Goal: Contribute content: Contribute content

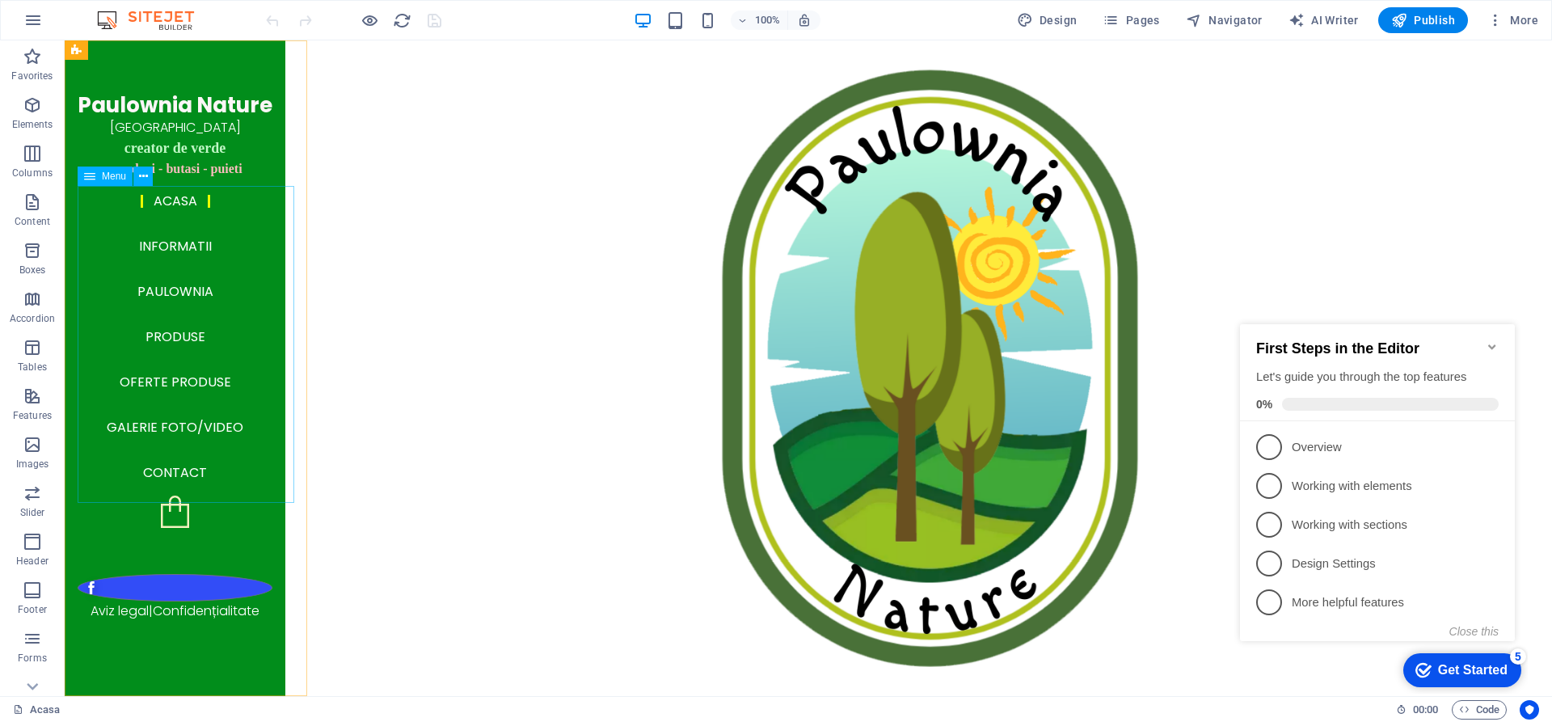
click at [197, 431] on nav "Acasa Informatii Paulownia Produse Oferte produse Galerie Foto/Video Contact" at bounding box center [175, 337] width 195 height 317
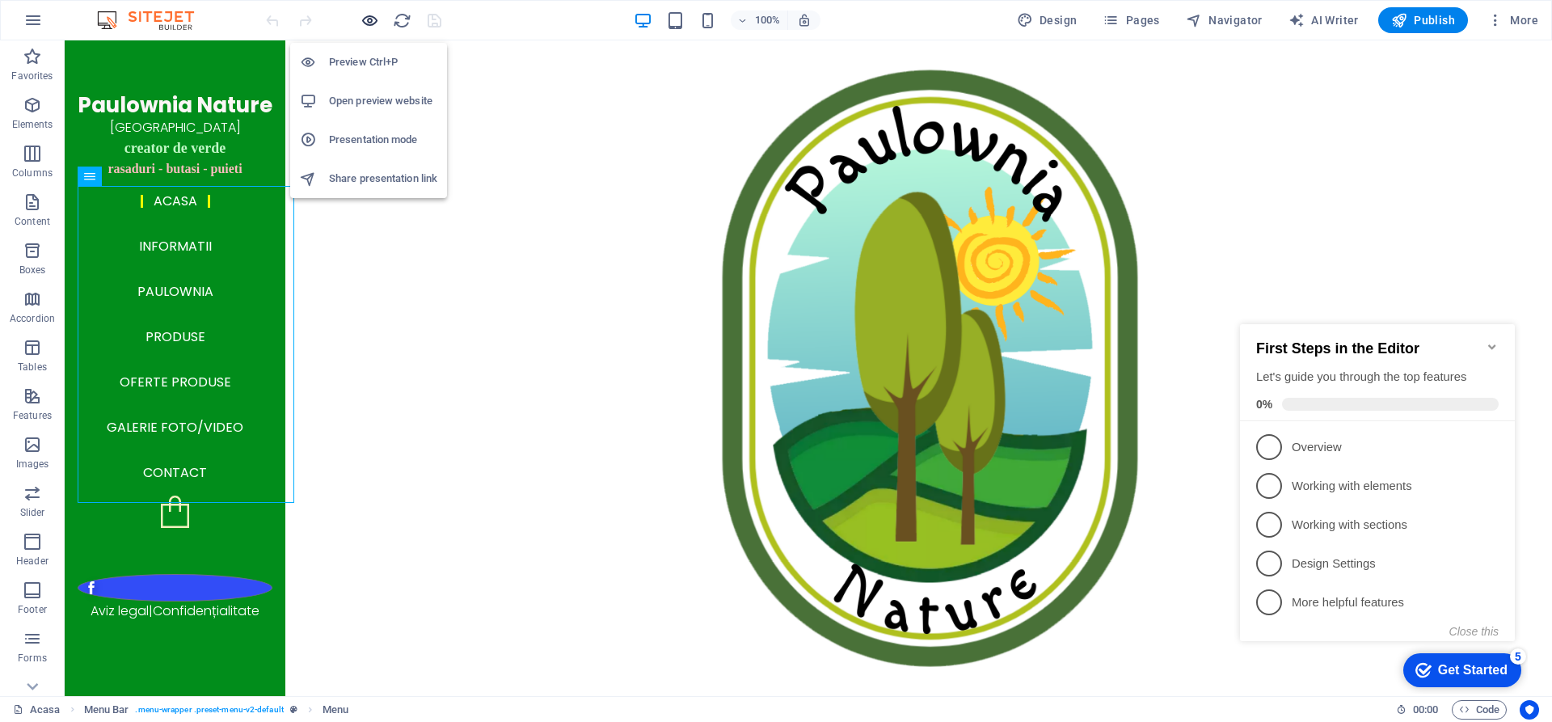
click at [370, 24] on icon "button" at bounding box center [370, 20] width 19 height 19
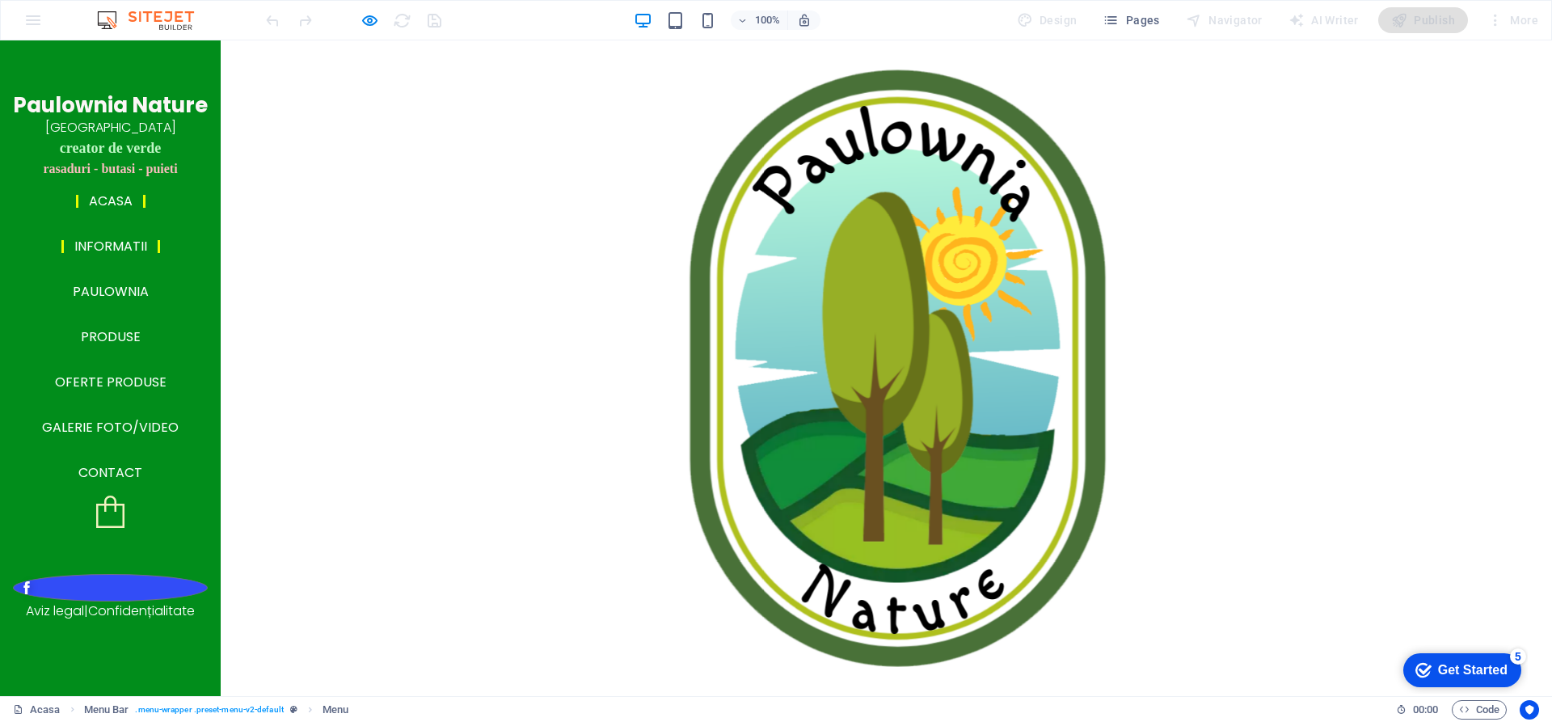
click at [114, 248] on link "Informatii" at bounding box center [110, 246] width 99 height 13
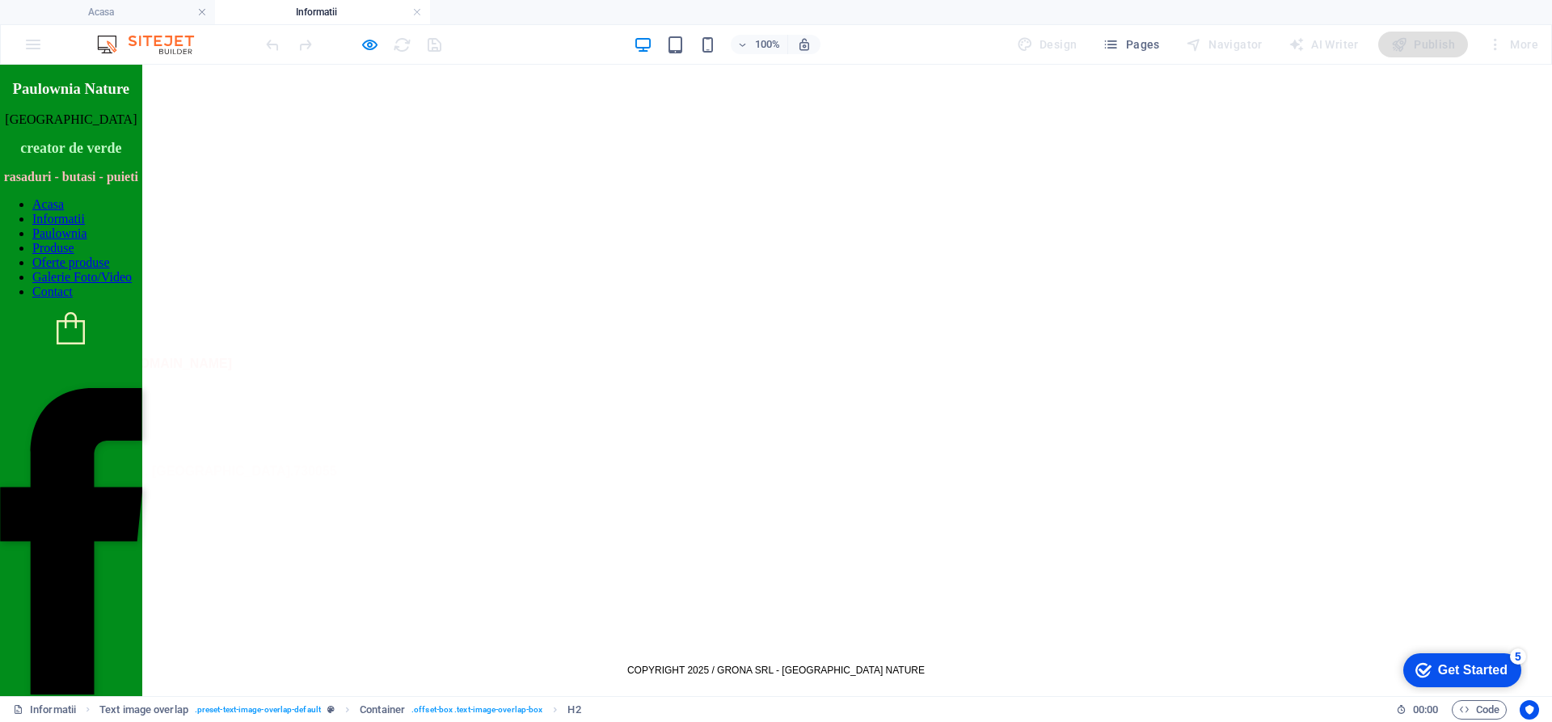
scroll to position [1454, 0]
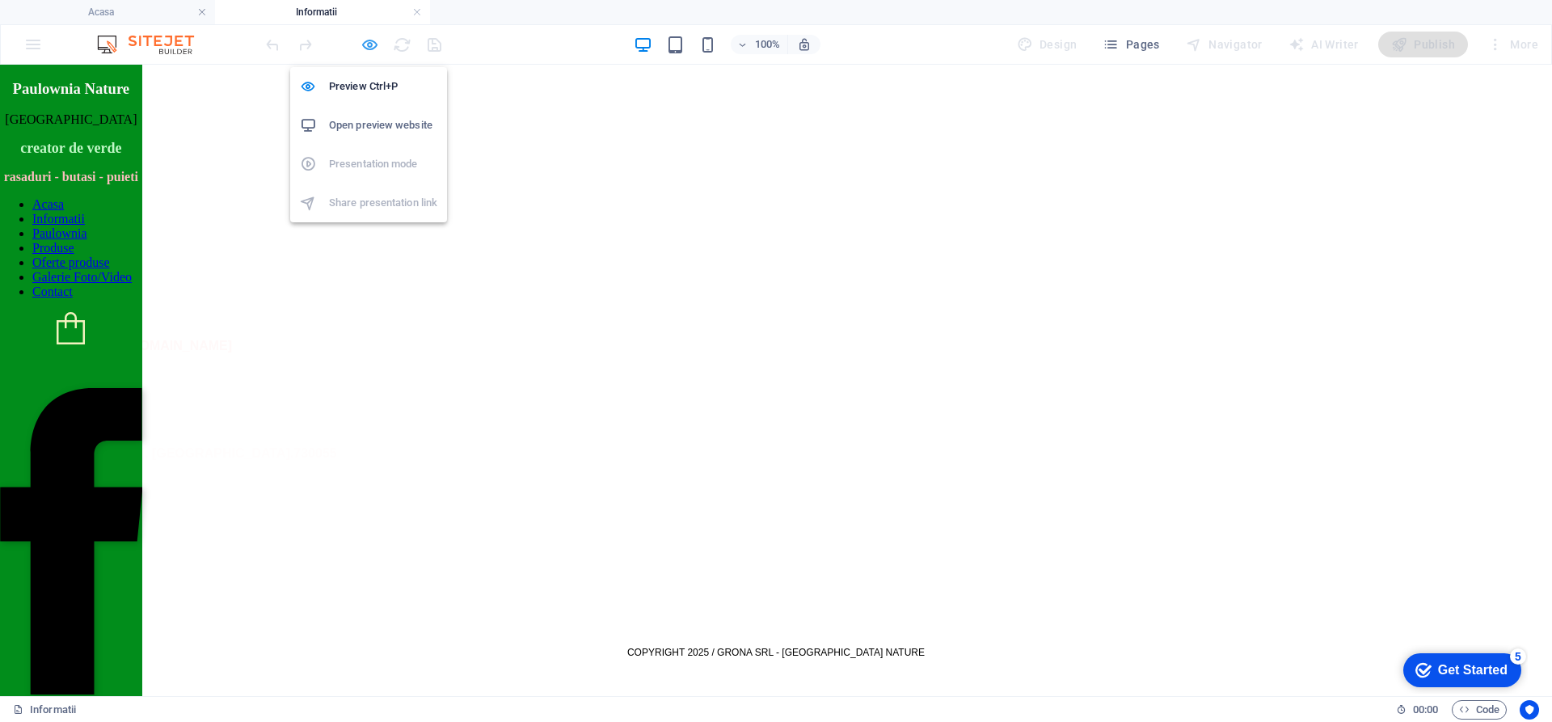
click at [368, 48] on icon "button" at bounding box center [370, 45] width 19 height 19
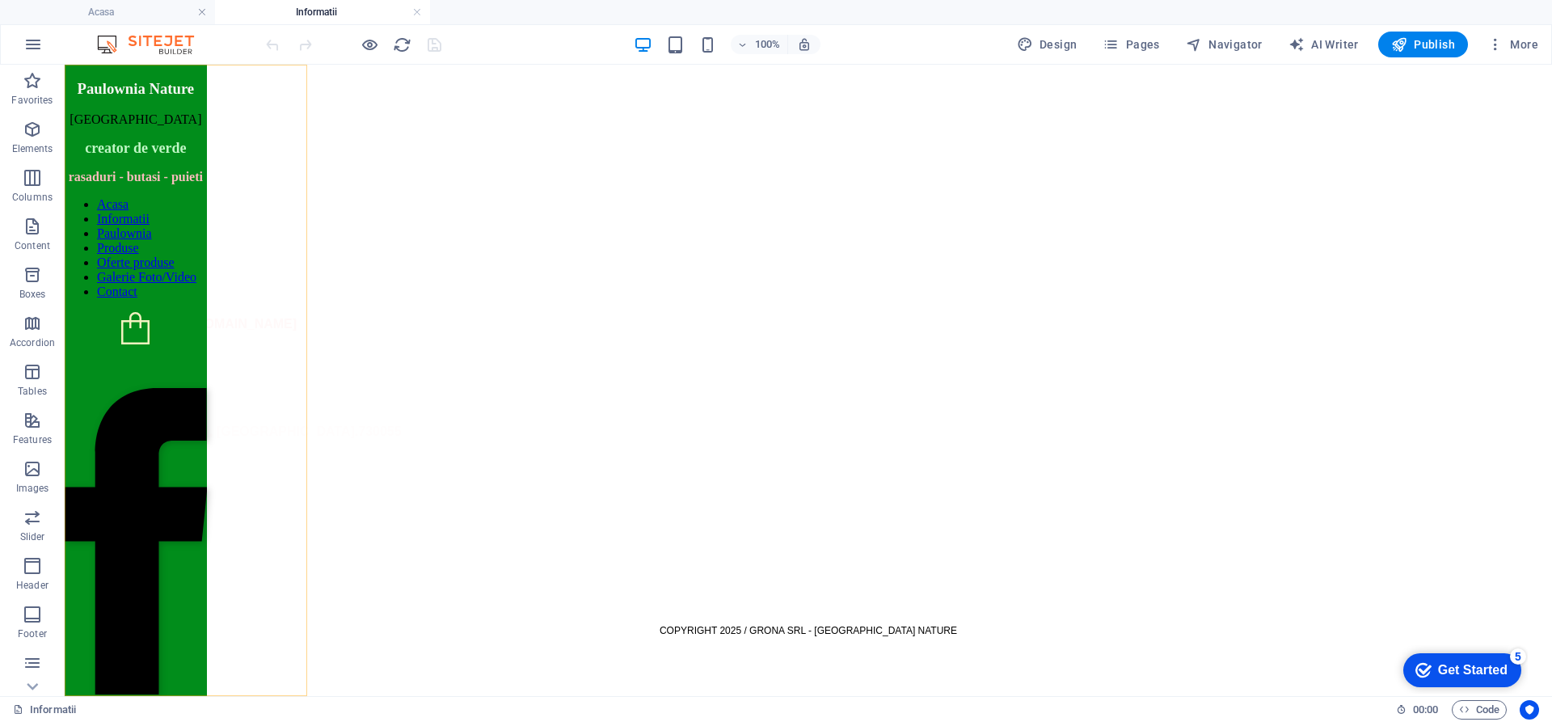
click at [193, 299] on nav "Acasa Informatii Paulownia Produse Oferte produse Galerie Foto/Video Contact" at bounding box center [136, 248] width 142 height 102
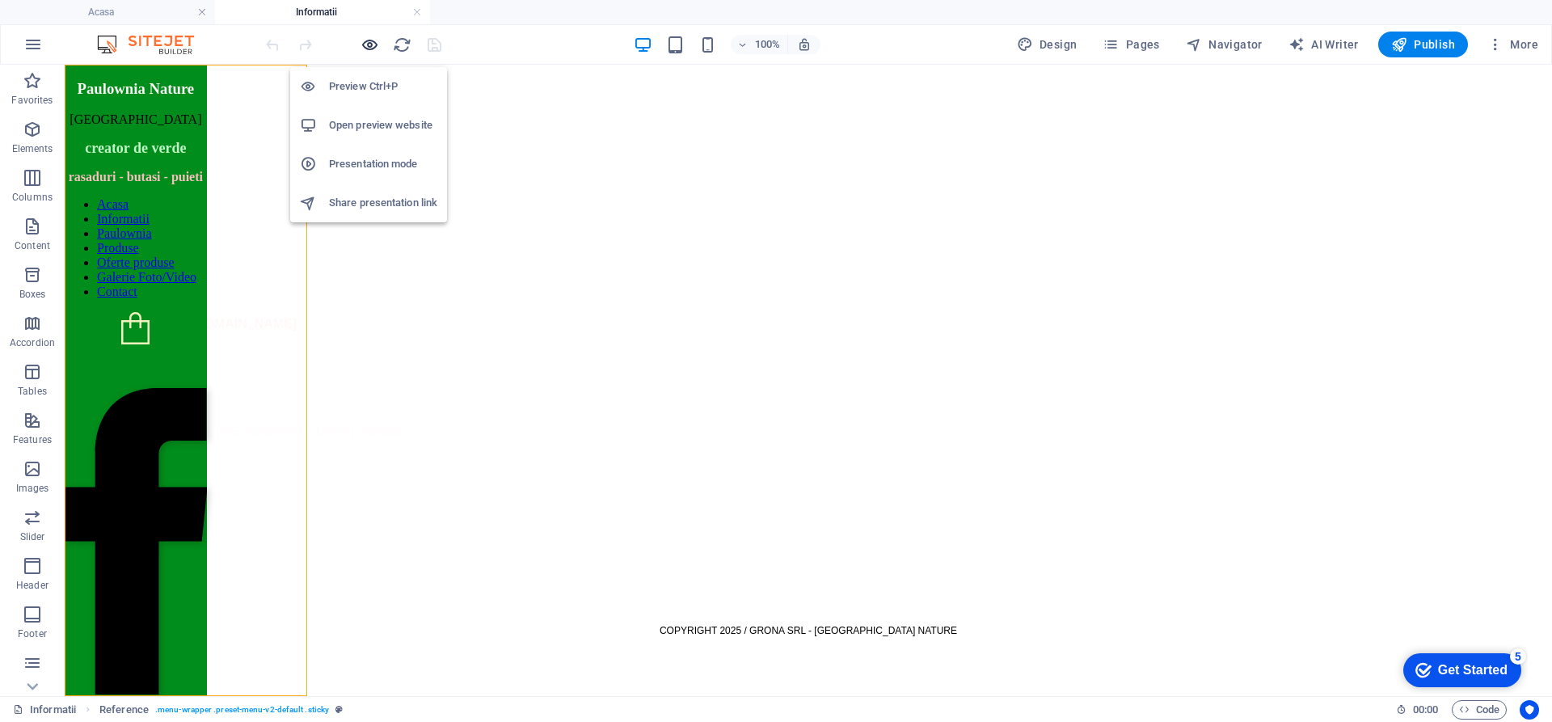
click at [369, 46] on icon "button" at bounding box center [370, 45] width 19 height 19
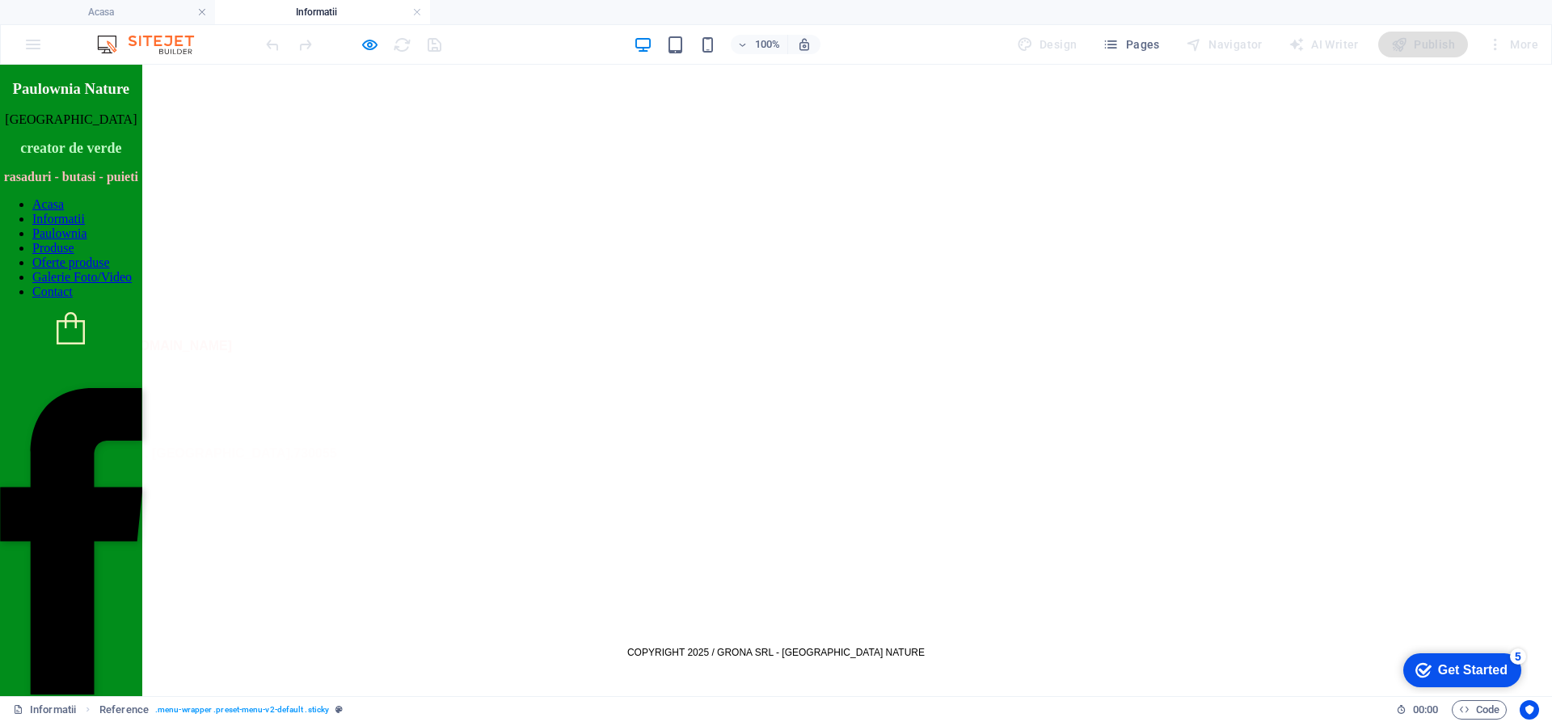
click at [87, 240] on link "Paulownia" at bounding box center [59, 233] width 55 height 14
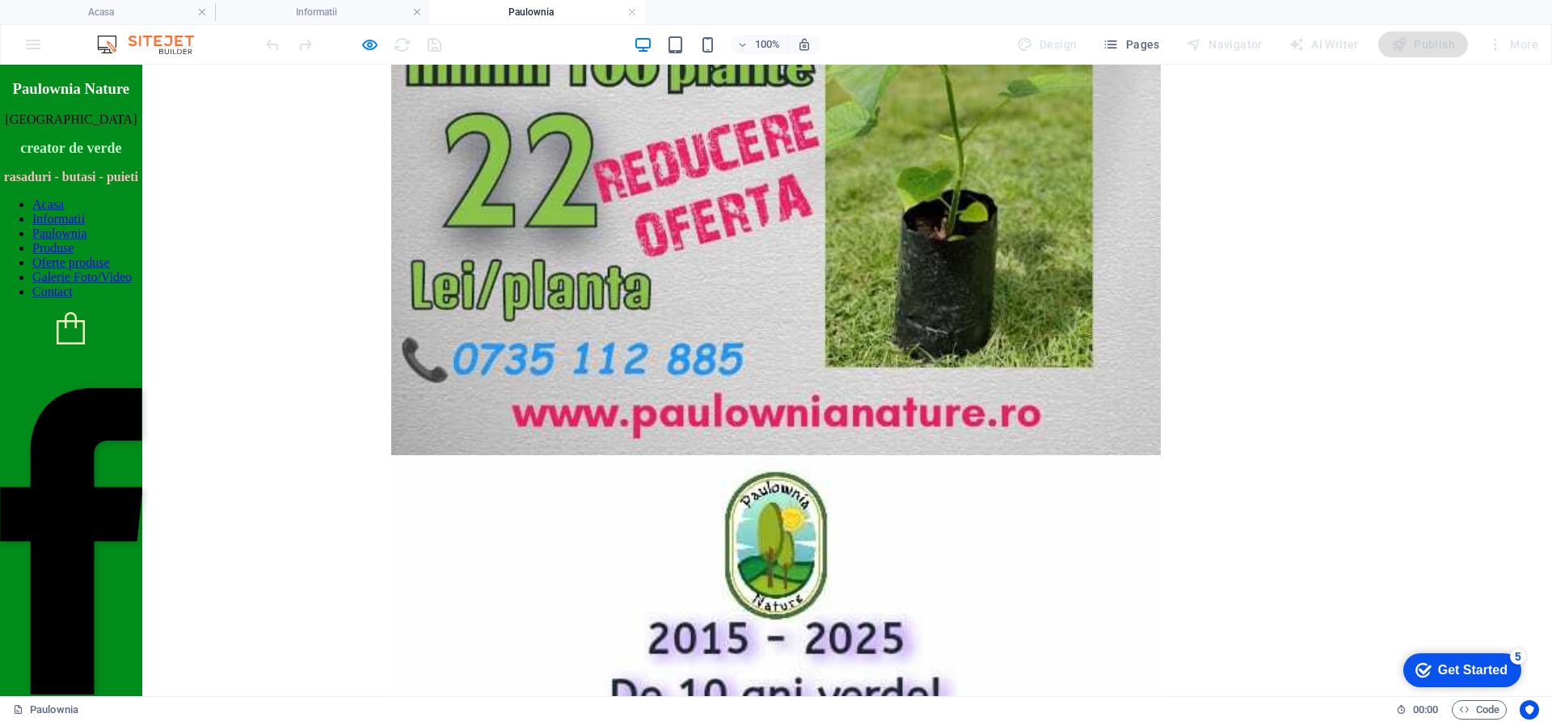
scroll to position [4736, 0]
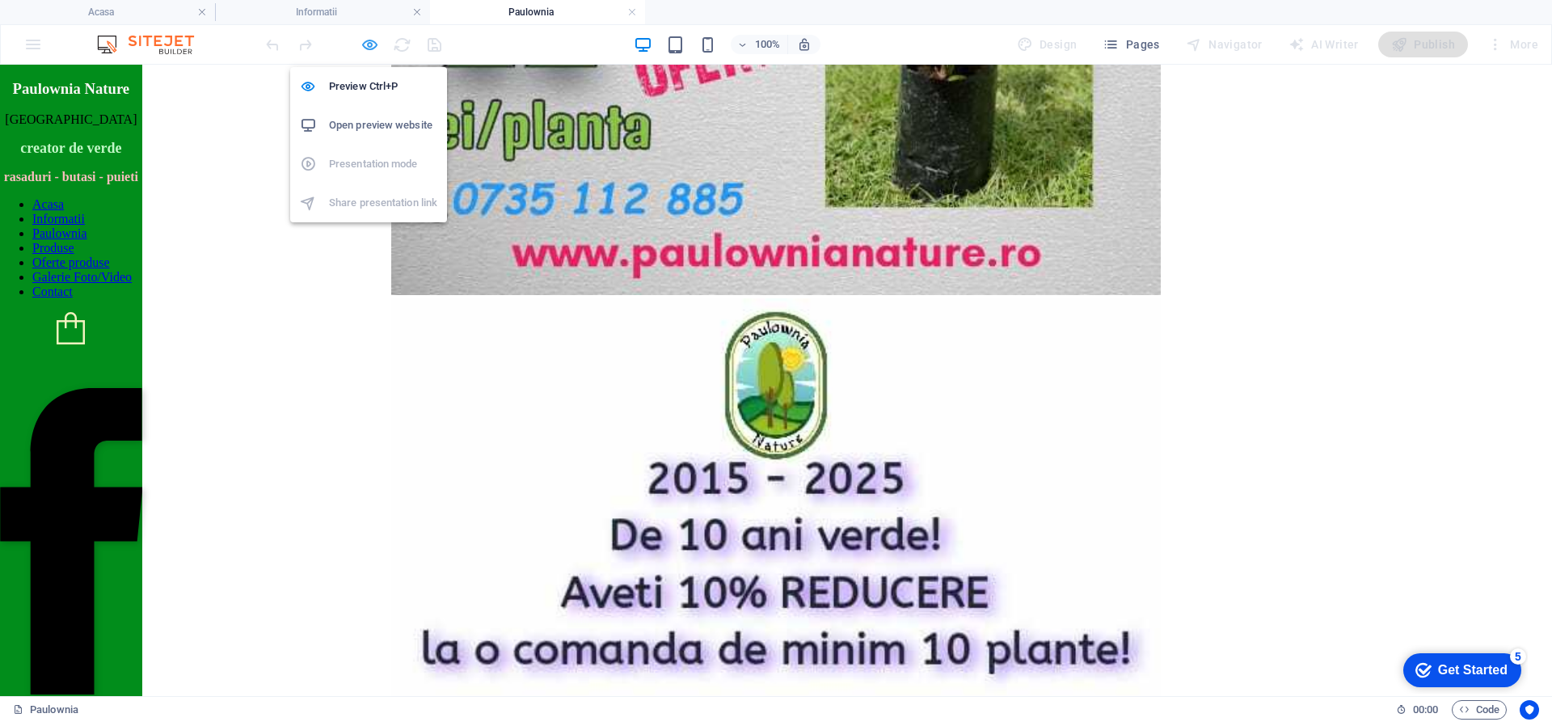
click at [374, 40] on icon "button" at bounding box center [370, 45] width 19 height 19
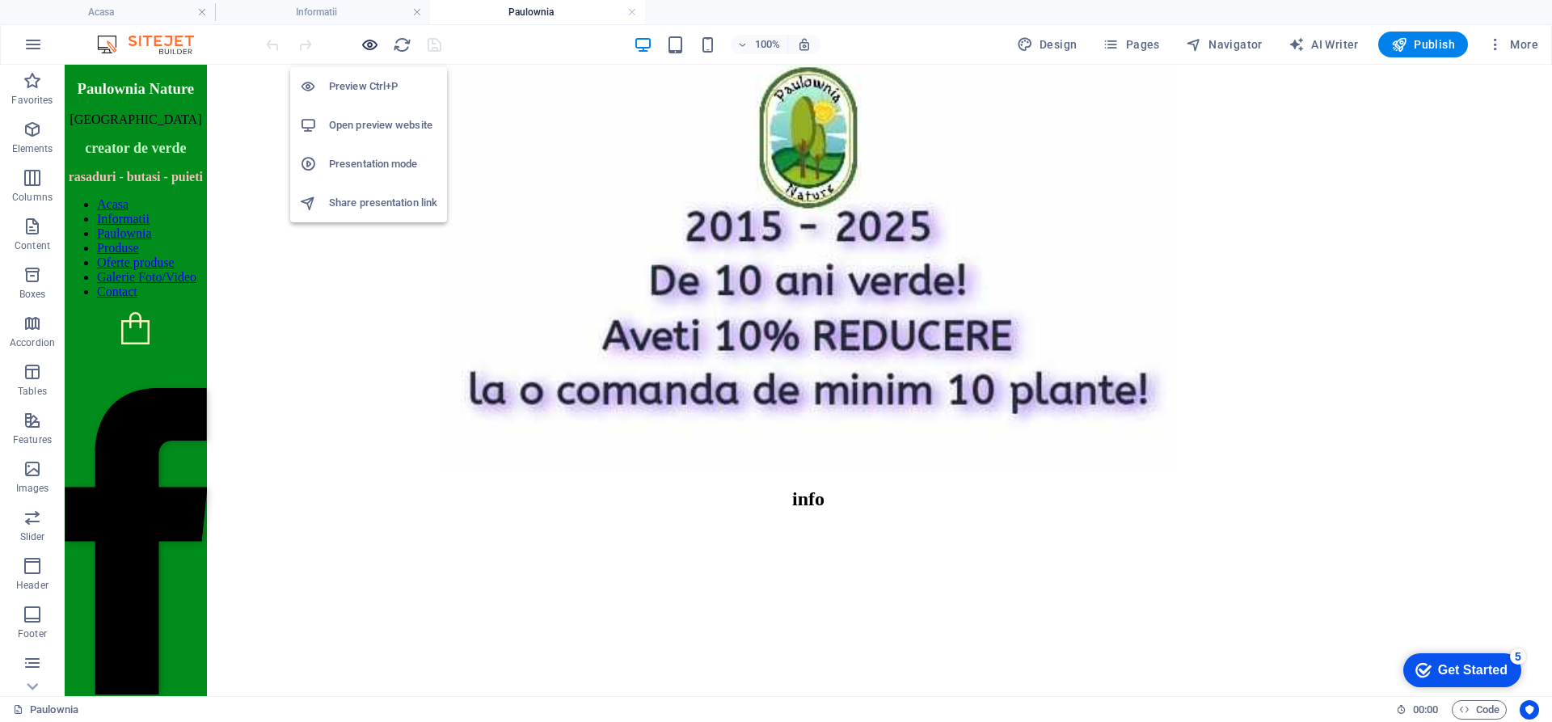
click at [365, 49] on icon "button" at bounding box center [370, 45] width 19 height 19
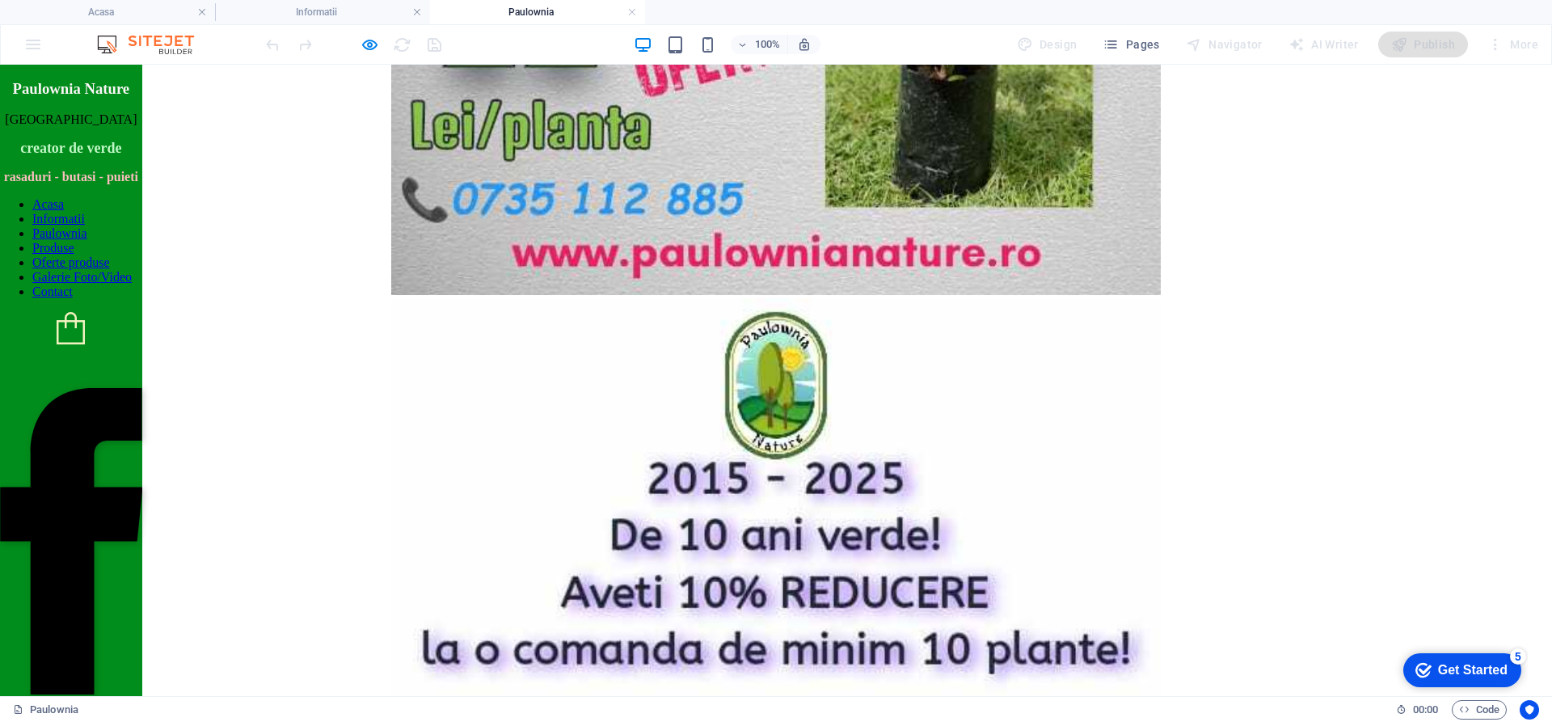
click at [74, 255] on link "Produse" at bounding box center [53, 248] width 42 height 14
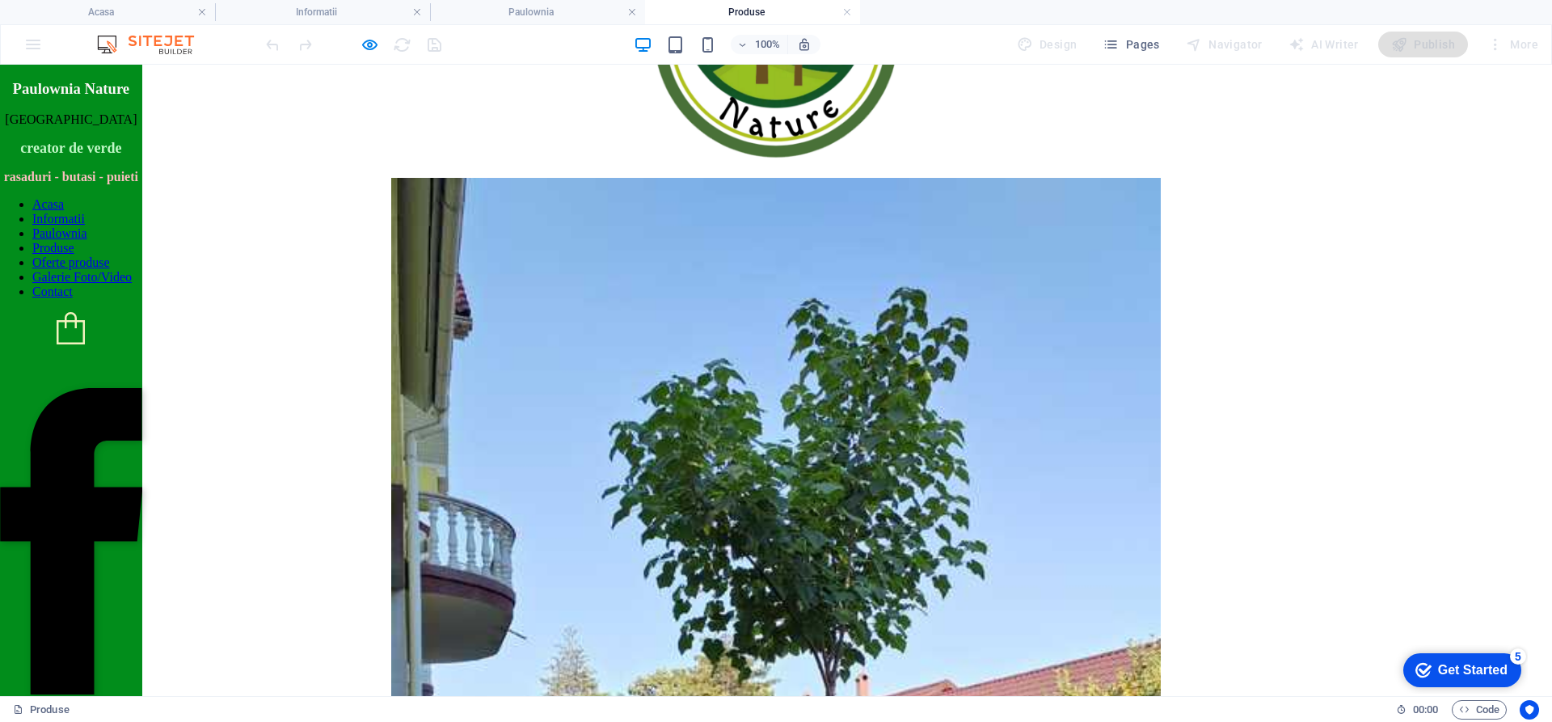
scroll to position [647, 0]
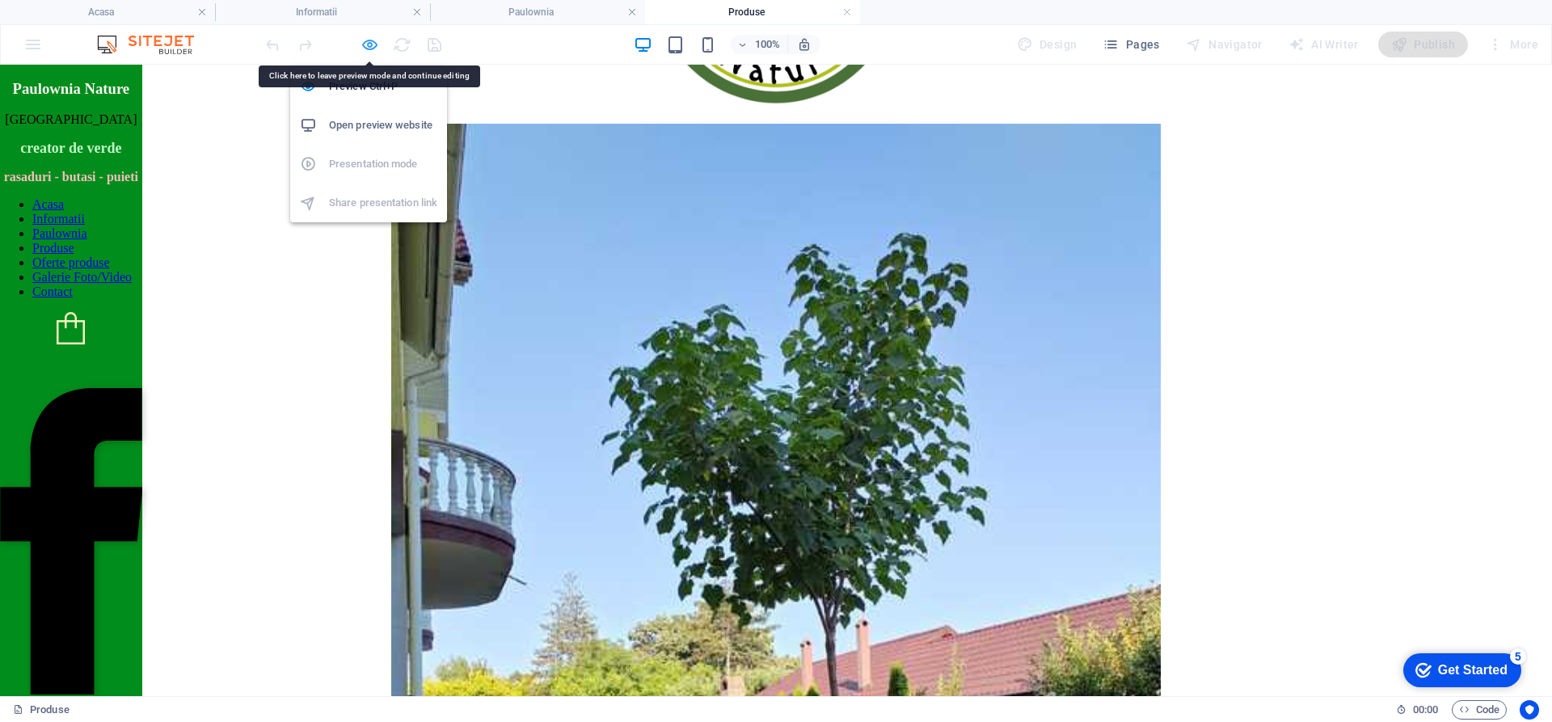
click at [365, 47] on icon "button" at bounding box center [370, 45] width 19 height 19
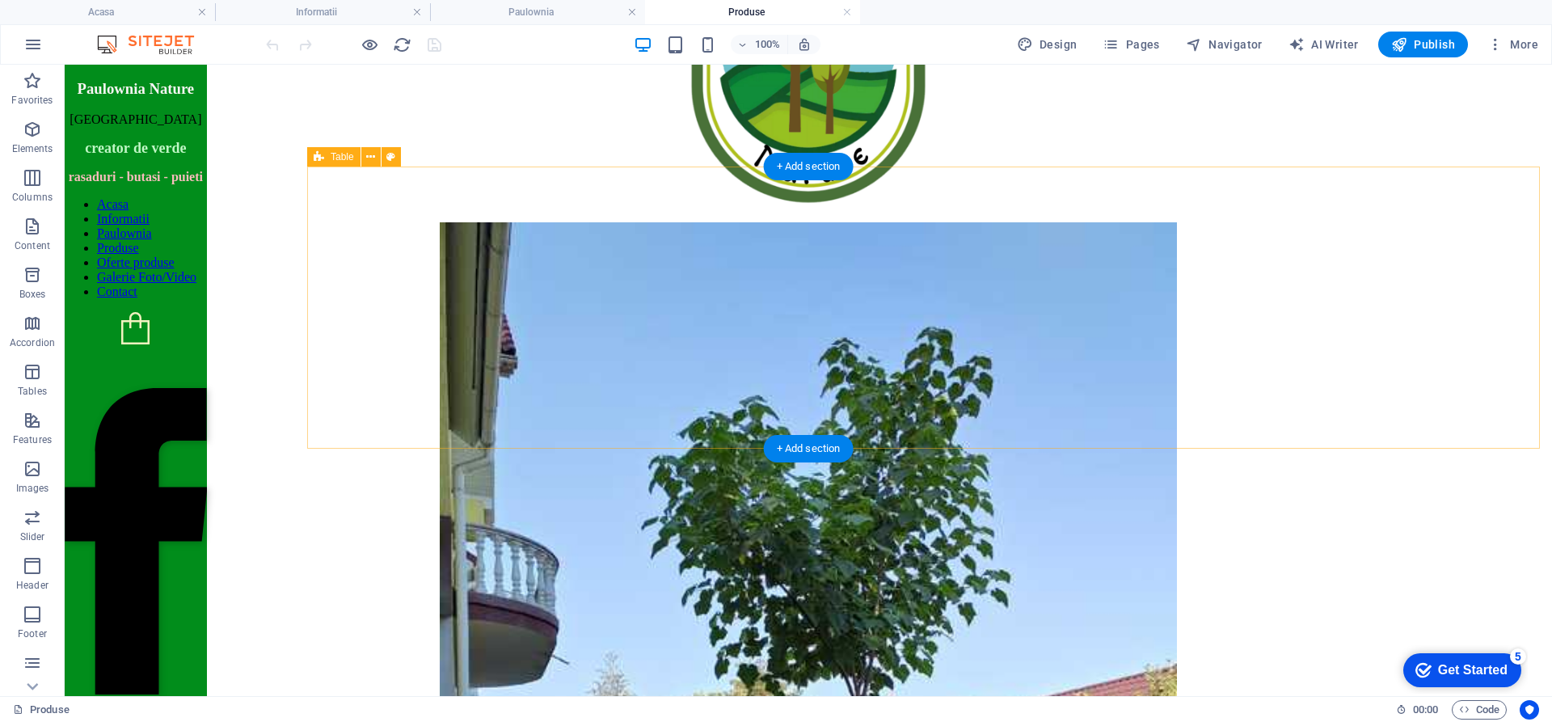
scroll to position [547, 0]
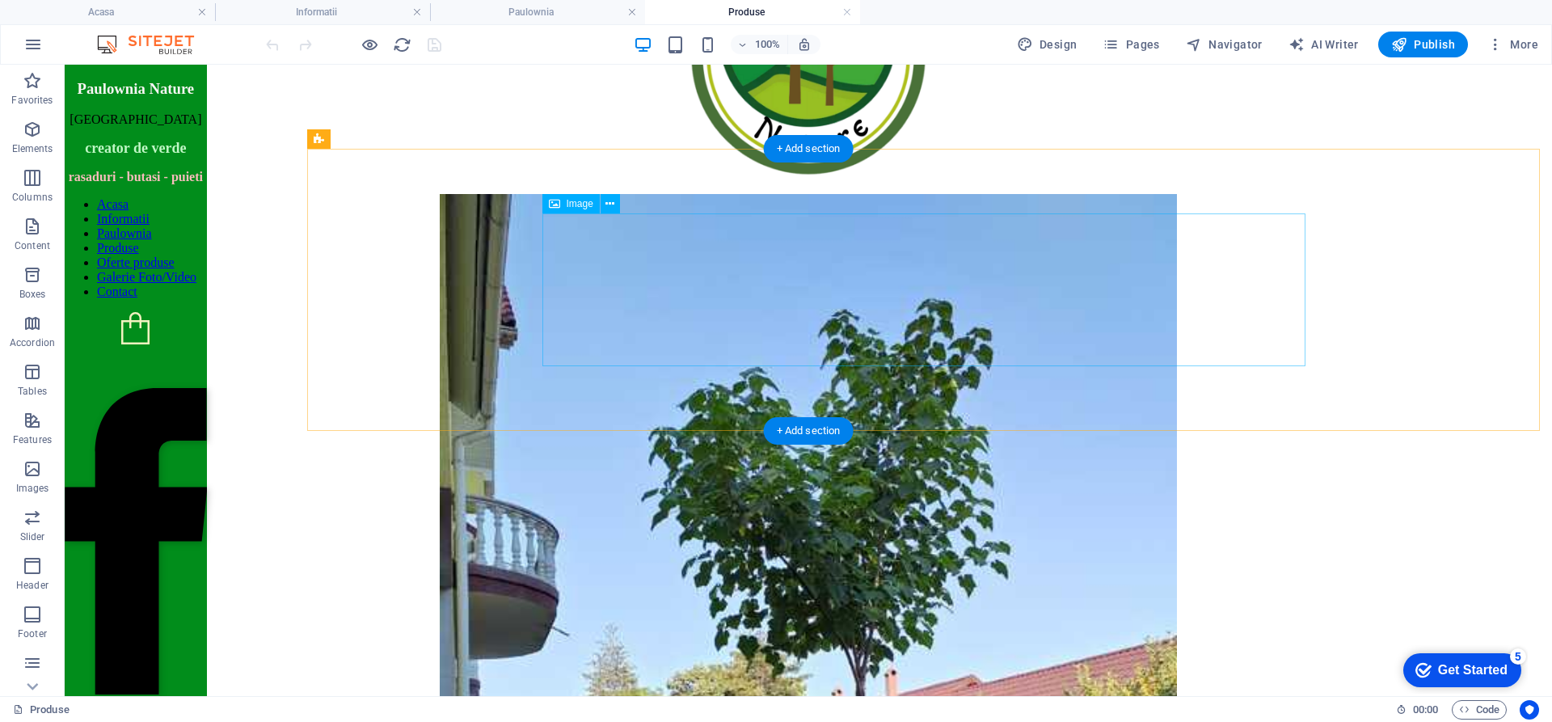
select select "%"
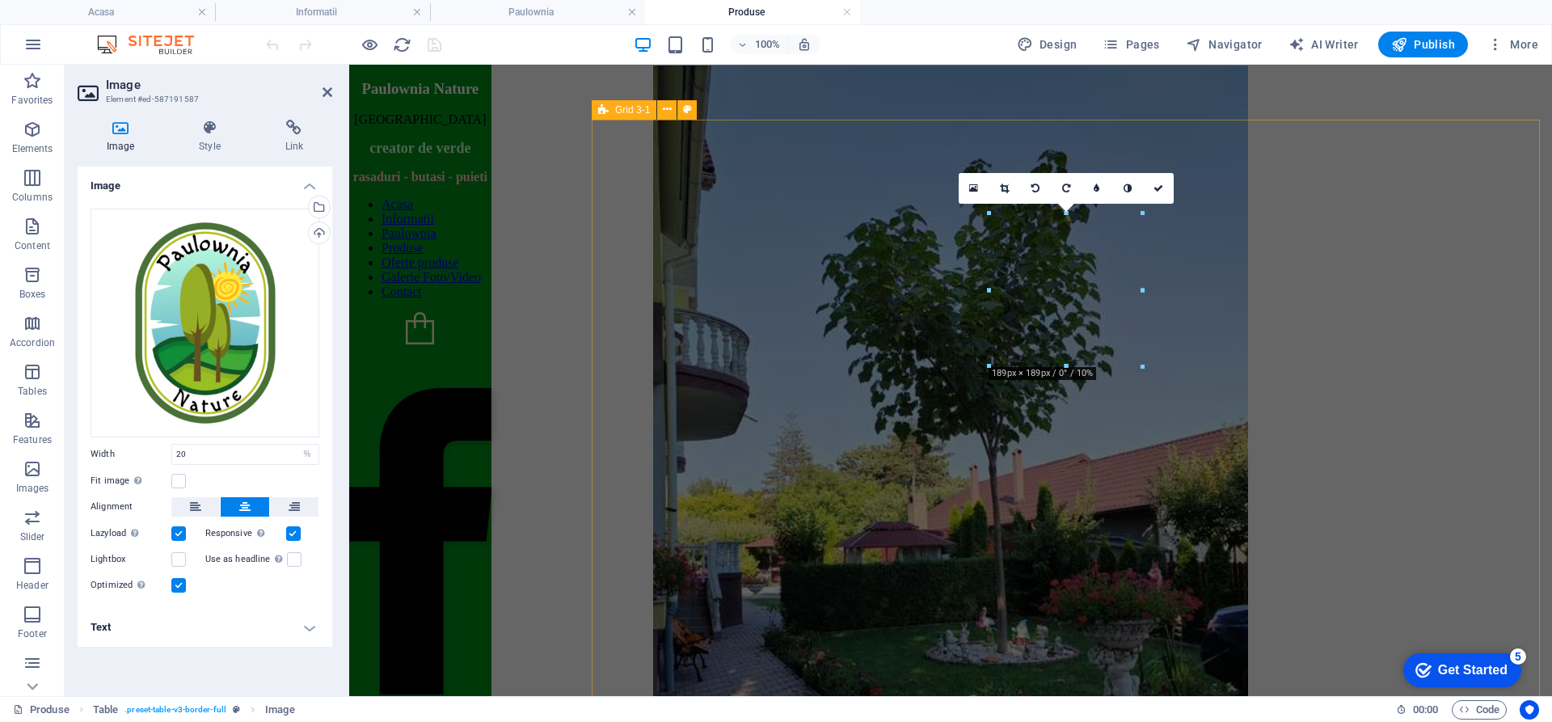
scroll to position [0, 0]
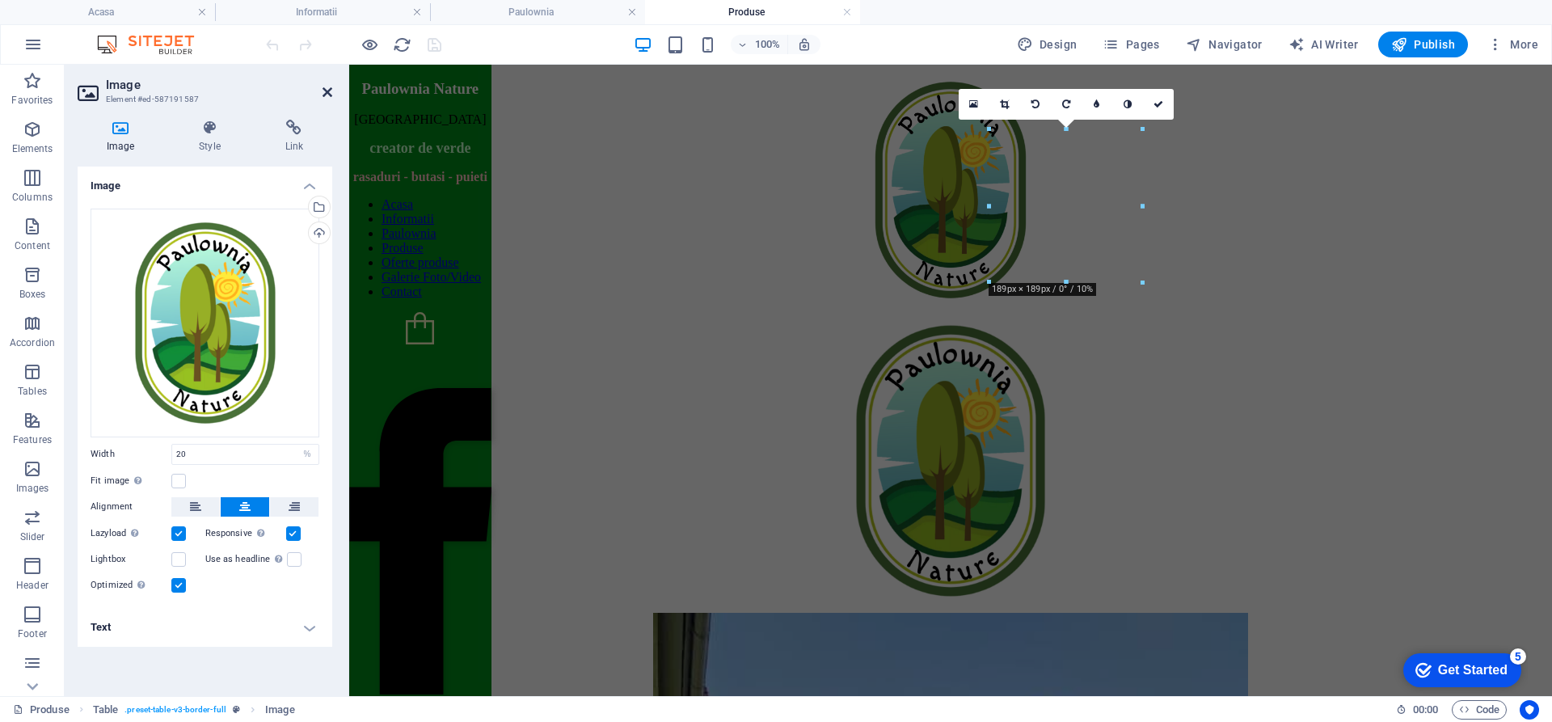
click at [327, 92] on icon at bounding box center [328, 92] width 10 height 13
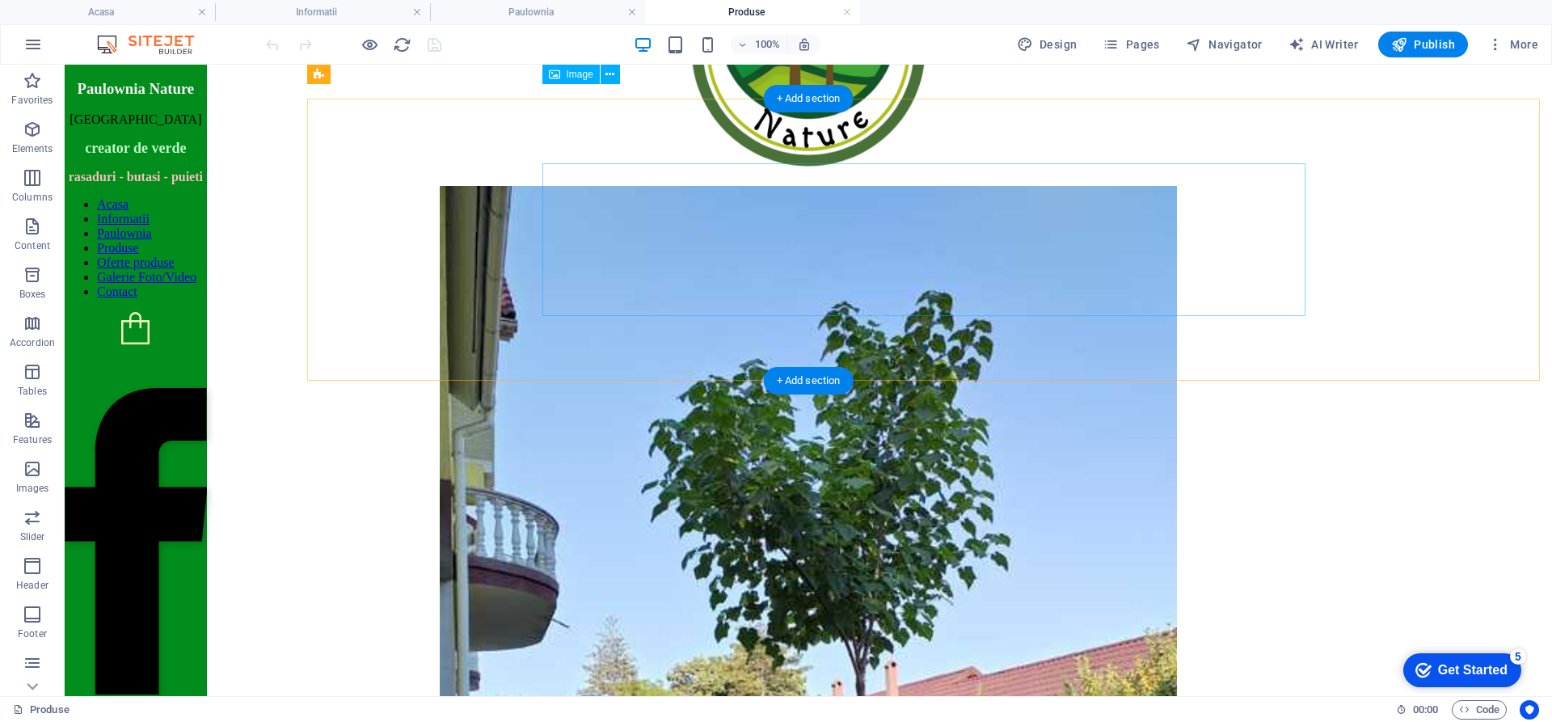
scroll to position [404, 0]
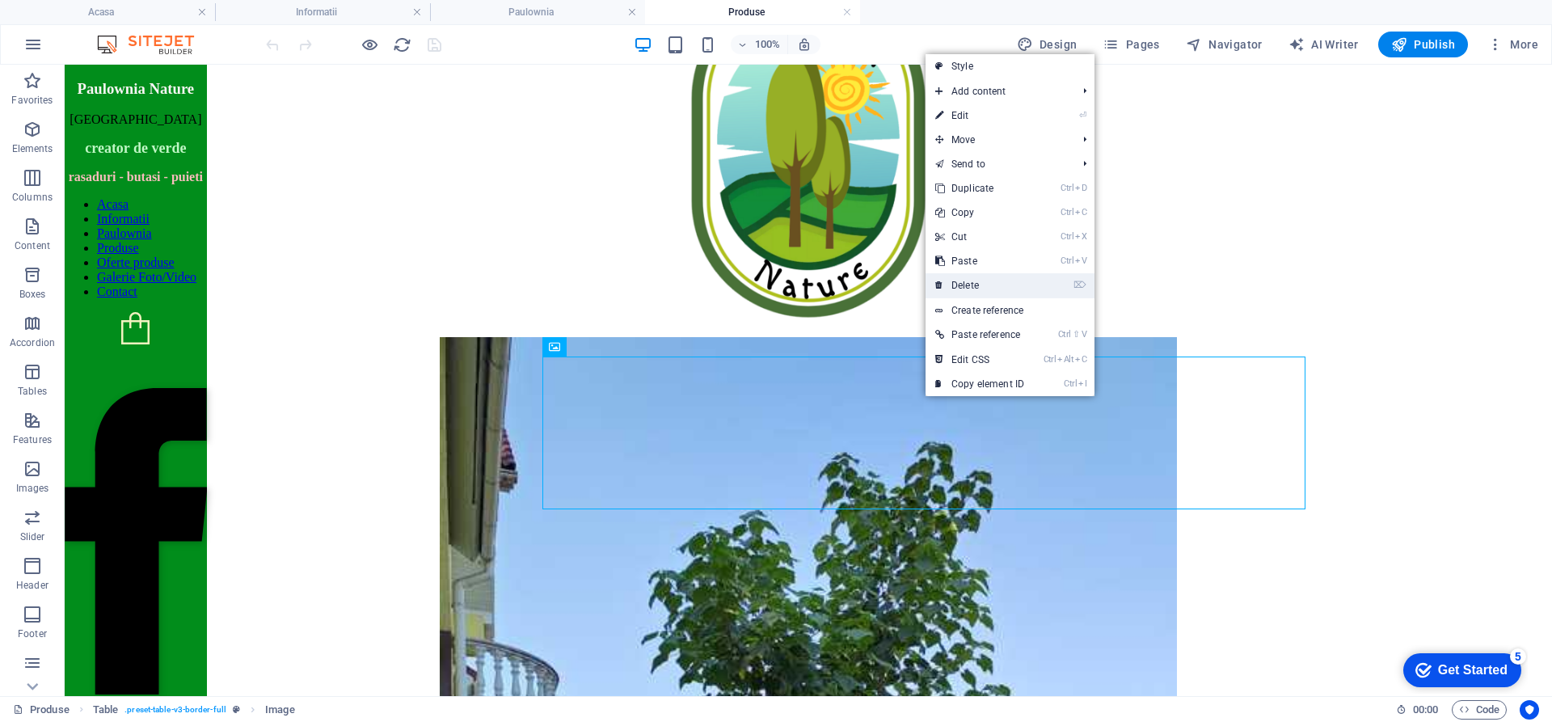
click at [966, 283] on link "⌦ Delete" at bounding box center [980, 285] width 108 height 24
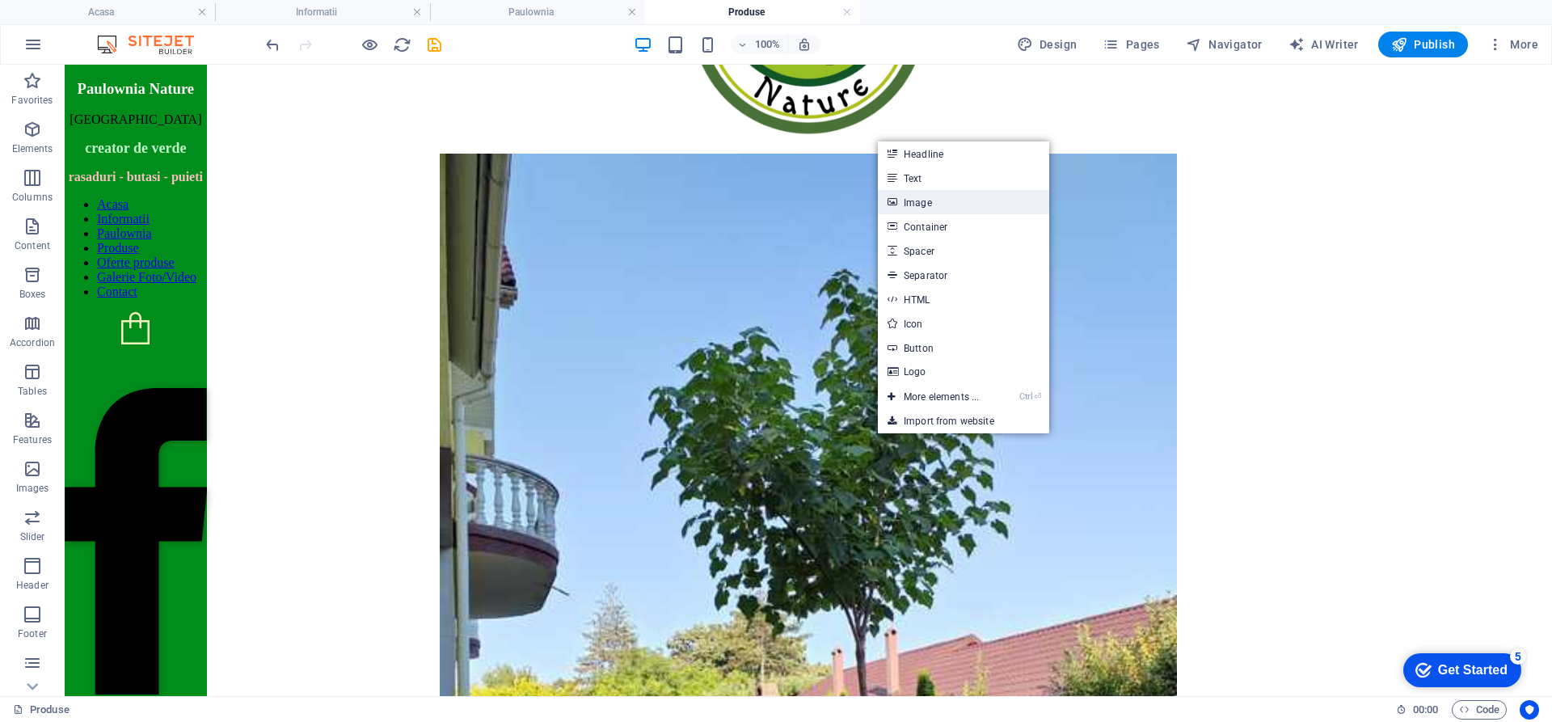
click at [927, 207] on link "Image" at bounding box center [963, 202] width 171 height 24
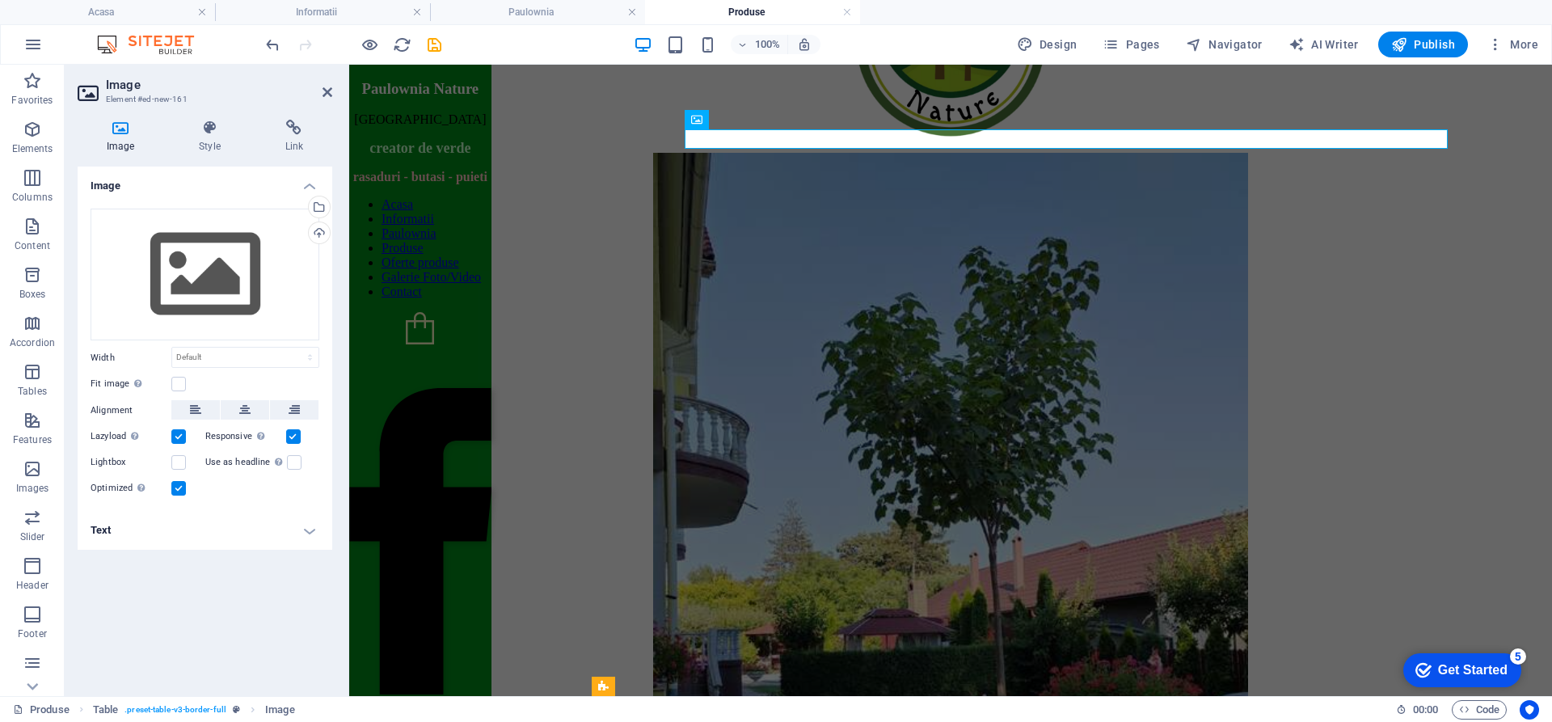
scroll to position [0, 0]
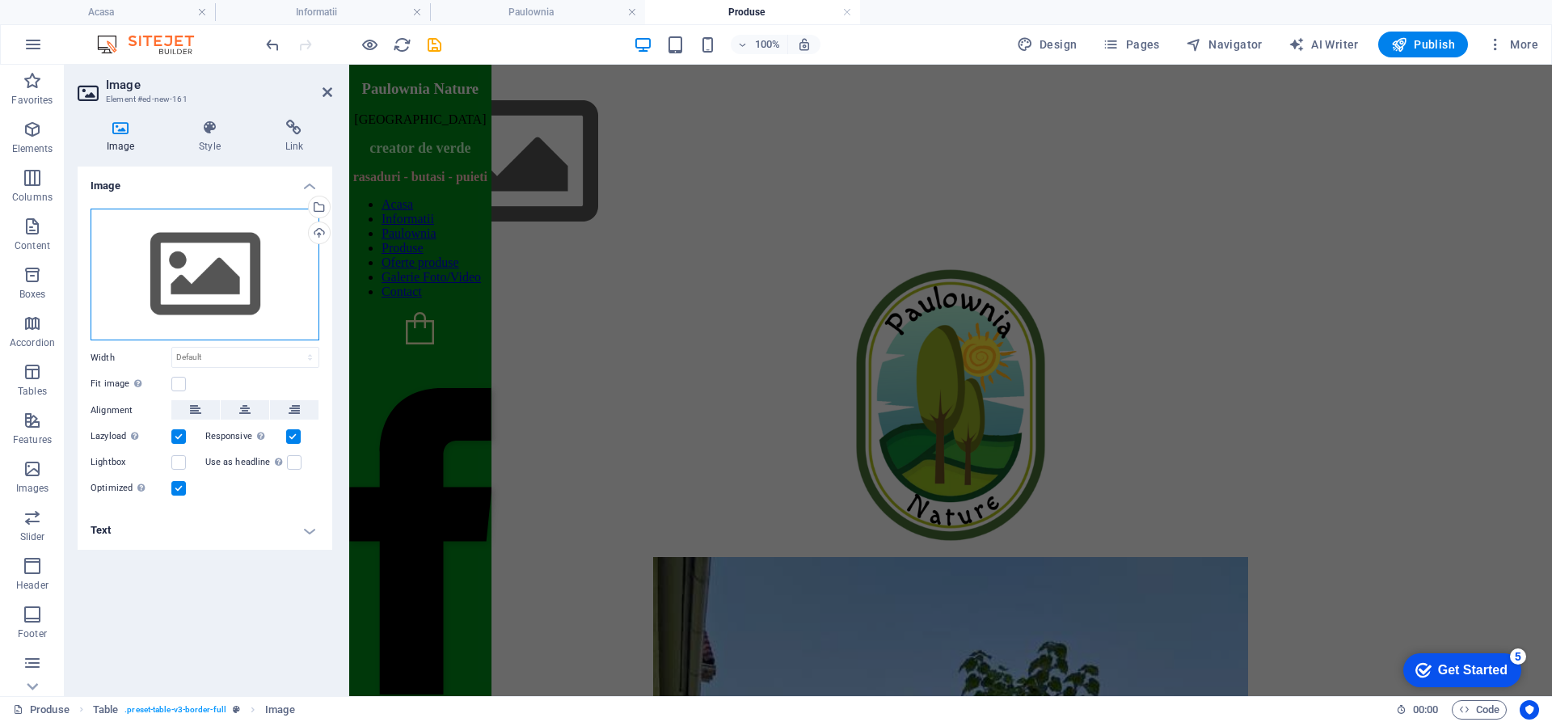
click at [223, 255] on div "Drag files here, click to choose files or select files from Files or our free s…" at bounding box center [205, 275] width 229 height 133
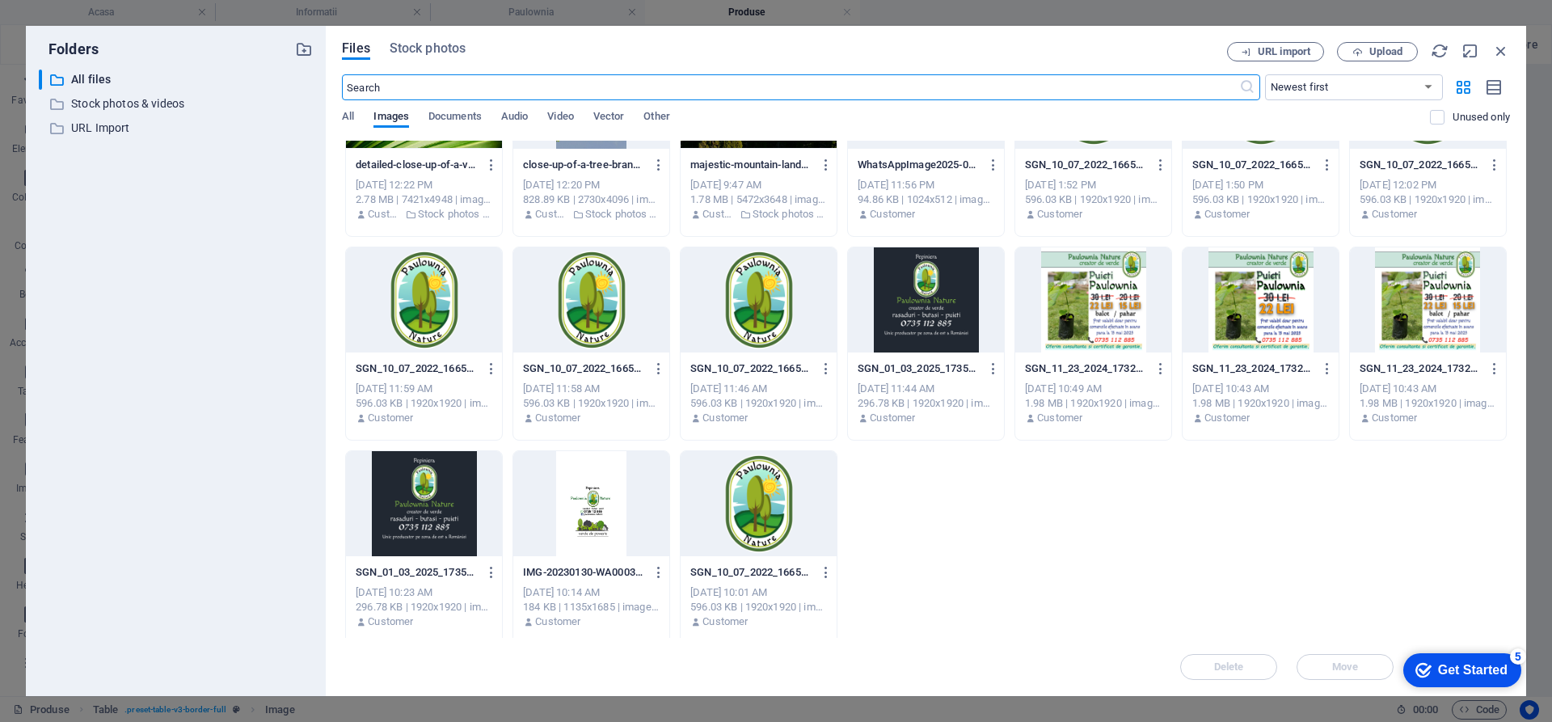
scroll to position [716, 0]
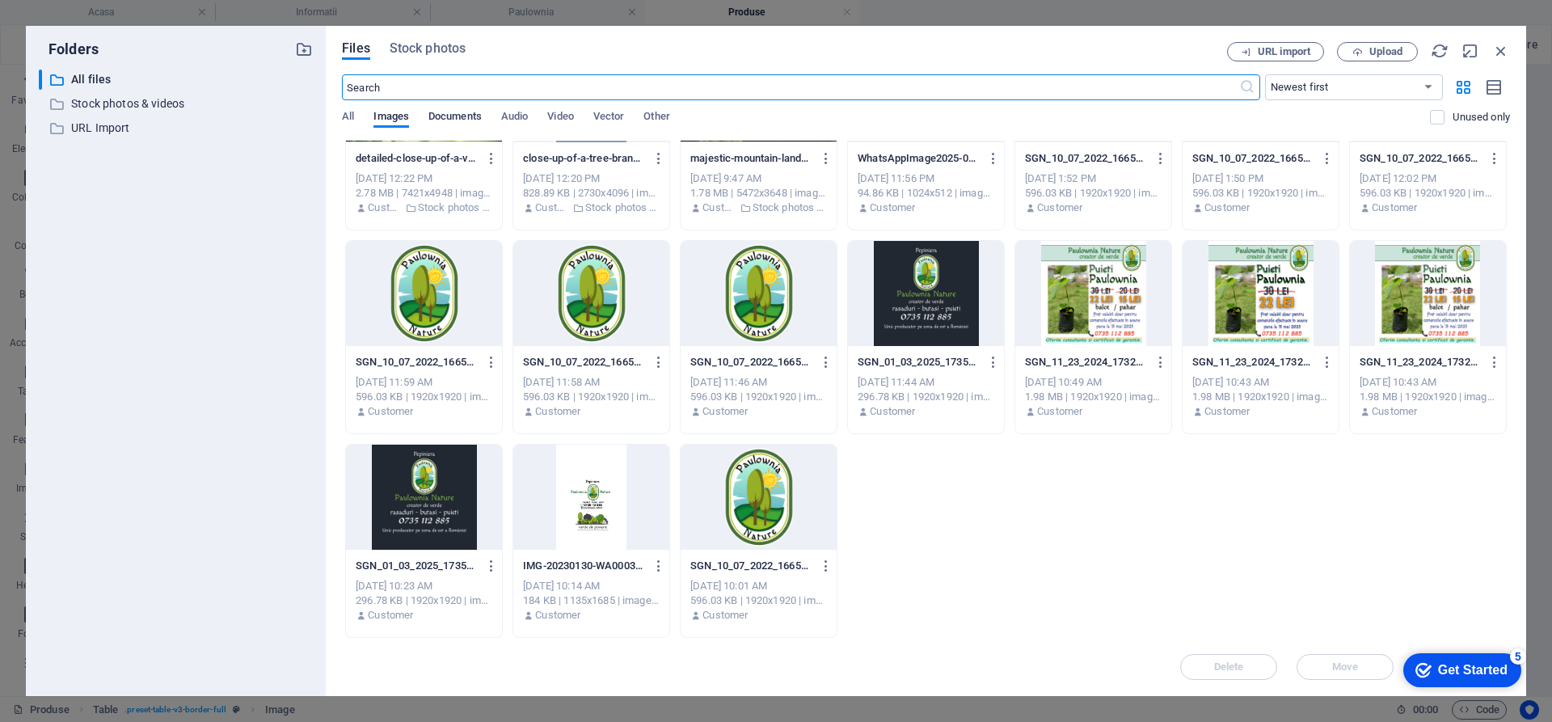
click at [454, 120] on span "Documents" at bounding box center [455, 118] width 53 height 23
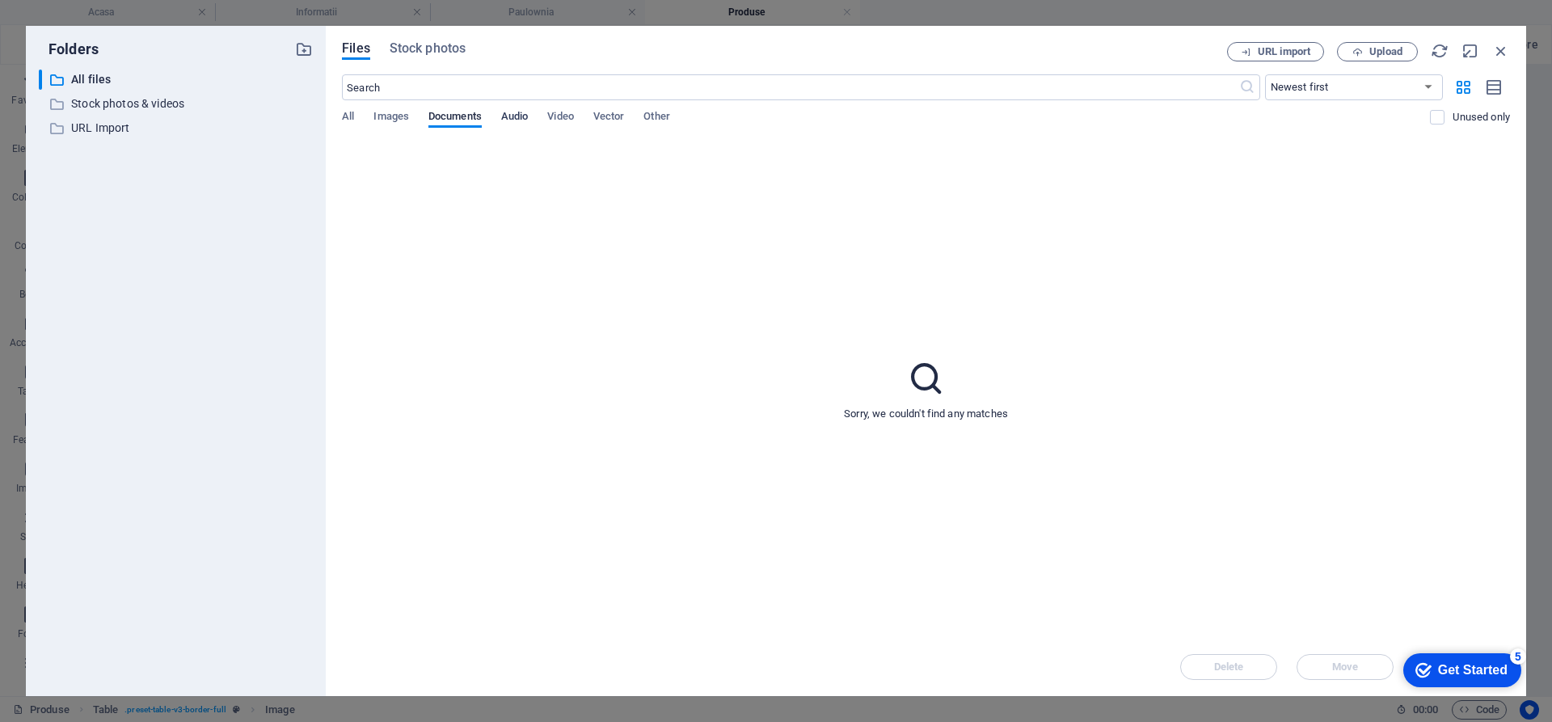
click at [526, 118] on span "Audio" at bounding box center [514, 118] width 27 height 23
click at [572, 118] on span "Video" at bounding box center [560, 118] width 26 height 23
click at [616, 118] on span "Vector" at bounding box center [609, 118] width 32 height 23
click at [348, 116] on span "All" at bounding box center [348, 118] width 12 height 23
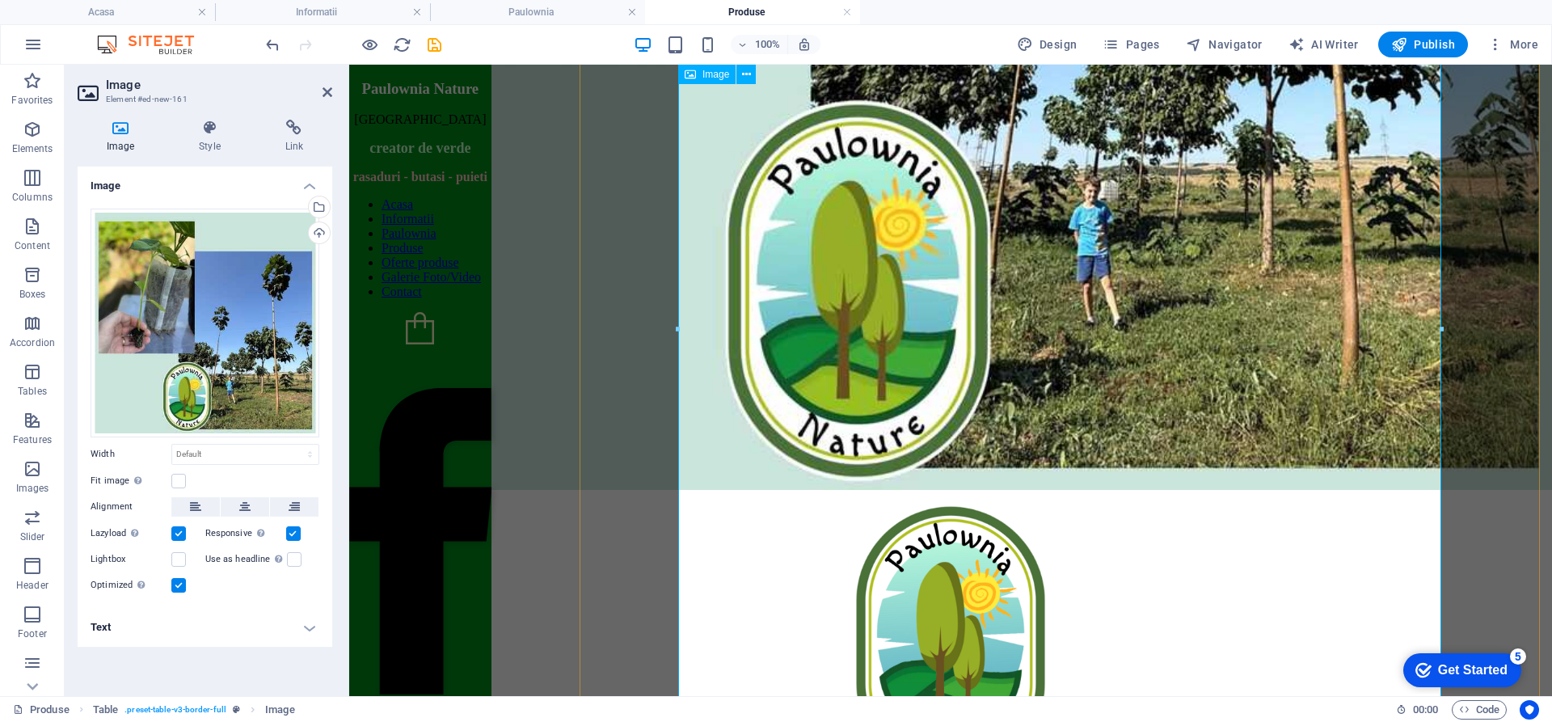
scroll to position [865, 0]
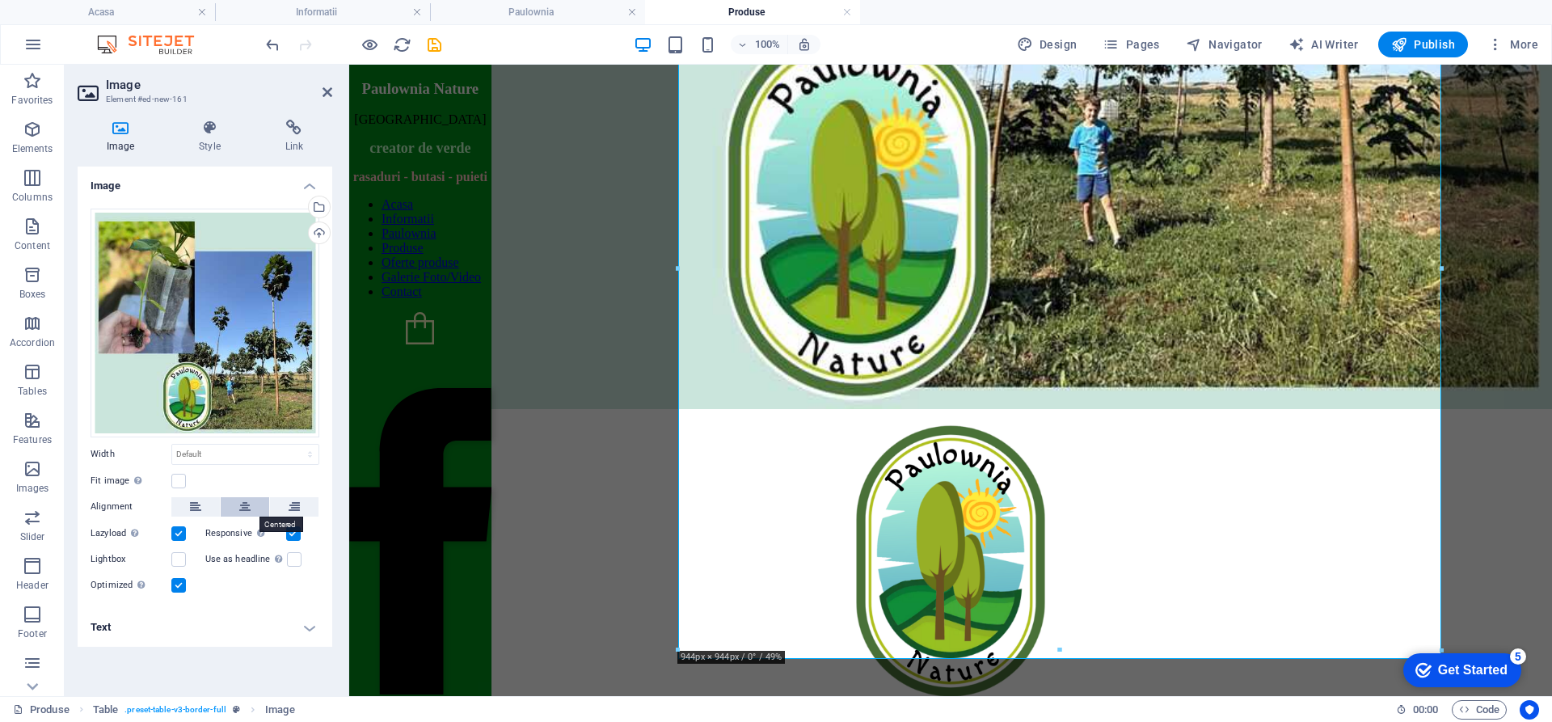
click at [247, 505] on icon at bounding box center [244, 506] width 11 height 19
click at [237, 453] on select "Default auto px rem % em vh vw" at bounding box center [245, 454] width 146 height 19
select select "%"
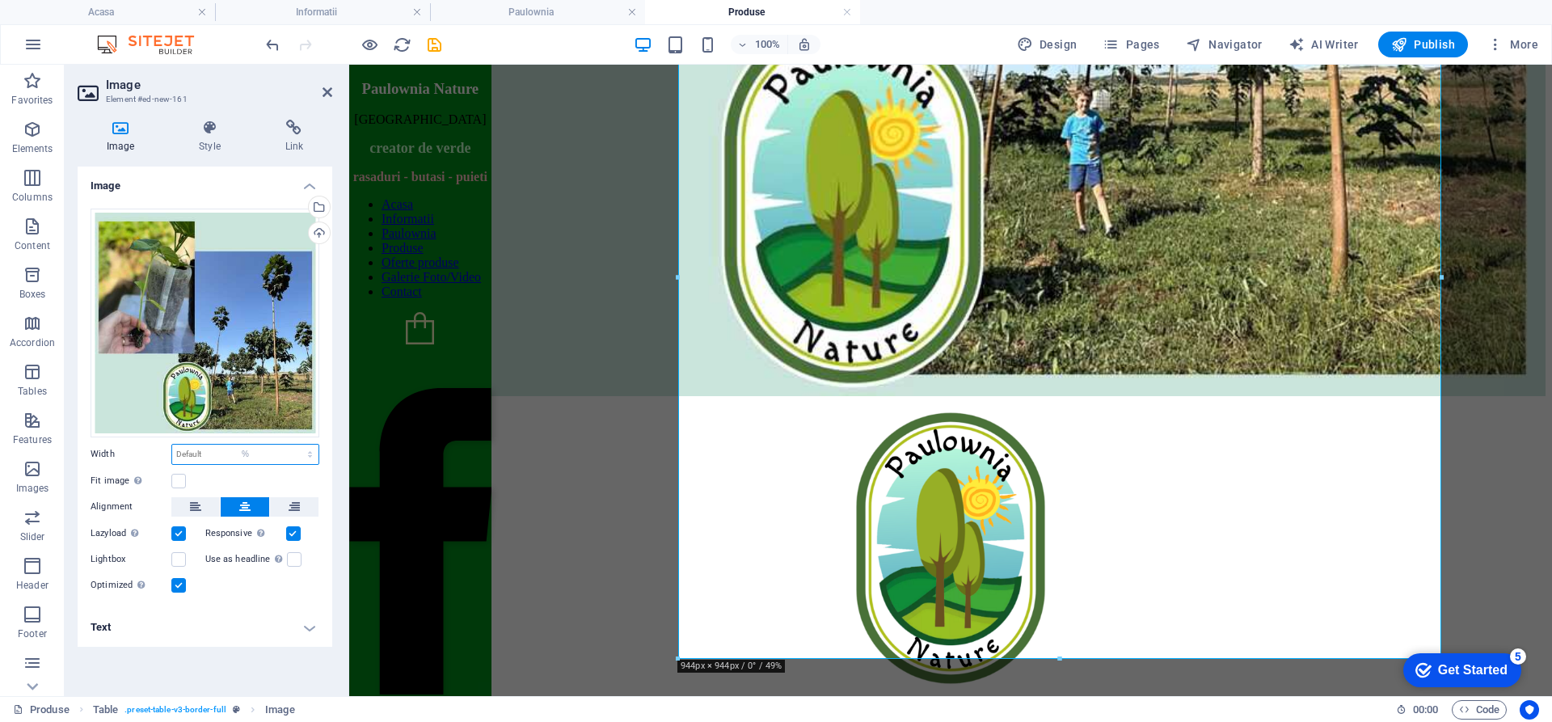
click at [296, 445] on select "Default auto px rem % em vh vw" at bounding box center [245, 454] width 146 height 19
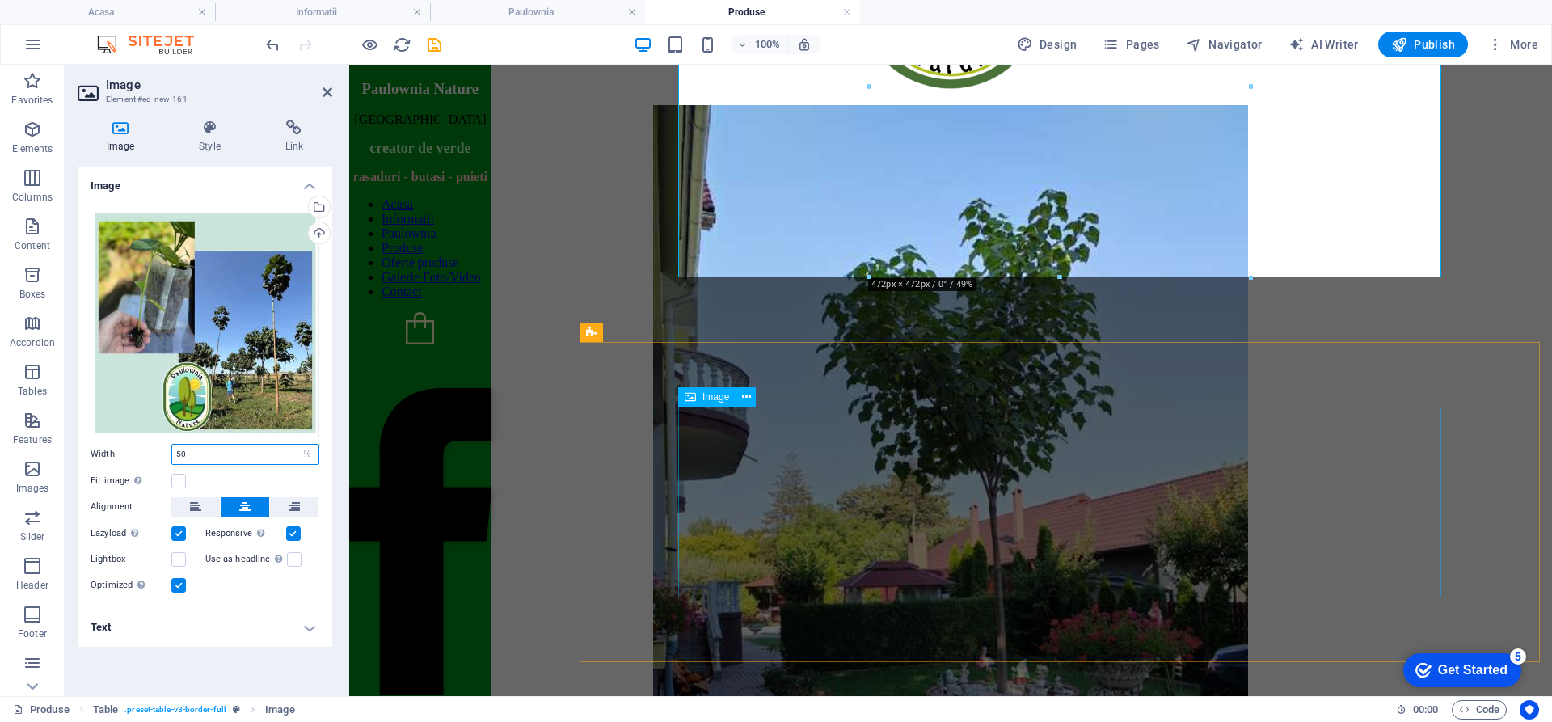
type input "50"
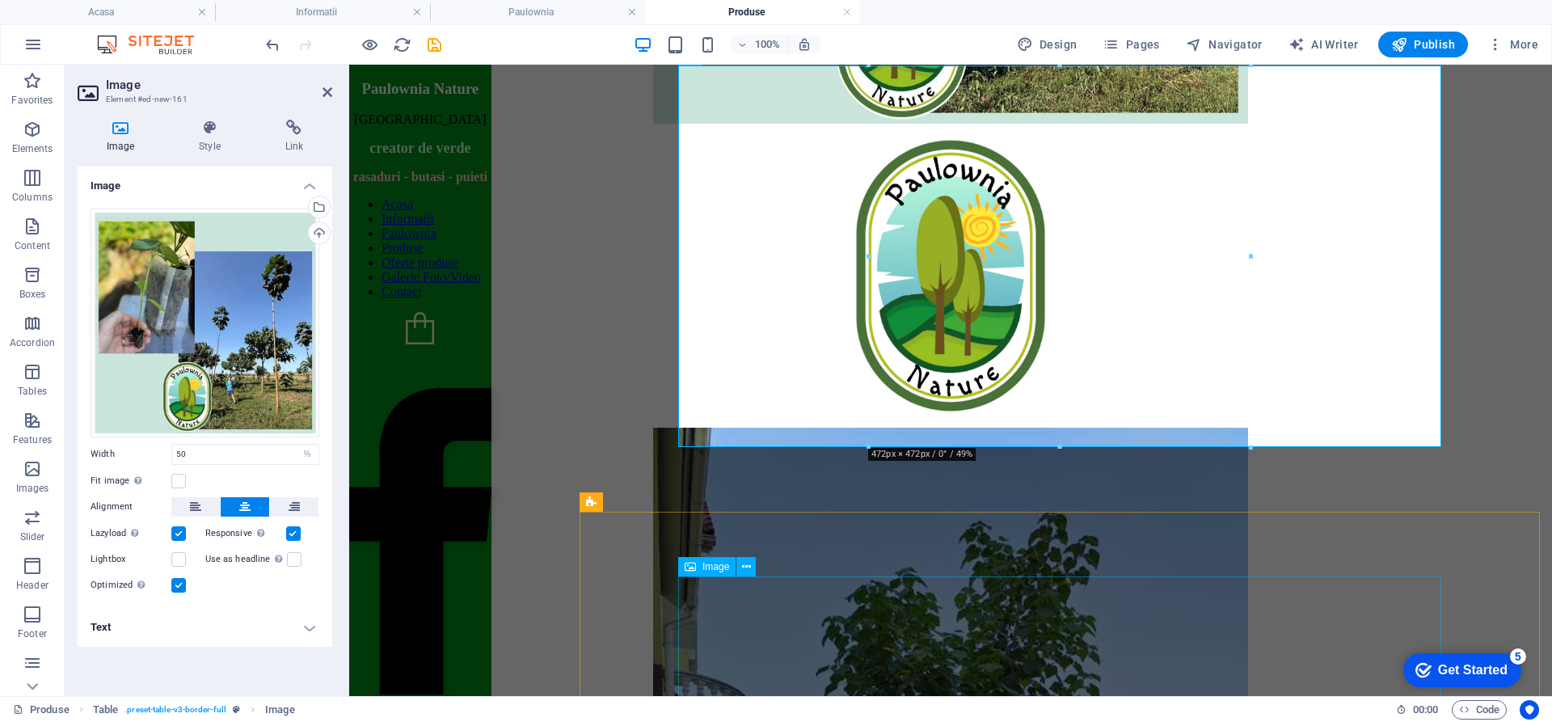
scroll to position [542, 0]
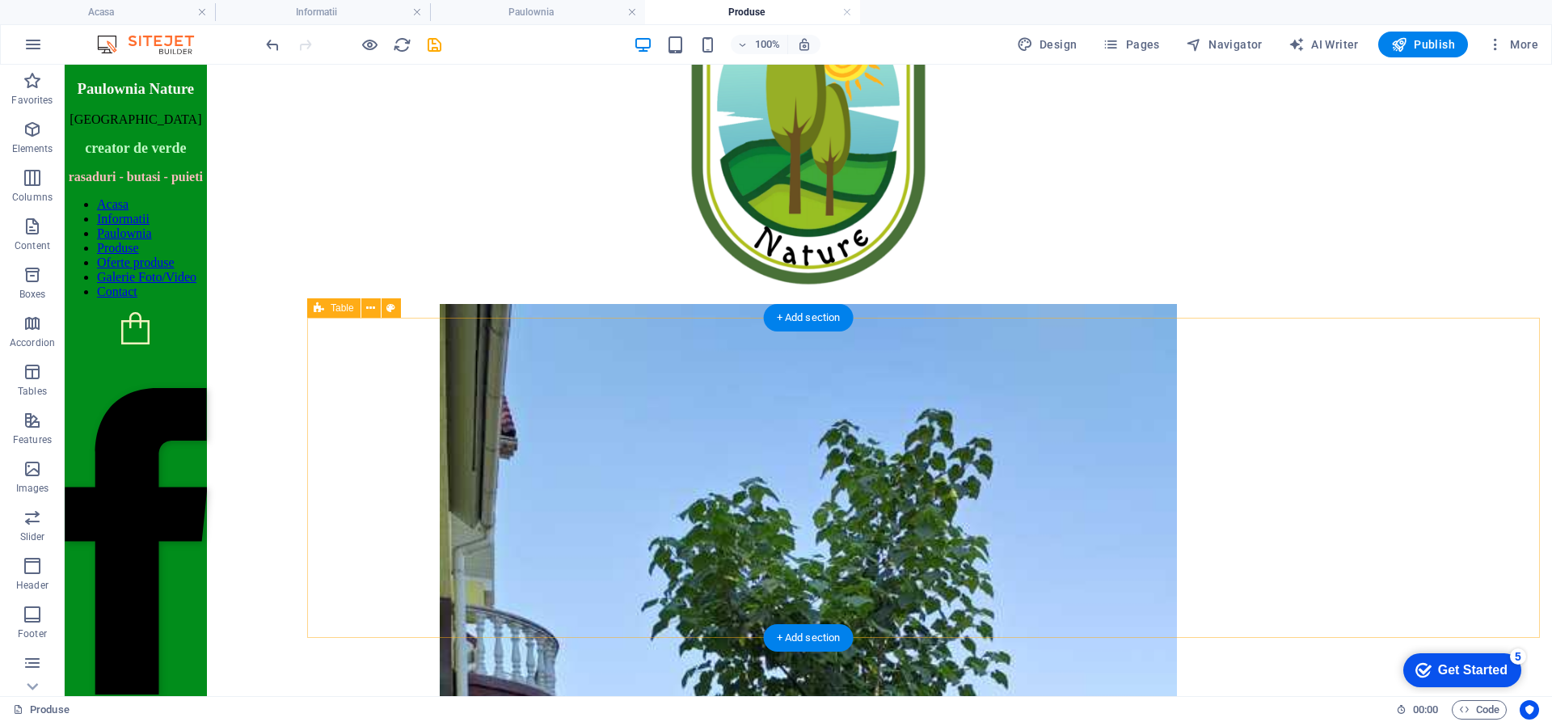
scroll to position [889, 0]
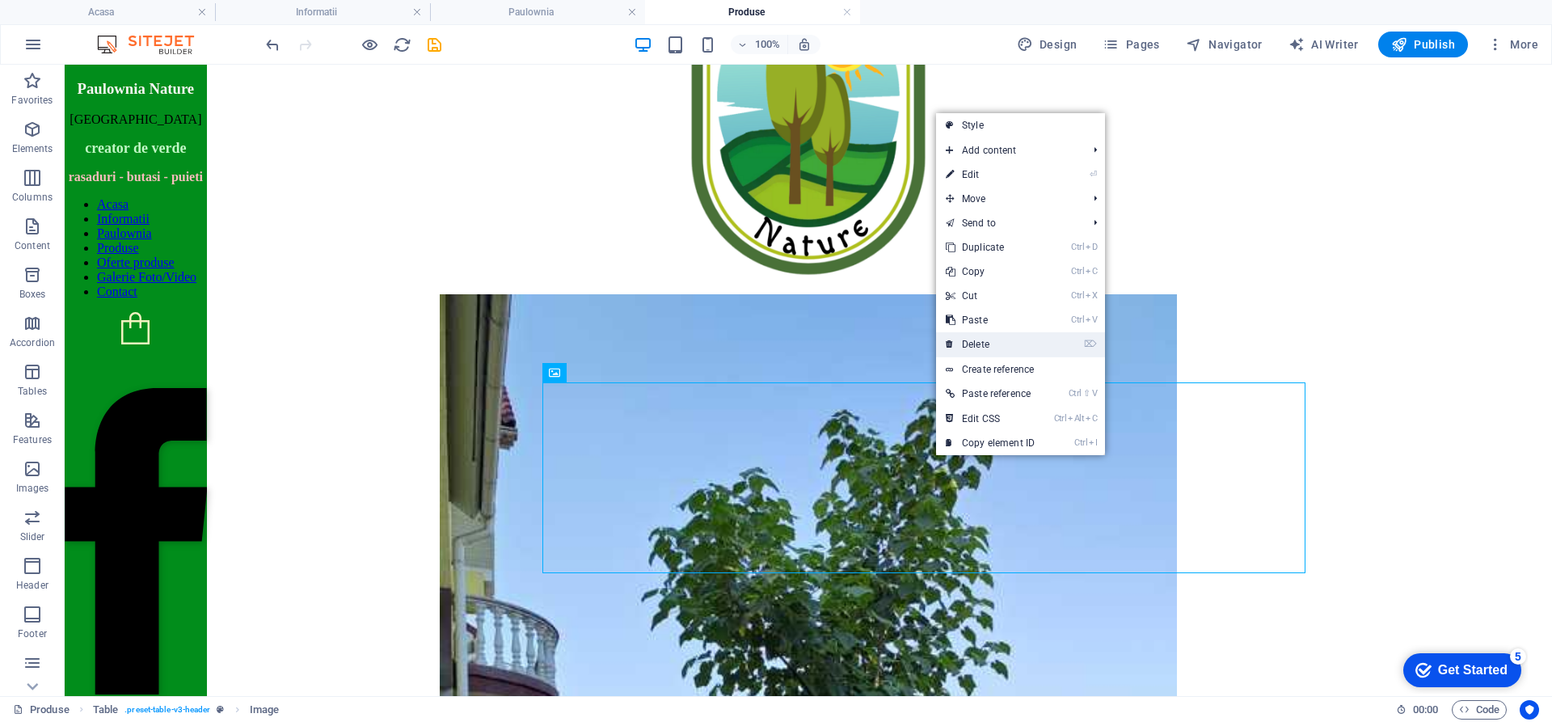
click at [966, 342] on link "⌦ Delete" at bounding box center [990, 344] width 108 height 24
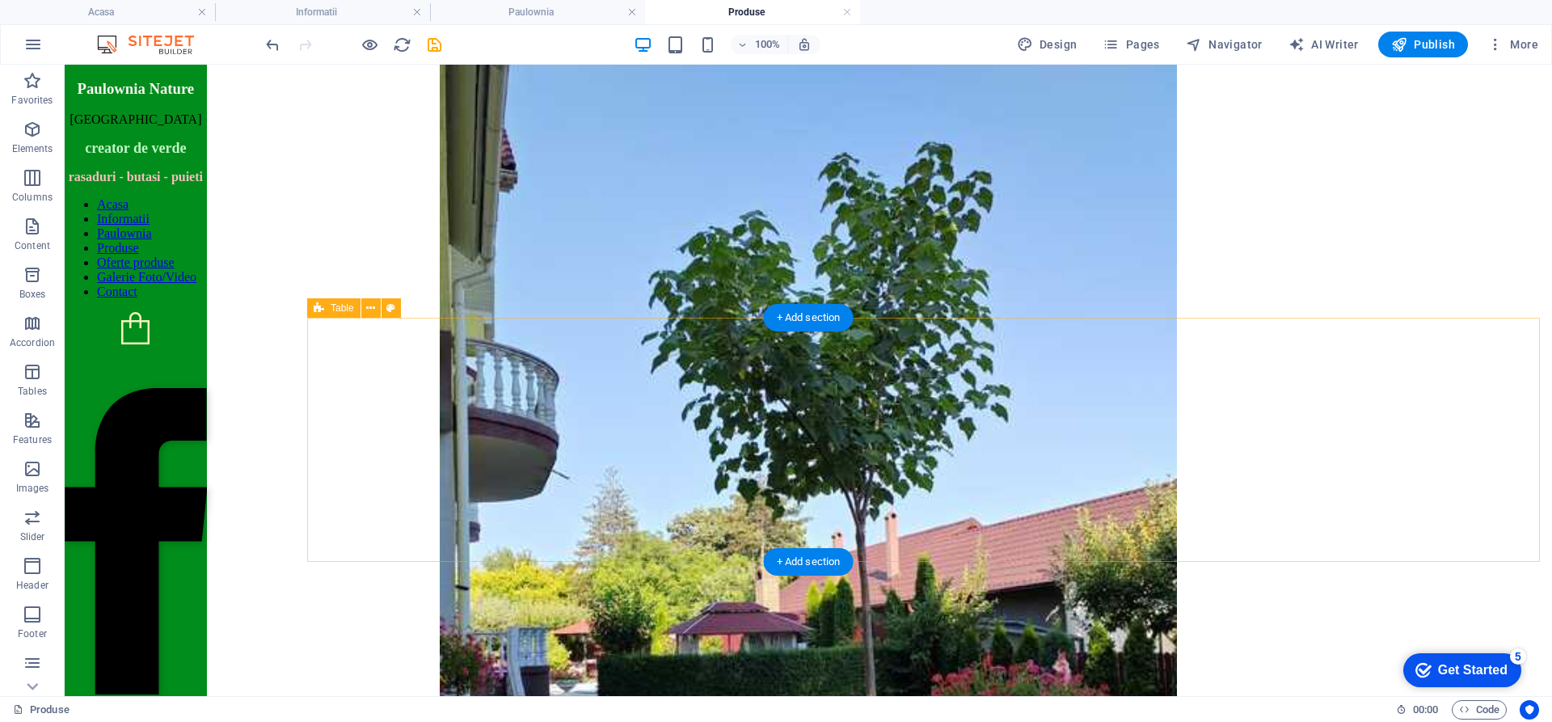
click at [801, 15] on span "Add elements" at bounding box center [761, 4] width 80 height 23
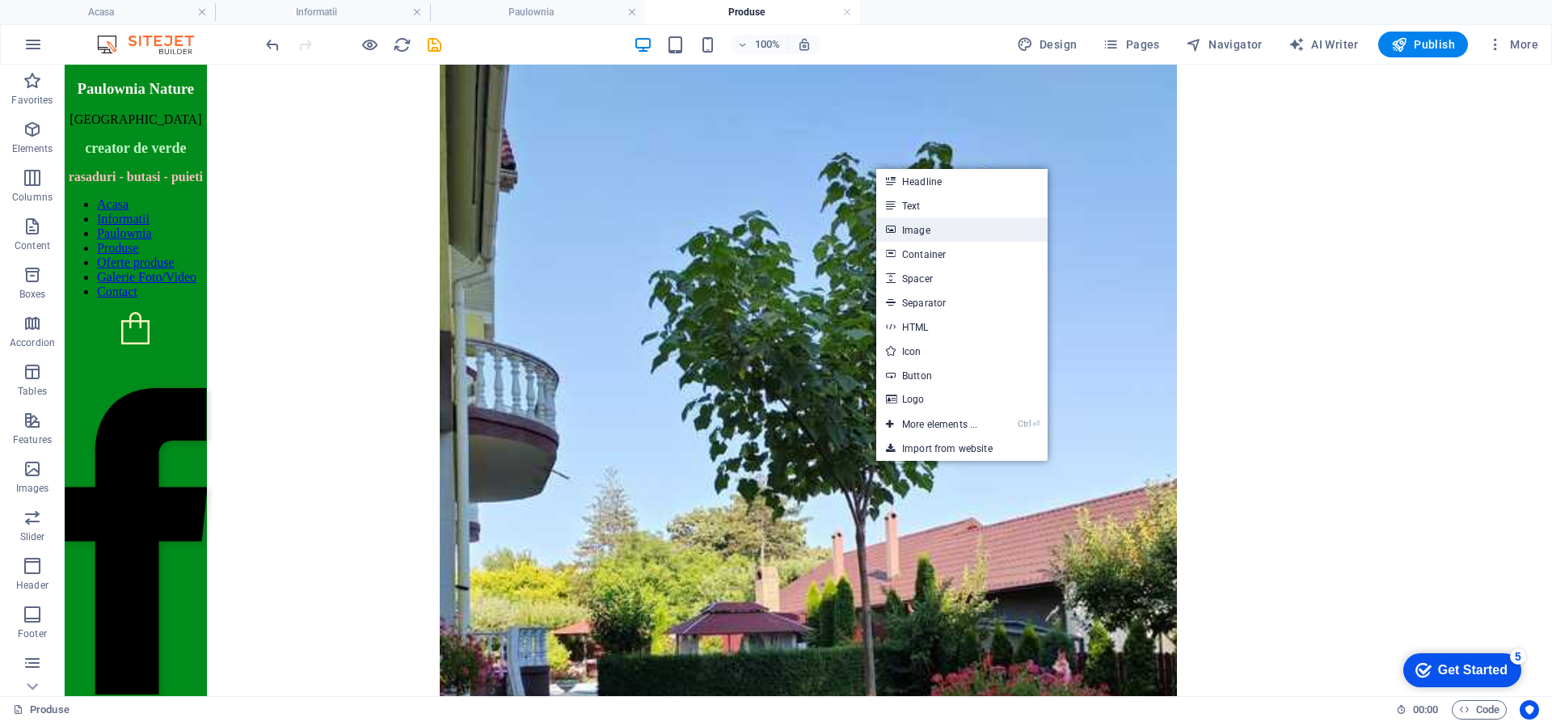
click at [914, 232] on link "Image" at bounding box center [961, 229] width 171 height 24
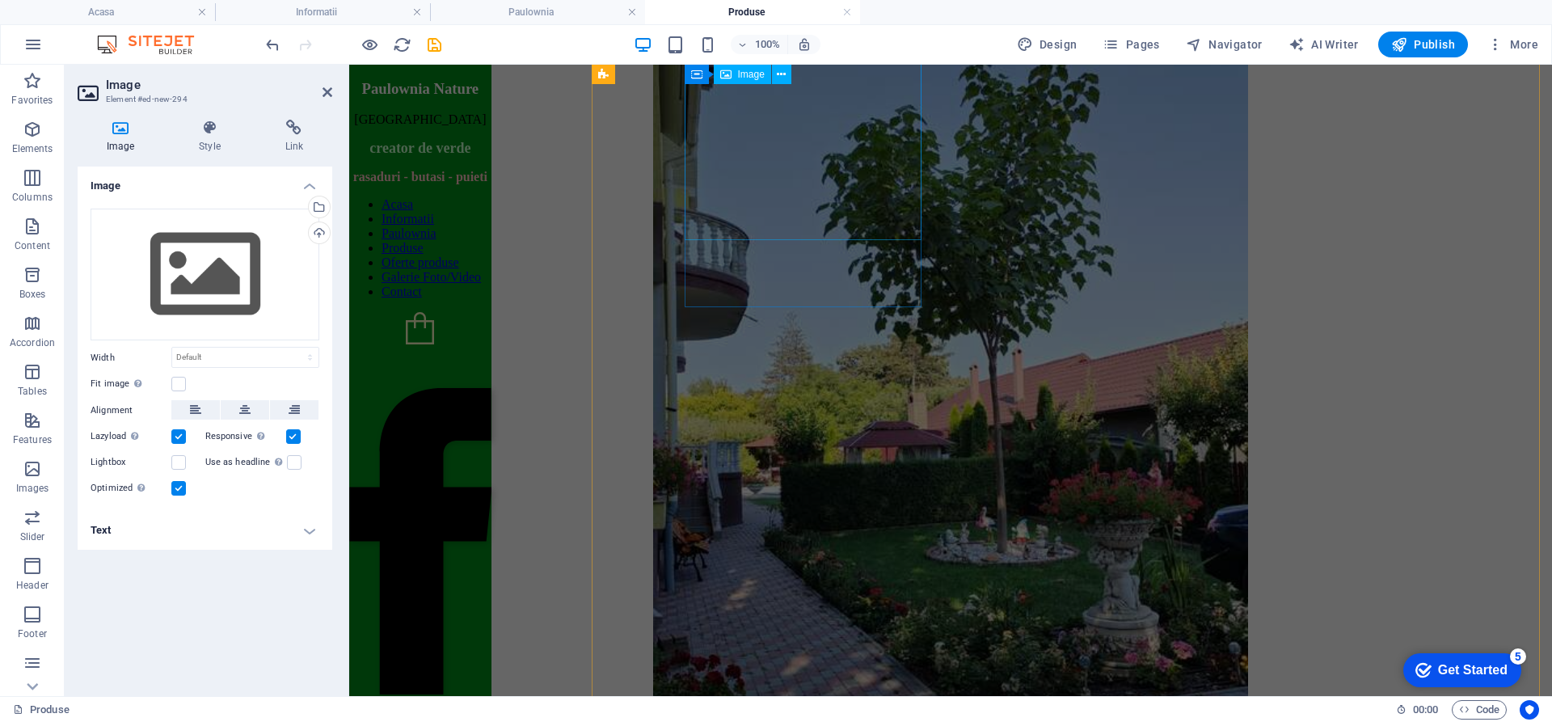
scroll to position [351, 0]
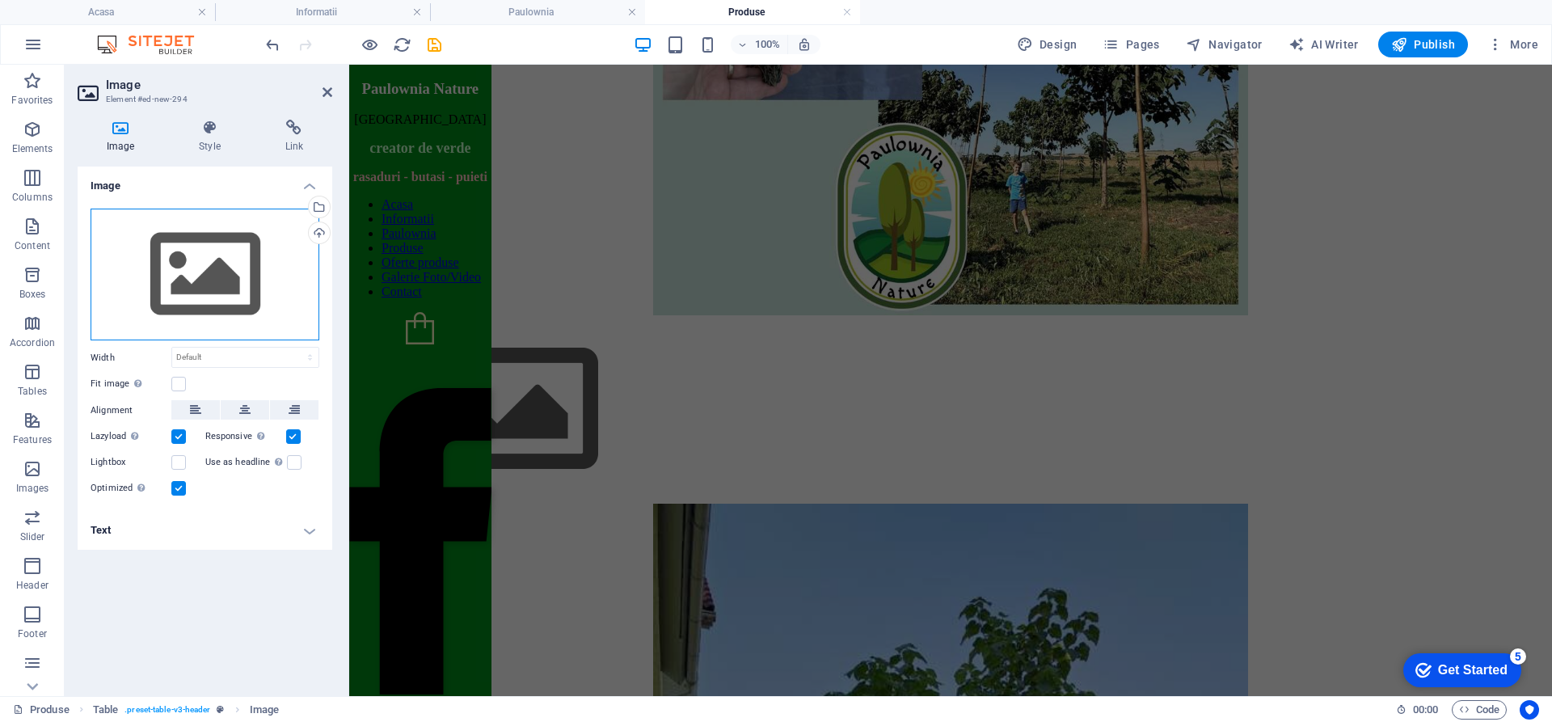
click at [222, 293] on div "Drag files here, click to choose files or select files from Files or our free s…" at bounding box center [205, 275] width 229 height 133
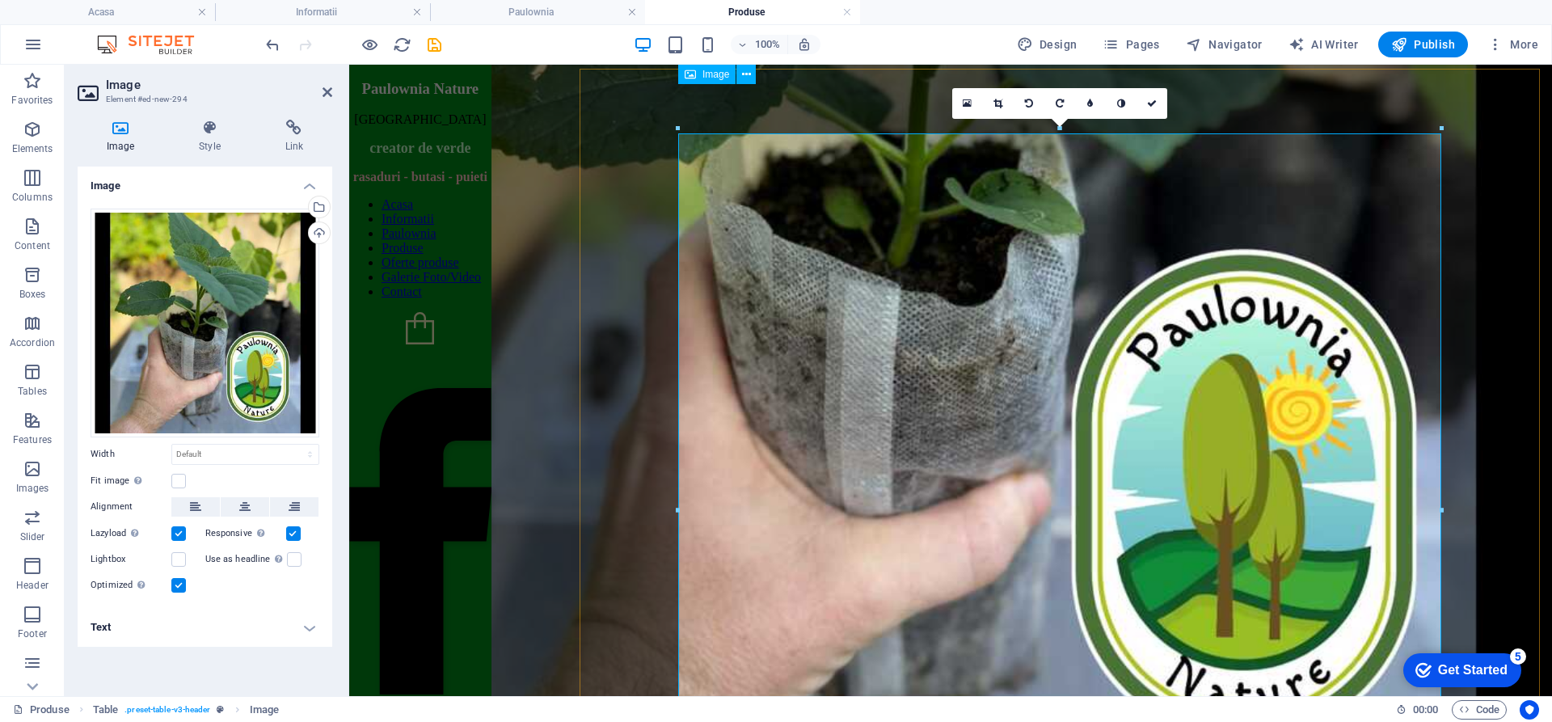
scroll to position [1063, 0]
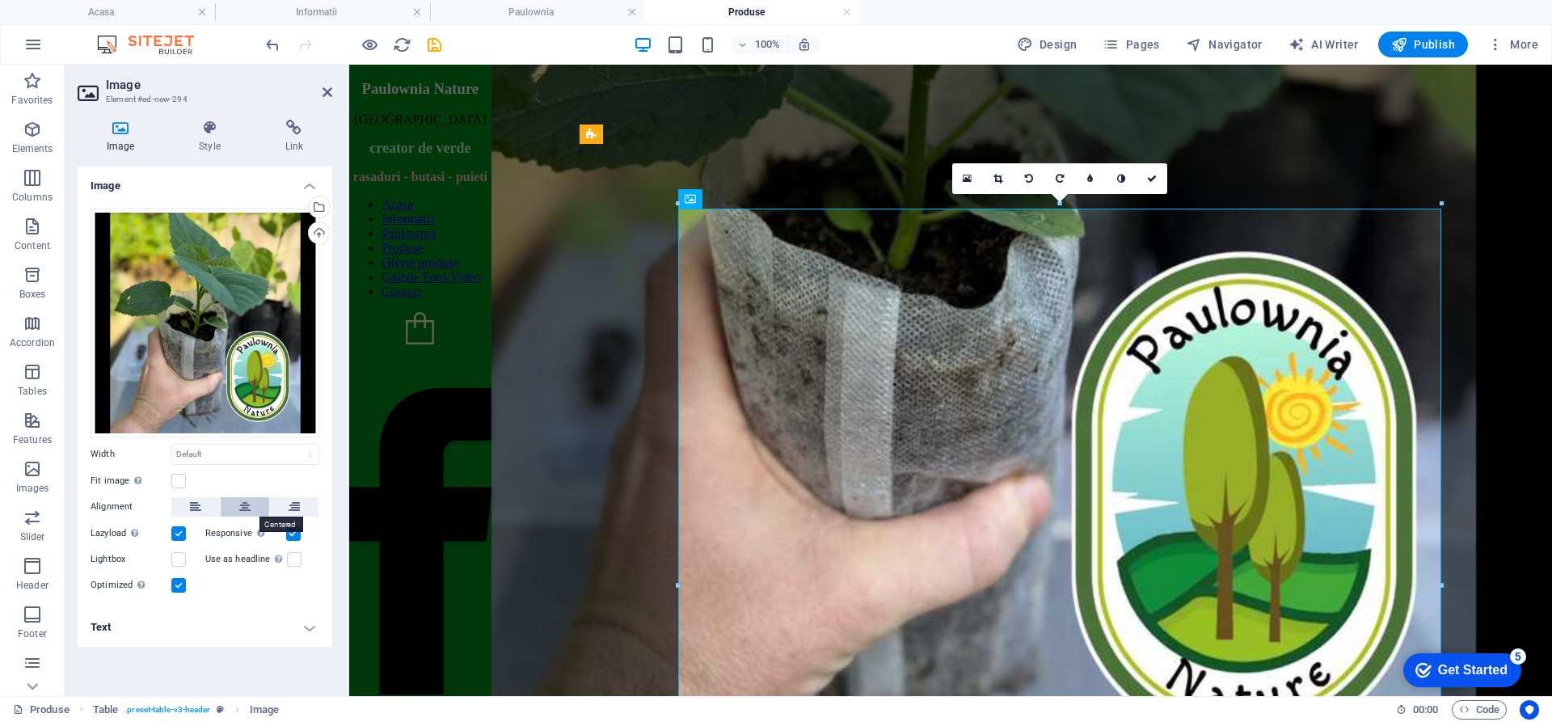
click at [243, 500] on icon at bounding box center [244, 506] width 11 height 19
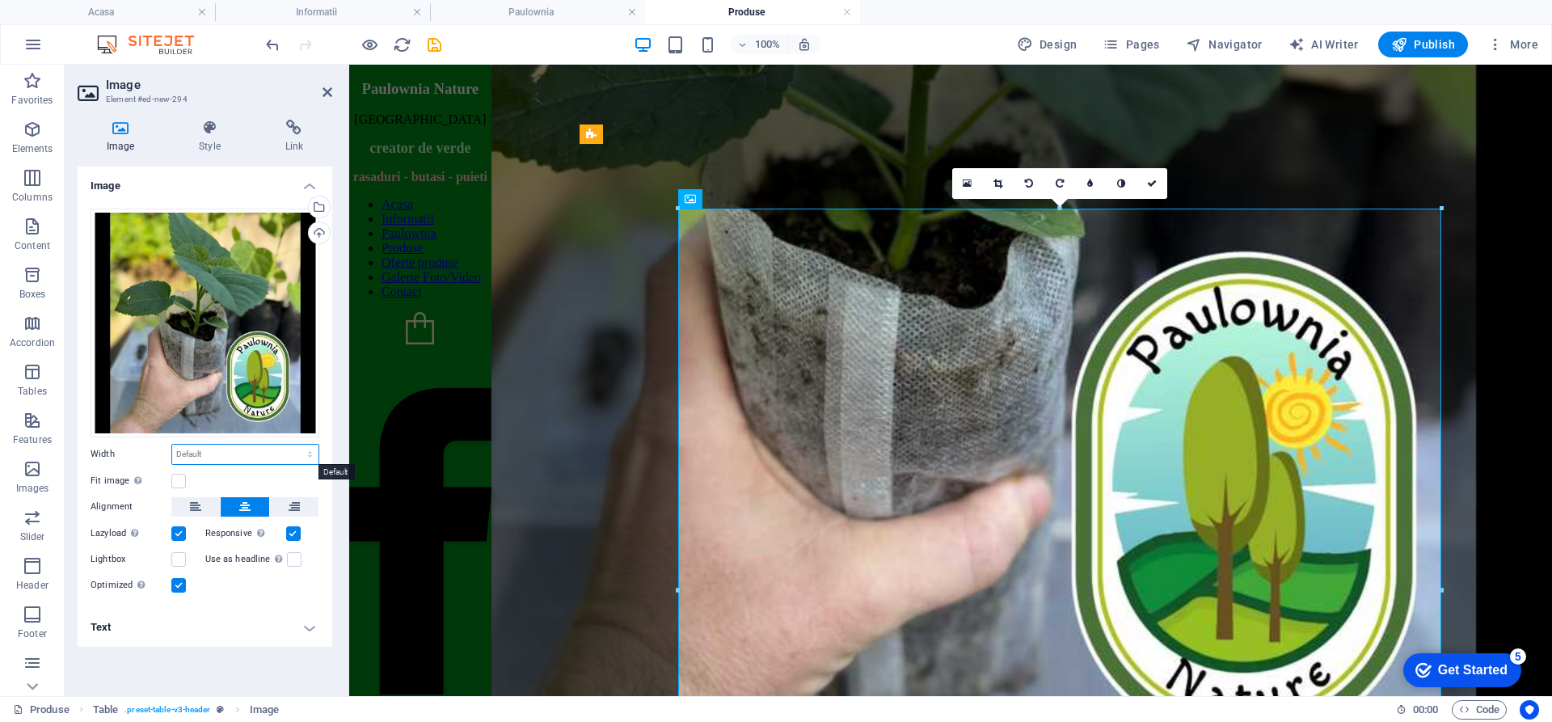
click at [245, 454] on select "Default auto px rem % em vh vw" at bounding box center [245, 454] width 146 height 19
select select "%"
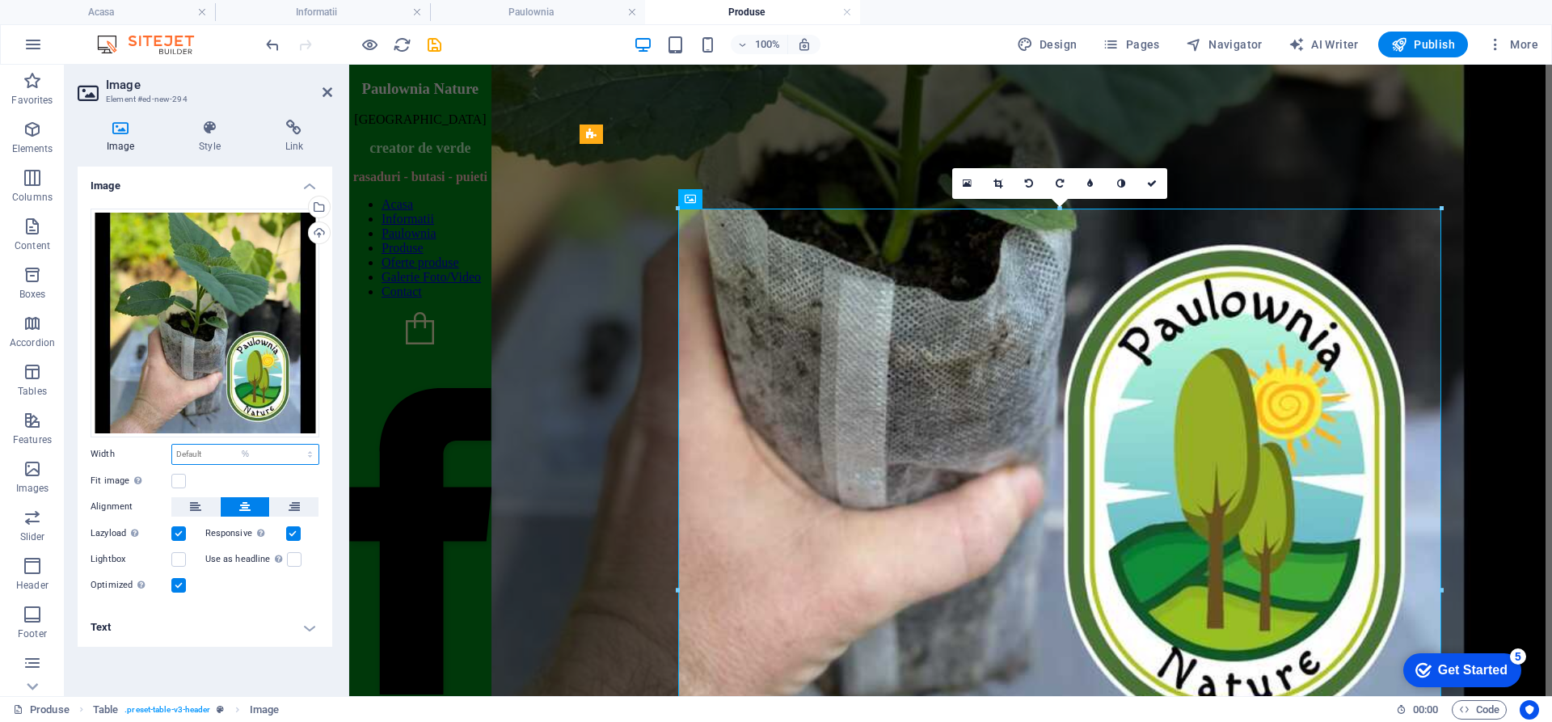
click at [296, 445] on select "Default auto px rem % em vh vw" at bounding box center [245, 454] width 146 height 19
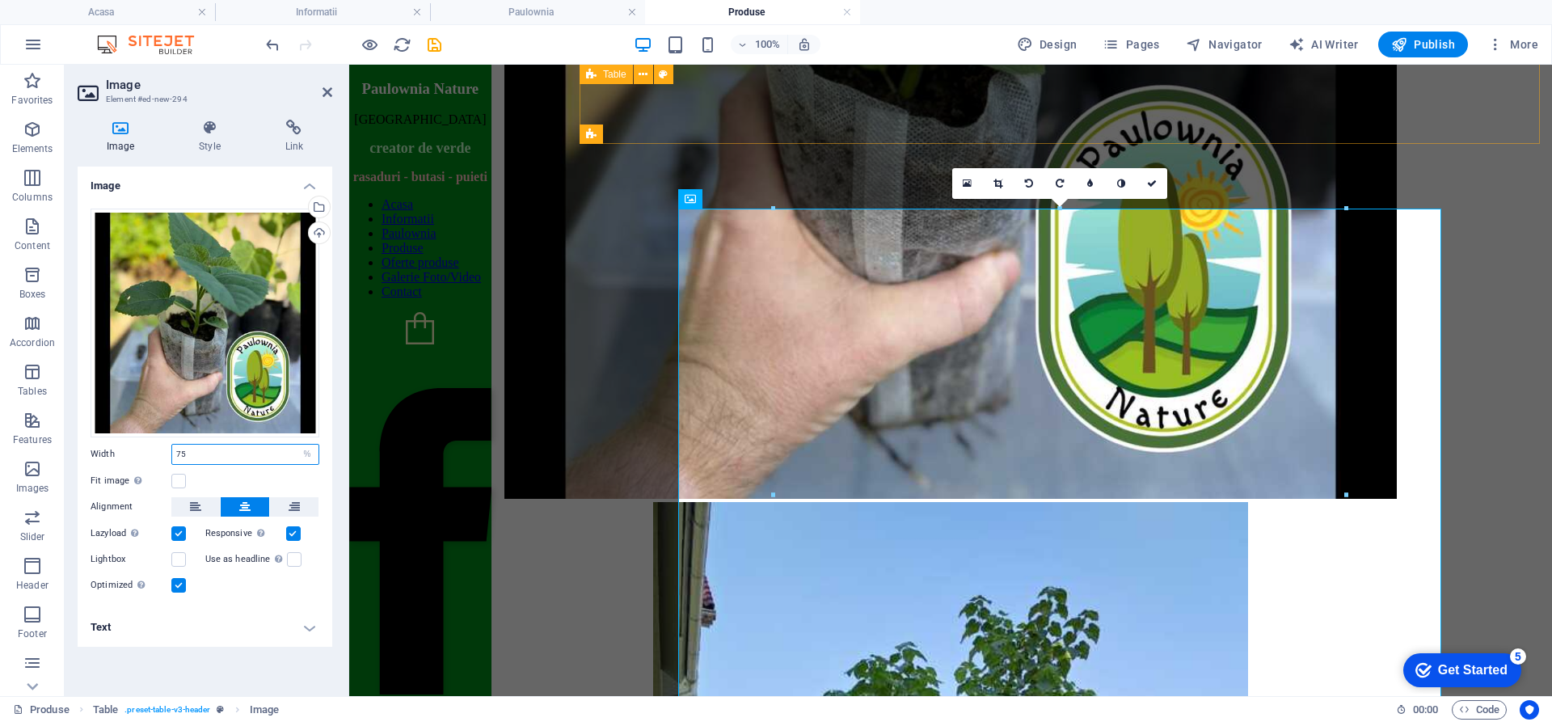
type input "75"
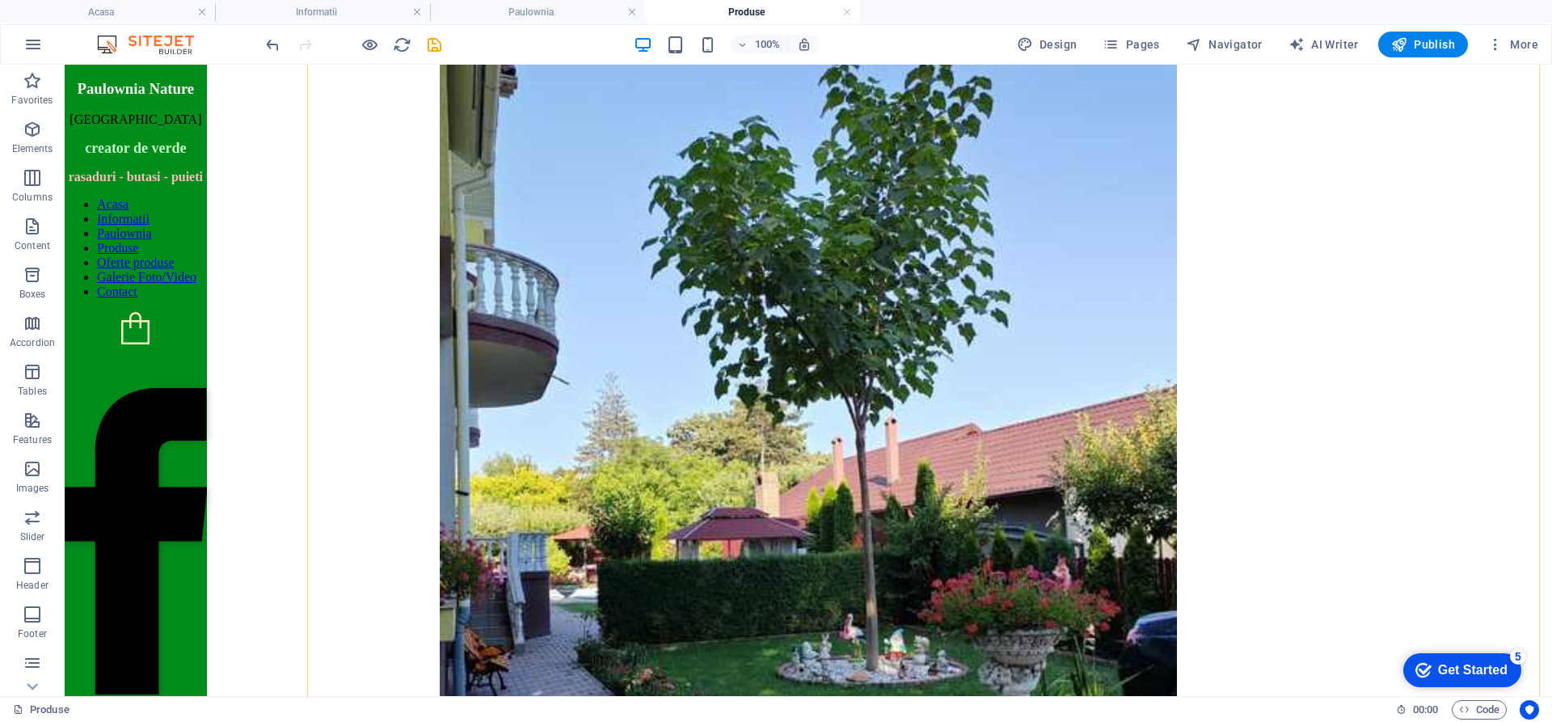
scroll to position [2021, 0]
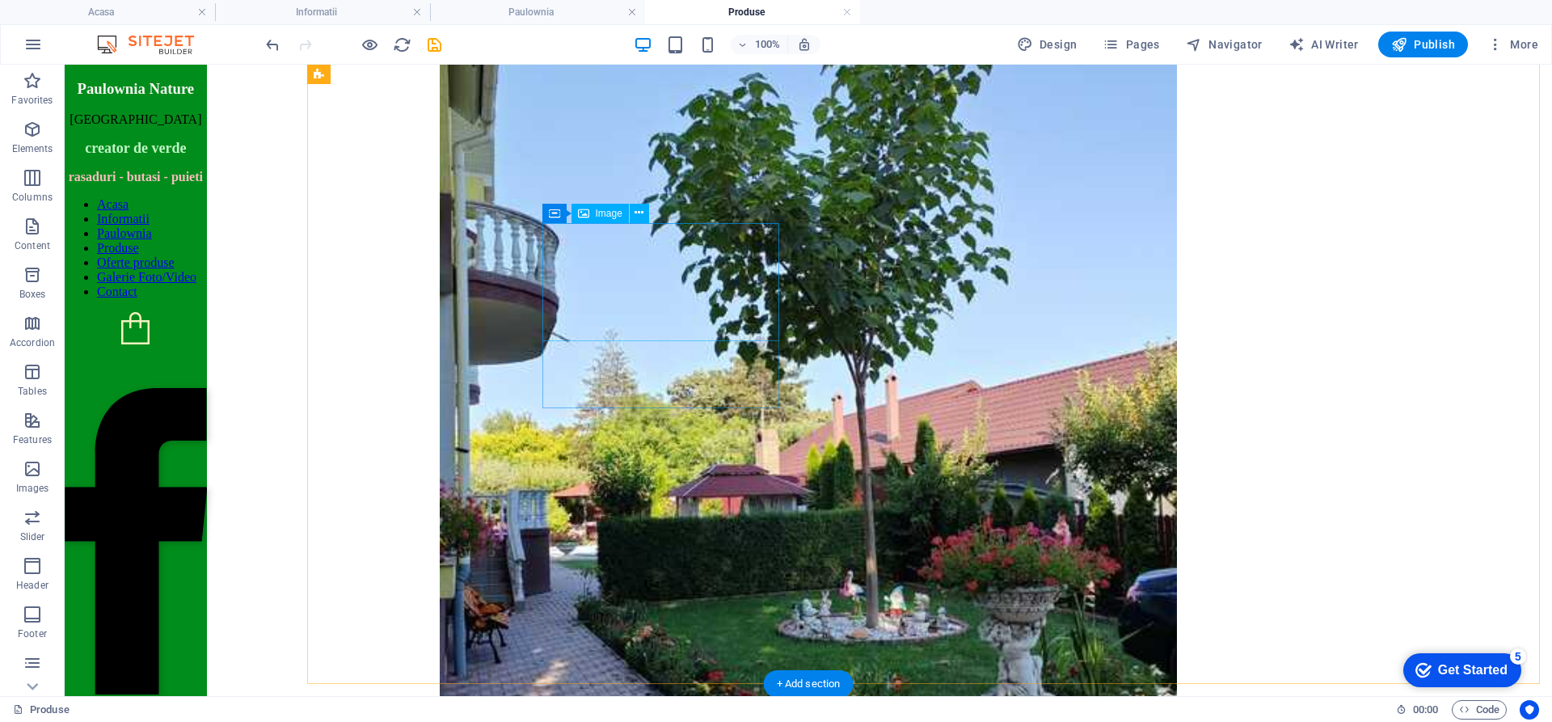
select select "%"
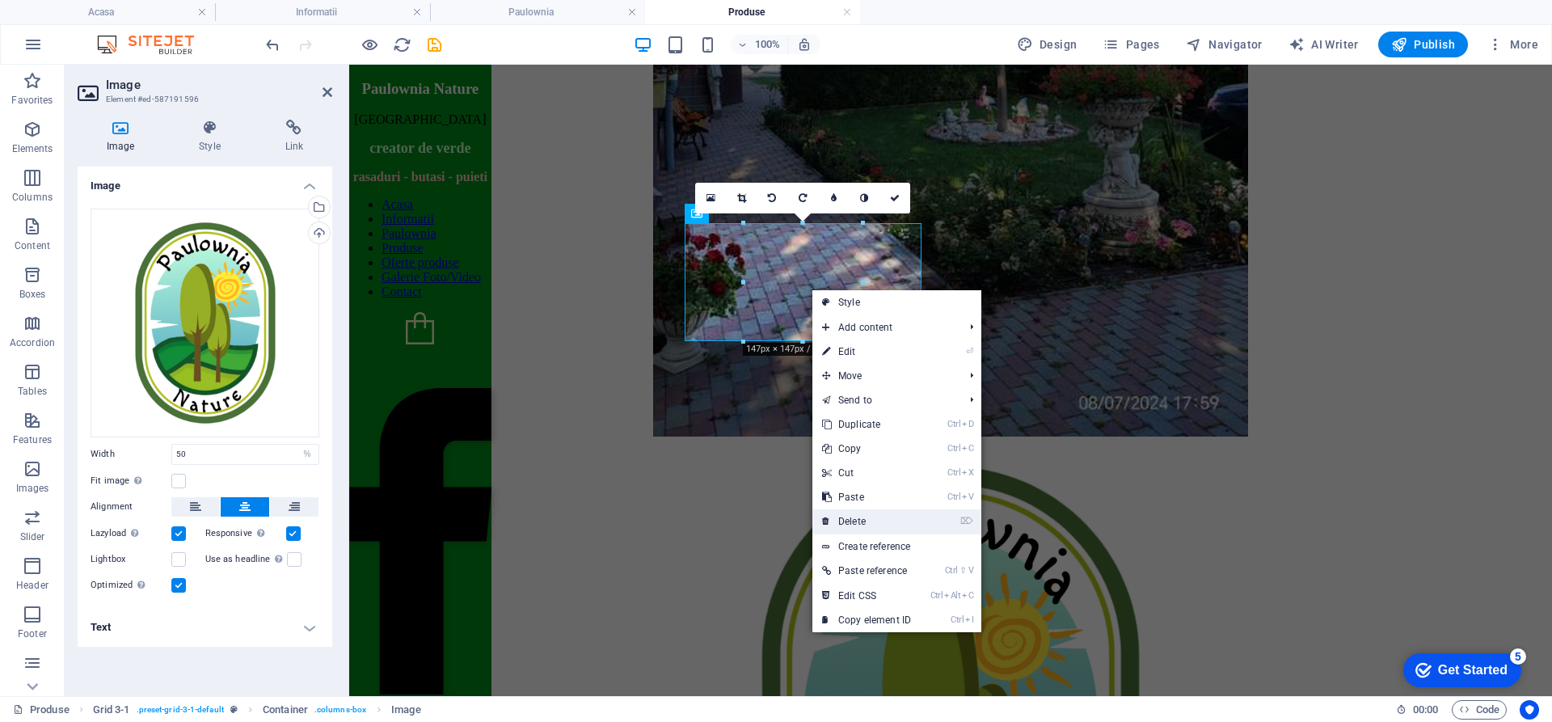
click at [851, 524] on link "⌦ Delete" at bounding box center [867, 521] width 108 height 24
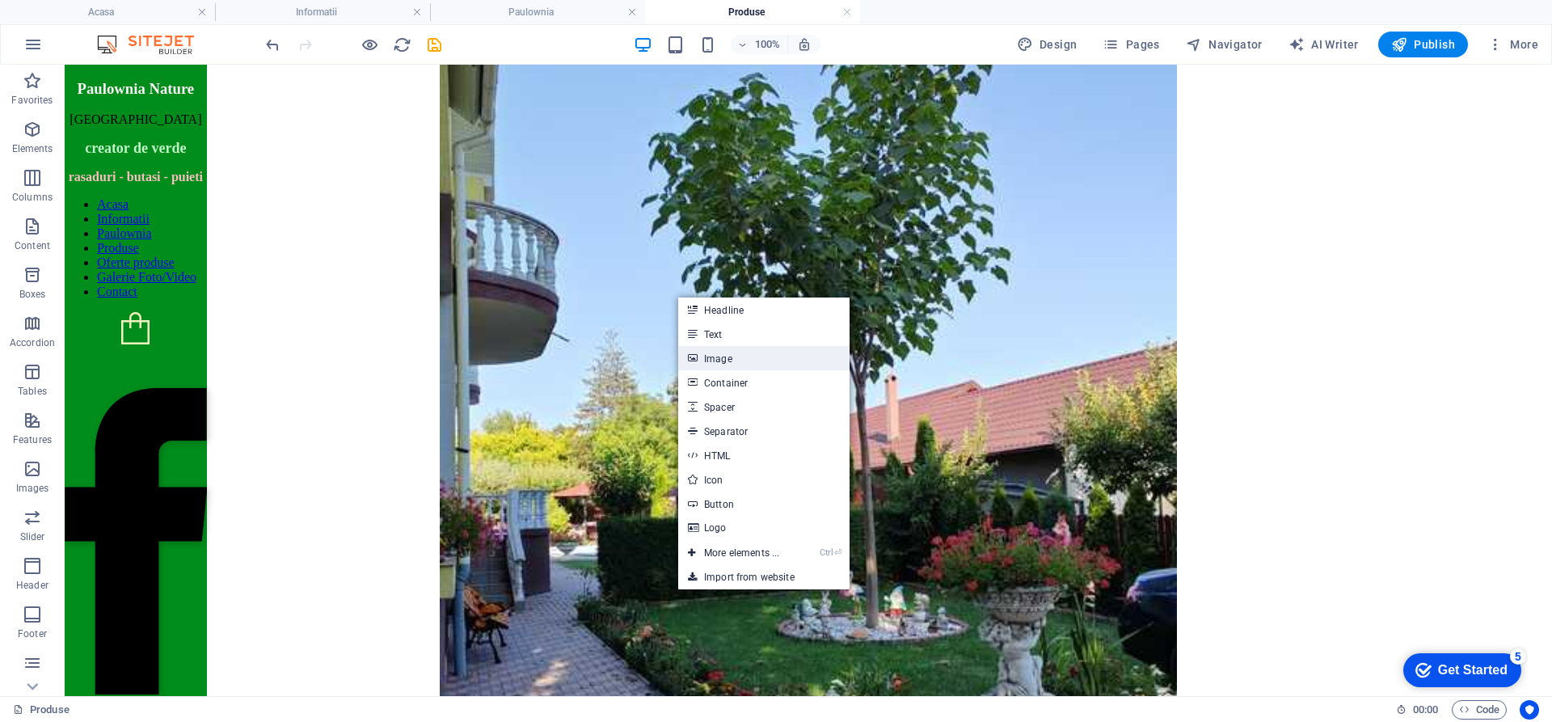
click at [721, 359] on link "Image" at bounding box center [763, 358] width 171 height 24
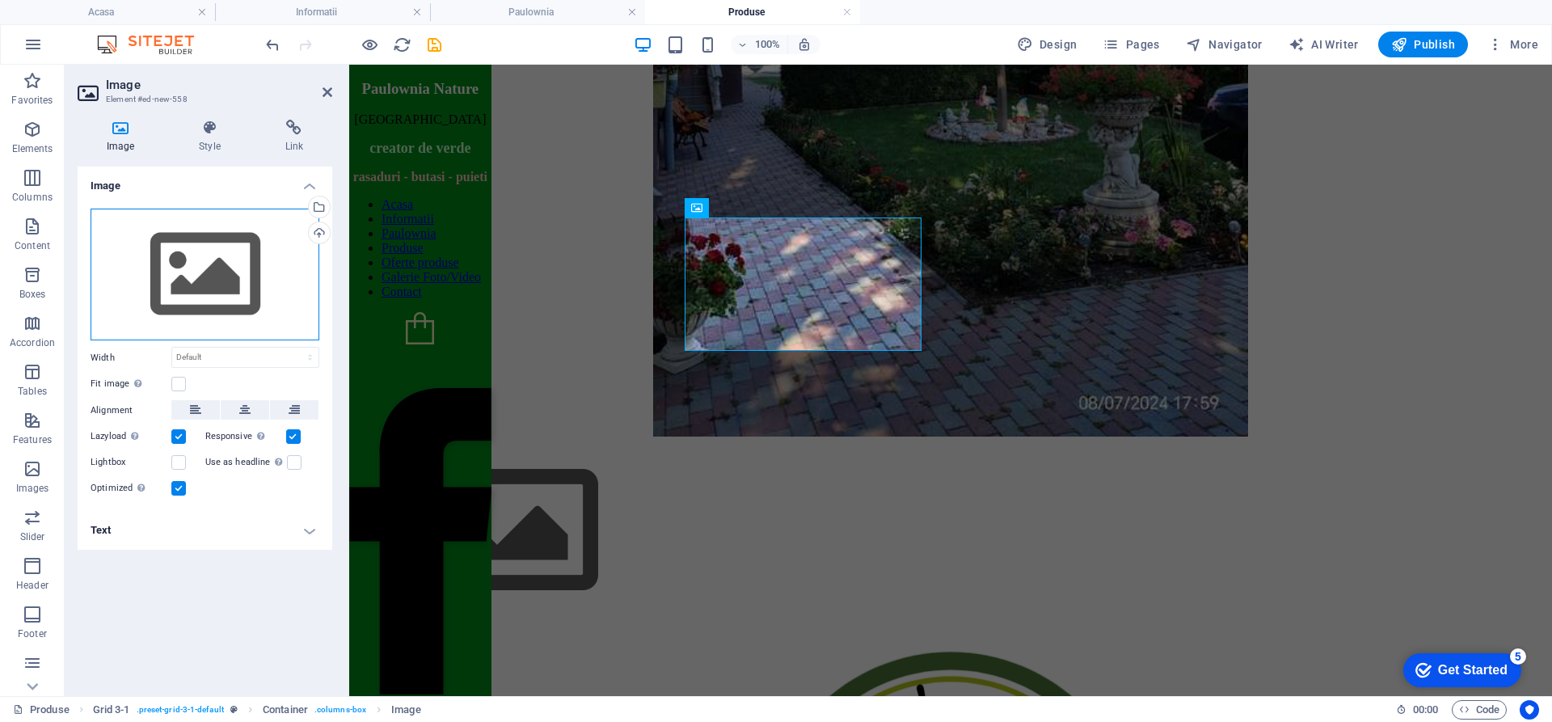
click at [190, 289] on div "Drag files here, click to choose files or select files from Files or our free s…" at bounding box center [205, 275] width 229 height 133
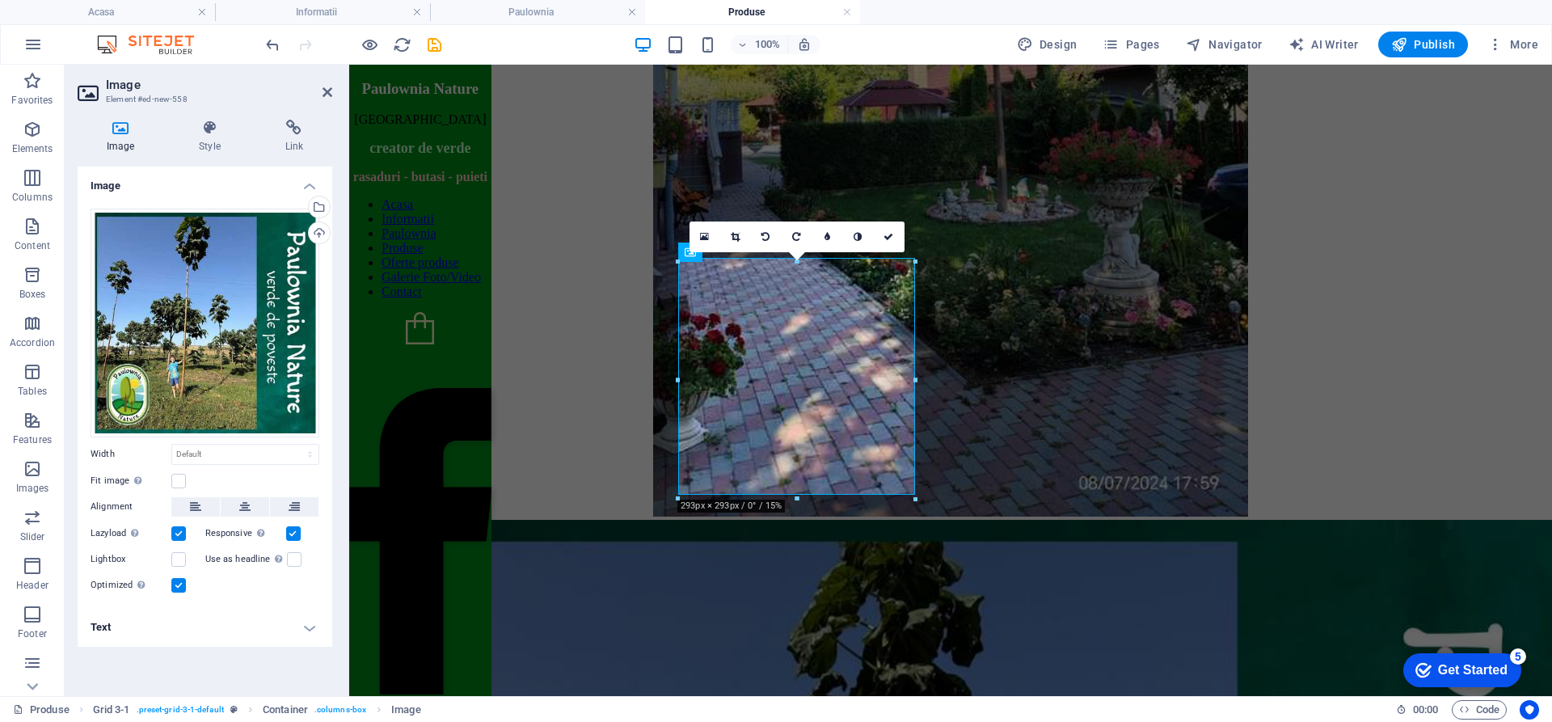
scroll to position [1943, 0]
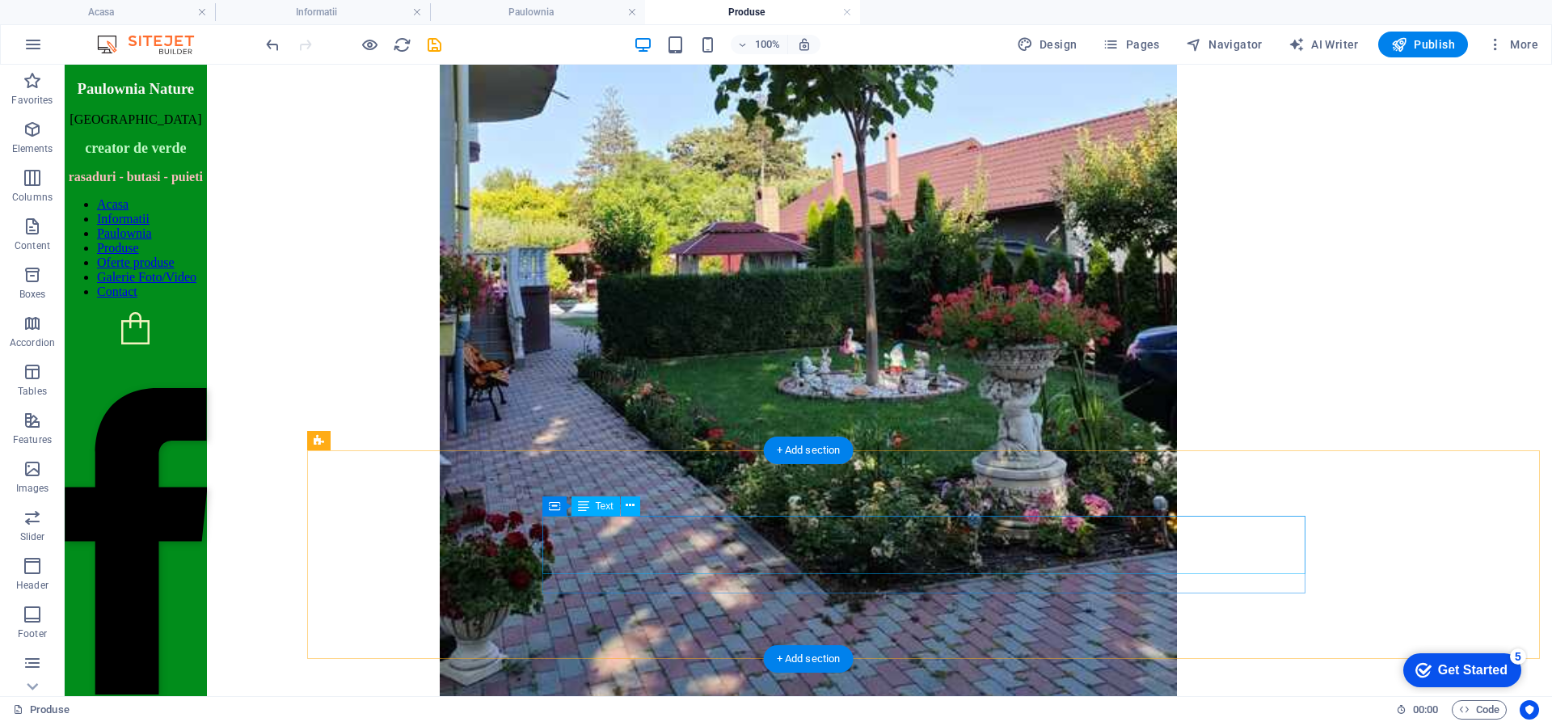
scroll to position [2266, 0]
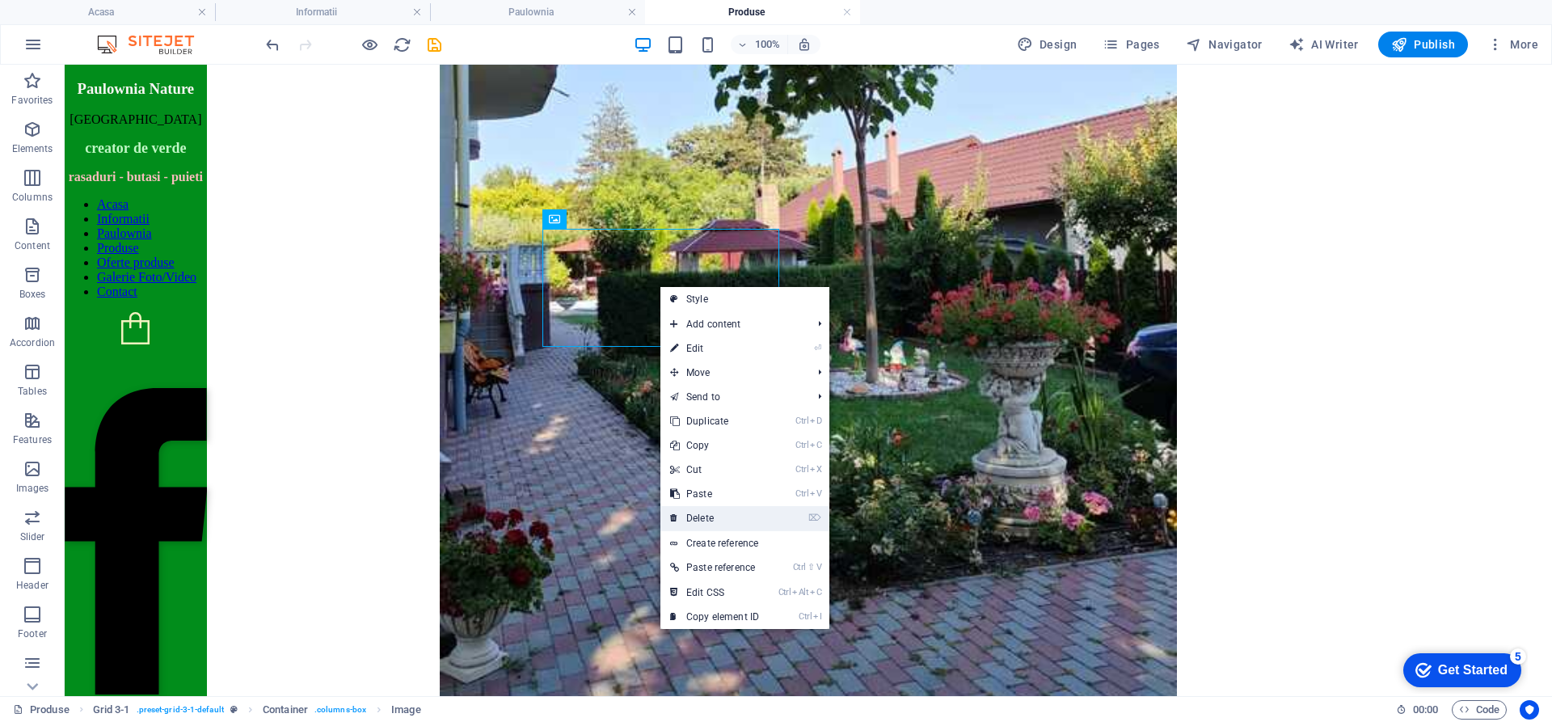
click at [711, 515] on link "⌦ Delete" at bounding box center [715, 518] width 108 height 24
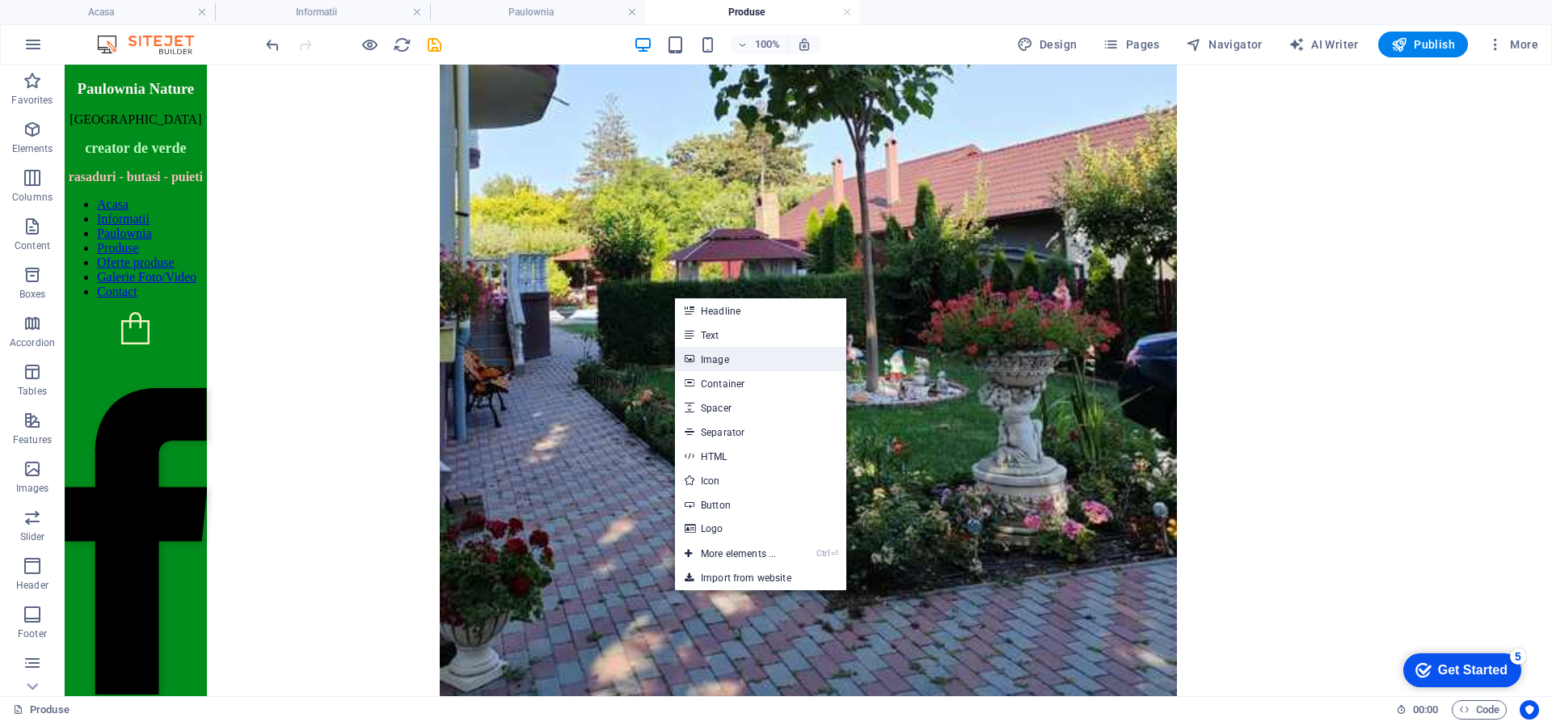
click at [716, 362] on link "Image" at bounding box center [760, 359] width 171 height 24
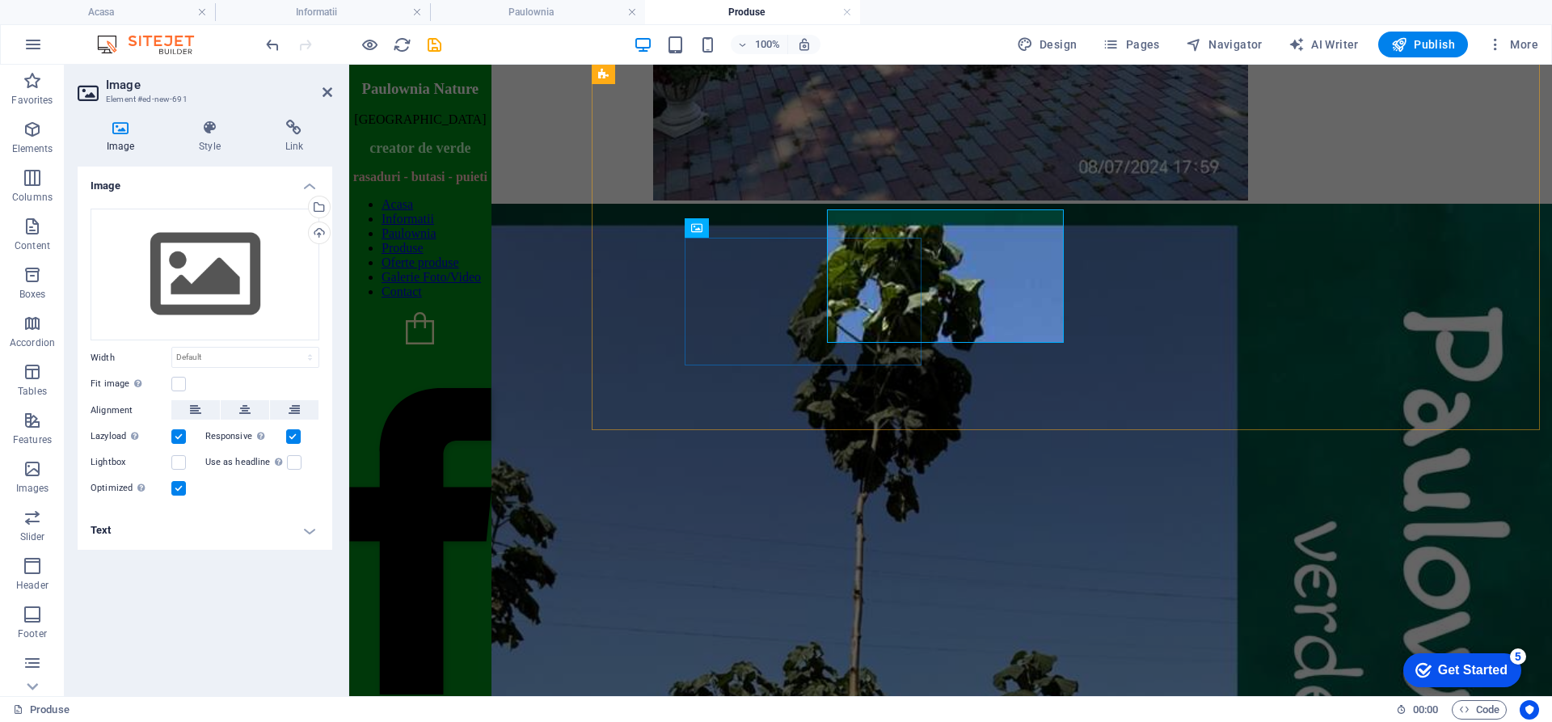
scroll to position [2275, 0]
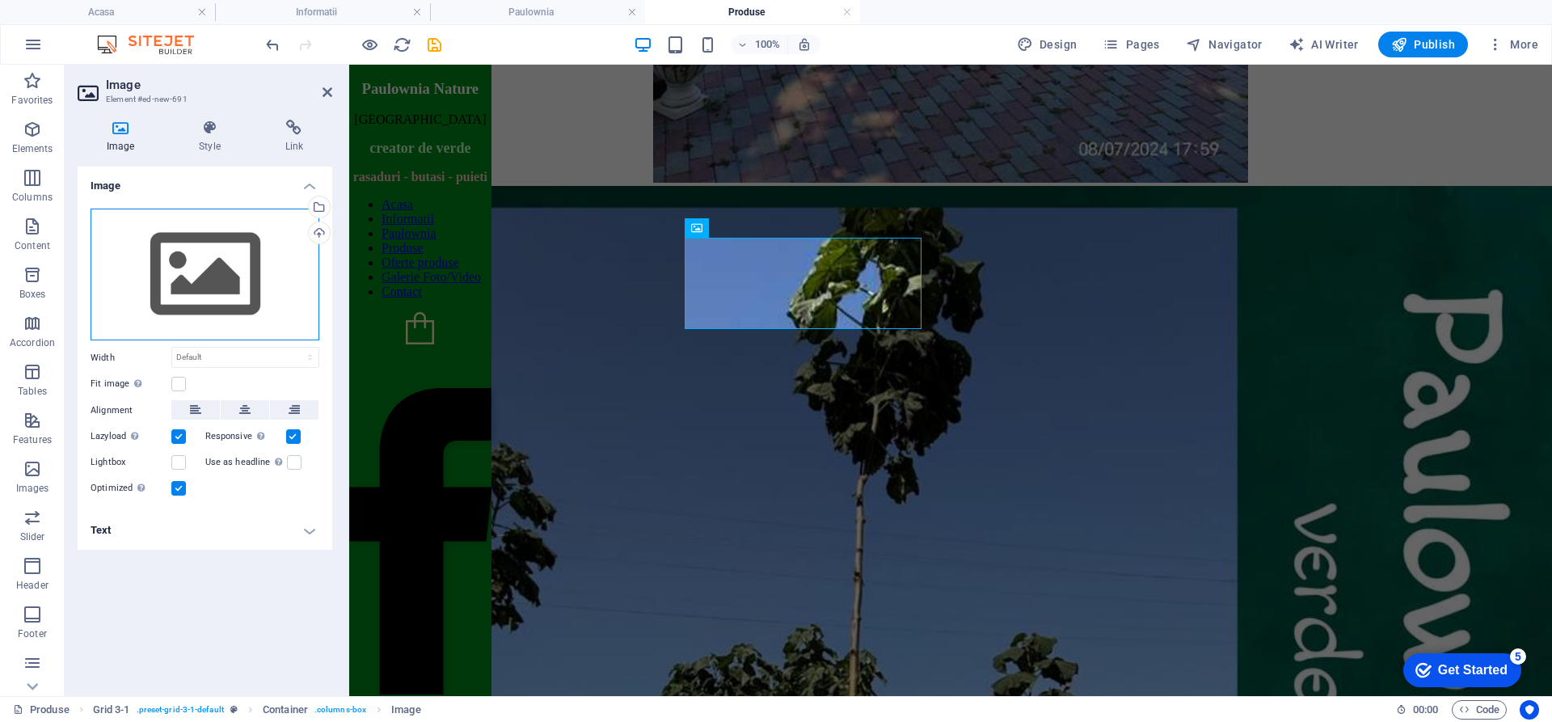
click at [156, 277] on div "Drag files here, click to choose files or select files from Files or our free s…" at bounding box center [205, 275] width 229 height 133
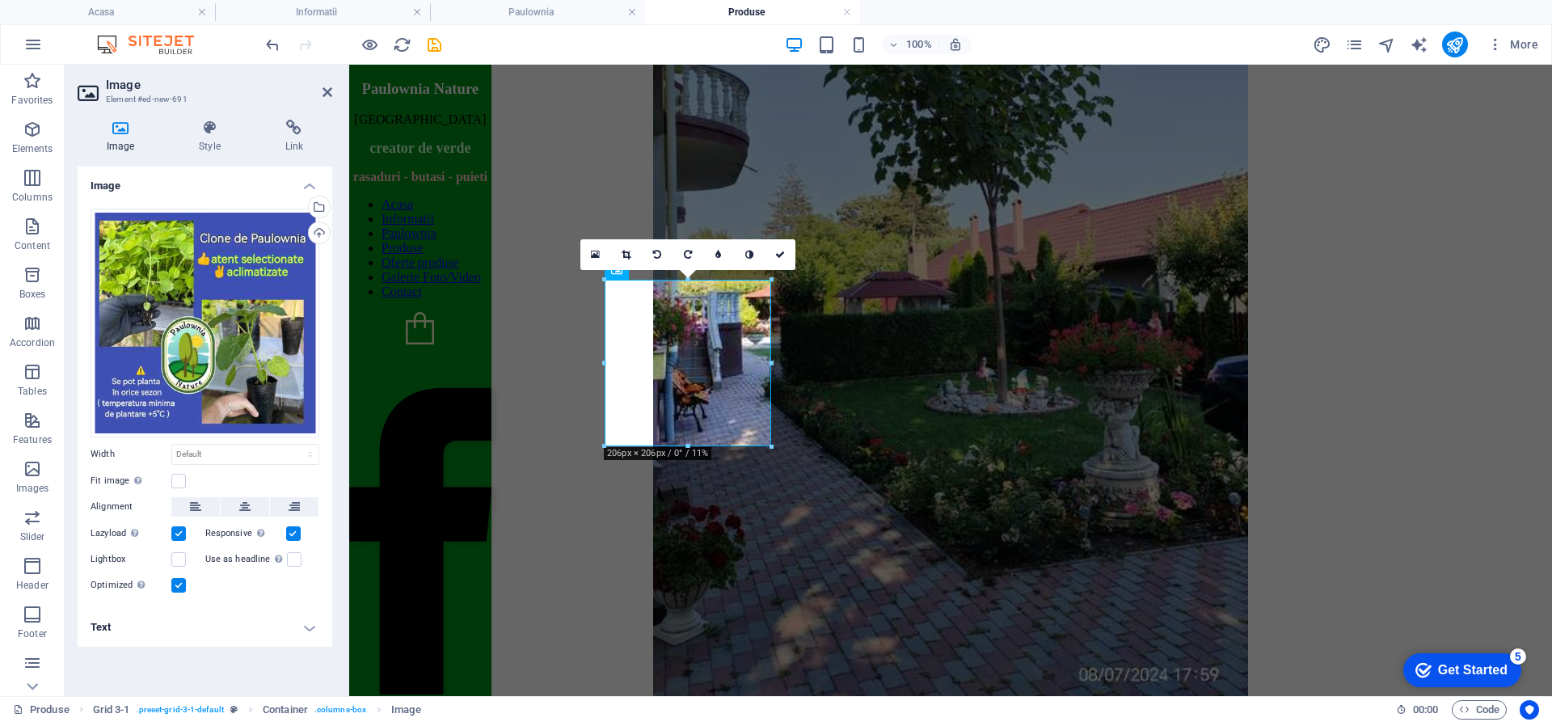
scroll to position [2090, 0]
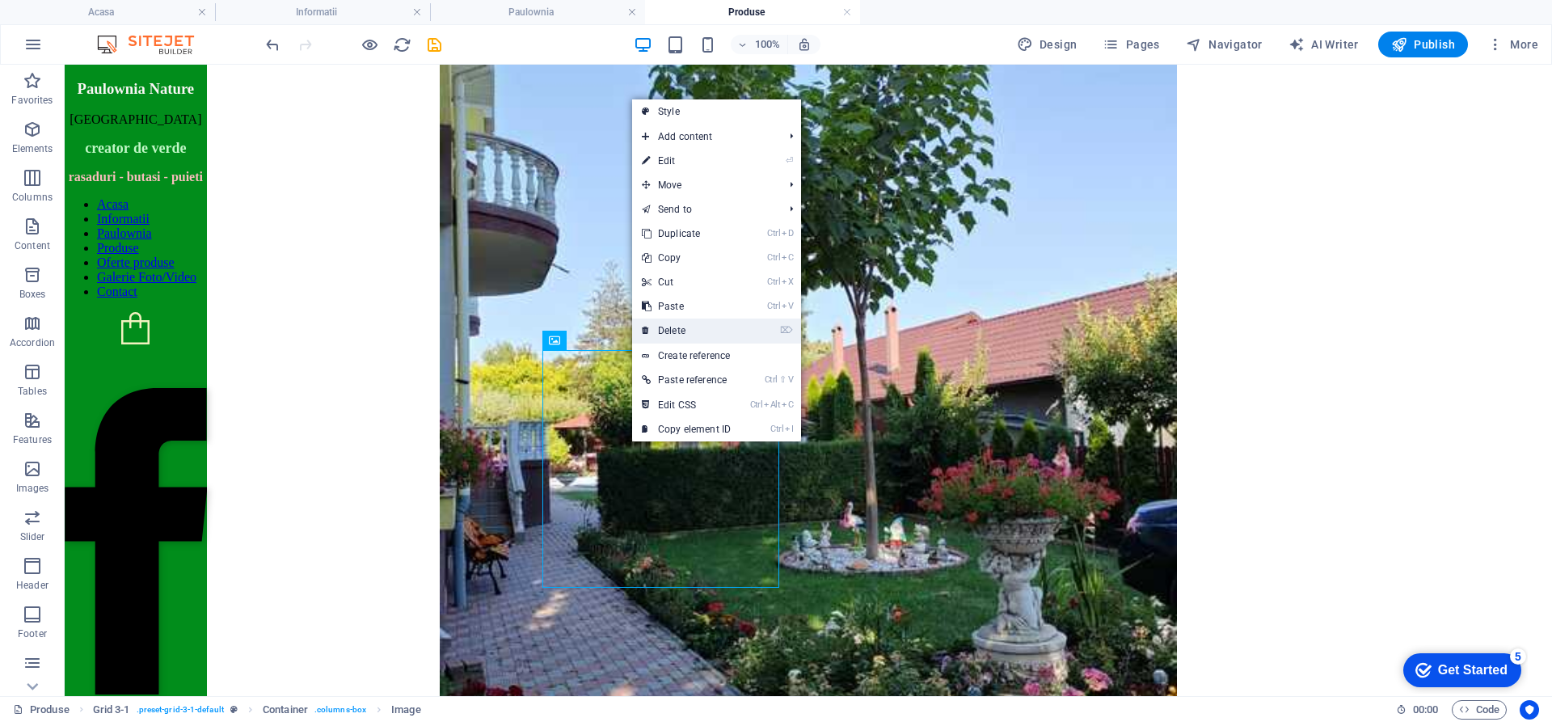
click at [676, 328] on link "⌦ Delete" at bounding box center [686, 331] width 108 height 24
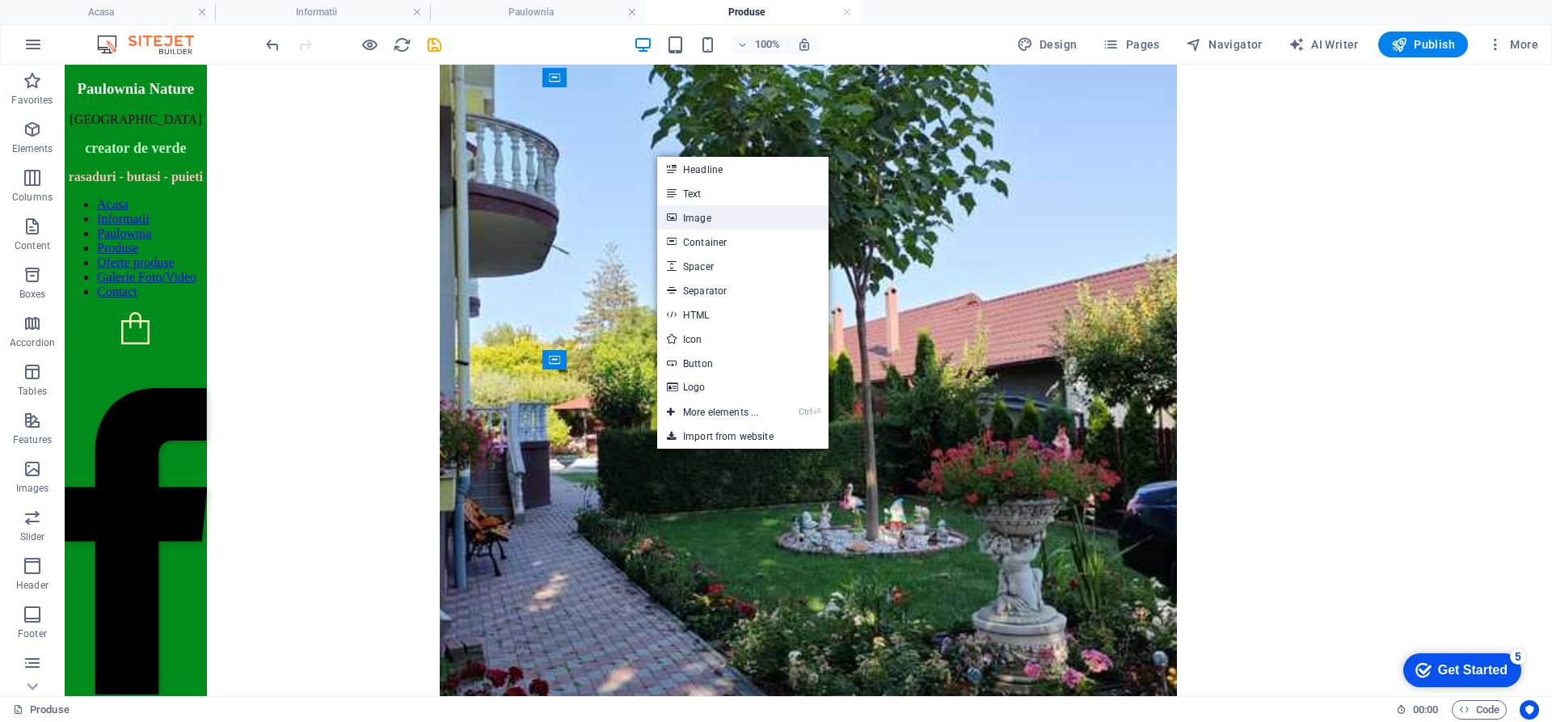
click at [716, 215] on link "Image" at bounding box center [742, 217] width 171 height 24
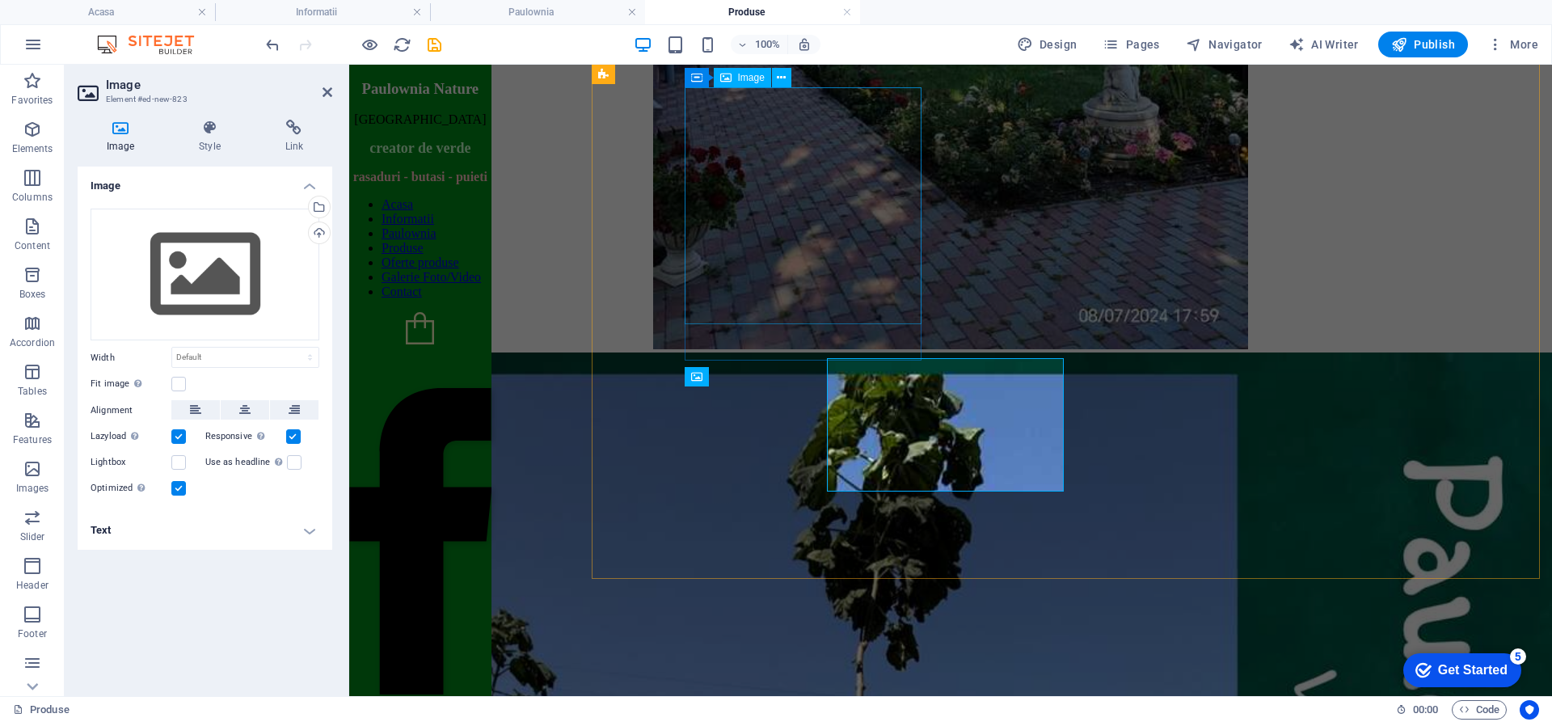
scroll to position [2126, 0]
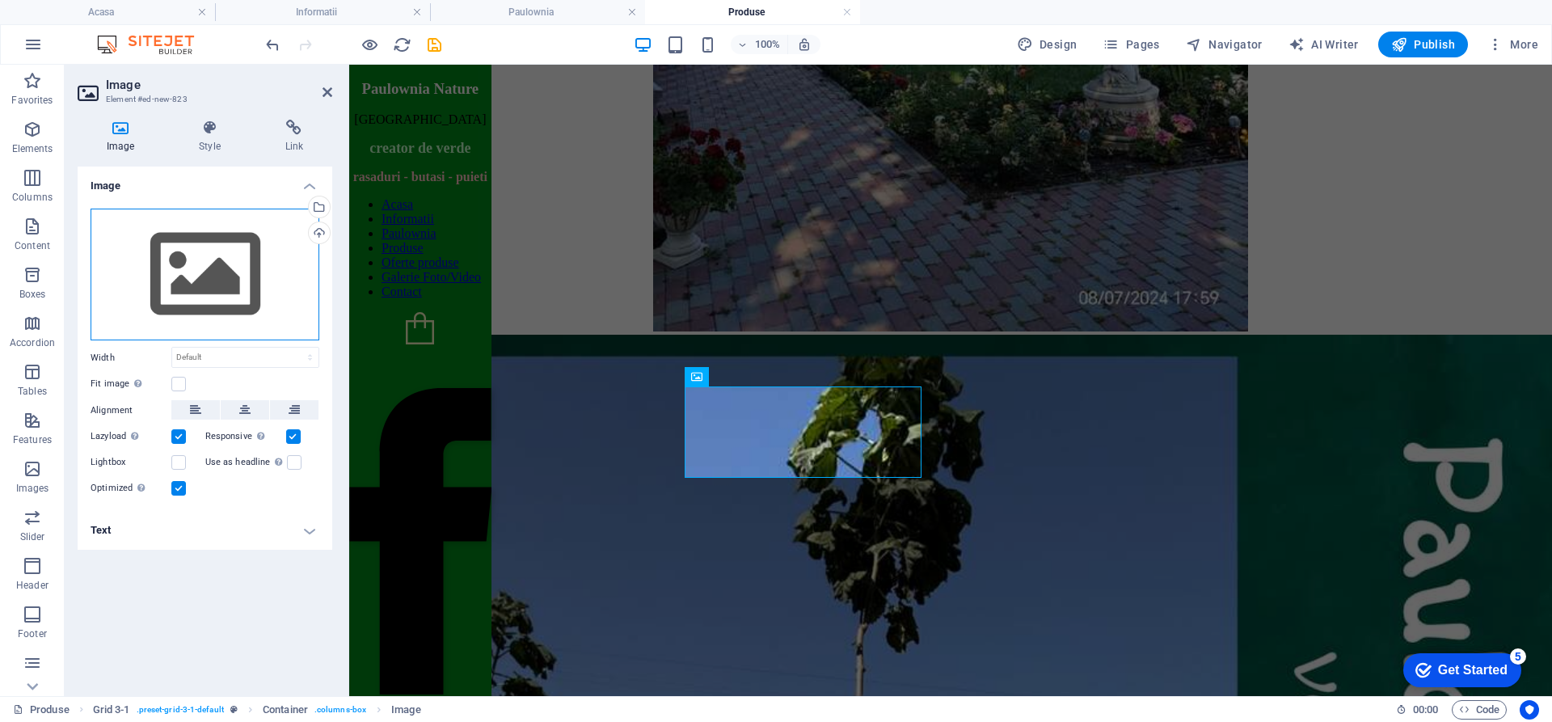
click at [213, 275] on div "Drag files here, click to choose files or select files from Files or our free s…" at bounding box center [205, 275] width 229 height 133
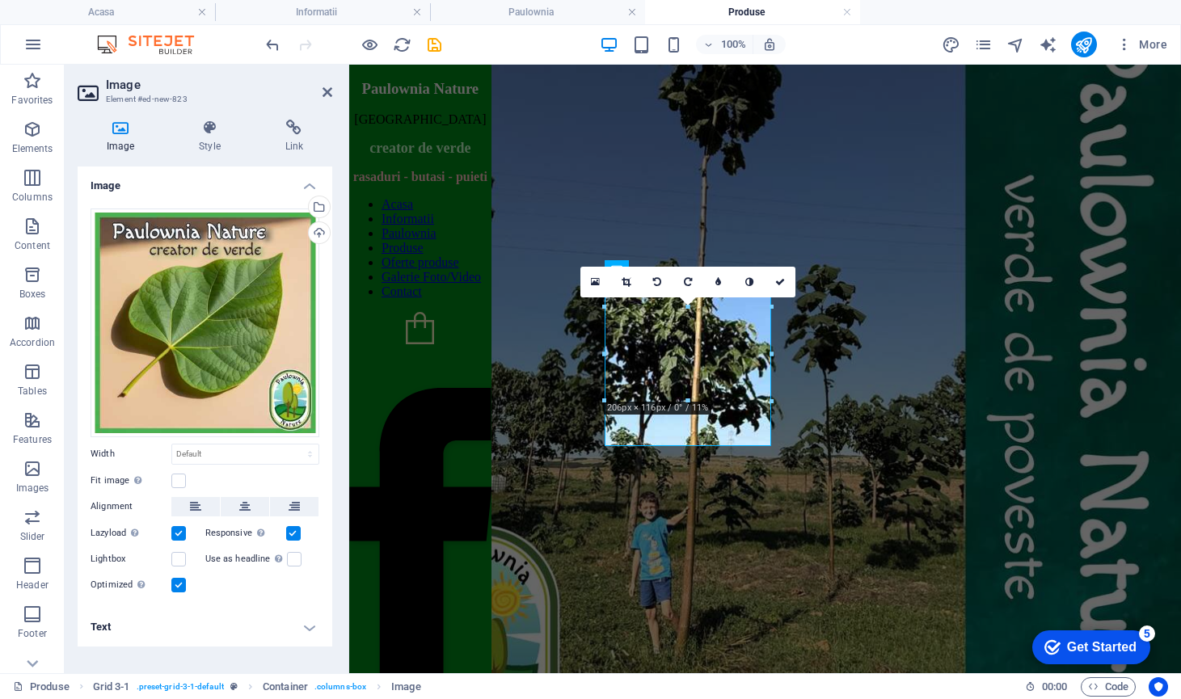
scroll to position [1750, 0]
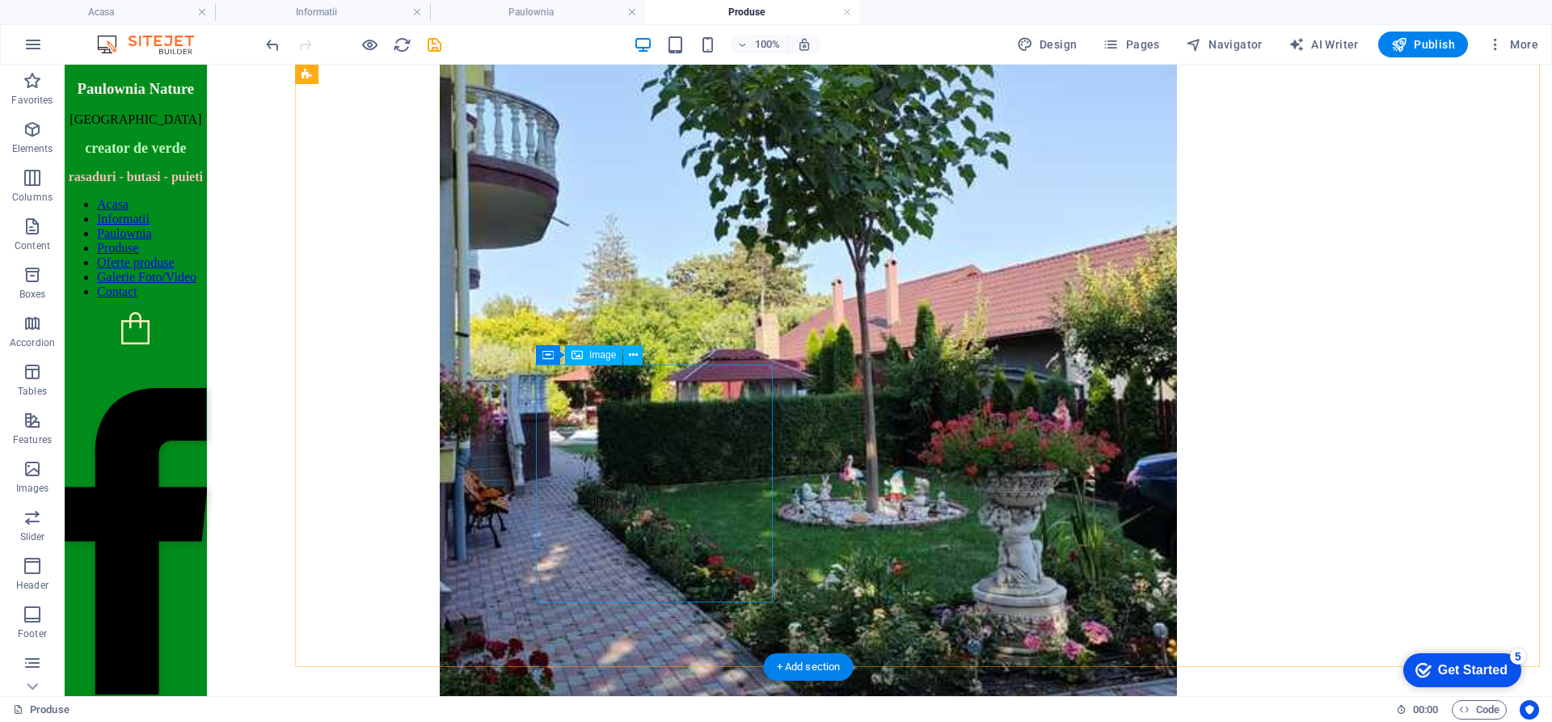
scroll to position [2171, 0]
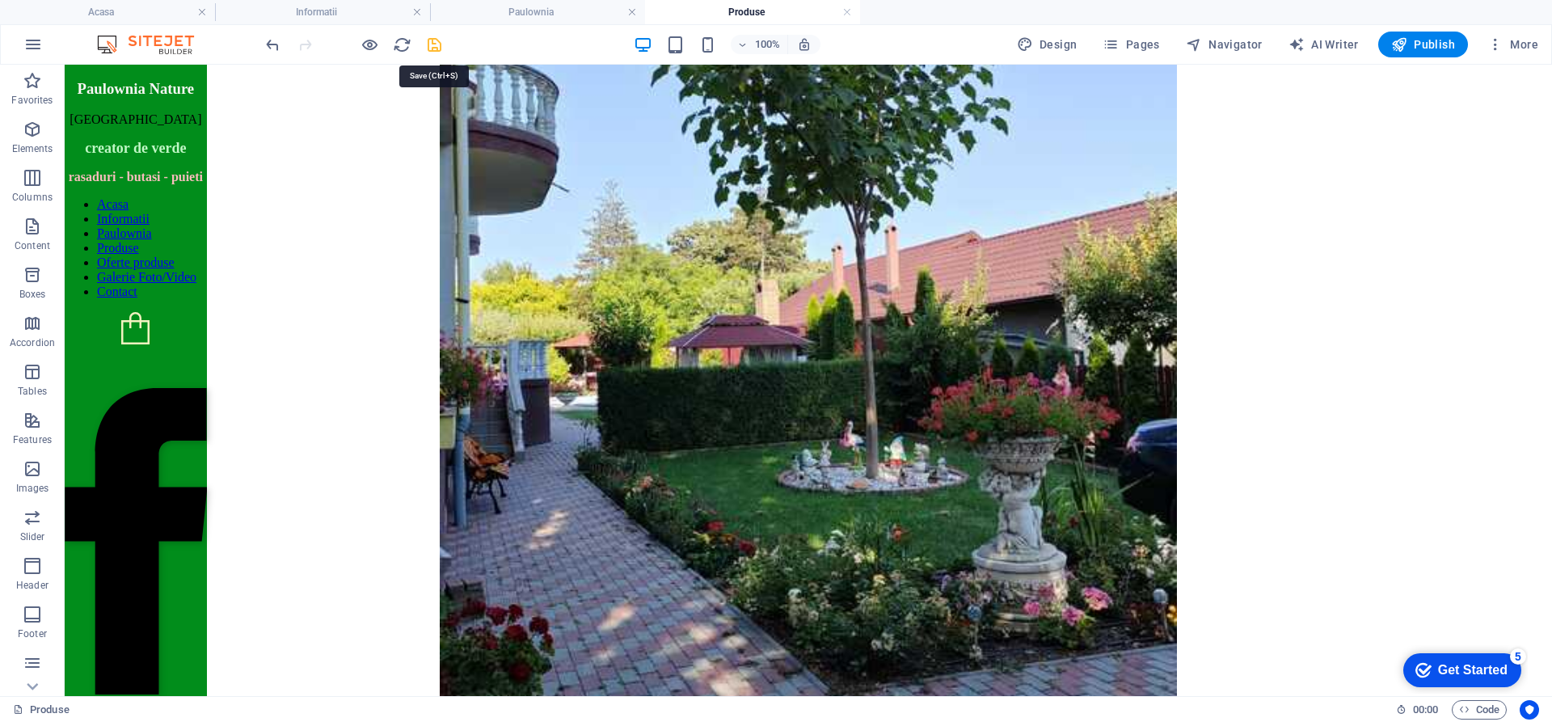
click at [436, 40] on icon "save" at bounding box center [434, 45] width 19 height 19
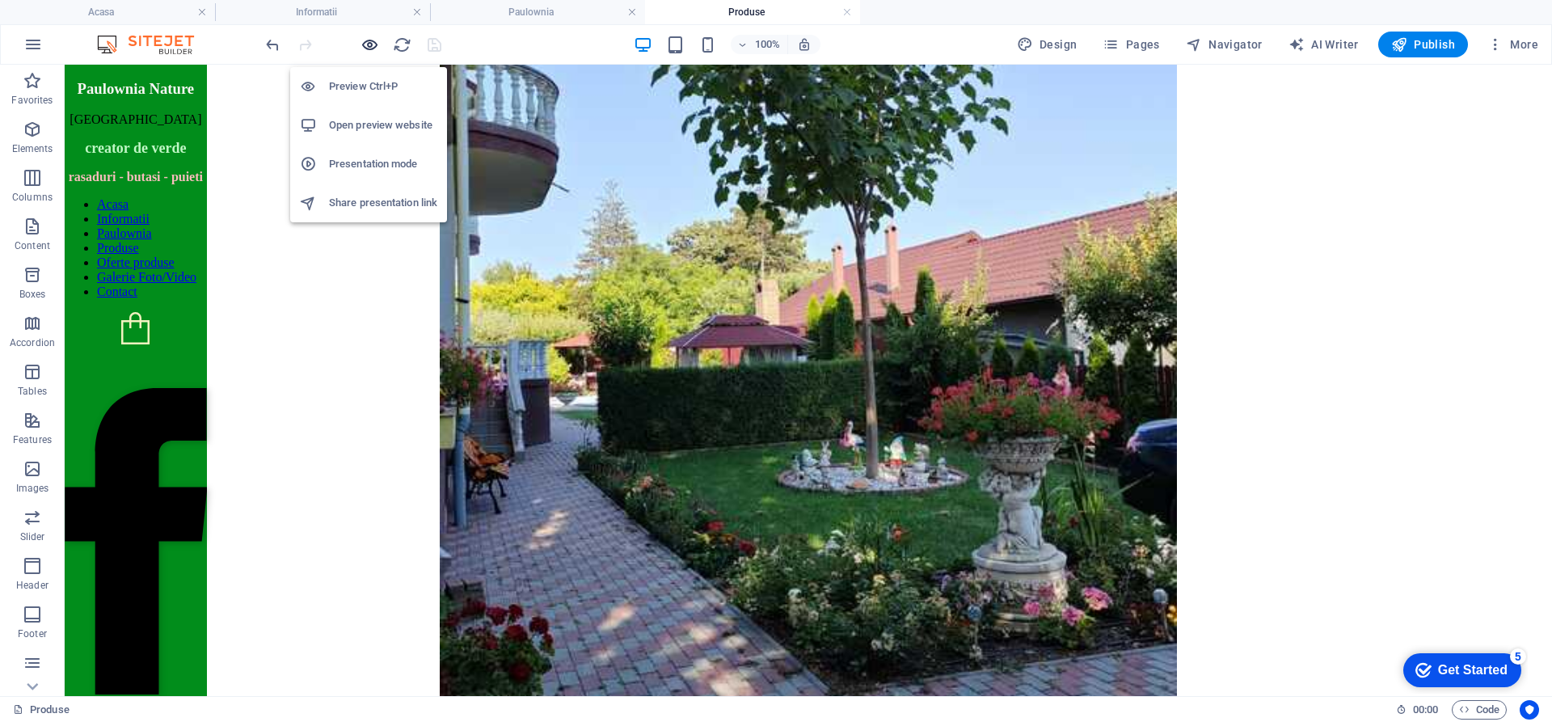
click at [370, 40] on icon "button" at bounding box center [370, 45] width 19 height 19
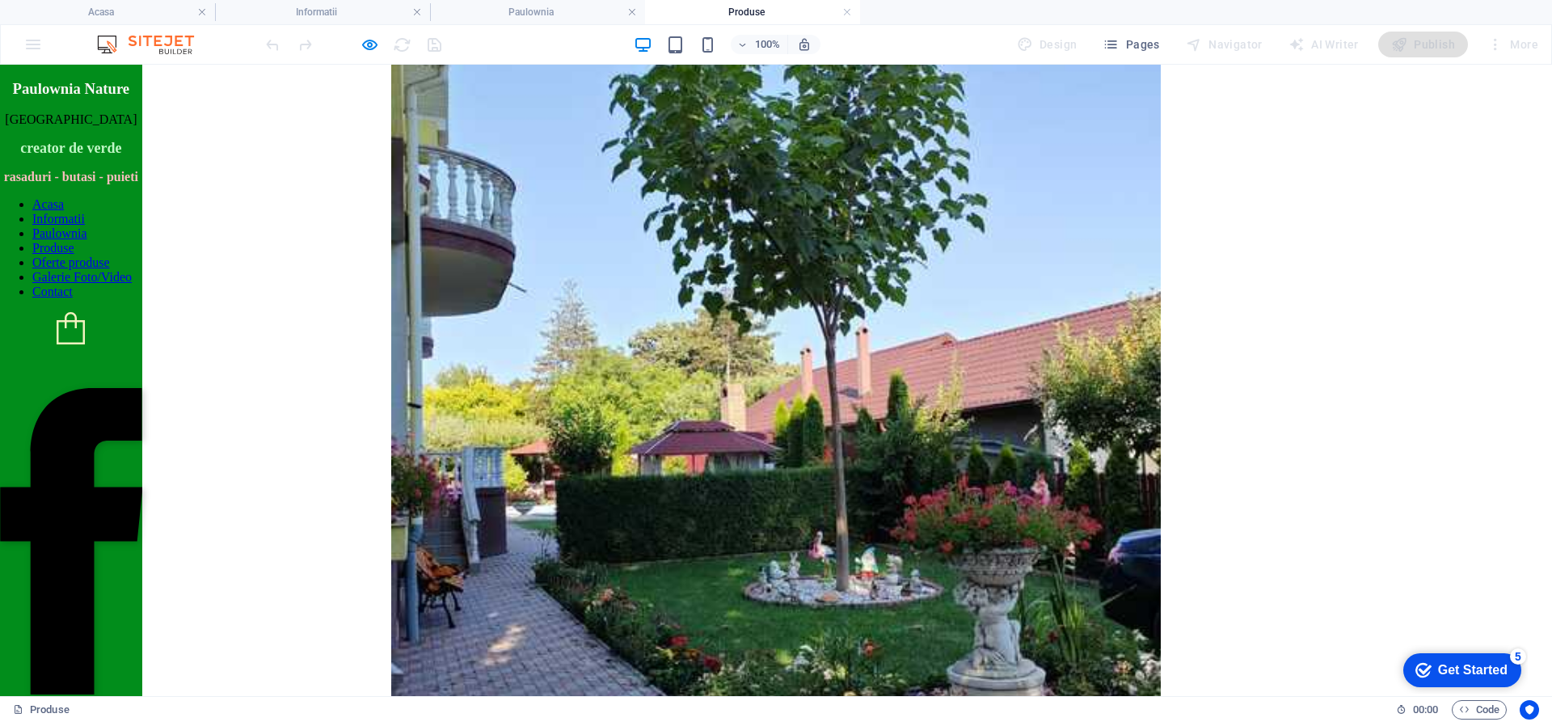
click at [110, 269] on link "Oferte produse" at bounding box center [71, 262] width 78 height 14
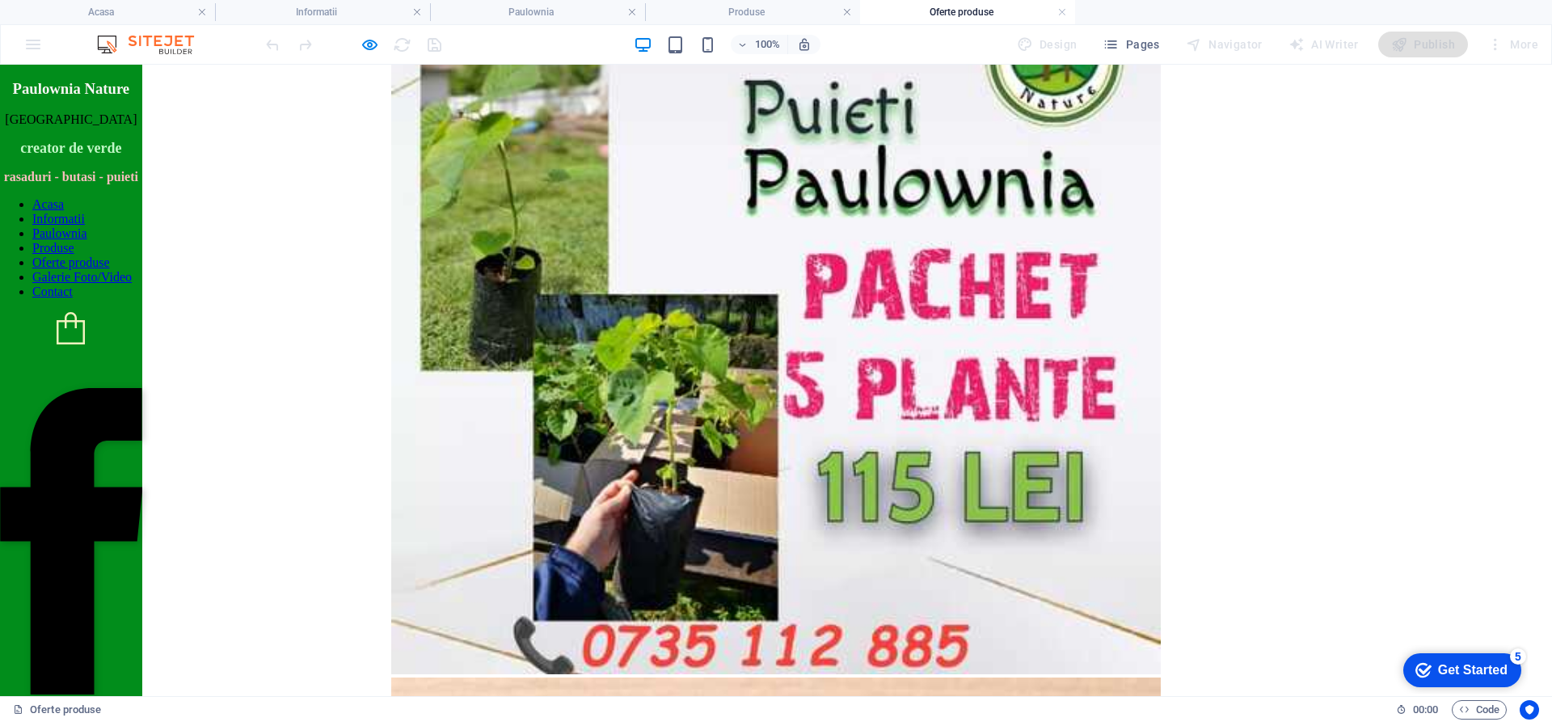
scroll to position [1518, 0]
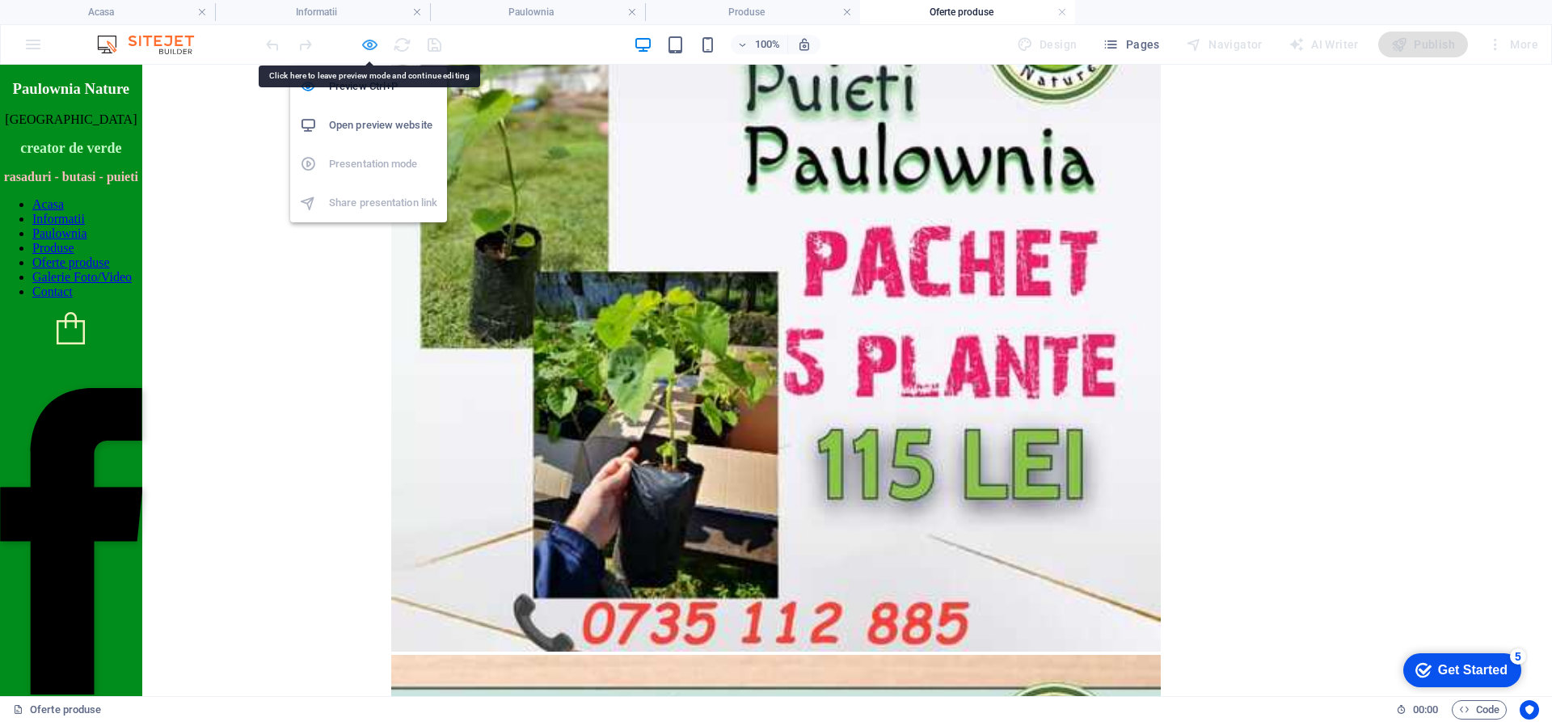
click at [370, 49] on icon "button" at bounding box center [370, 45] width 19 height 19
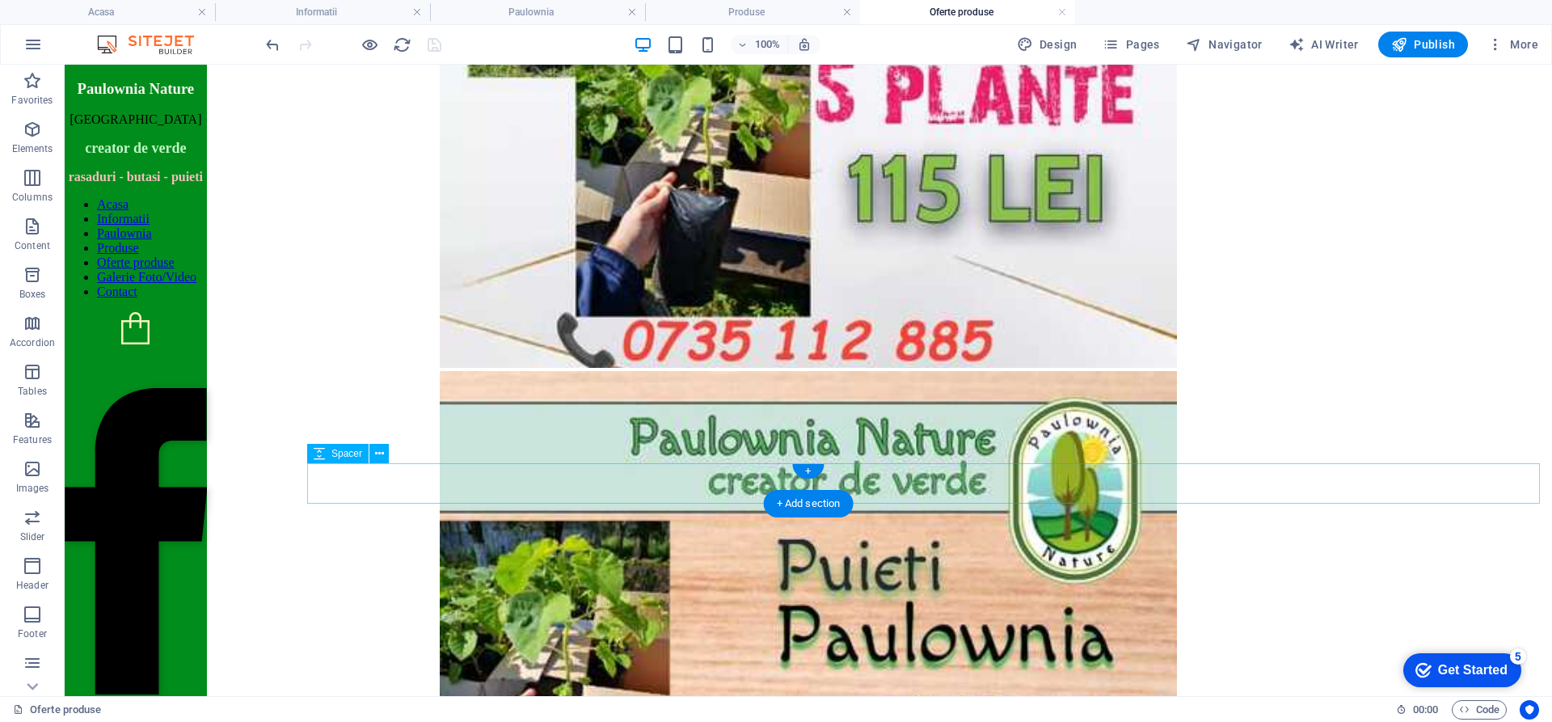
scroll to position [1761, 0]
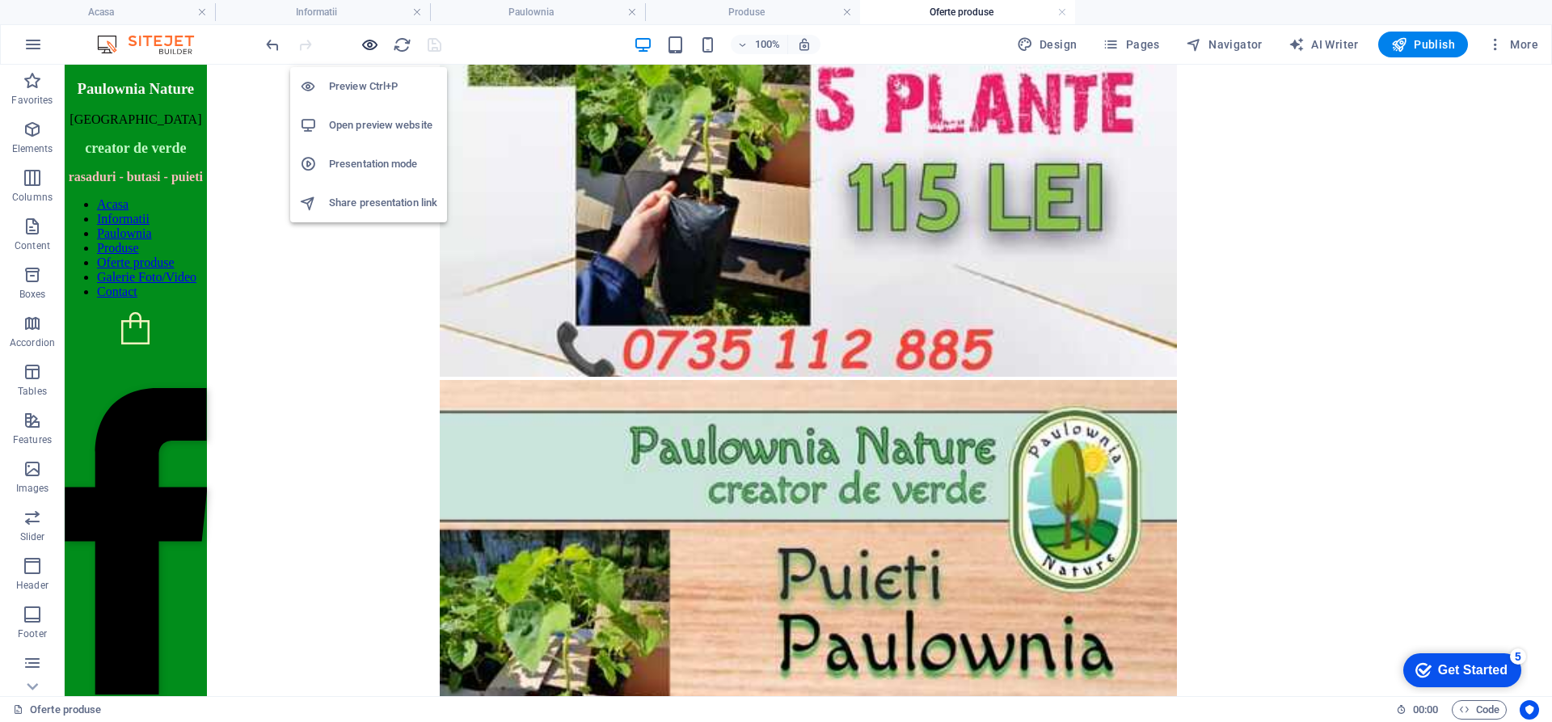
click at [366, 48] on icon "button" at bounding box center [370, 45] width 19 height 19
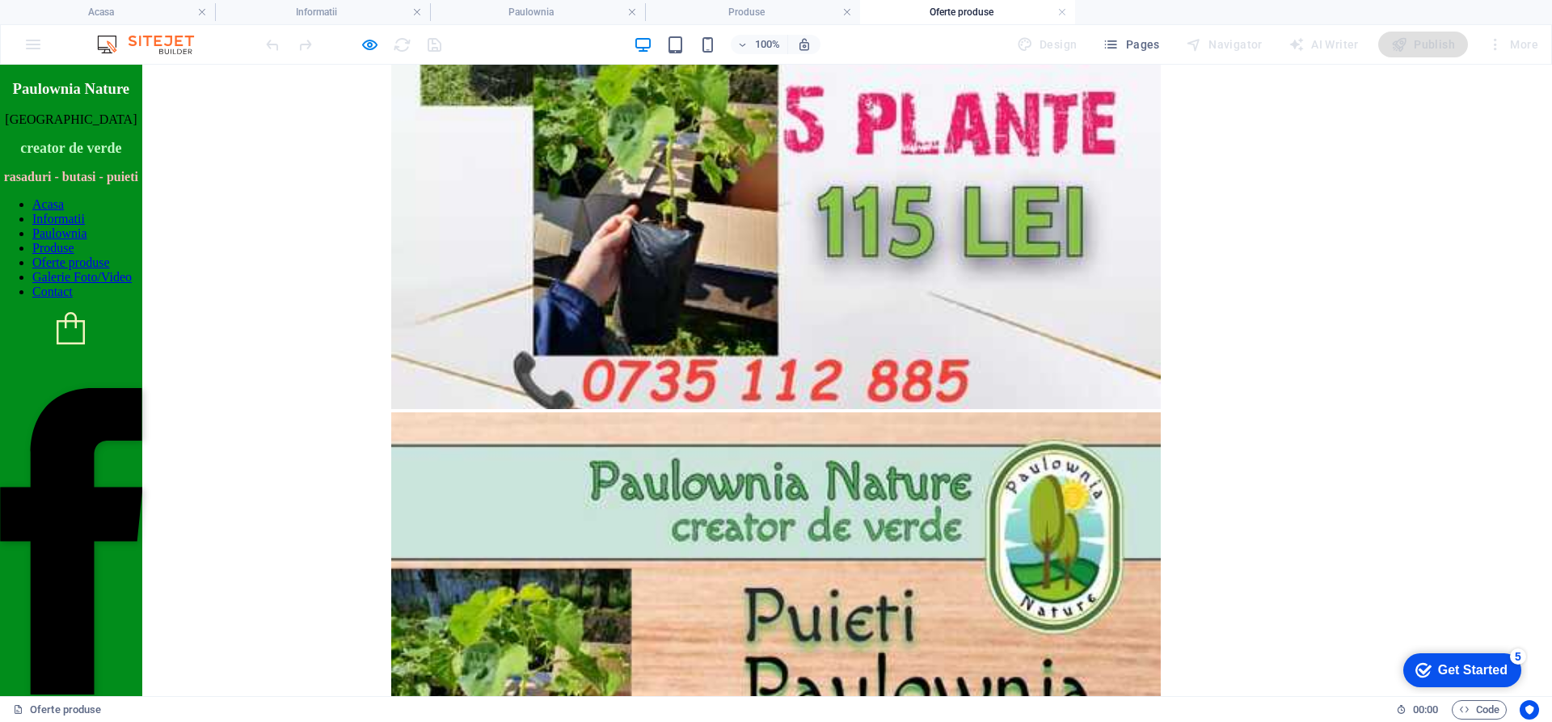
click at [132, 284] on link "Galerie Foto/Video" at bounding box center [81, 277] width 99 height 14
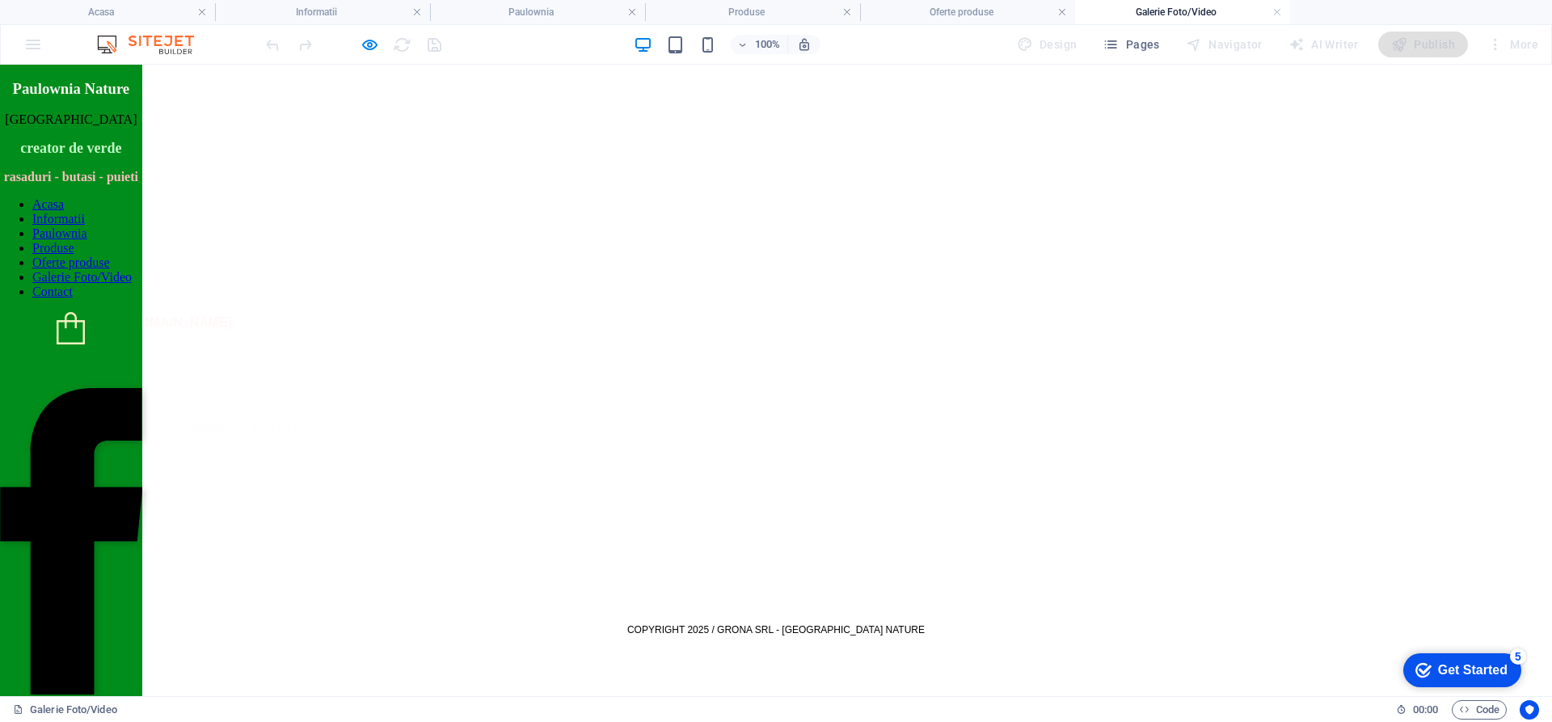
scroll to position [0, 0]
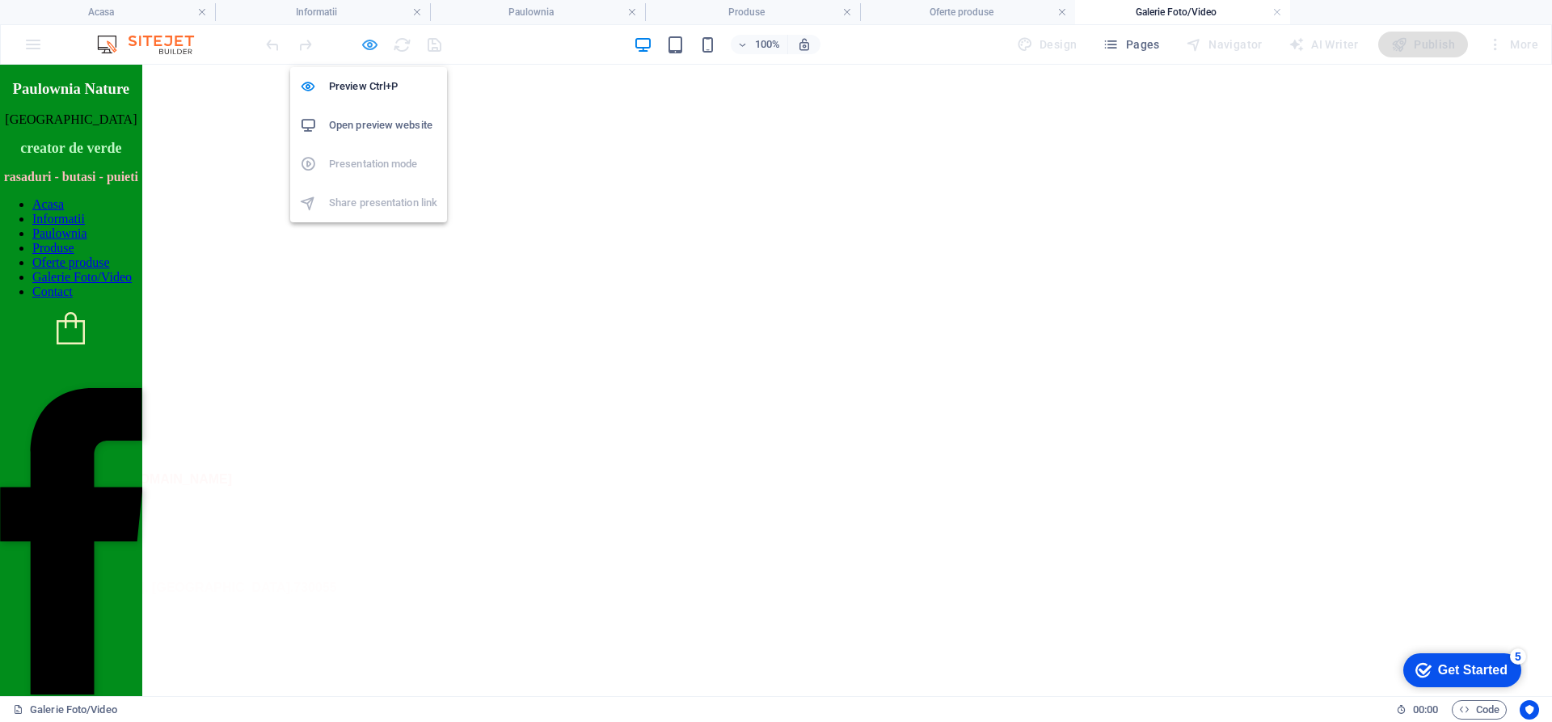
click at [365, 46] on icon "button" at bounding box center [370, 45] width 19 height 19
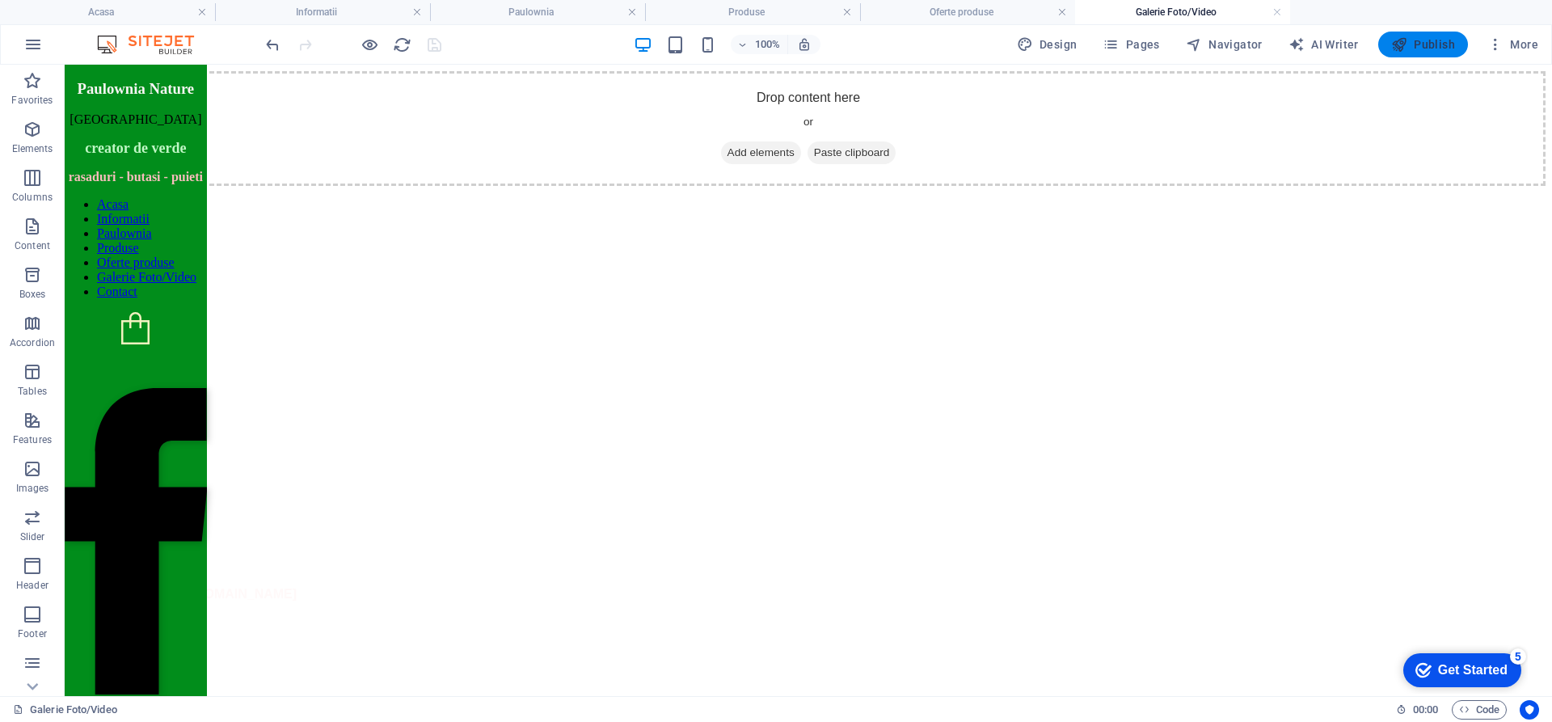
click at [1439, 49] on span "Publish" at bounding box center [1424, 44] width 64 height 16
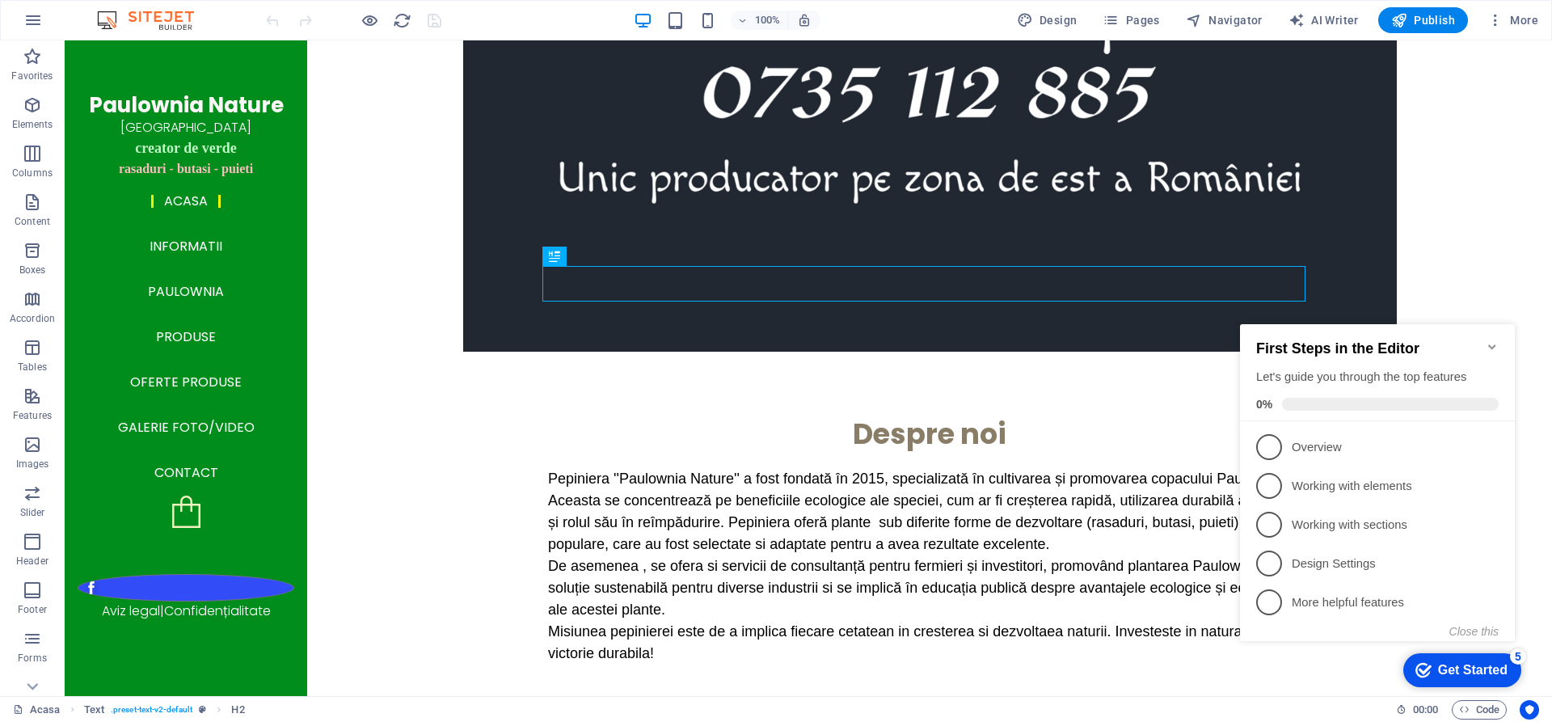
click at [1492, 344] on icon "Minimize checklist" at bounding box center [1492, 346] width 7 height 5
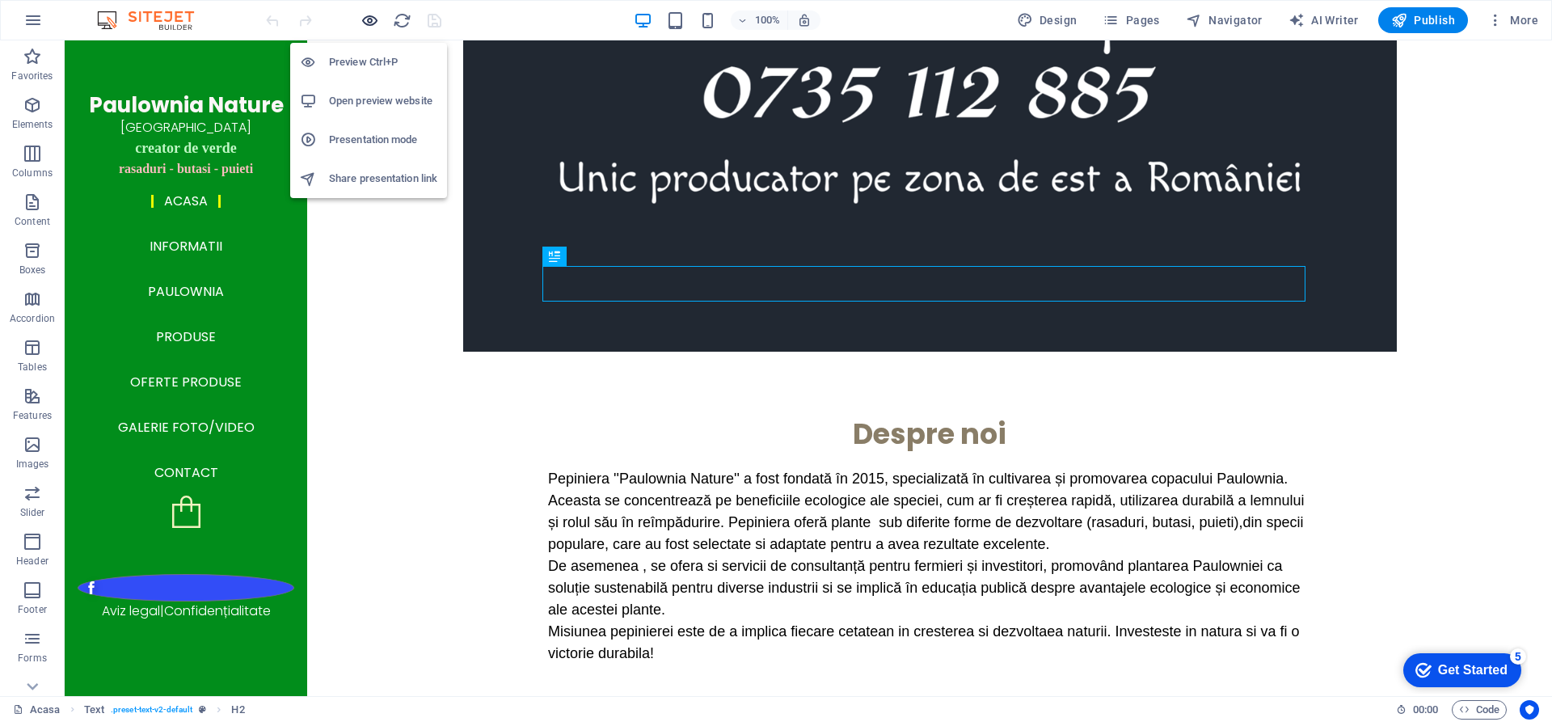
click at [370, 22] on icon "button" at bounding box center [370, 20] width 19 height 19
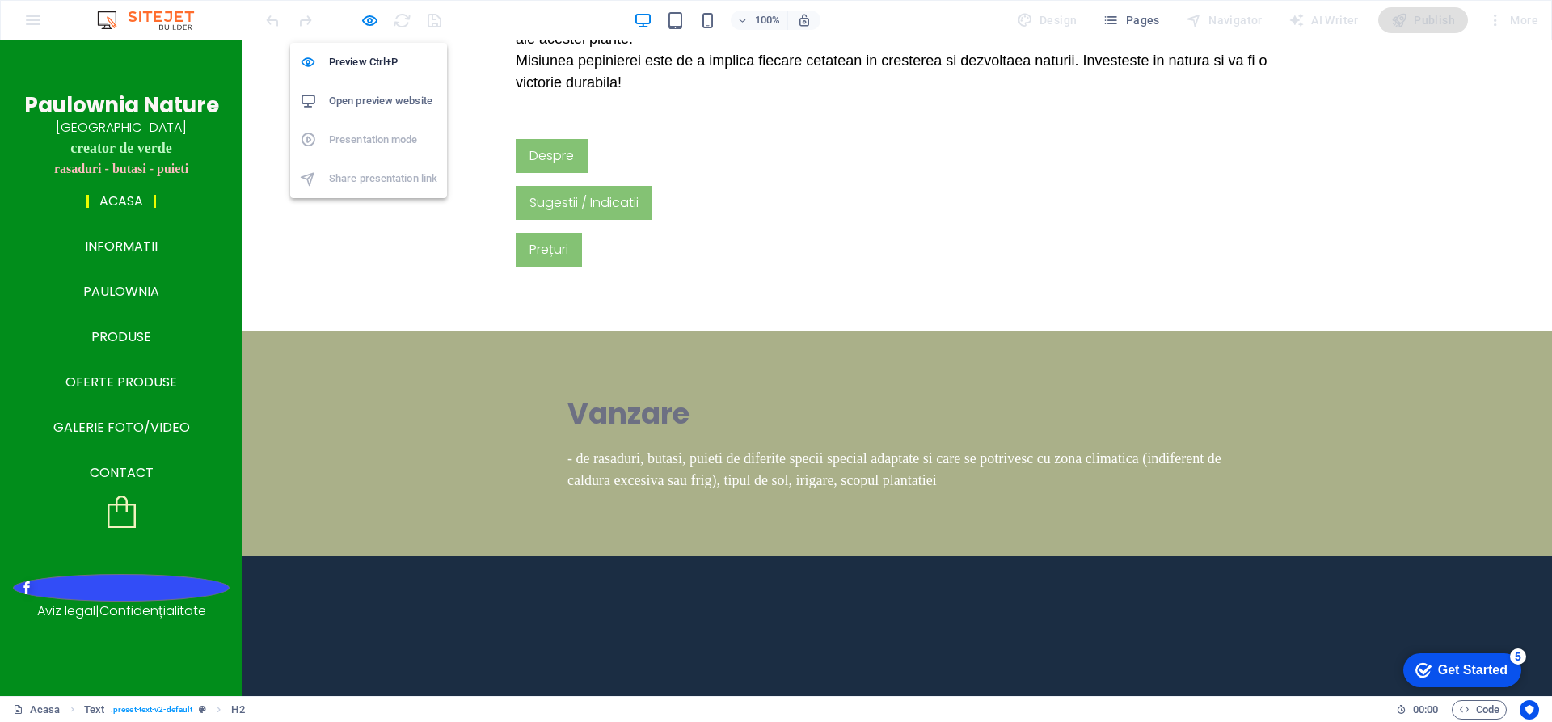
scroll to position [1383, 0]
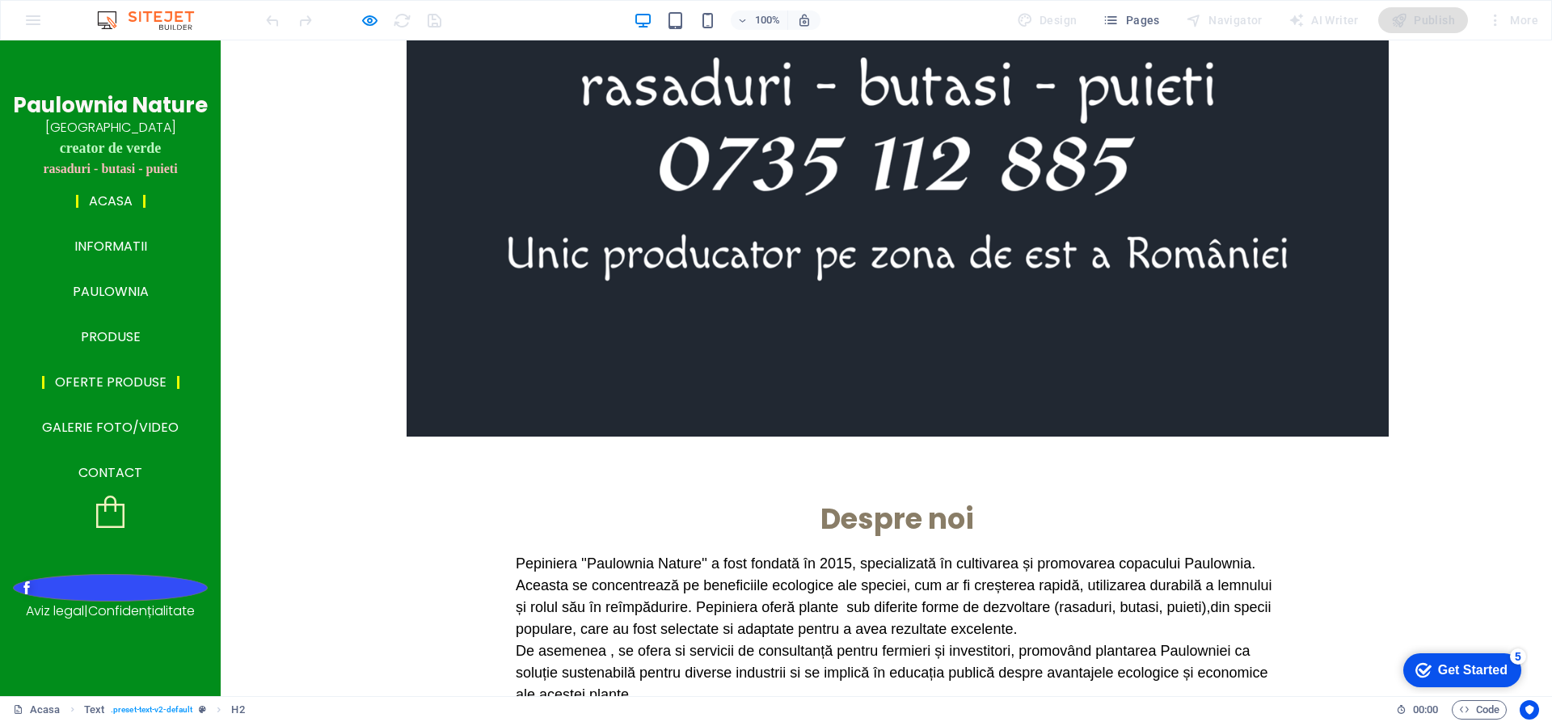
click at [140, 386] on link "Oferte produse" at bounding box center [110, 382] width 137 height 13
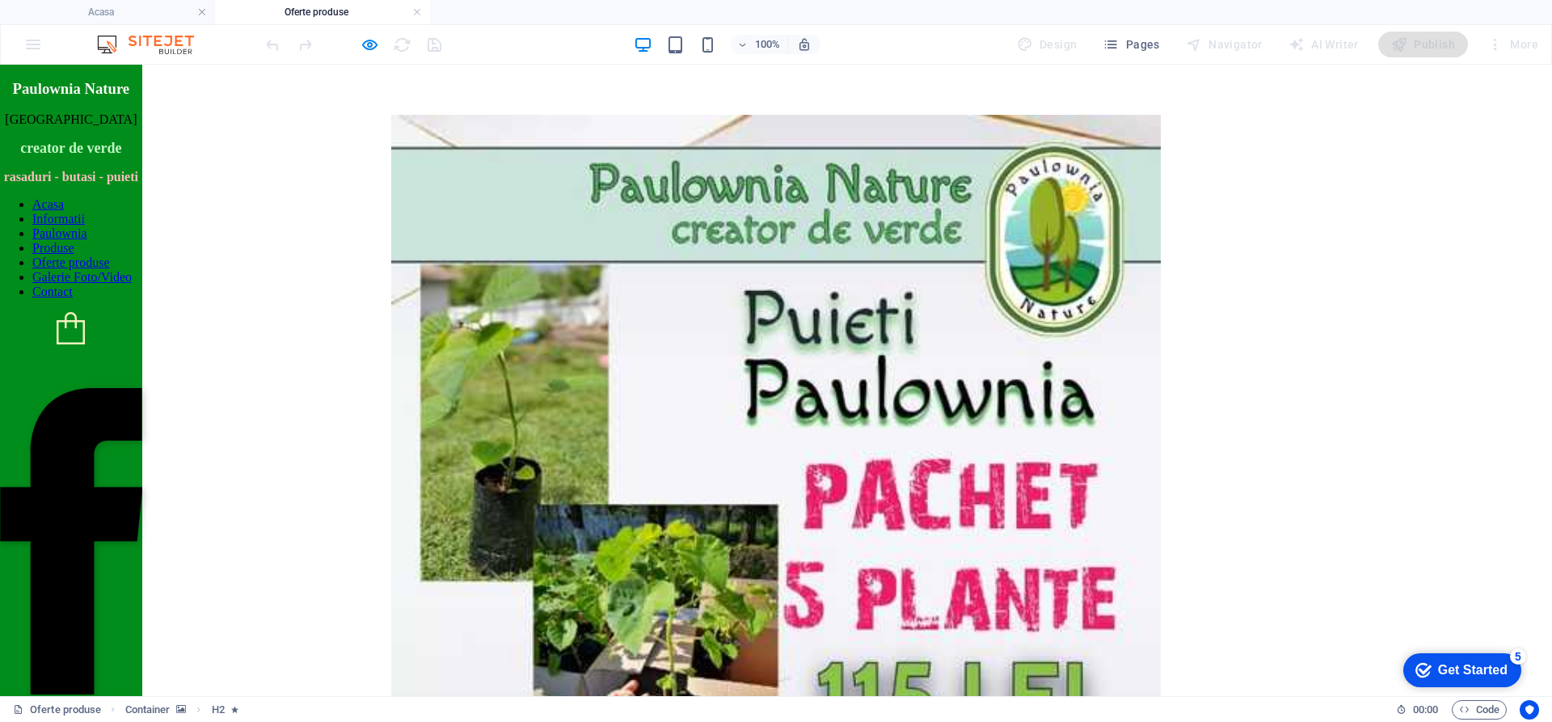
scroll to position [1329, 0]
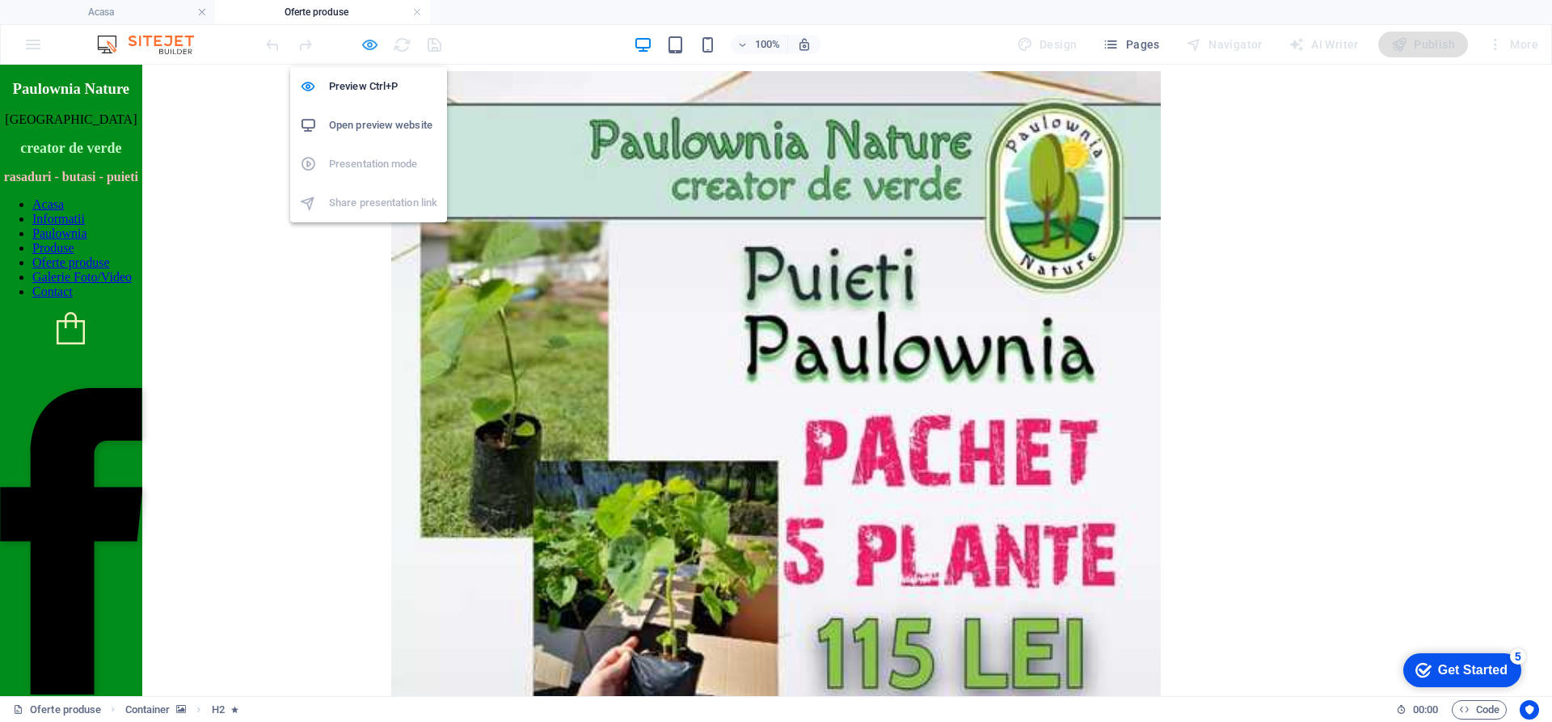
click at [364, 45] on icon "button" at bounding box center [370, 45] width 19 height 19
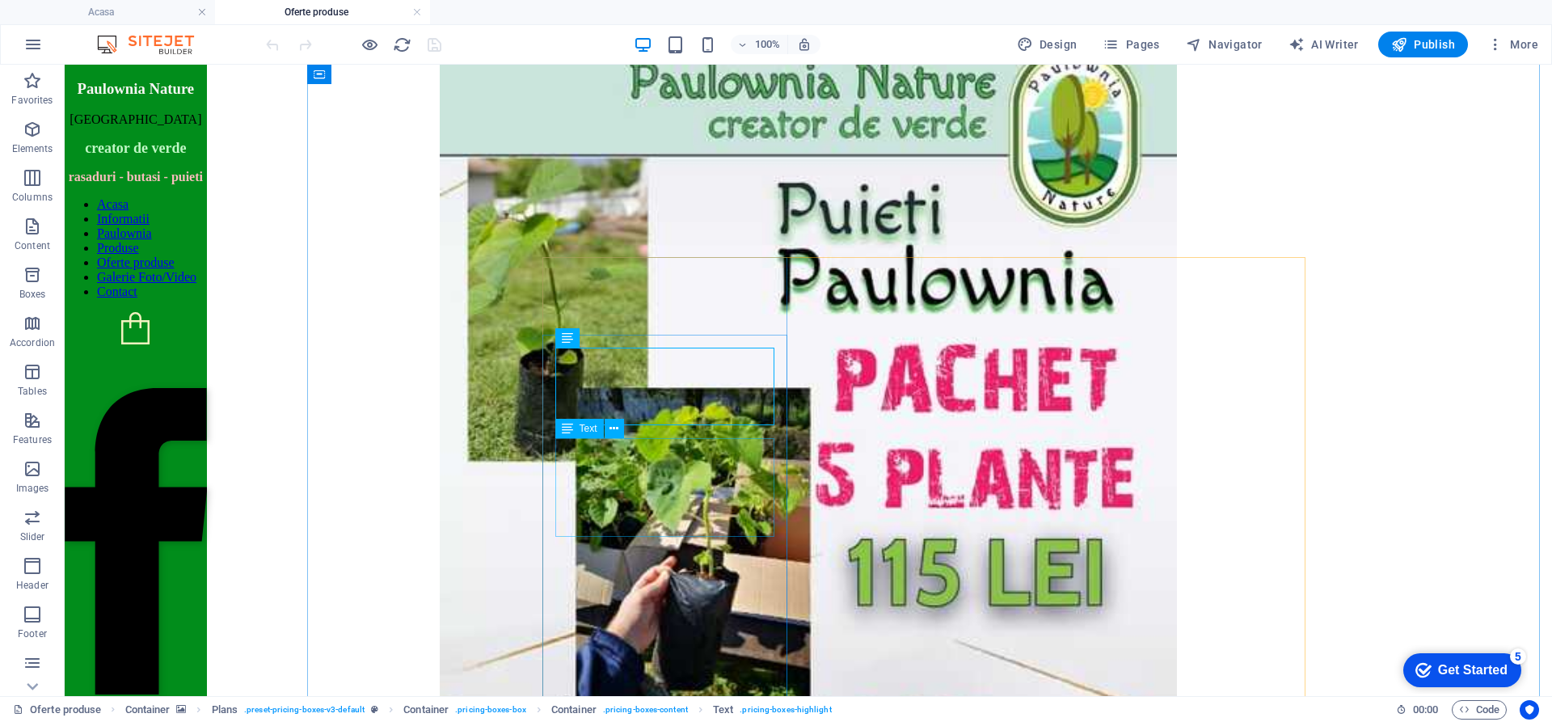
scroll to position [1410, 0]
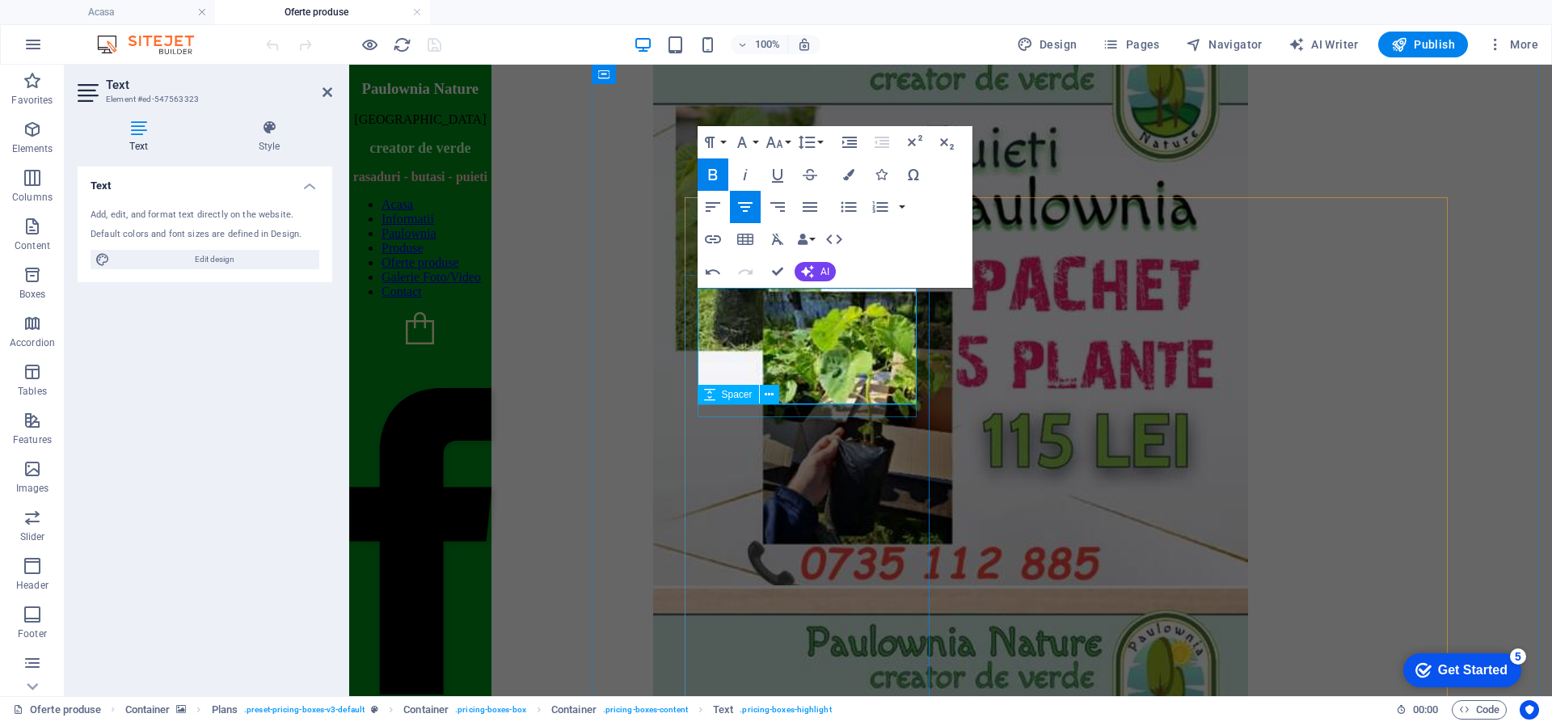
drag, startPoint x: 883, startPoint y: 387, endPoint x: 733, endPoint y: 407, distance: 151.6
click at [849, 172] on icon "button" at bounding box center [848, 174] width 11 height 11
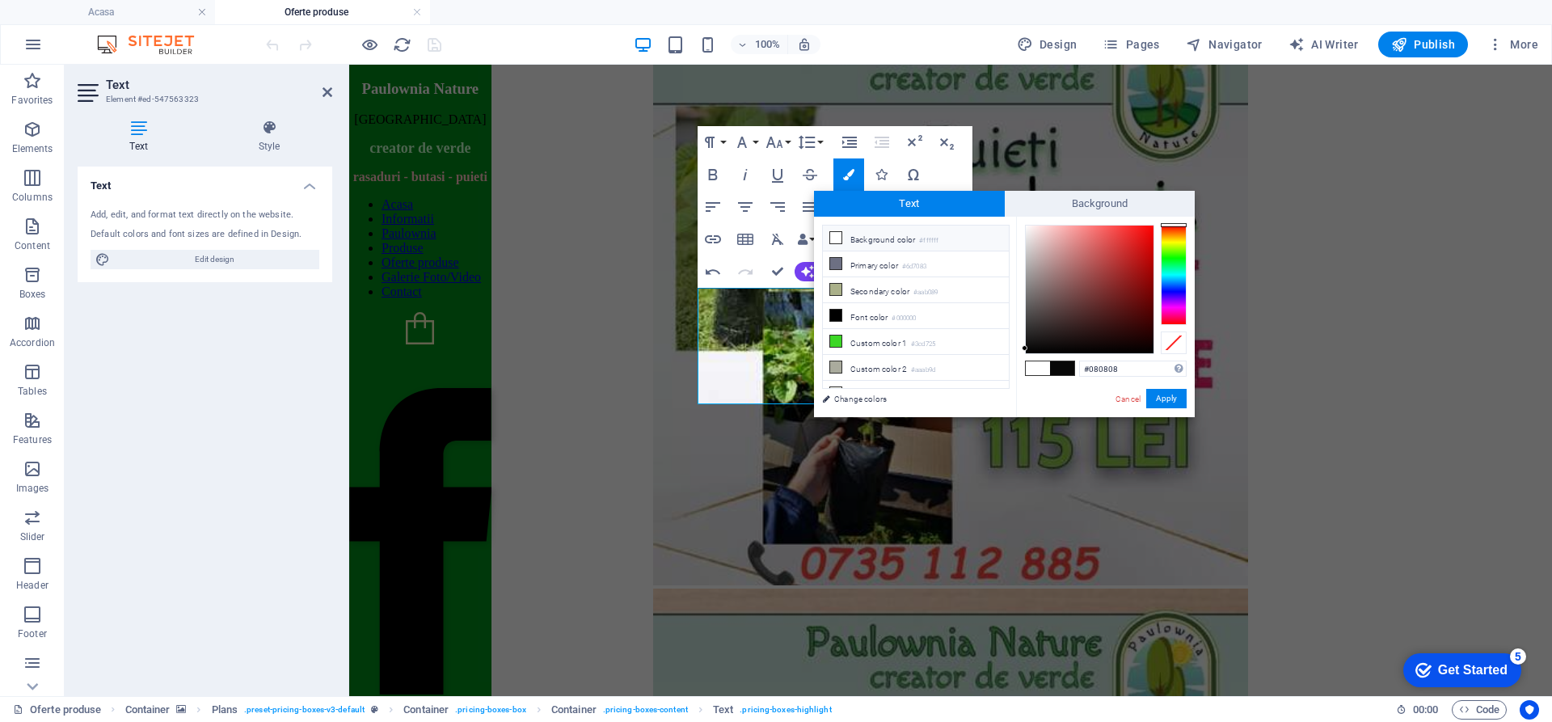
click at [1170, 227] on div at bounding box center [1174, 275] width 26 height 100
type input "#f72c09"
click at [1148, 229] on div at bounding box center [1090, 290] width 128 height 128
click at [1168, 395] on button "Apply" at bounding box center [1167, 398] width 40 height 19
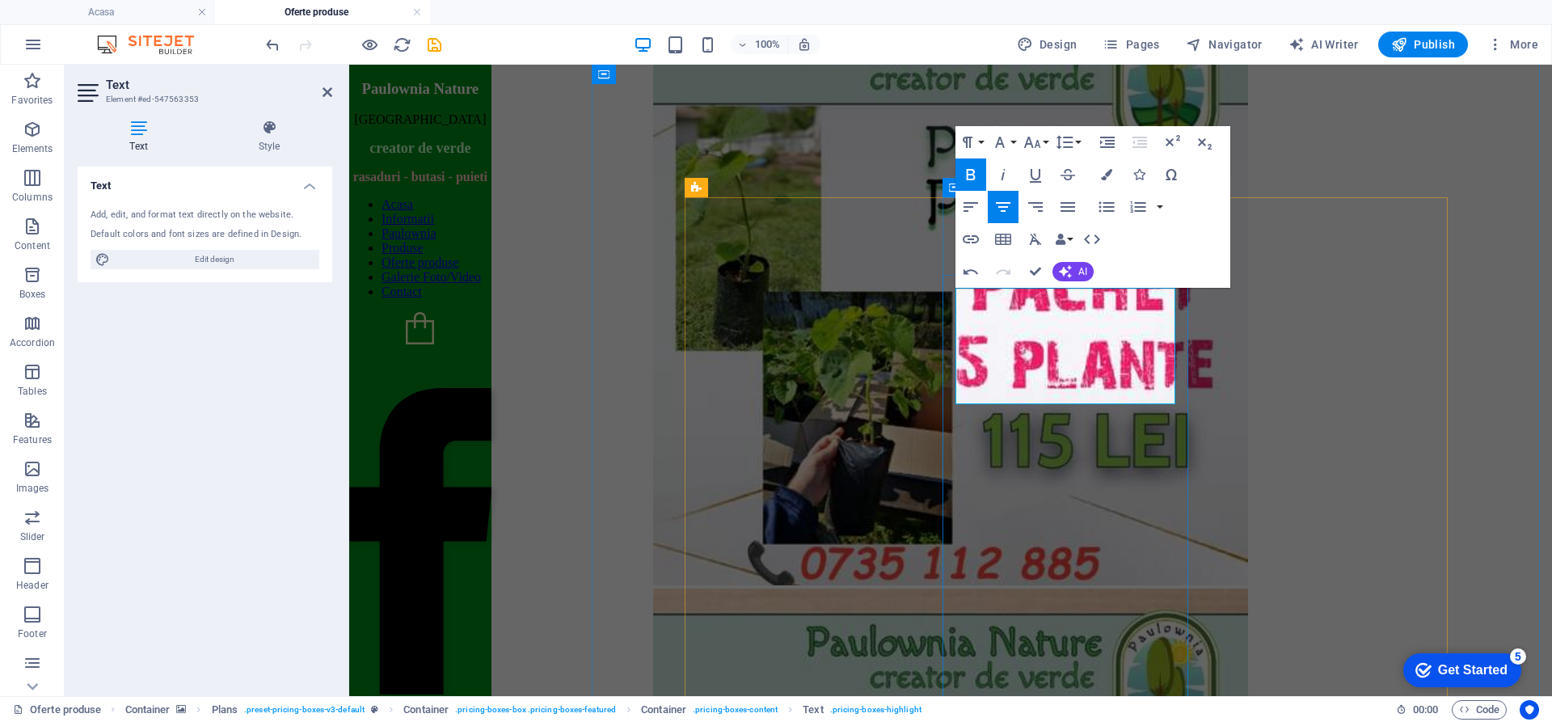
drag, startPoint x: 1143, startPoint y: 391, endPoint x: 988, endPoint y: 402, distance: 155.7
click at [1100, 178] on button "Colors" at bounding box center [1107, 174] width 31 height 32
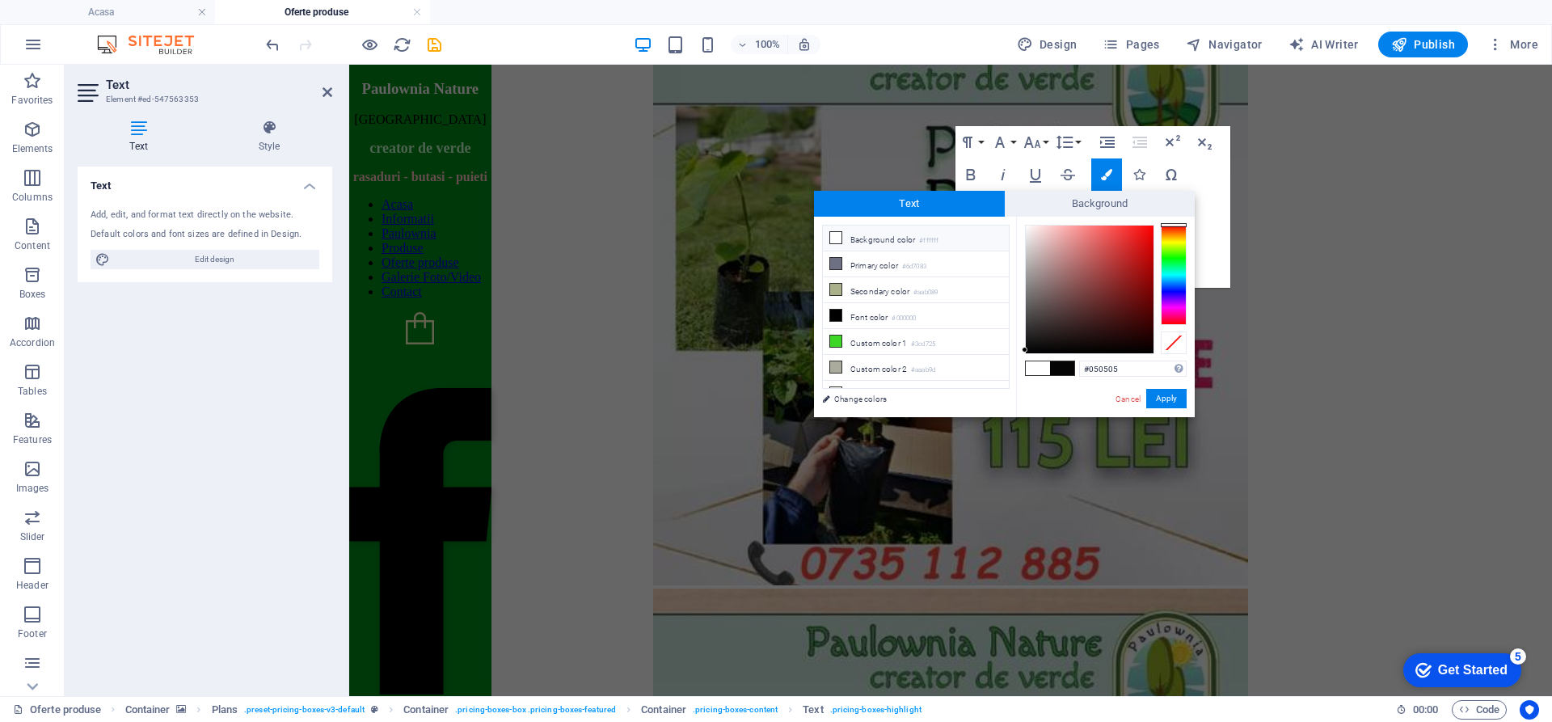
type input "#fa0606"
click at [1150, 227] on div at bounding box center [1090, 290] width 128 height 128
click at [1172, 399] on button "Apply" at bounding box center [1167, 398] width 40 height 19
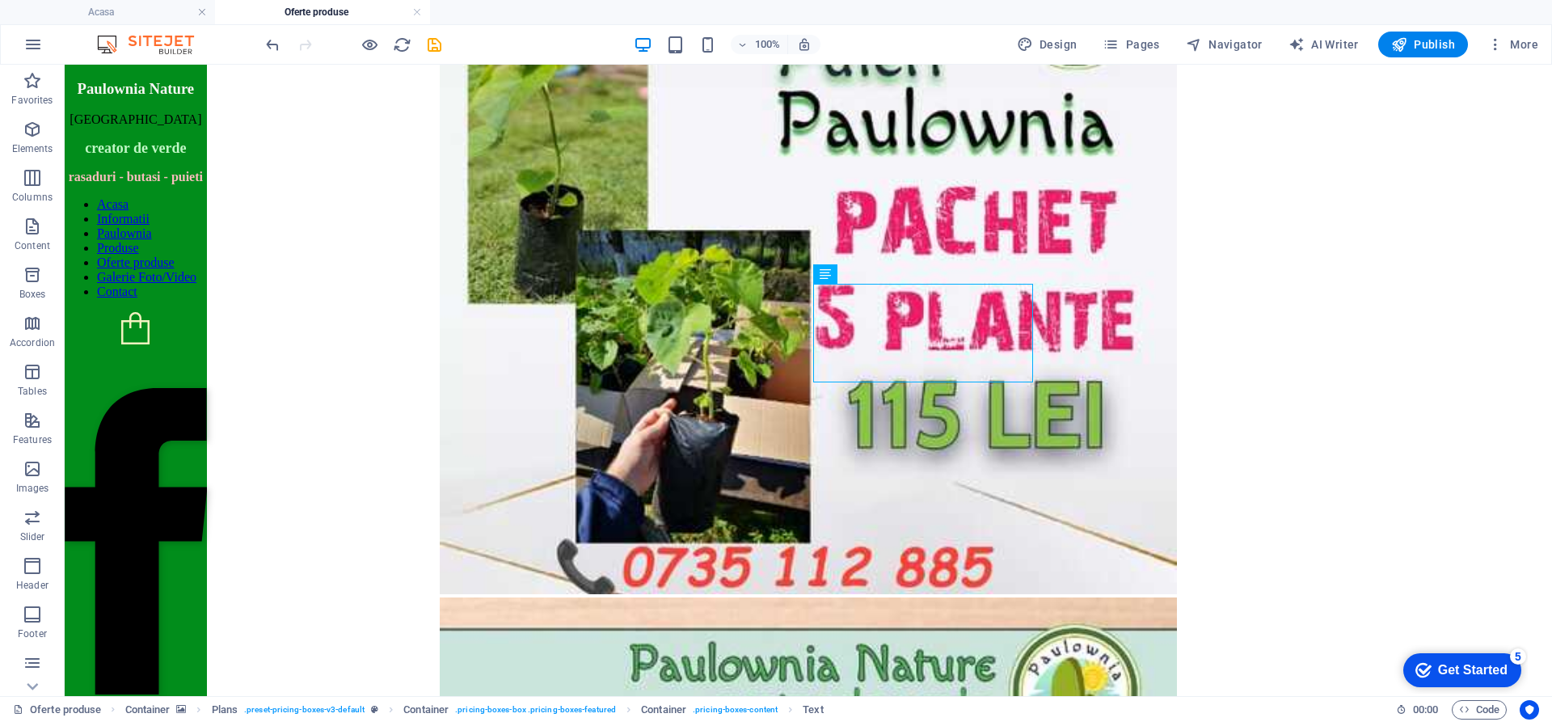
scroll to position [1572, 0]
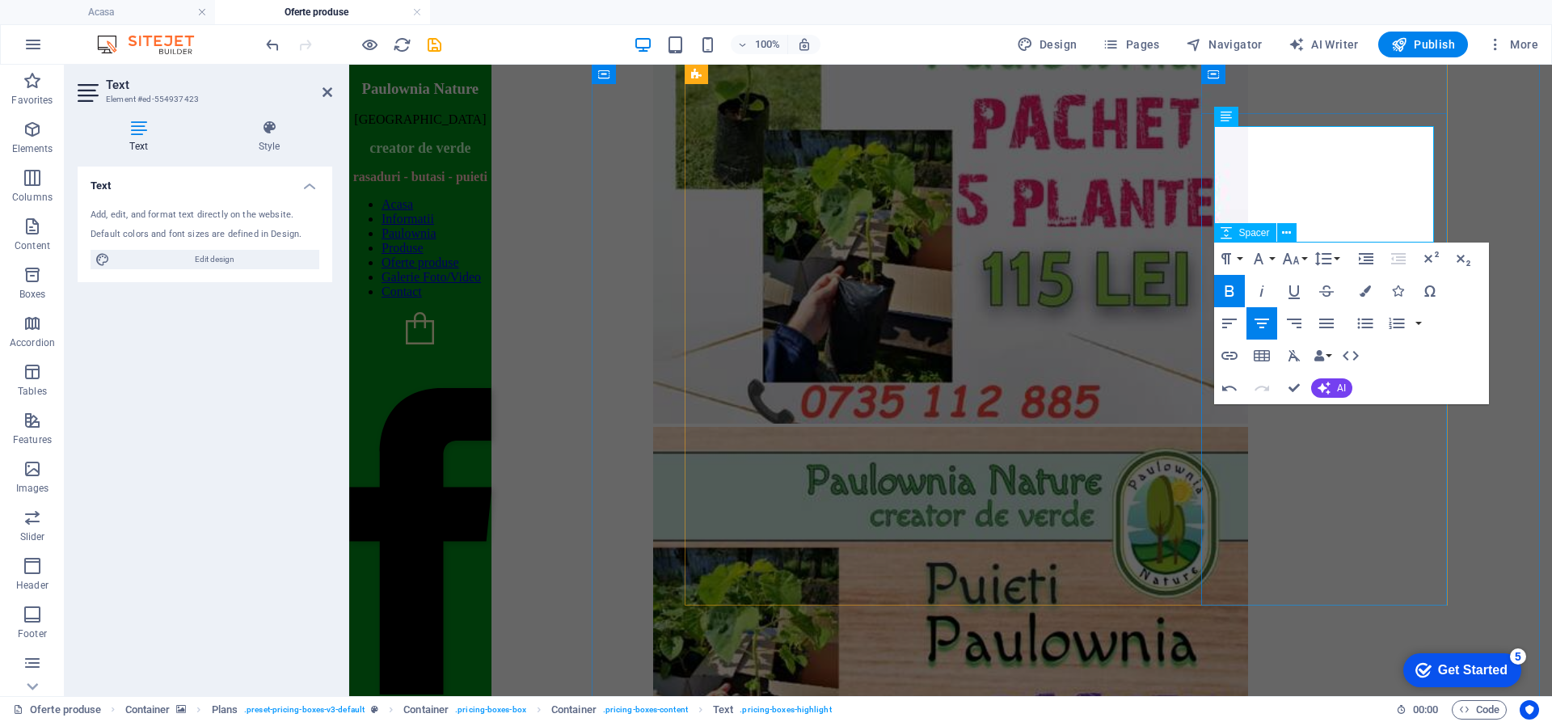
drag, startPoint x: 1402, startPoint y: 226, endPoint x: 1247, endPoint y: 244, distance: 156.3
click at [1363, 291] on icon "button" at bounding box center [1365, 290] width 11 height 11
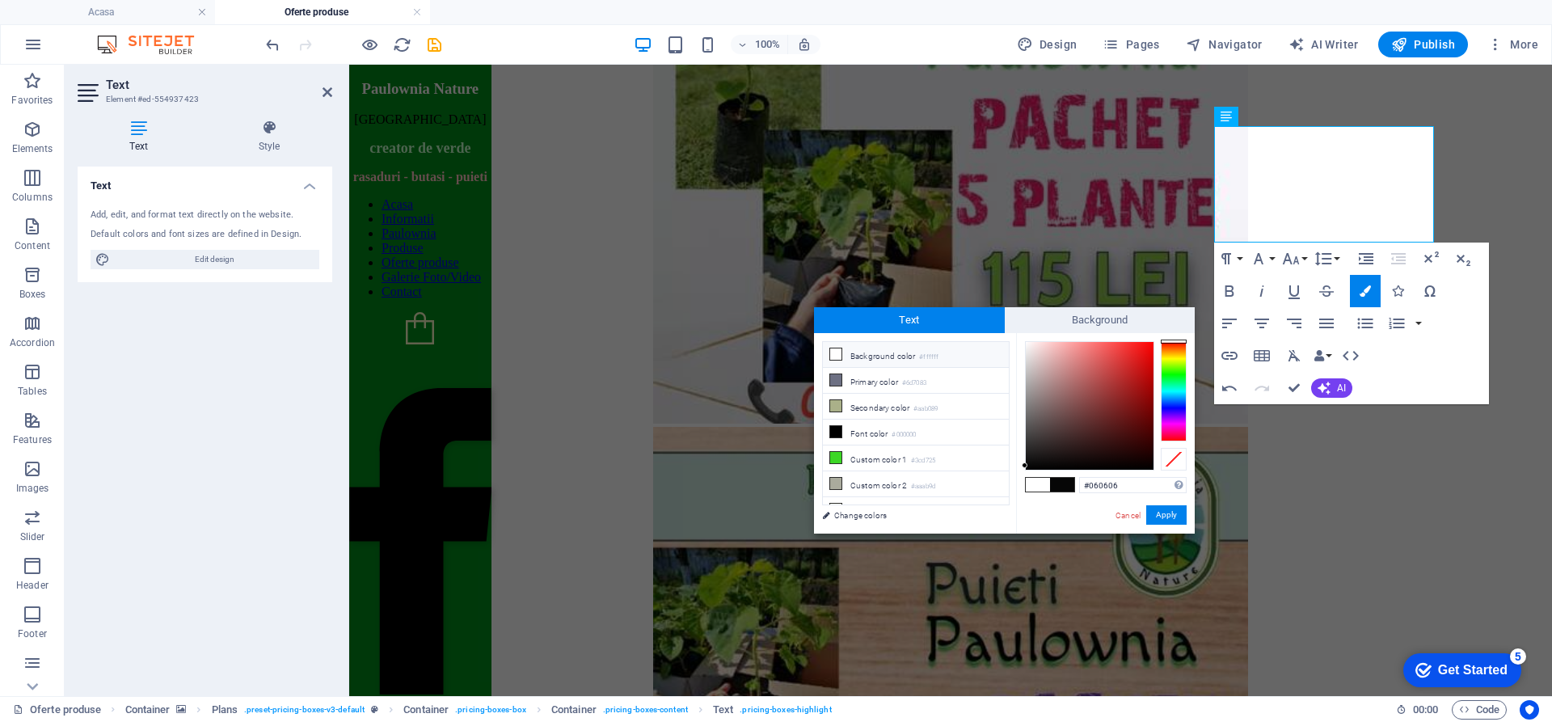
type input "#f90000"
click at [1154, 344] on div at bounding box center [1089, 405] width 129 height 129
drag, startPoint x: 1159, startPoint y: 515, endPoint x: 824, endPoint y: 391, distance: 357.1
click at [1159, 515] on button "Apply" at bounding box center [1167, 514] width 40 height 19
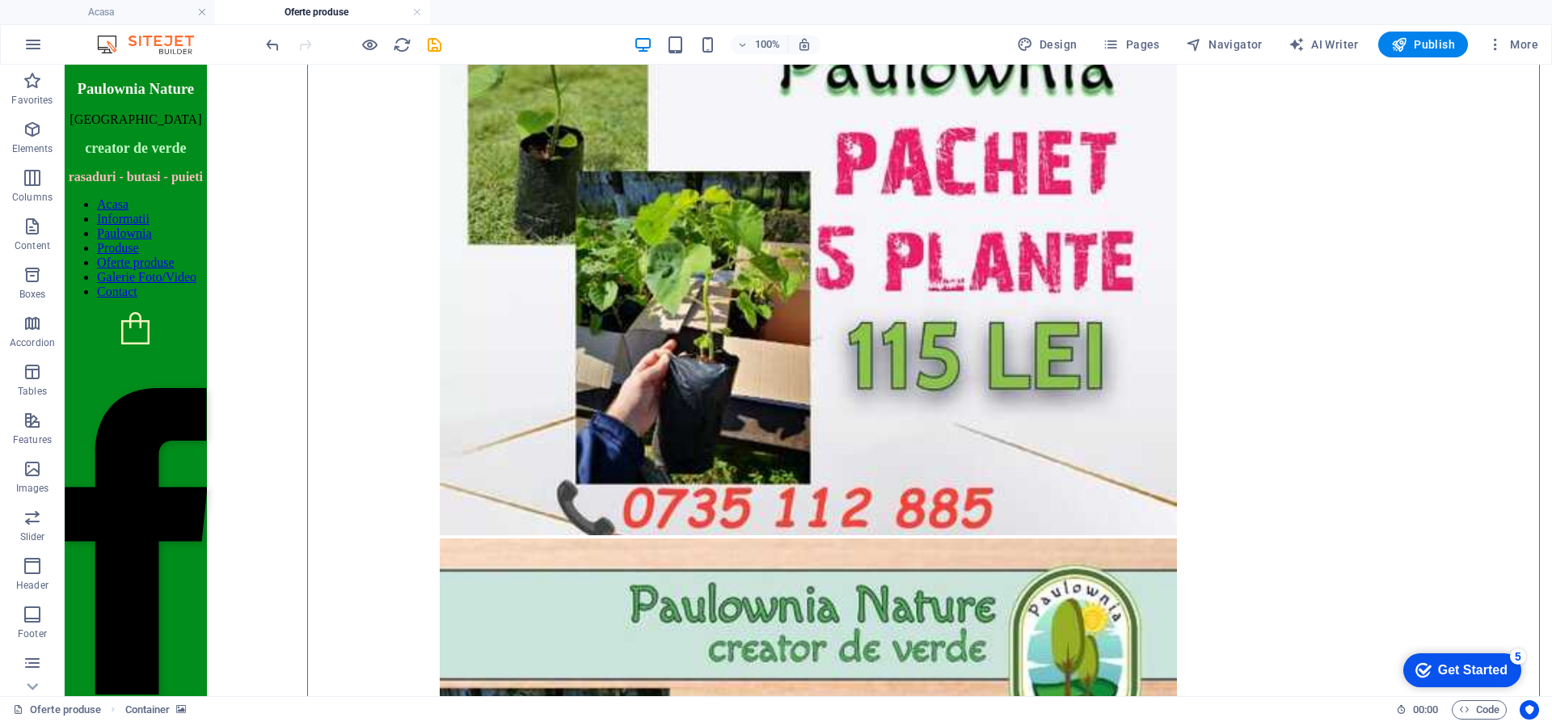
scroll to position [1653, 0]
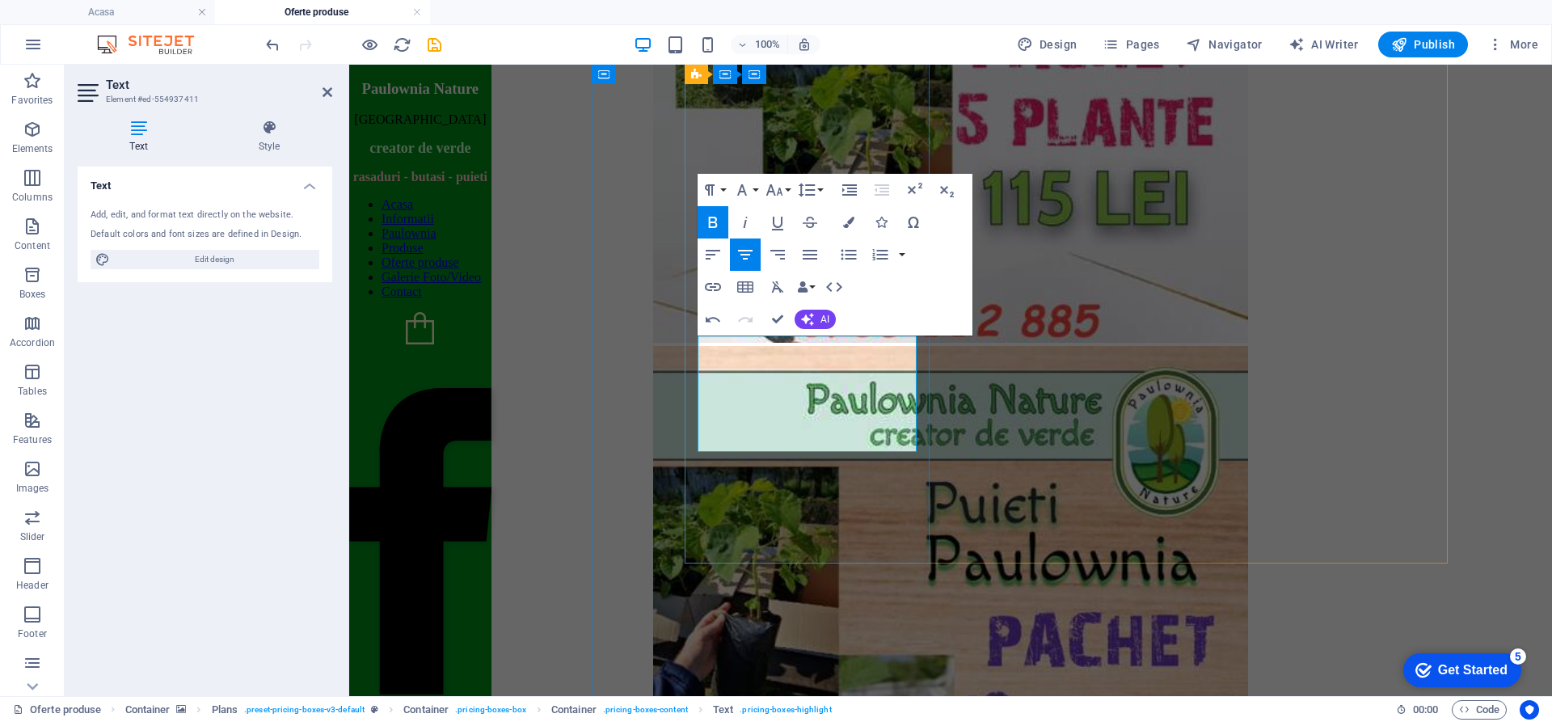
drag, startPoint x: 877, startPoint y: 441, endPoint x: 742, endPoint y: 443, distance: 135.0
click at [846, 222] on icon "button" at bounding box center [848, 222] width 11 height 11
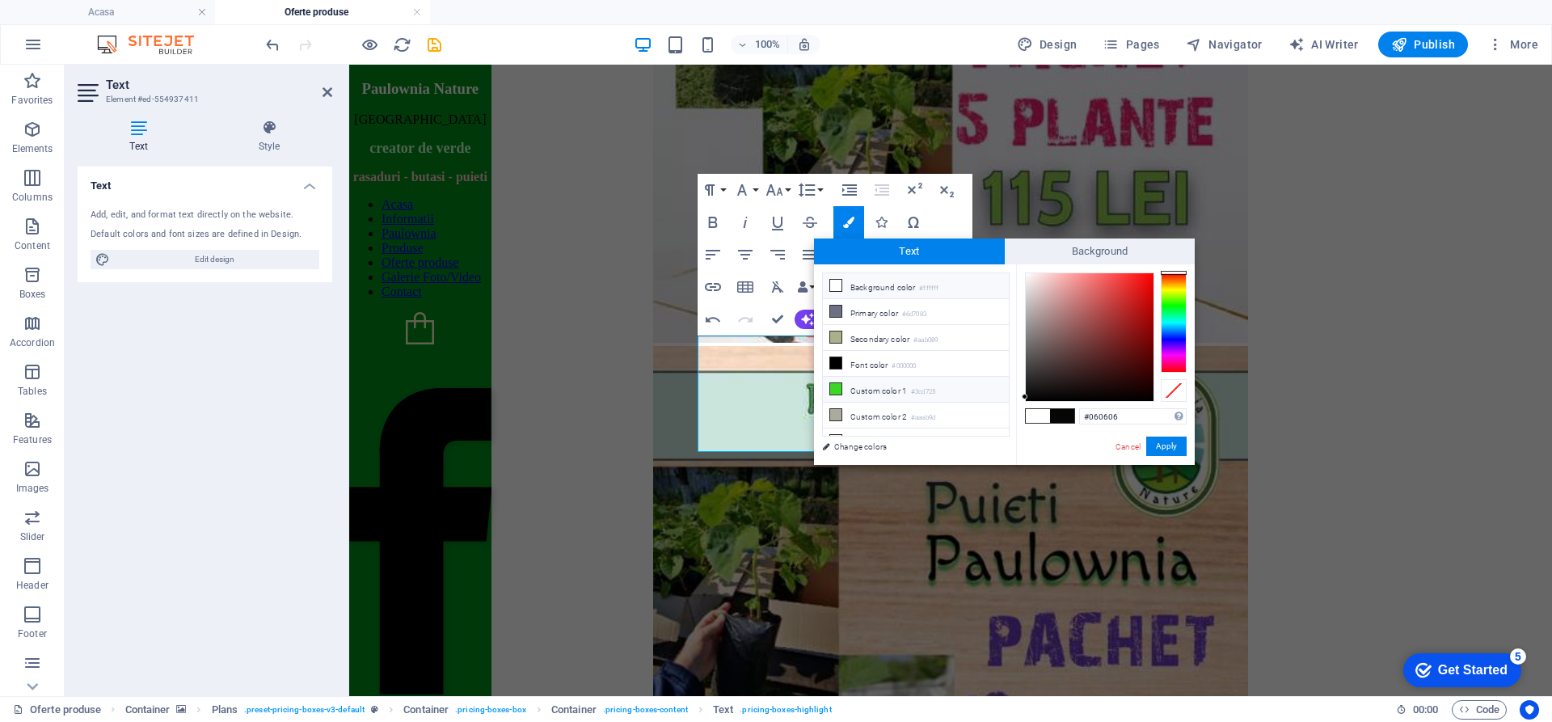
click at [838, 387] on icon at bounding box center [835, 388] width 11 height 11
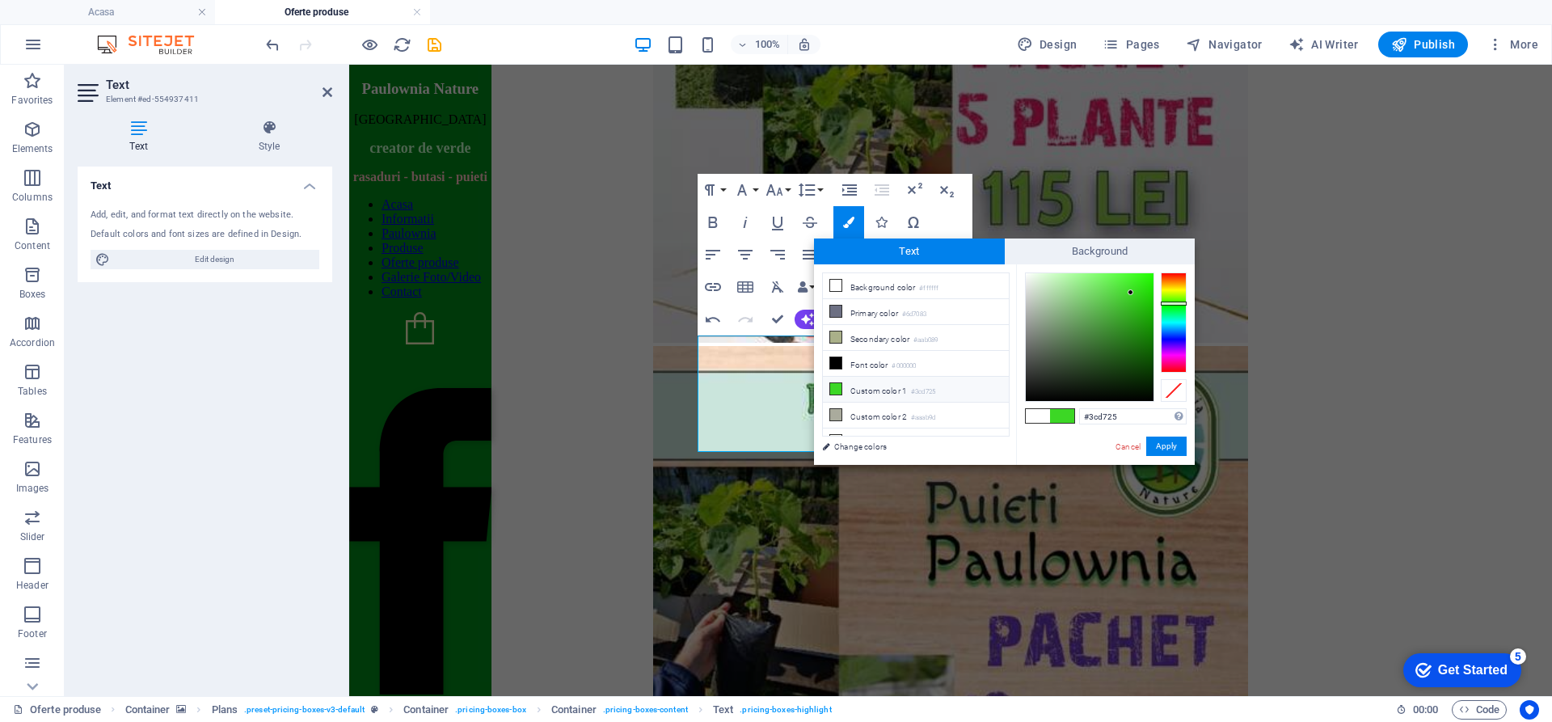
type input "#1cb605"
click at [1150, 309] on div at bounding box center [1090, 337] width 128 height 128
click at [1171, 442] on button "Apply" at bounding box center [1167, 446] width 40 height 19
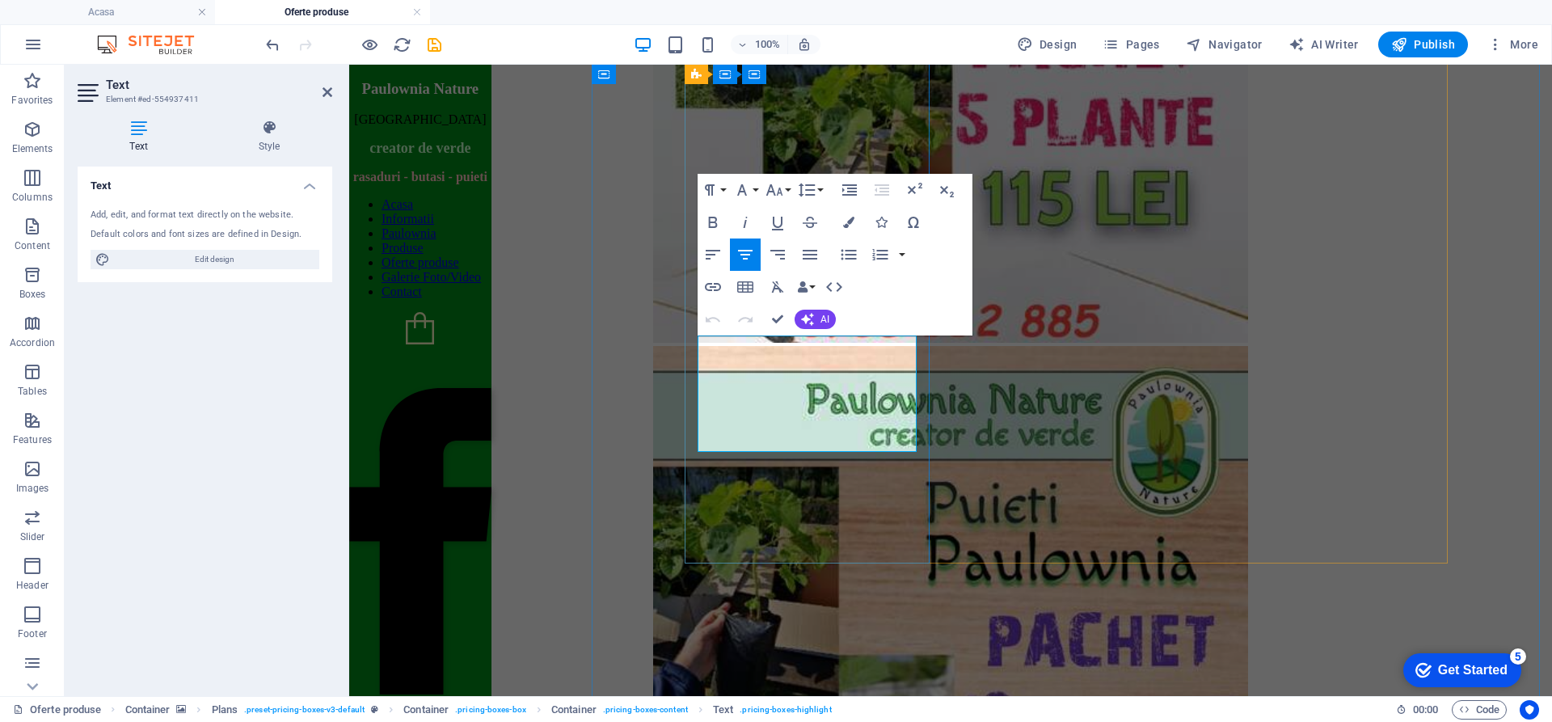
drag, startPoint x: 872, startPoint y: 434, endPoint x: 735, endPoint y: 450, distance: 138.4
click at [850, 220] on icon "button" at bounding box center [848, 222] width 11 height 11
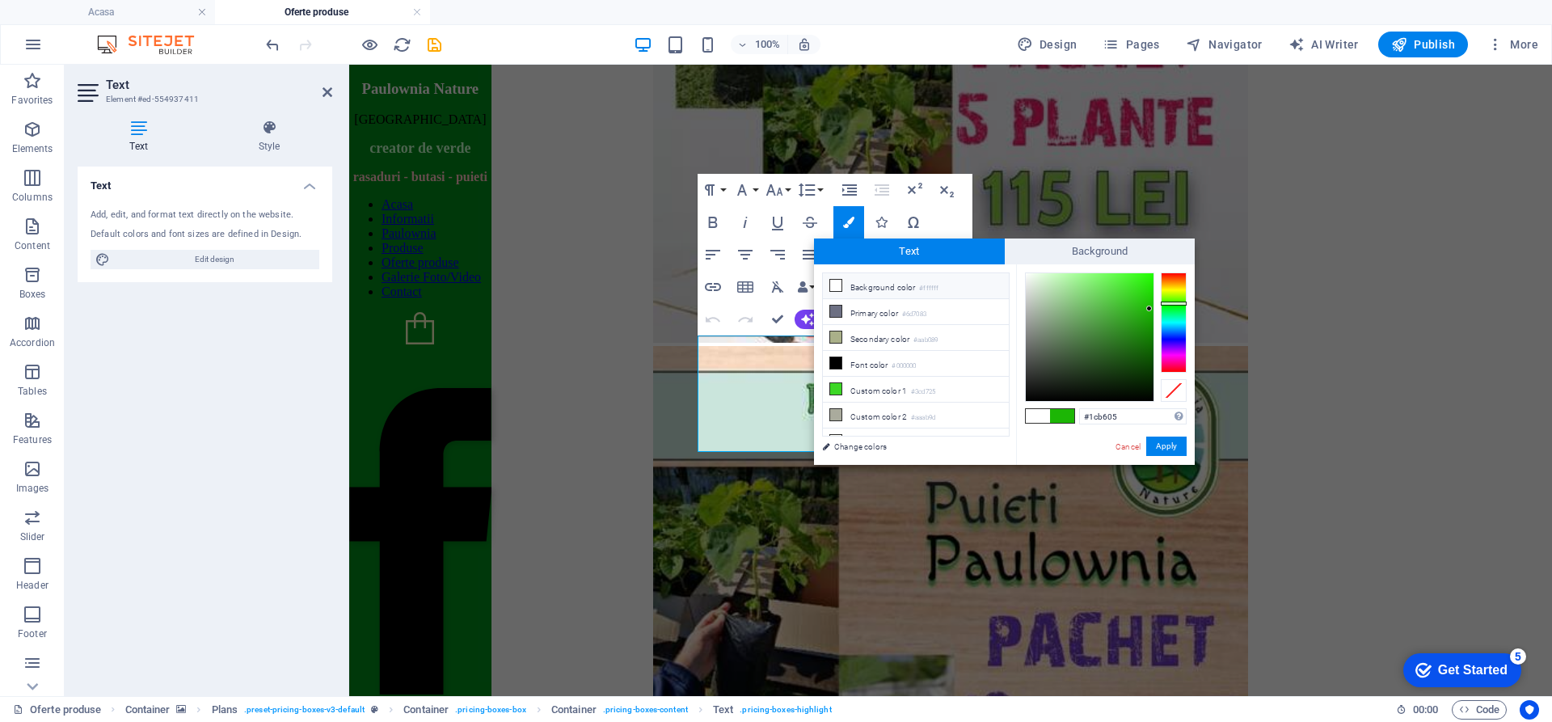
type input "#26f208"
click at [1149, 279] on div at bounding box center [1090, 337] width 128 height 128
click at [1172, 443] on button "Apply" at bounding box center [1167, 446] width 40 height 19
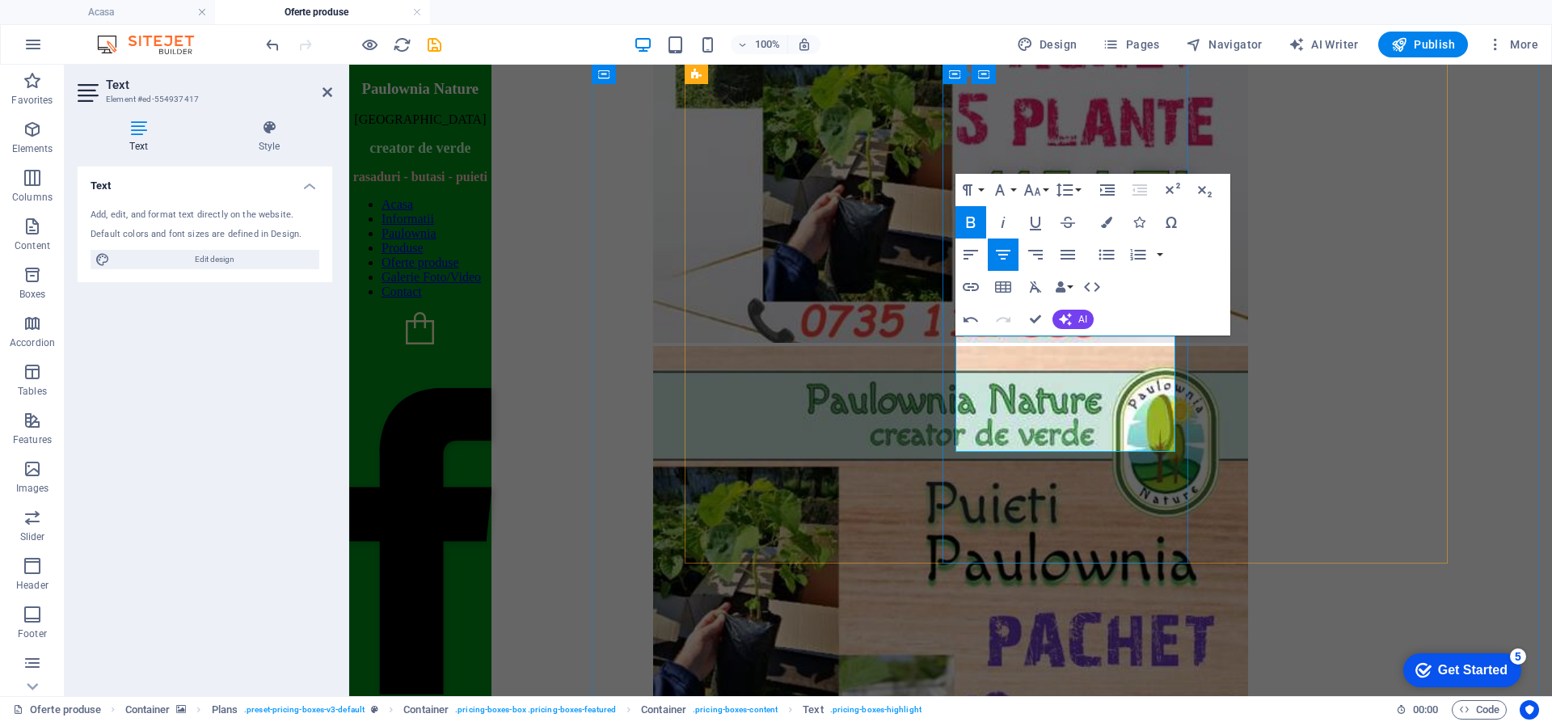
click at [1103, 226] on icon "button" at bounding box center [1106, 222] width 11 height 11
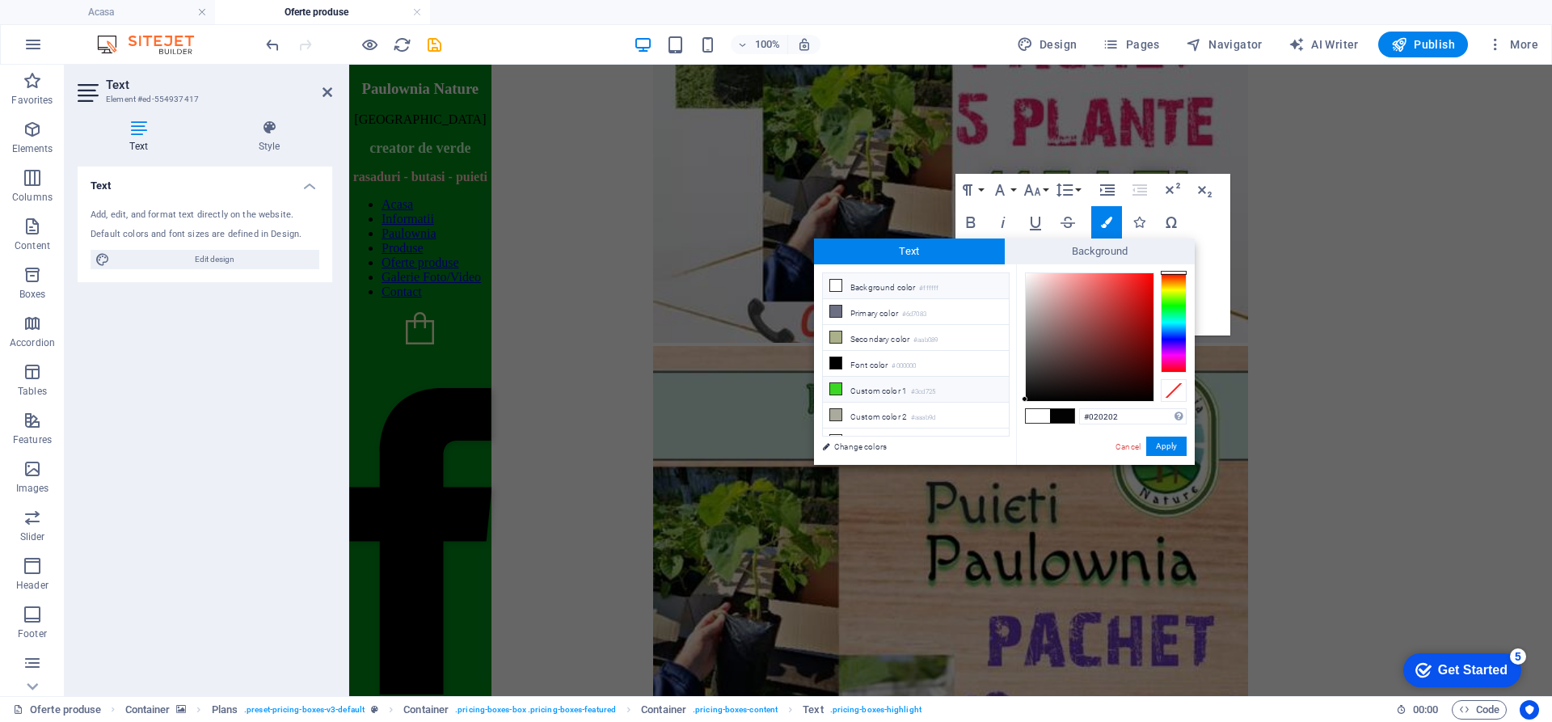
click at [838, 387] on icon at bounding box center [835, 388] width 11 height 11
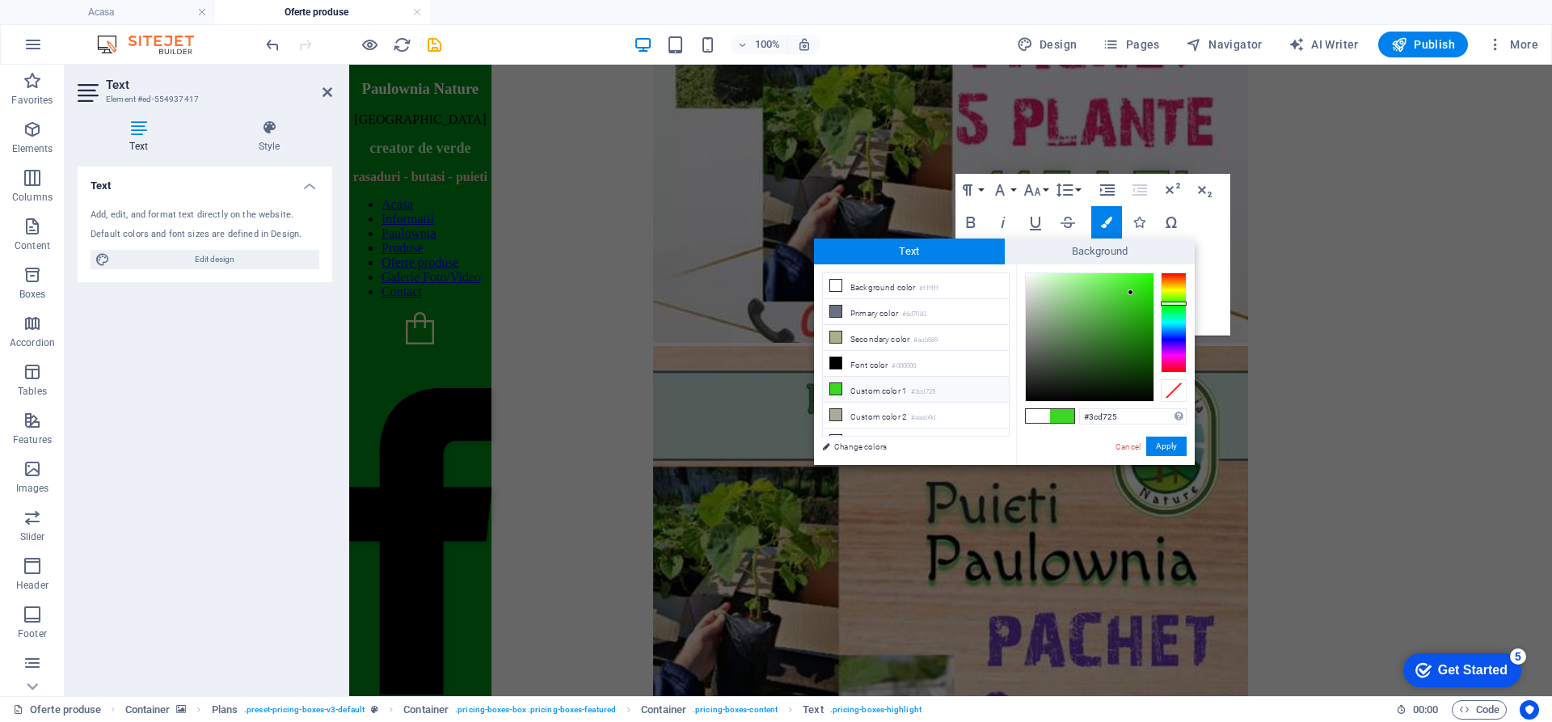
type input "#22ff02"
click at [1152, 272] on div at bounding box center [1089, 336] width 129 height 129
click at [1163, 444] on button "Apply" at bounding box center [1167, 446] width 40 height 19
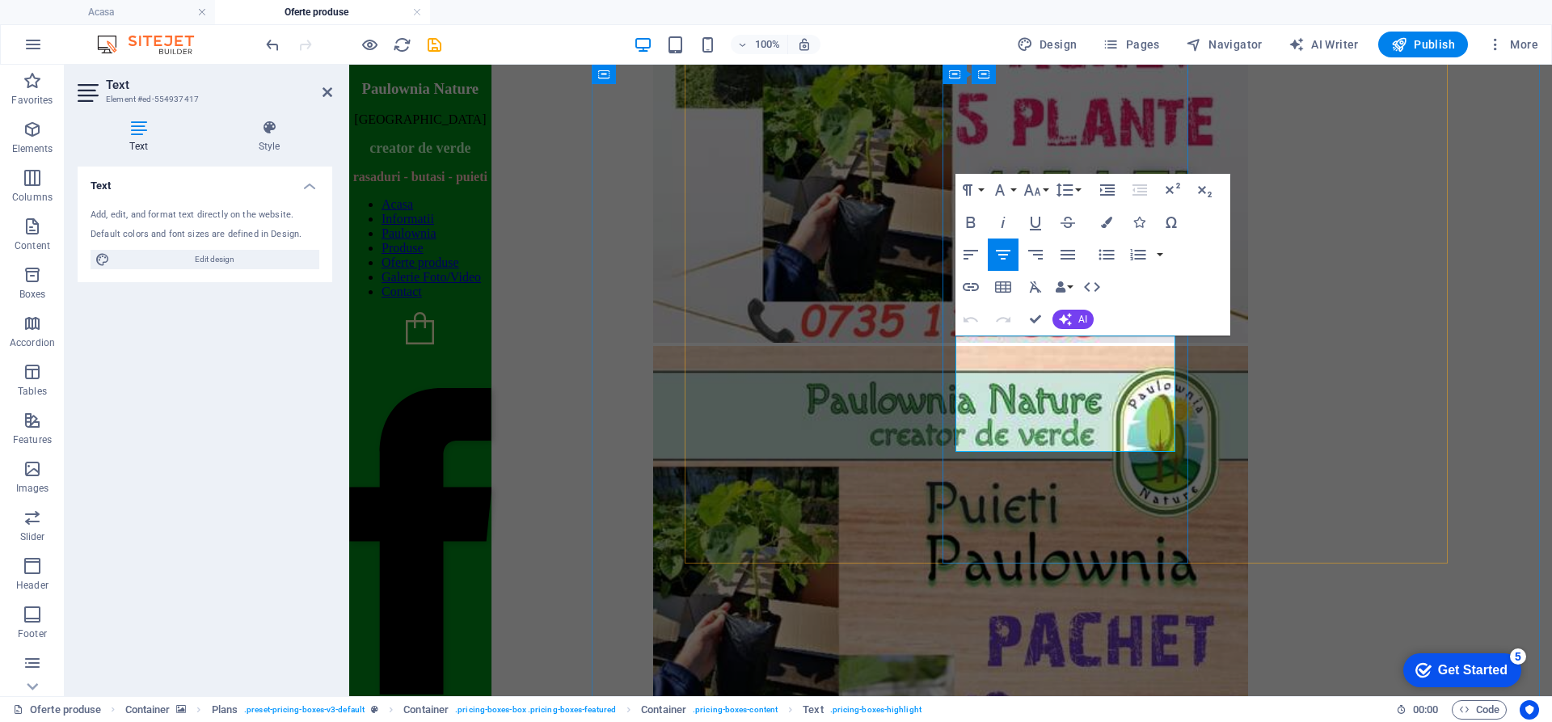
drag, startPoint x: 1006, startPoint y: 437, endPoint x: 1140, endPoint y: 445, distance: 134.5
click at [1103, 221] on icon "button" at bounding box center [1106, 222] width 11 height 11
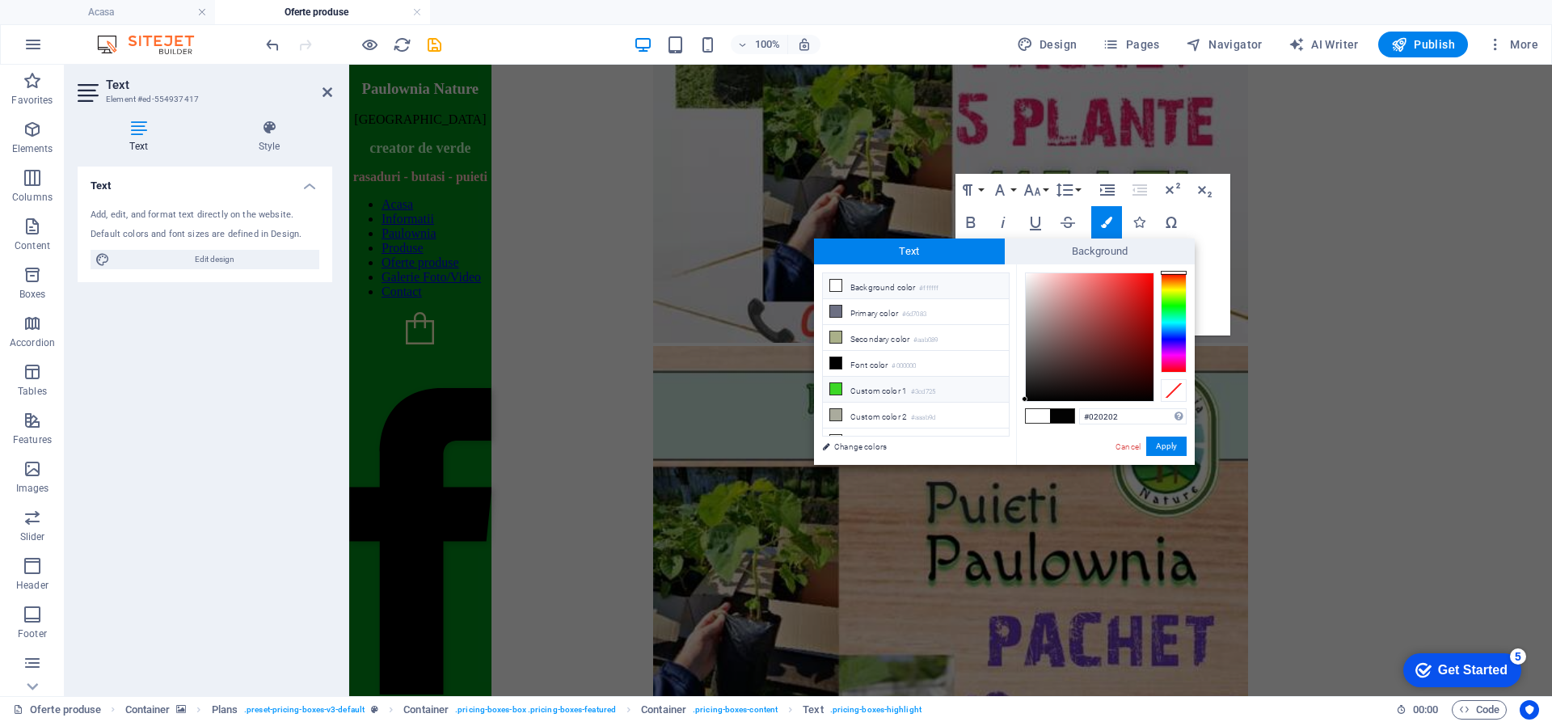
click at [832, 383] on icon at bounding box center [835, 388] width 11 height 11
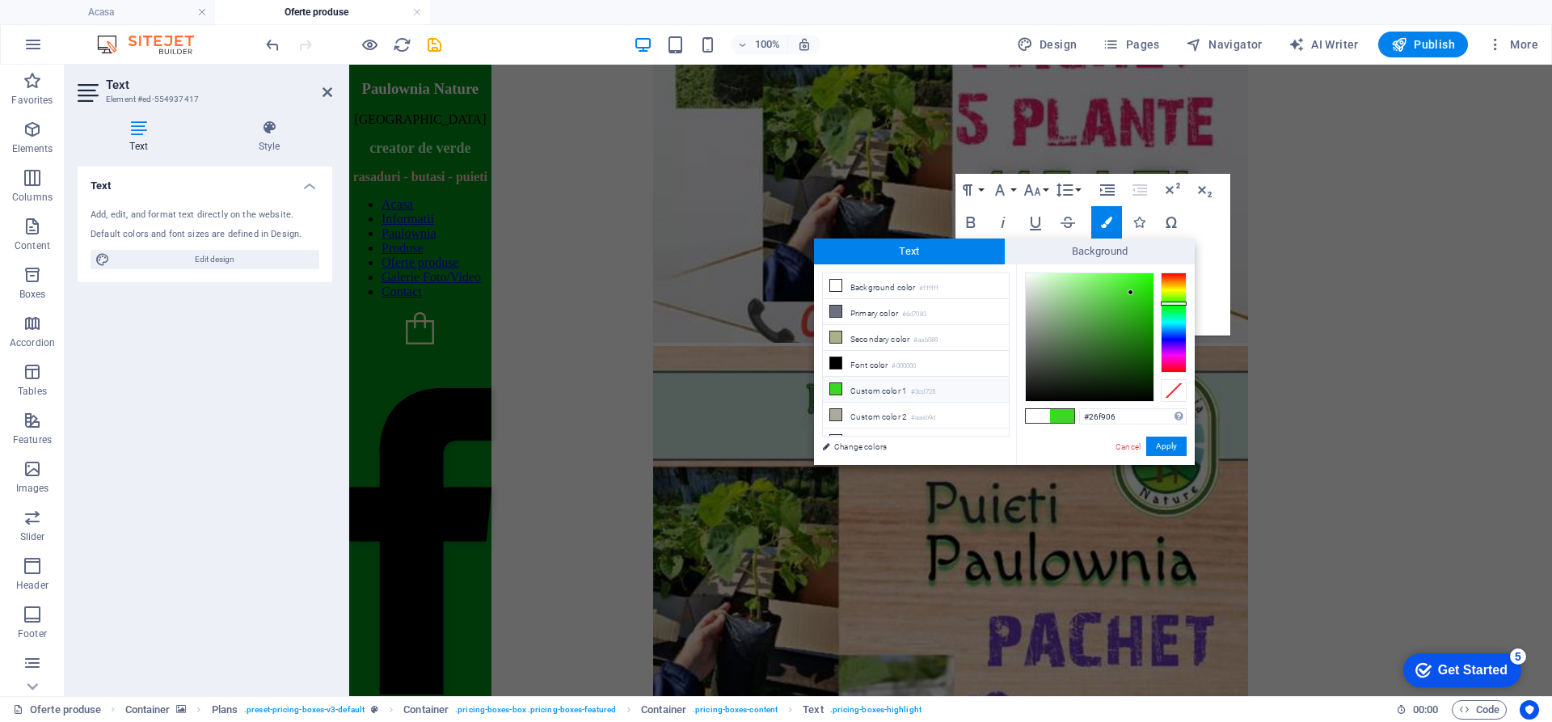
type input "#27f908"
click at [1149, 276] on div at bounding box center [1090, 337] width 128 height 128
click at [1168, 444] on button "Apply" at bounding box center [1167, 446] width 40 height 19
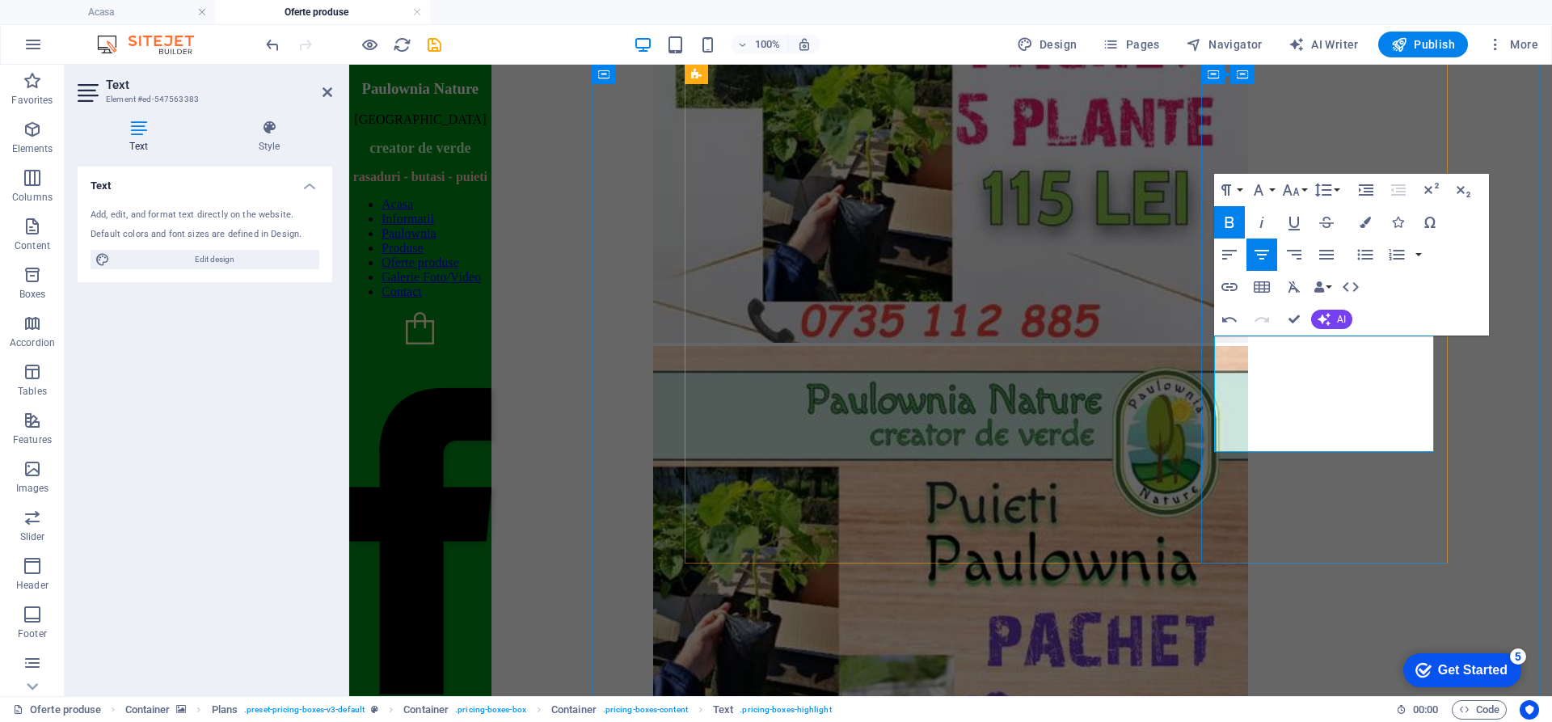
drag, startPoint x: 1396, startPoint y: 436, endPoint x: 1261, endPoint y: 442, distance: 136.0
click at [1371, 222] on icon "button" at bounding box center [1365, 222] width 11 height 11
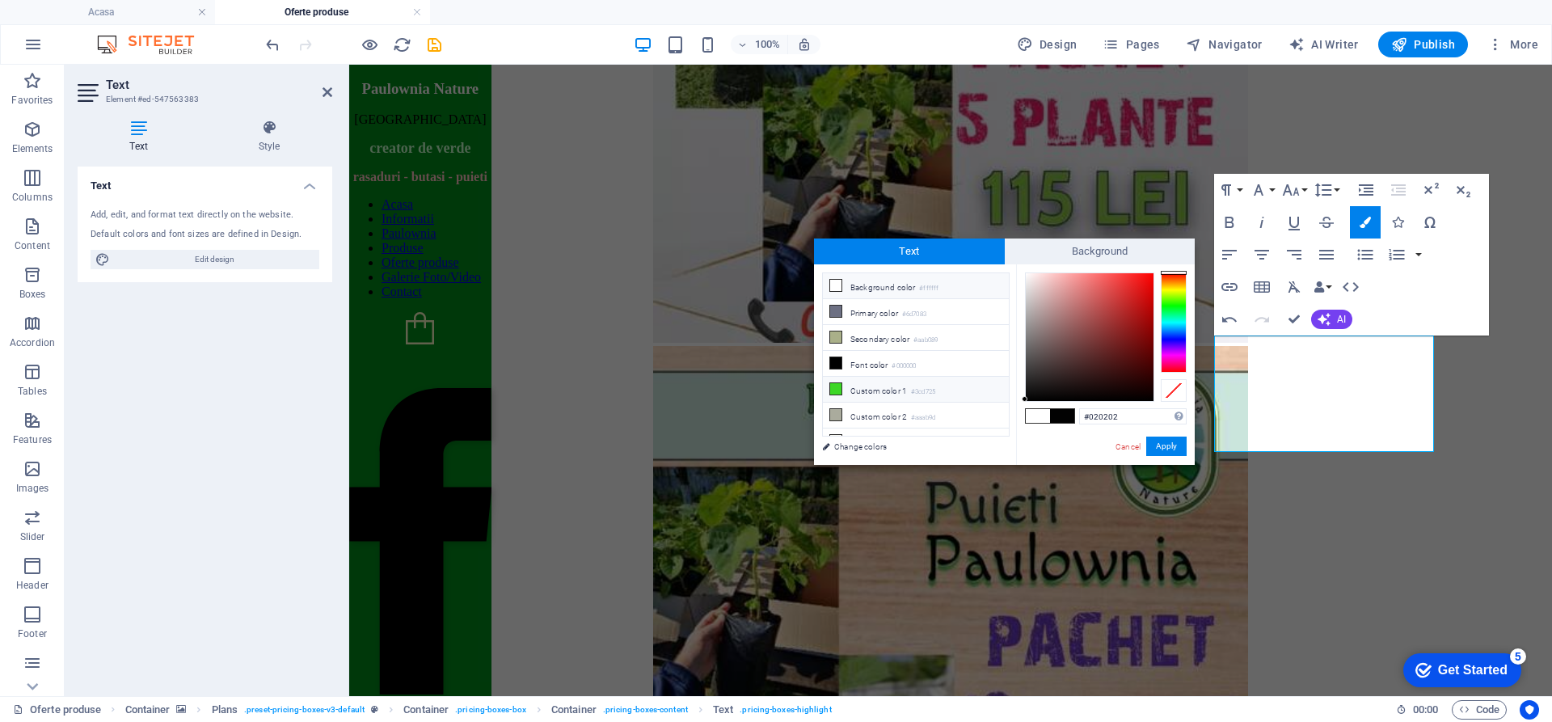
click at [833, 388] on icon at bounding box center [835, 388] width 11 height 11
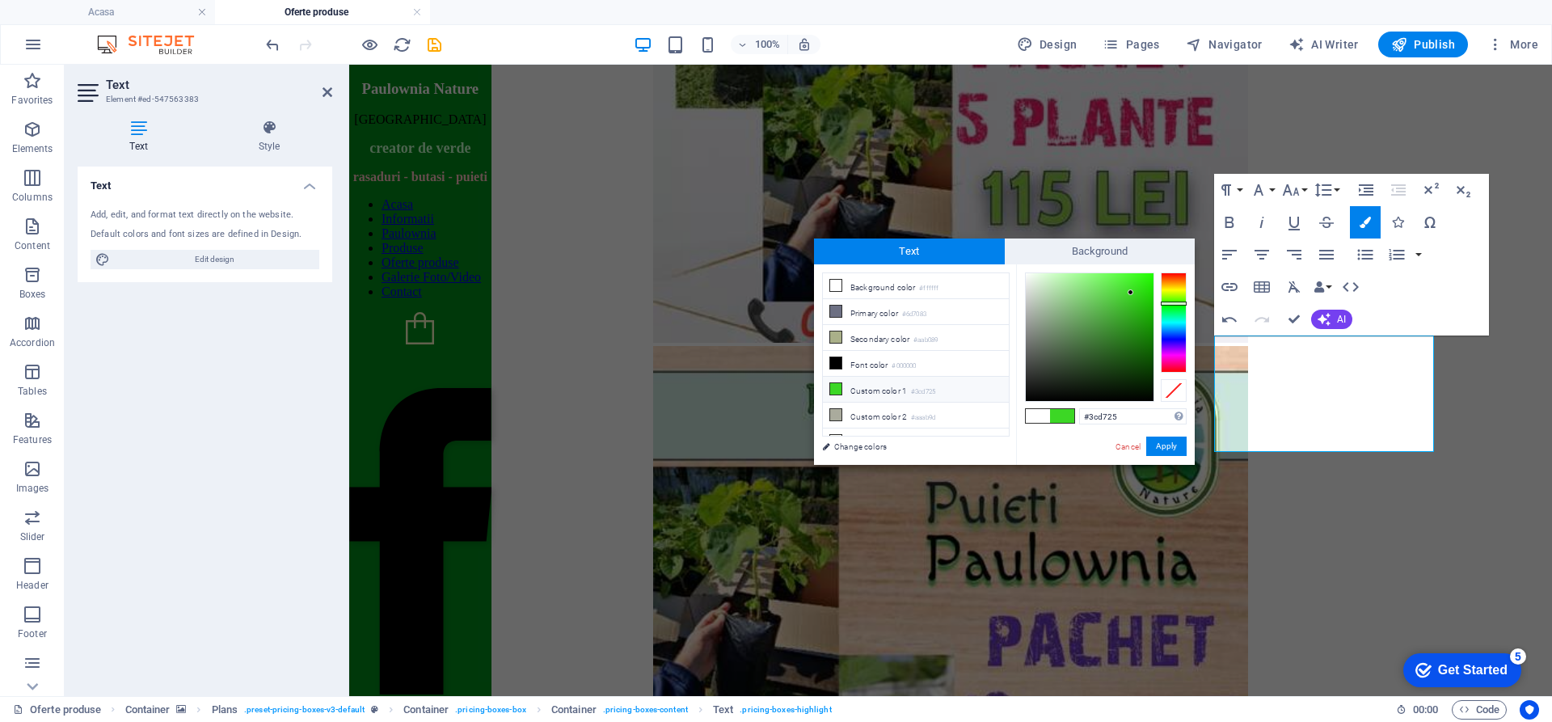
type input "#20fa00"
click at [1153, 275] on div at bounding box center [1090, 337] width 128 height 128
click at [1171, 445] on button "Apply" at bounding box center [1167, 446] width 40 height 19
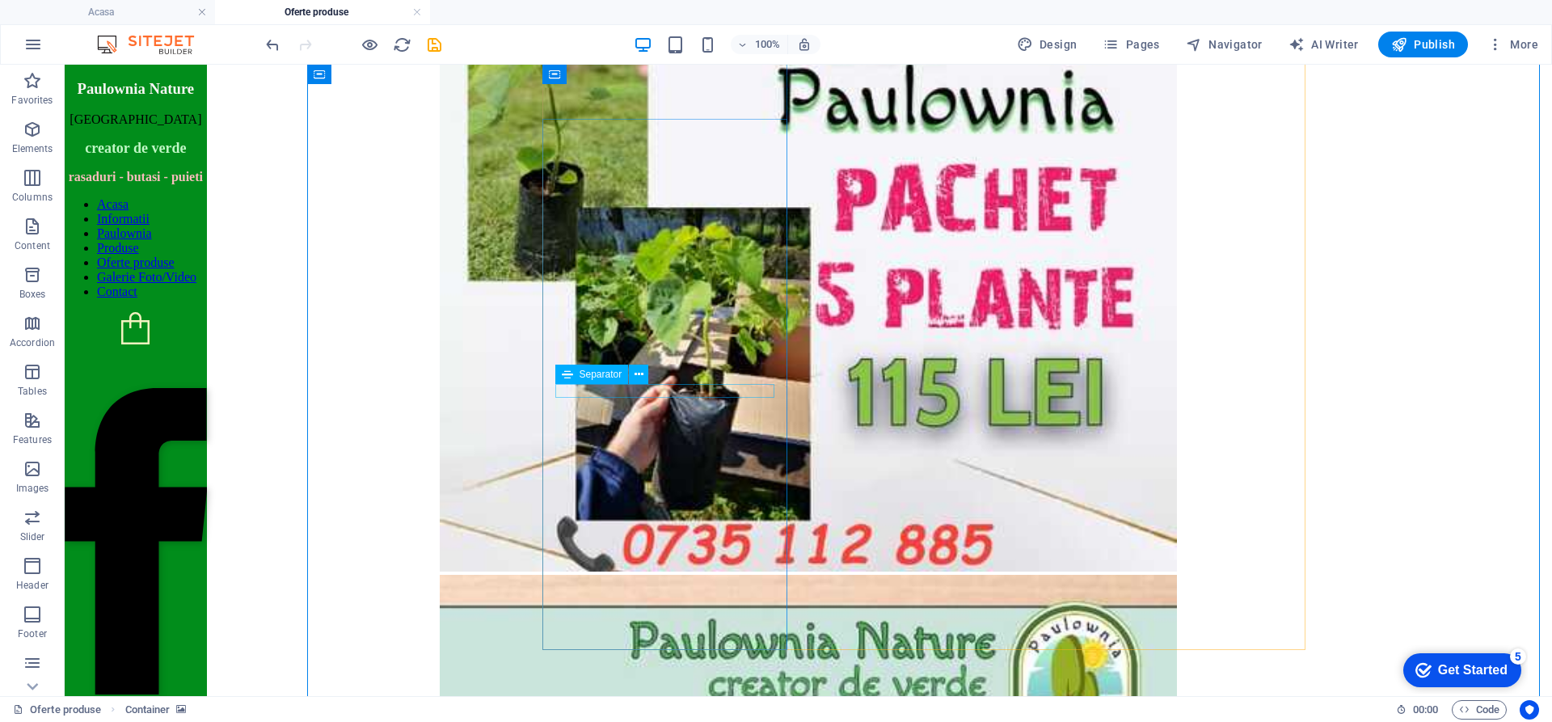
scroll to position [1572, 0]
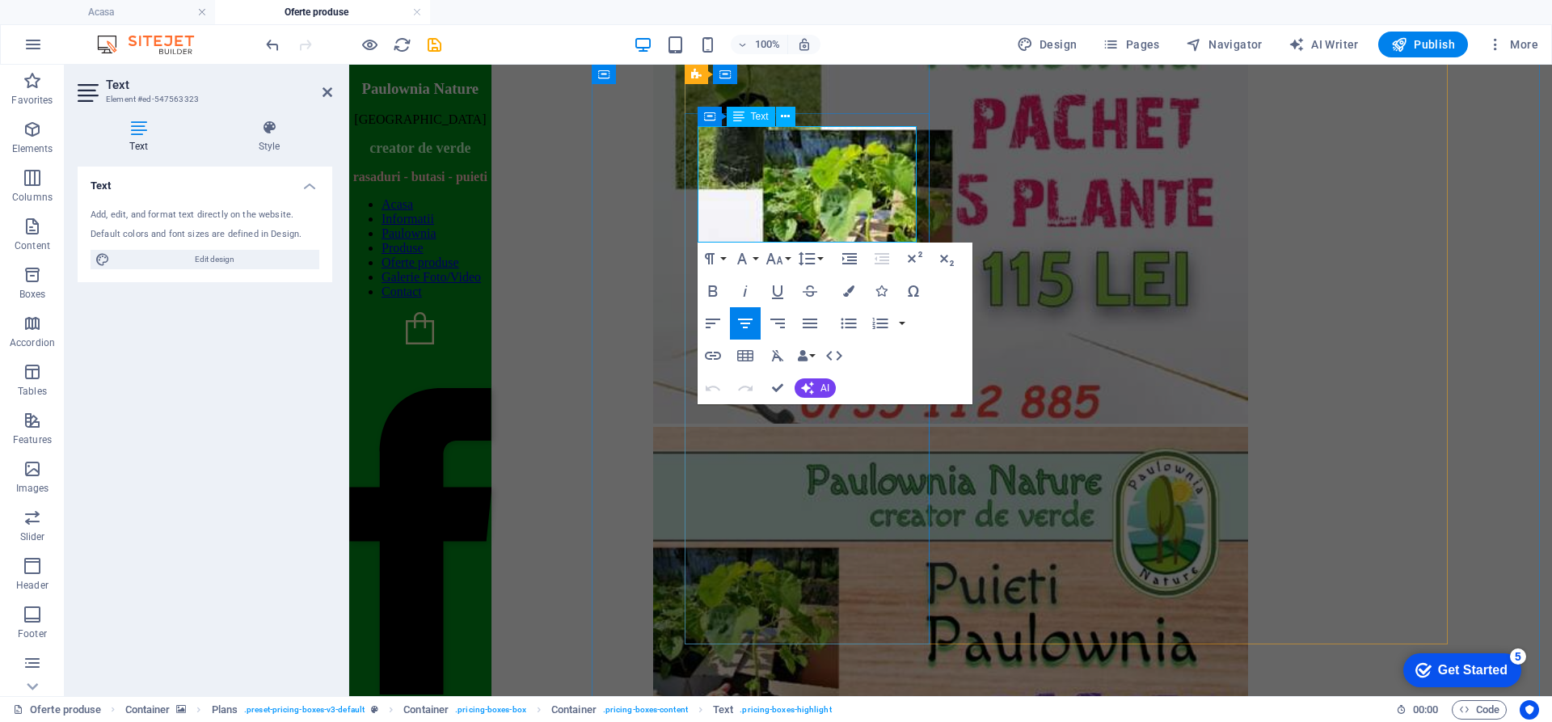
drag, startPoint x: 890, startPoint y: 226, endPoint x: 725, endPoint y: 232, distance: 165.1
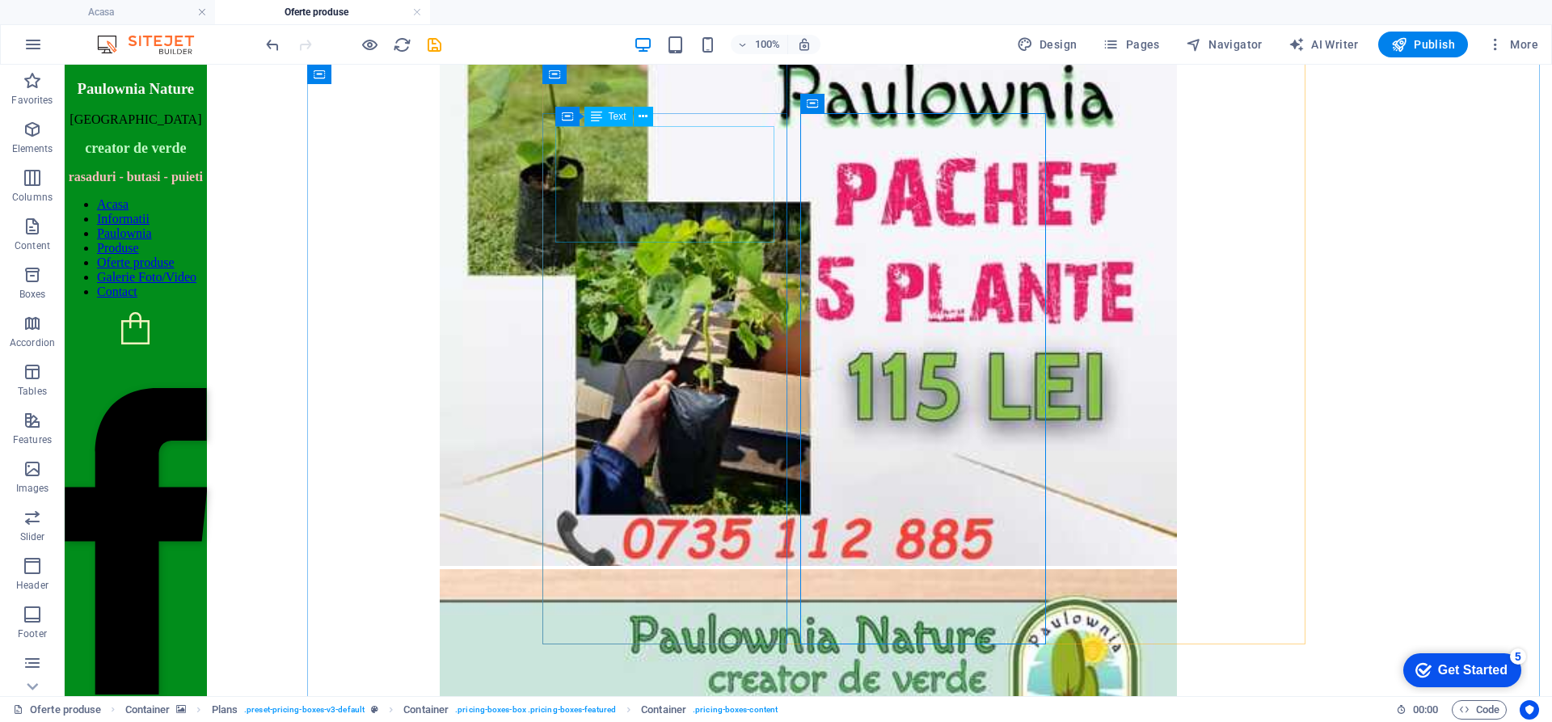
drag, startPoint x: 667, startPoint y: 222, endPoint x: 382, endPoint y: 223, distance: 284.6
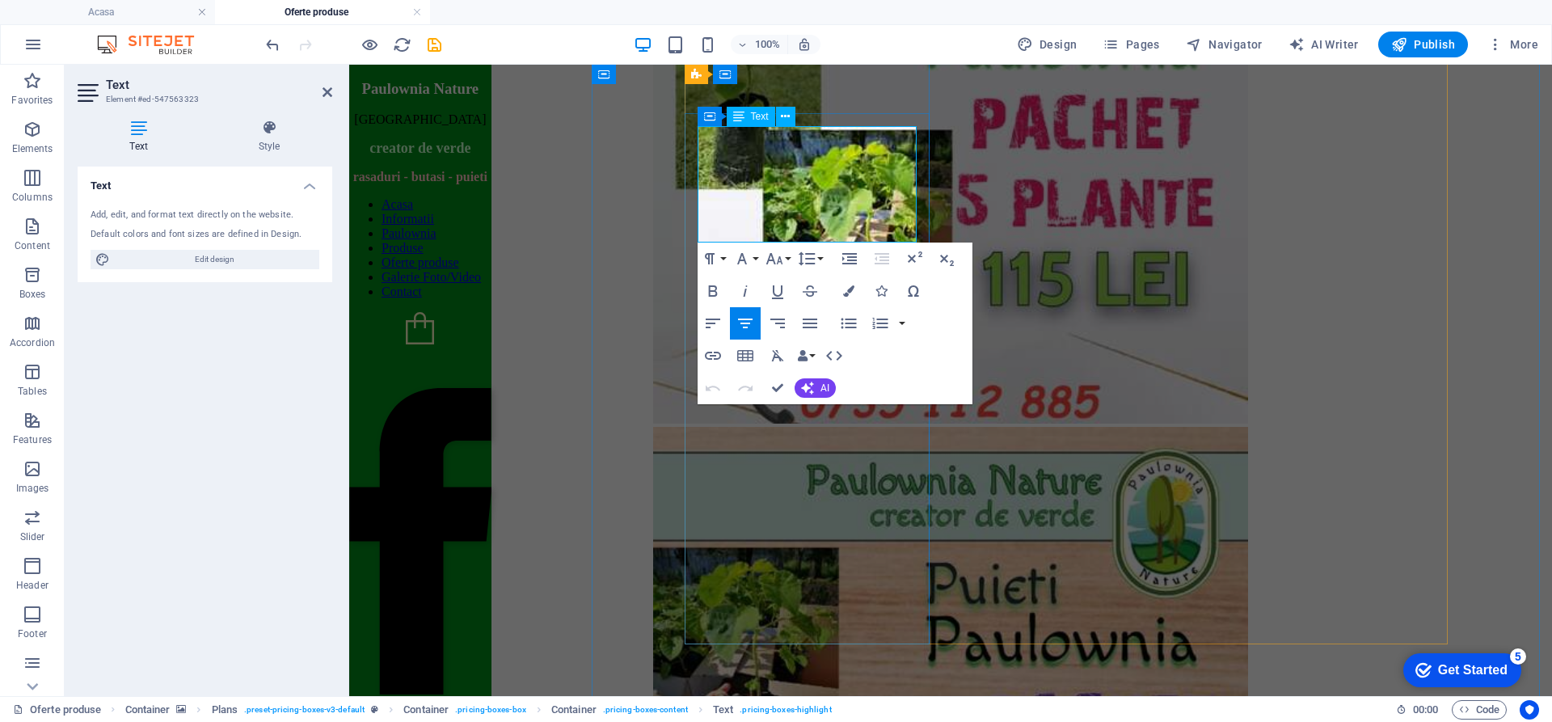
drag, startPoint x: 875, startPoint y: 226, endPoint x: 741, endPoint y: 227, distance: 133.4
drag, startPoint x: 851, startPoint y: 226, endPoint x: 758, endPoint y: 236, distance: 92.8
click at [851, 289] on icon "button" at bounding box center [848, 290] width 11 height 11
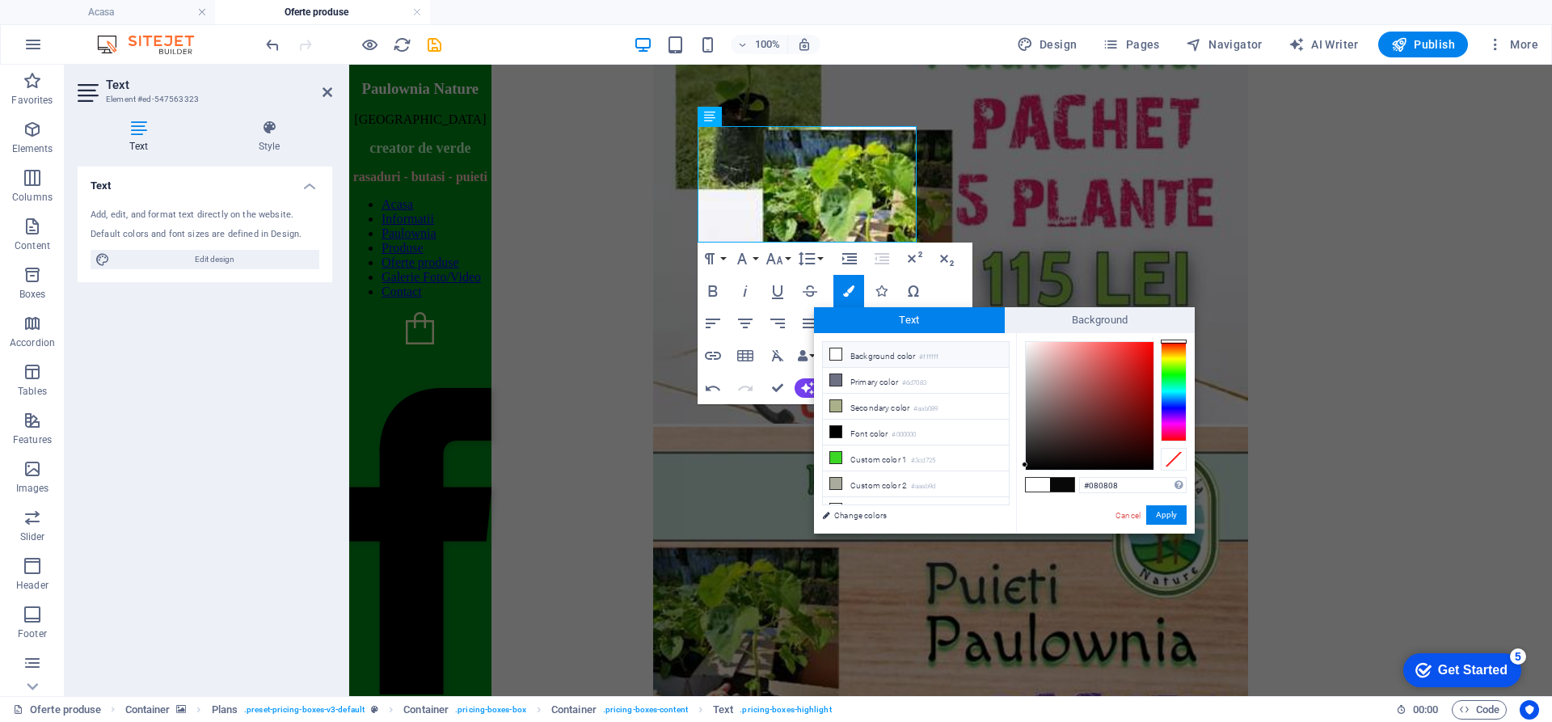
type input "#fd0202"
click at [1152, 342] on div at bounding box center [1090, 406] width 128 height 128
click at [1172, 517] on button "Apply" at bounding box center [1167, 514] width 40 height 19
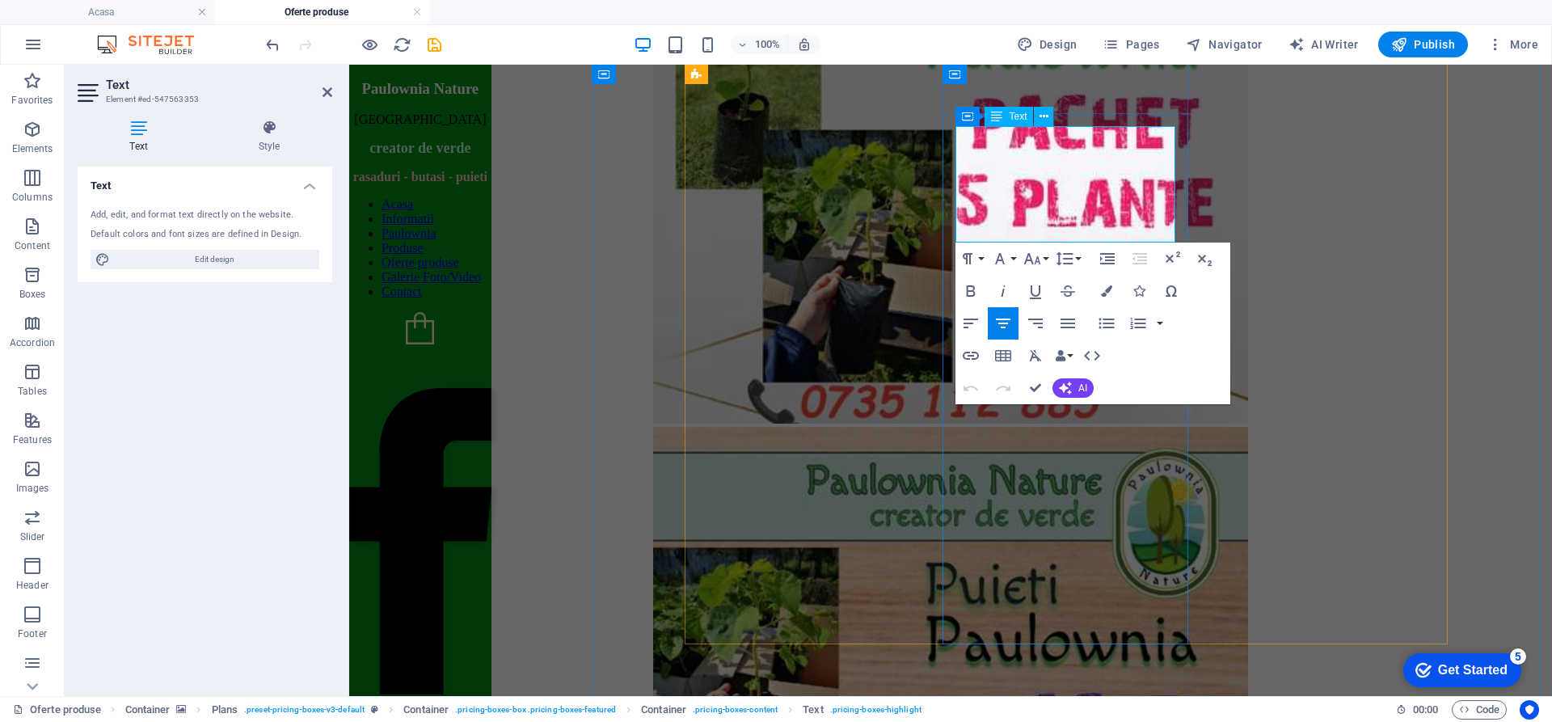
drag, startPoint x: 997, startPoint y: 224, endPoint x: 1494, endPoint y: 309, distance: 504.4
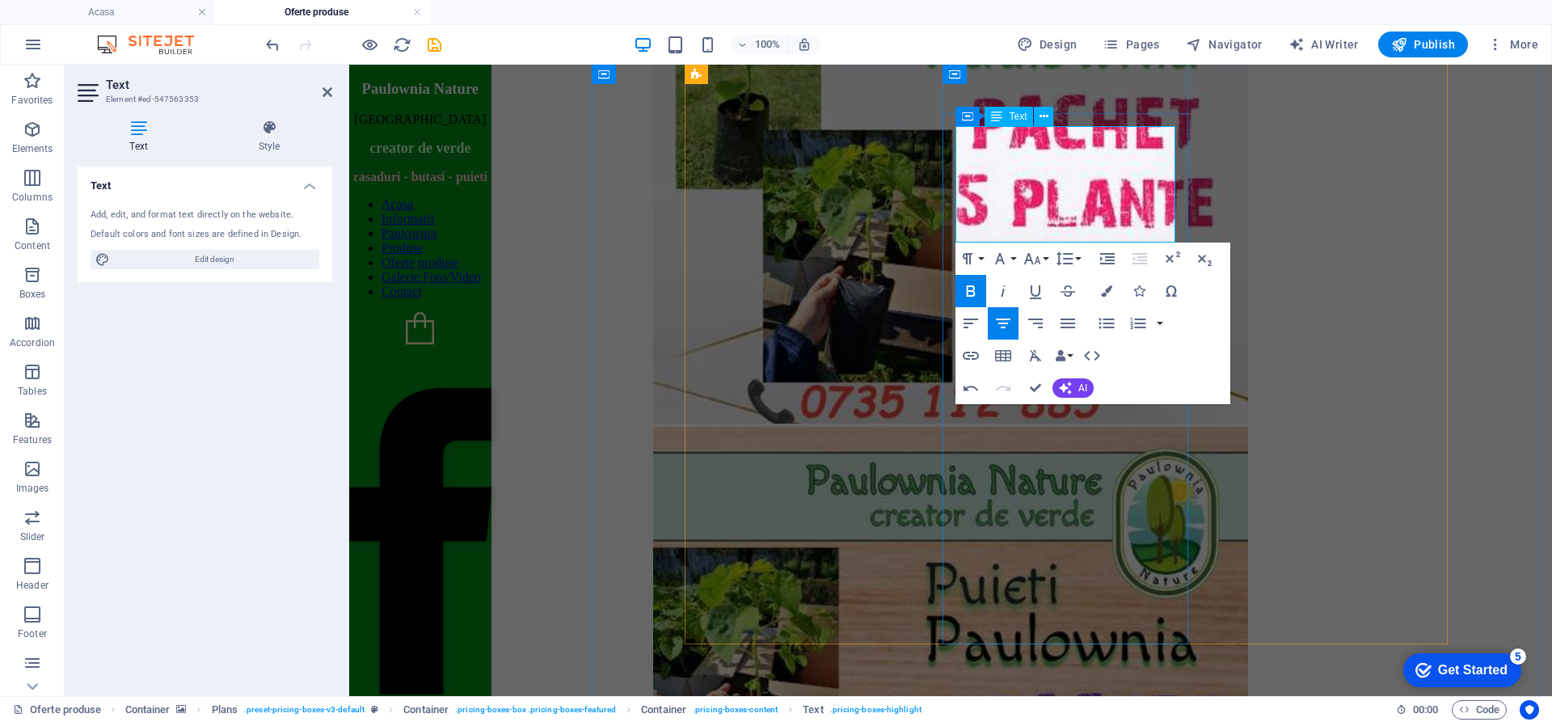
drag, startPoint x: 1097, startPoint y: 230, endPoint x: 1020, endPoint y: 232, distance: 77.6
drag, startPoint x: 1100, startPoint y: 224, endPoint x: 1025, endPoint y: 224, distance: 75.2
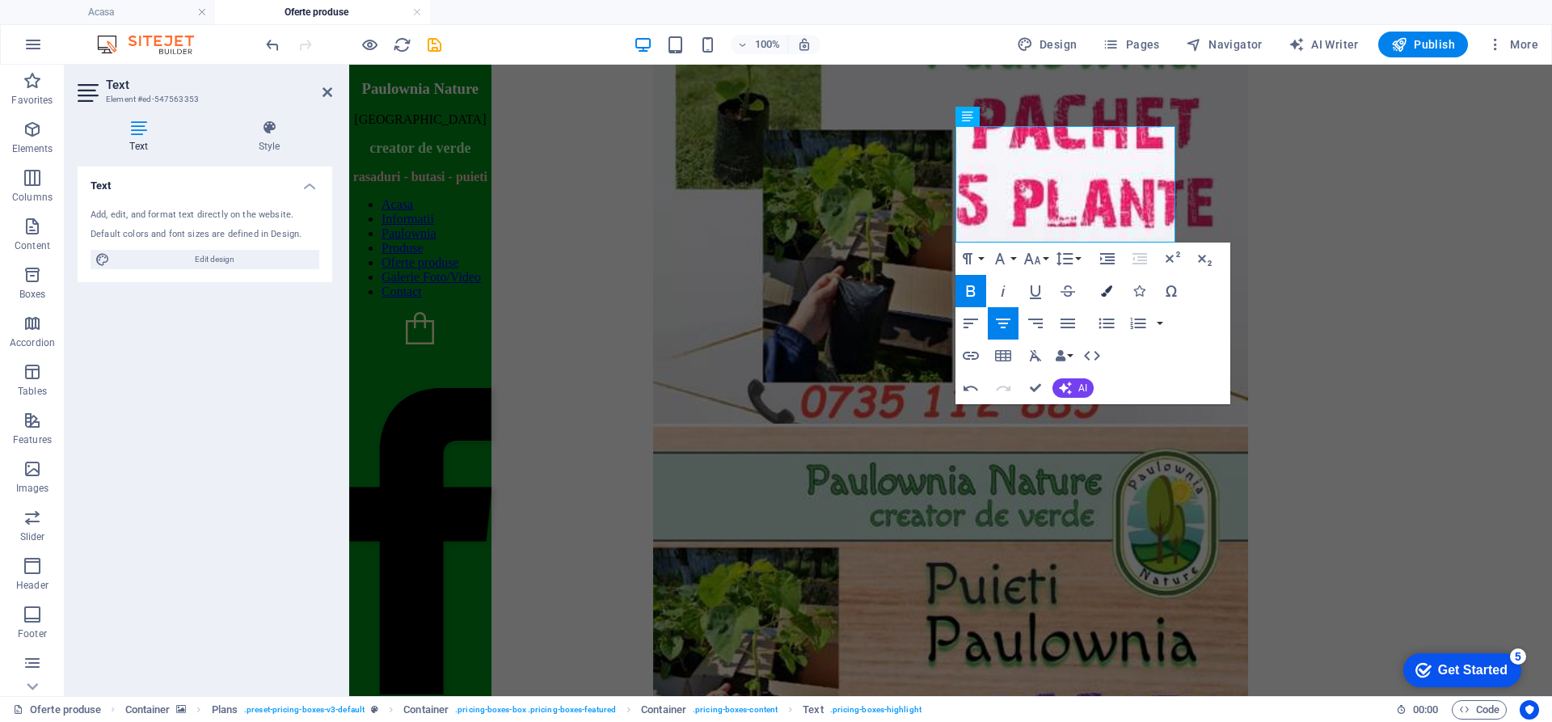
click at [1102, 291] on icon "button" at bounding box center [1106, 290] width 11 height 11
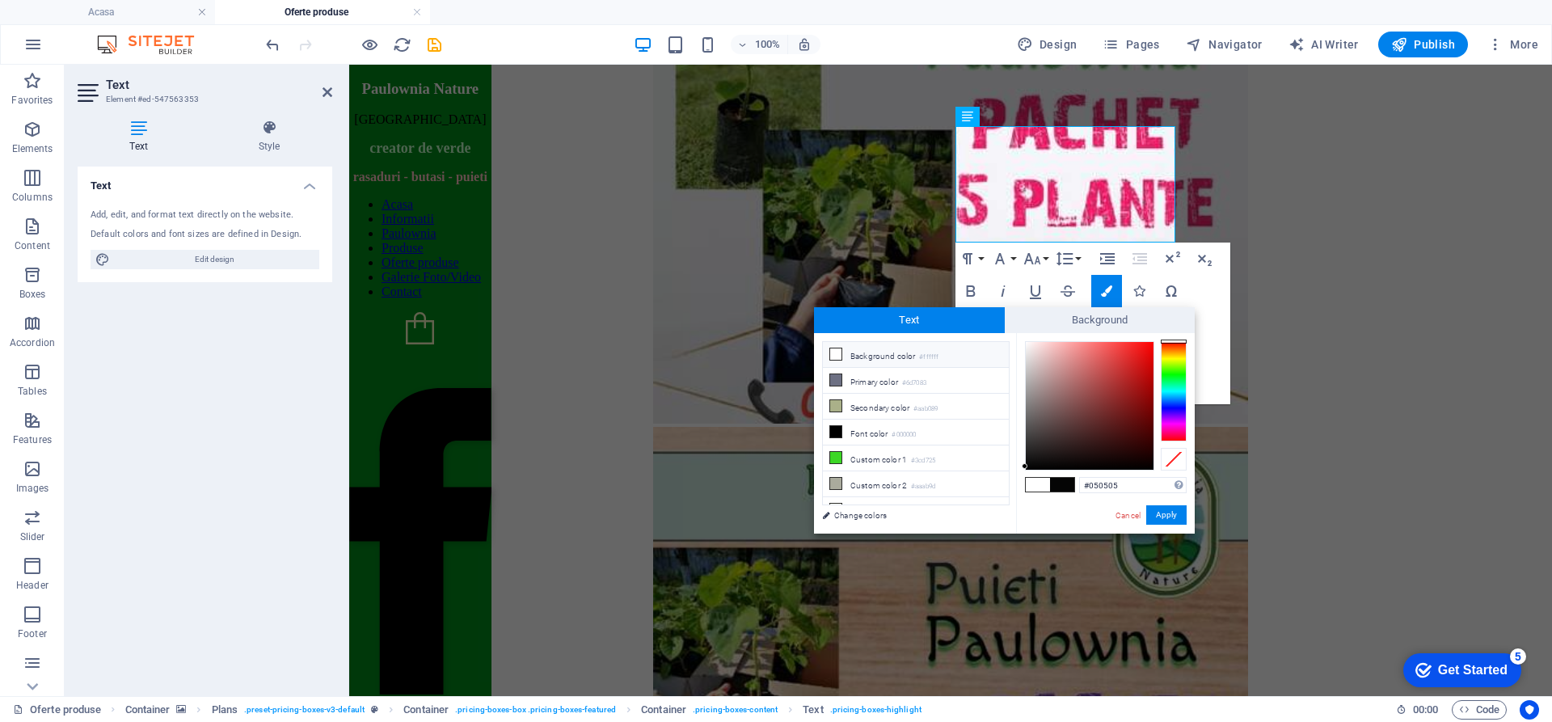
type input "#fa0505"
click at [1151, 344] on div at bounding box center [1090, 406] width 128 height 128
click at [1179, 509] on button "Apply" at bounding box center [1167, 514] width 40 height 19
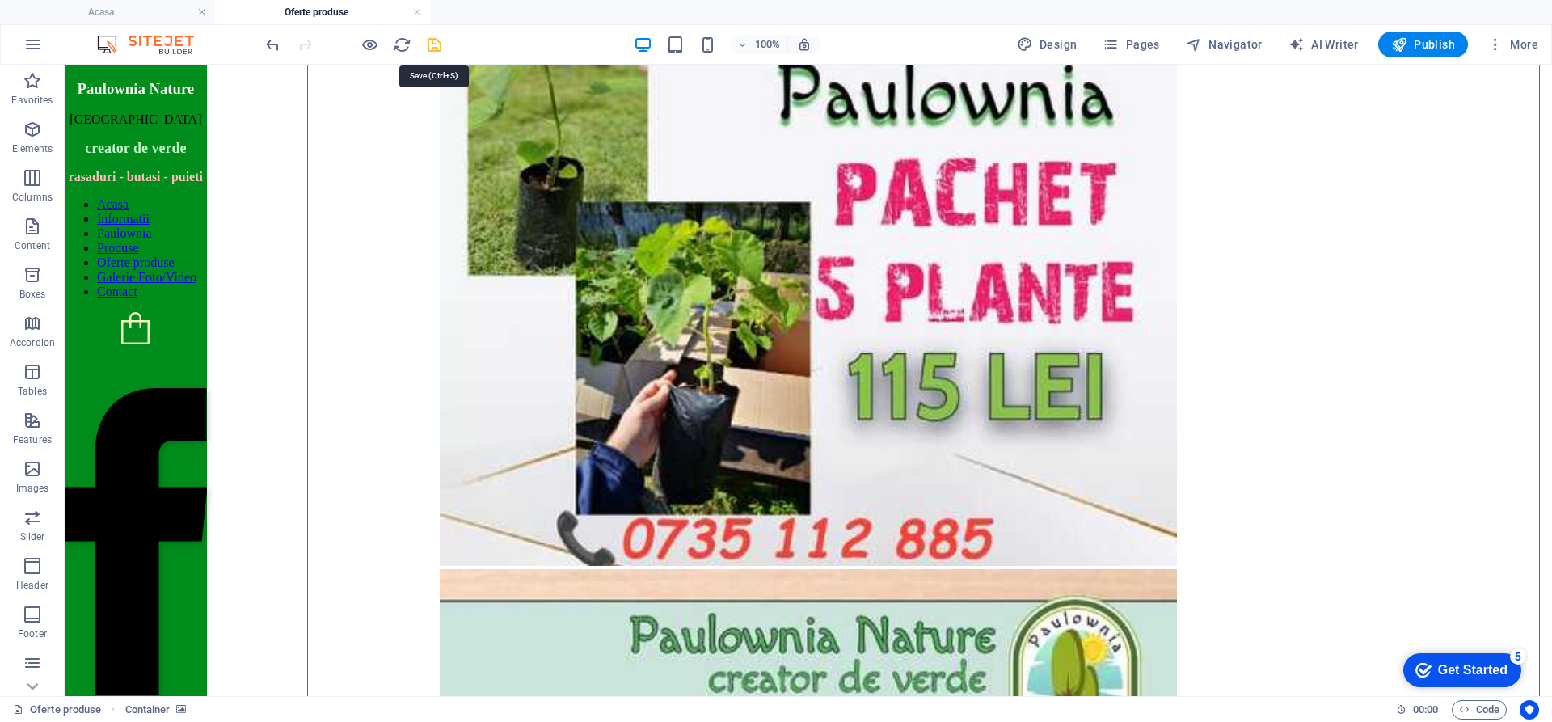
click at [429, 47] on icon "save" at bounding box center [434, 45] width 19 height 19
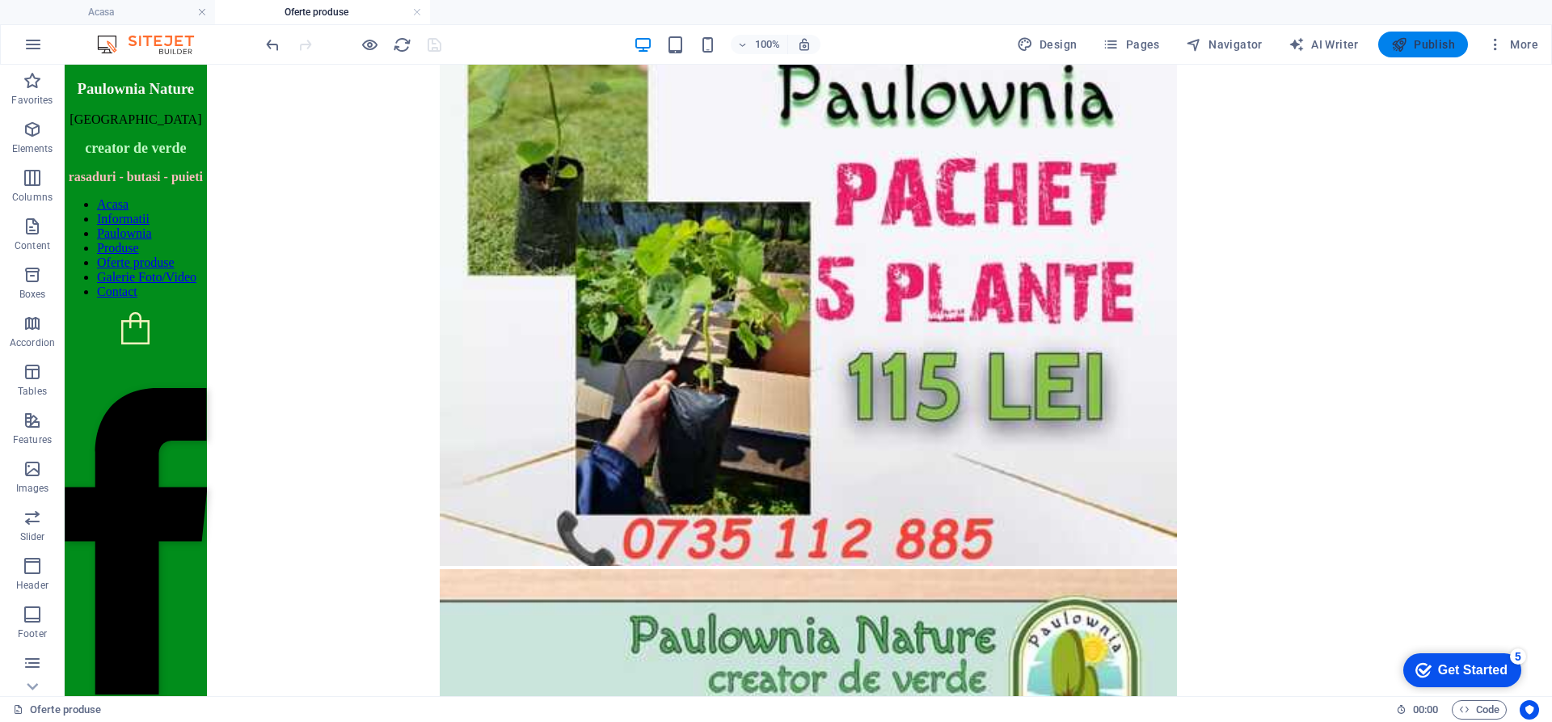
click at [1421, 41] on span "Publish" at bounding box center [1424, 44] width 64 height 16
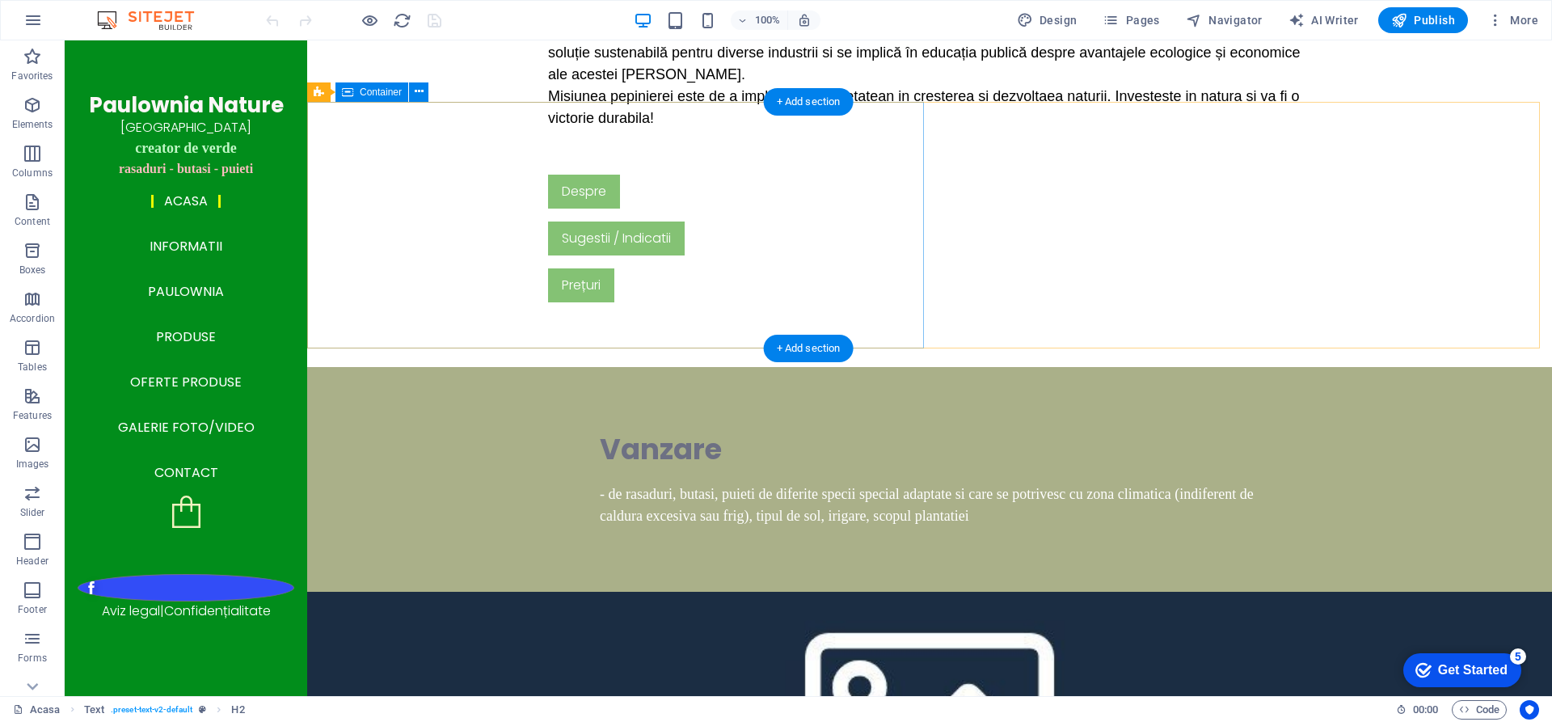
scroll to position [2633, 0]
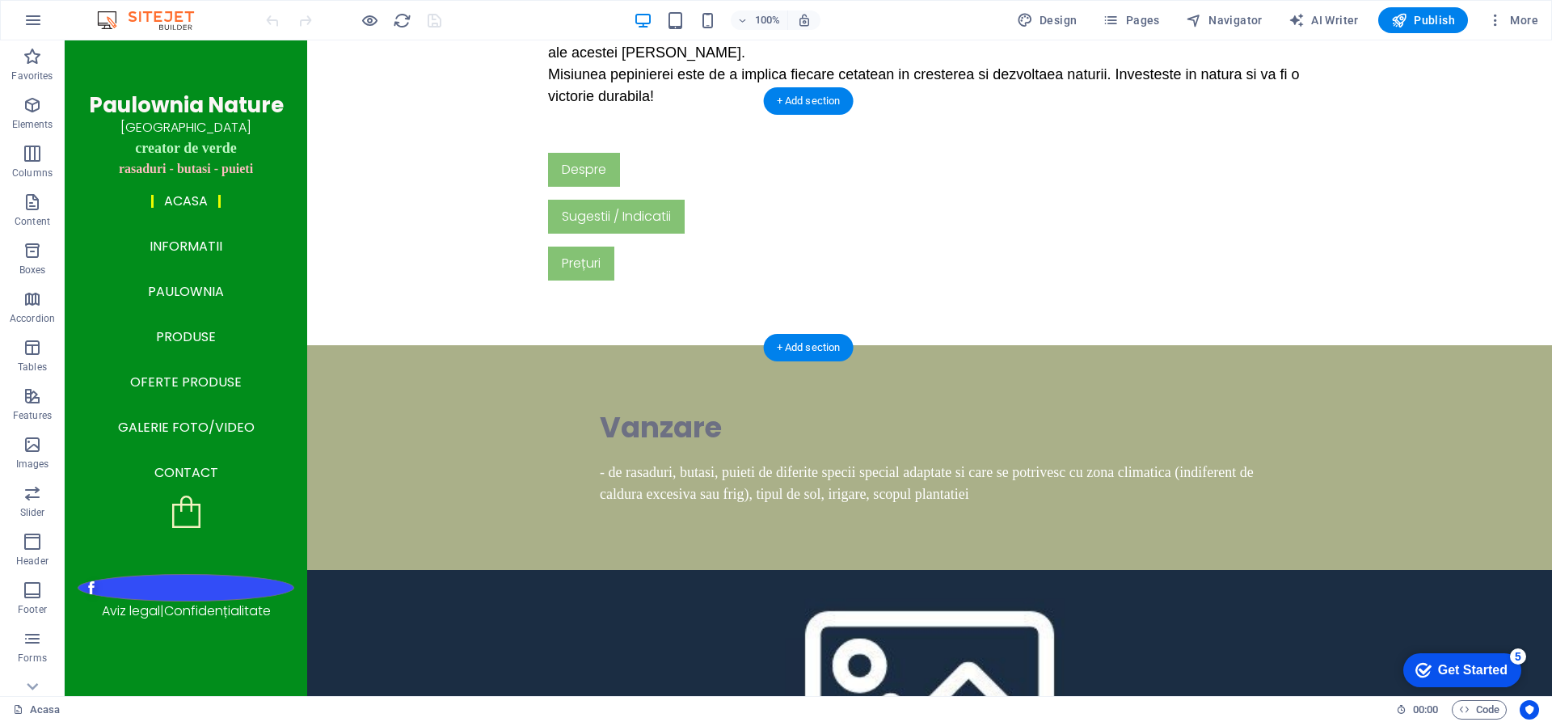
click at [1231, 570] on figure at bounding box center [929, 693] width 1245 height 247
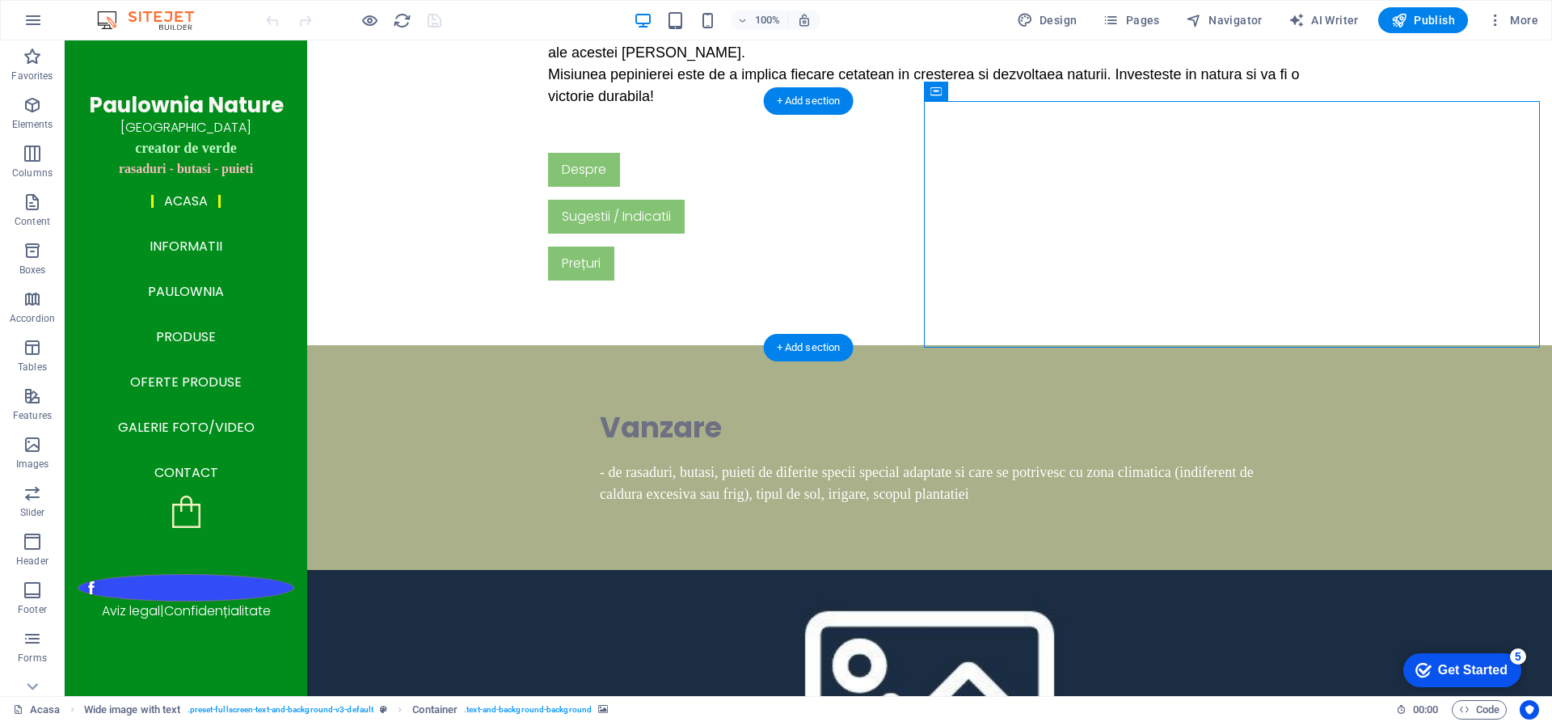
click at [1260, 570] on figure at bounding box center [929, 693] width 1245 height 247
click at [975, 570] on figure at bounding box center [929, 693] width 1245 height 247
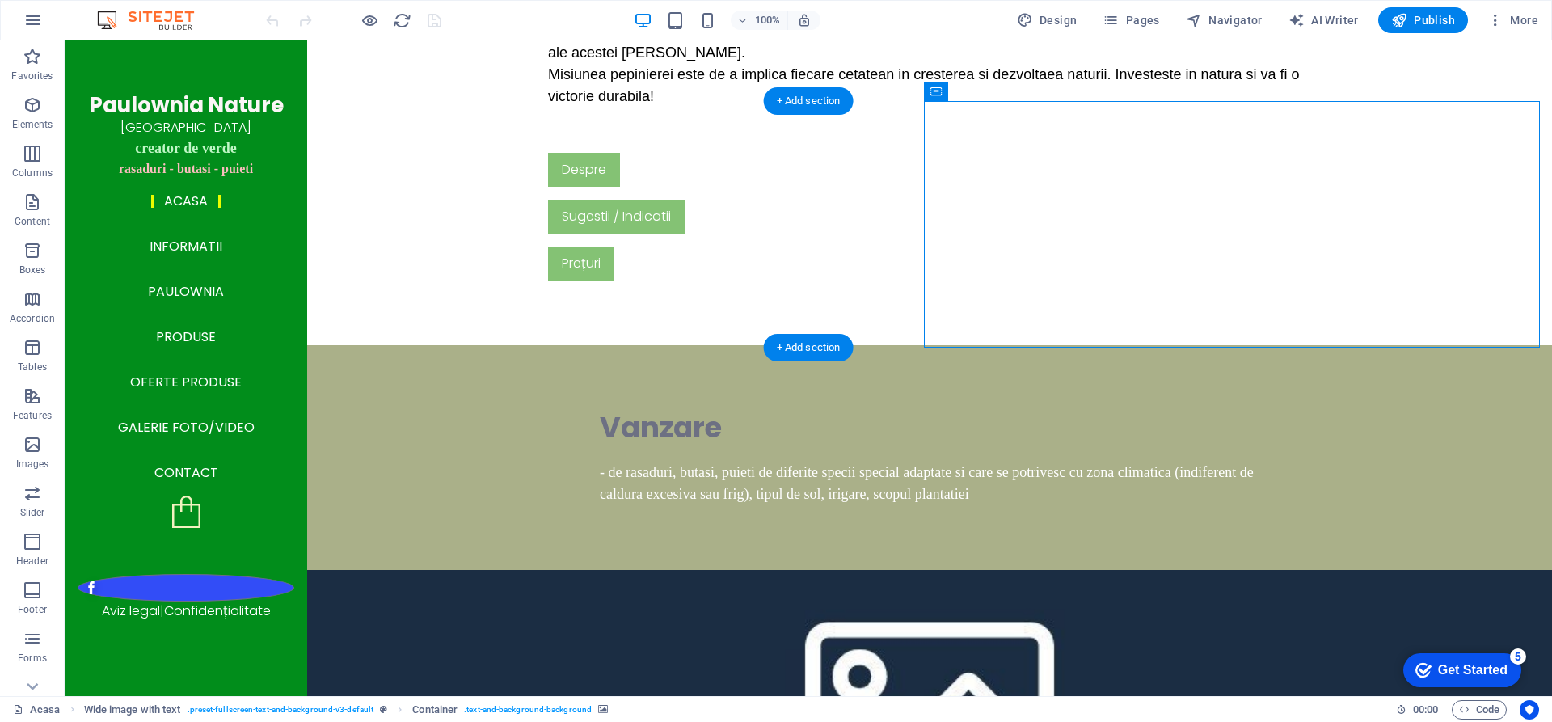
select select "px"
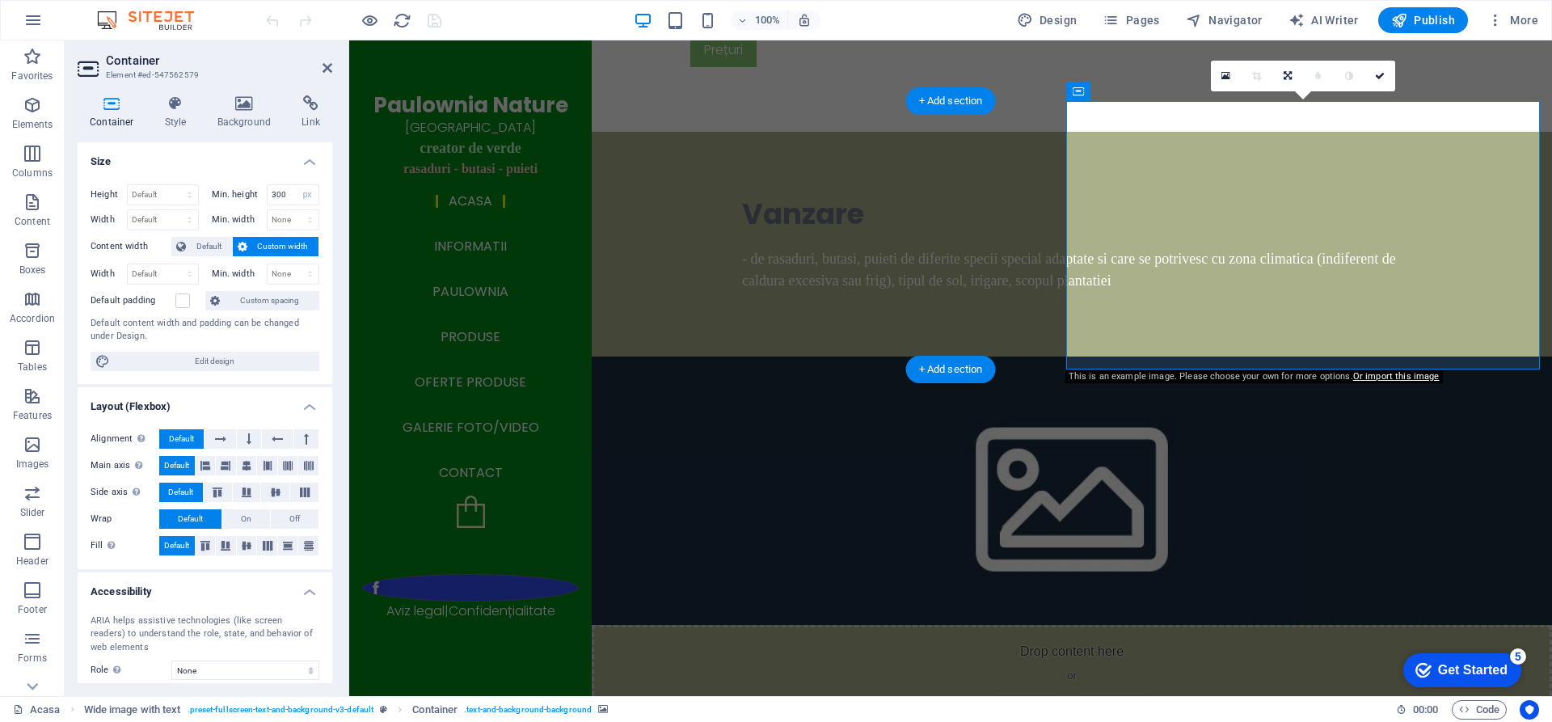
scroll to position [2419, 0]
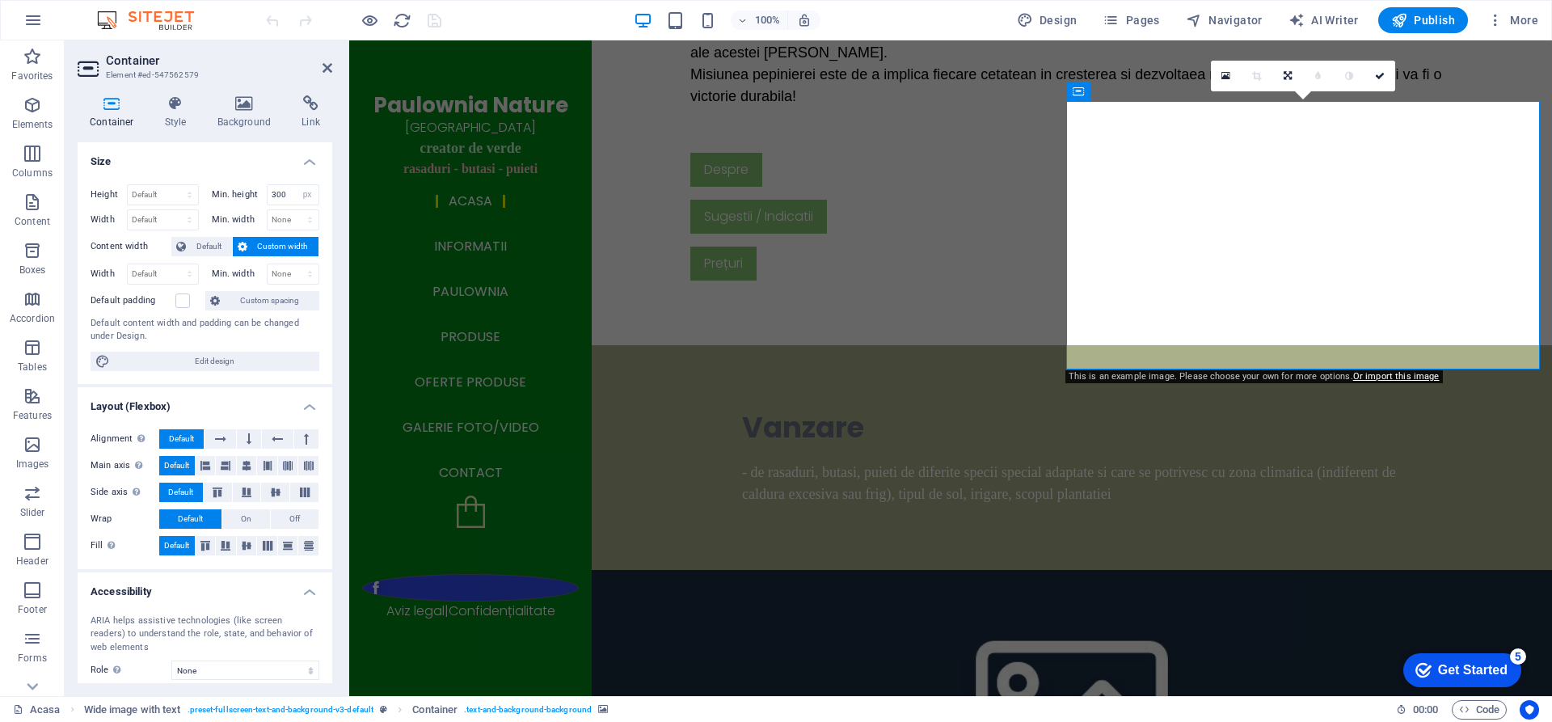
click at [1293, 570] on figure at bounding box center [1072, 704] width 961 height 268
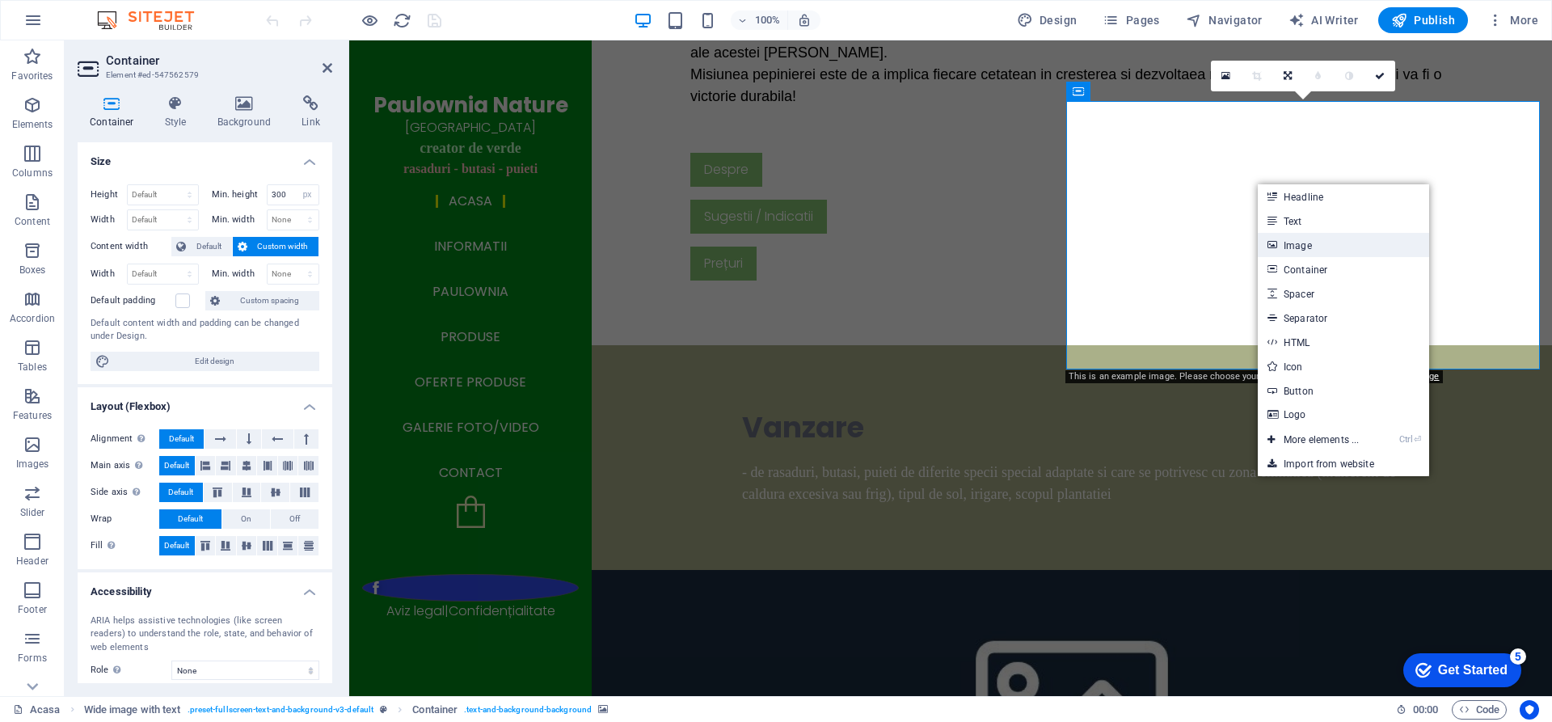
click at [1315, 243] on link "Image" at bounding box center [1343, 245] width 171 height 24
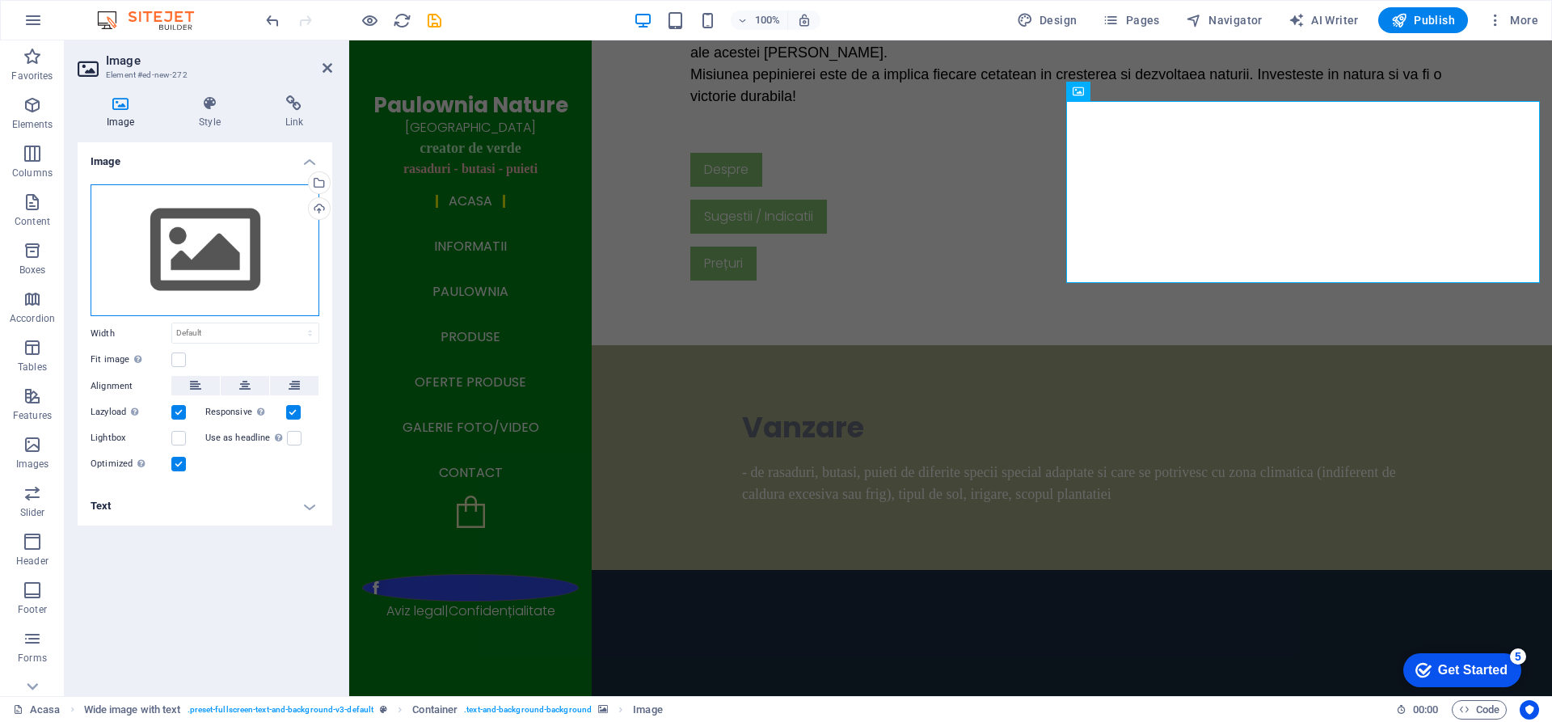
click at [231, 260] on div "Drag files here, click to choose files or select files from Files or our free s…" at bounding box center [205, 250] width 229 height 133
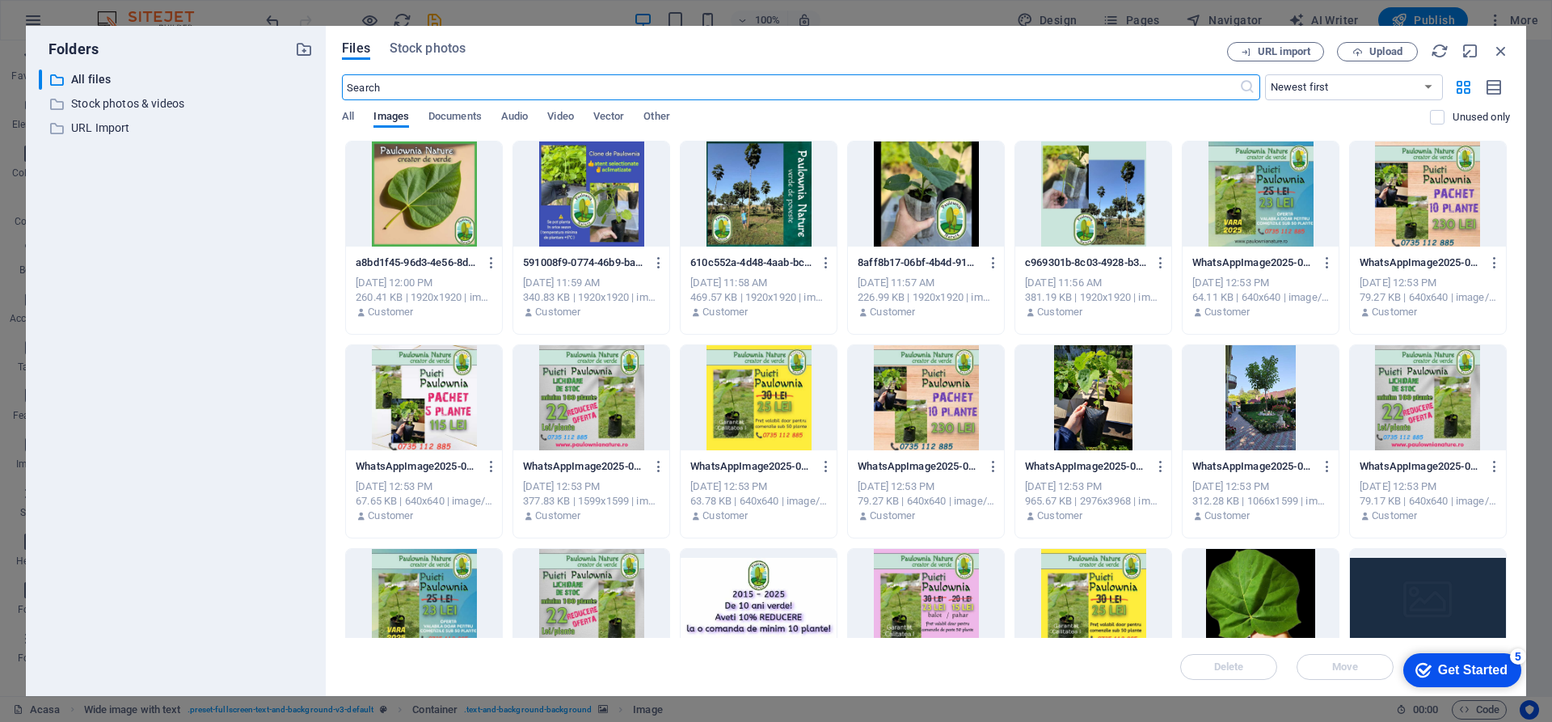
scroll to position [2122, 0]
click at [922, 203] on div at bounding box center [926, 193] width 156 height 105
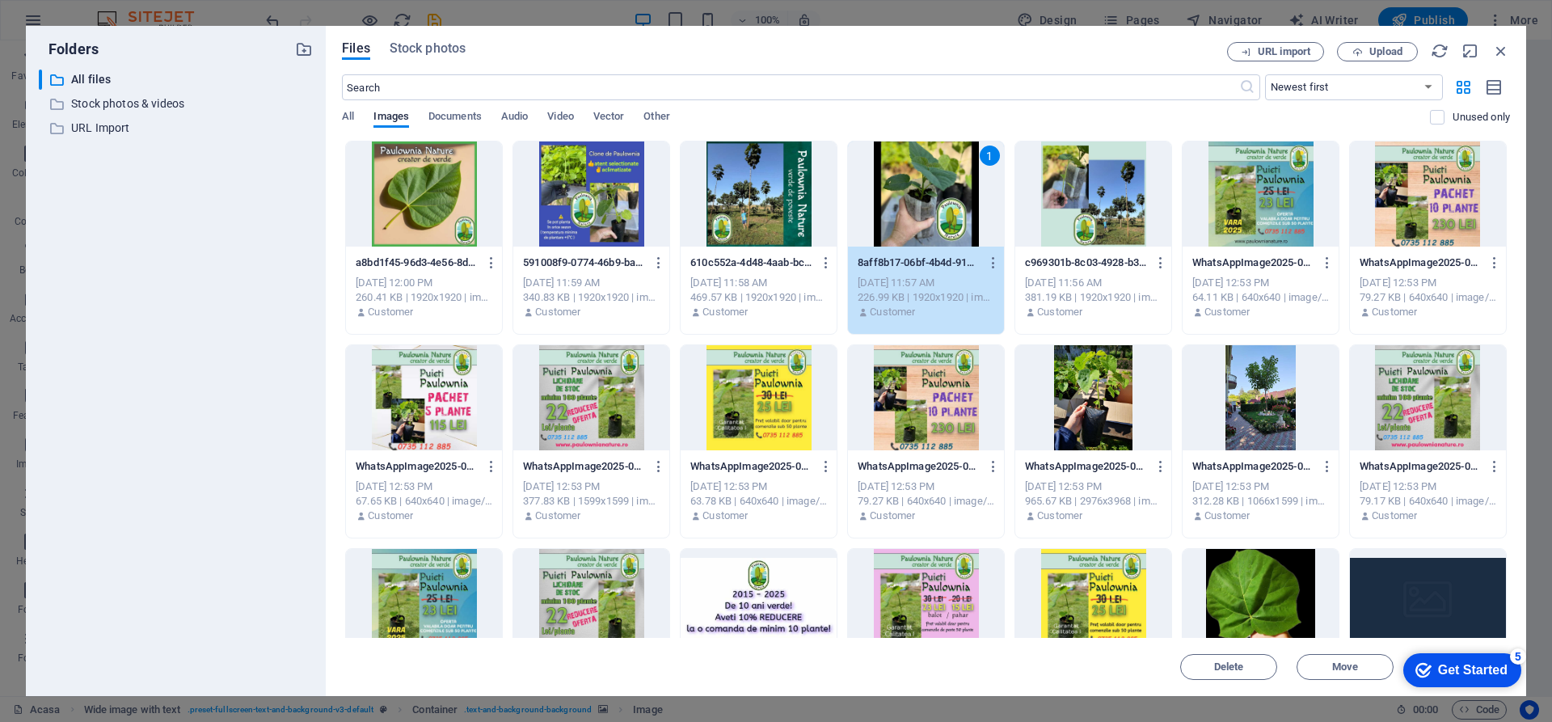
click at [1456, 674] on div "Get Started" at bounding box center [1473, 670] width 70 height 15
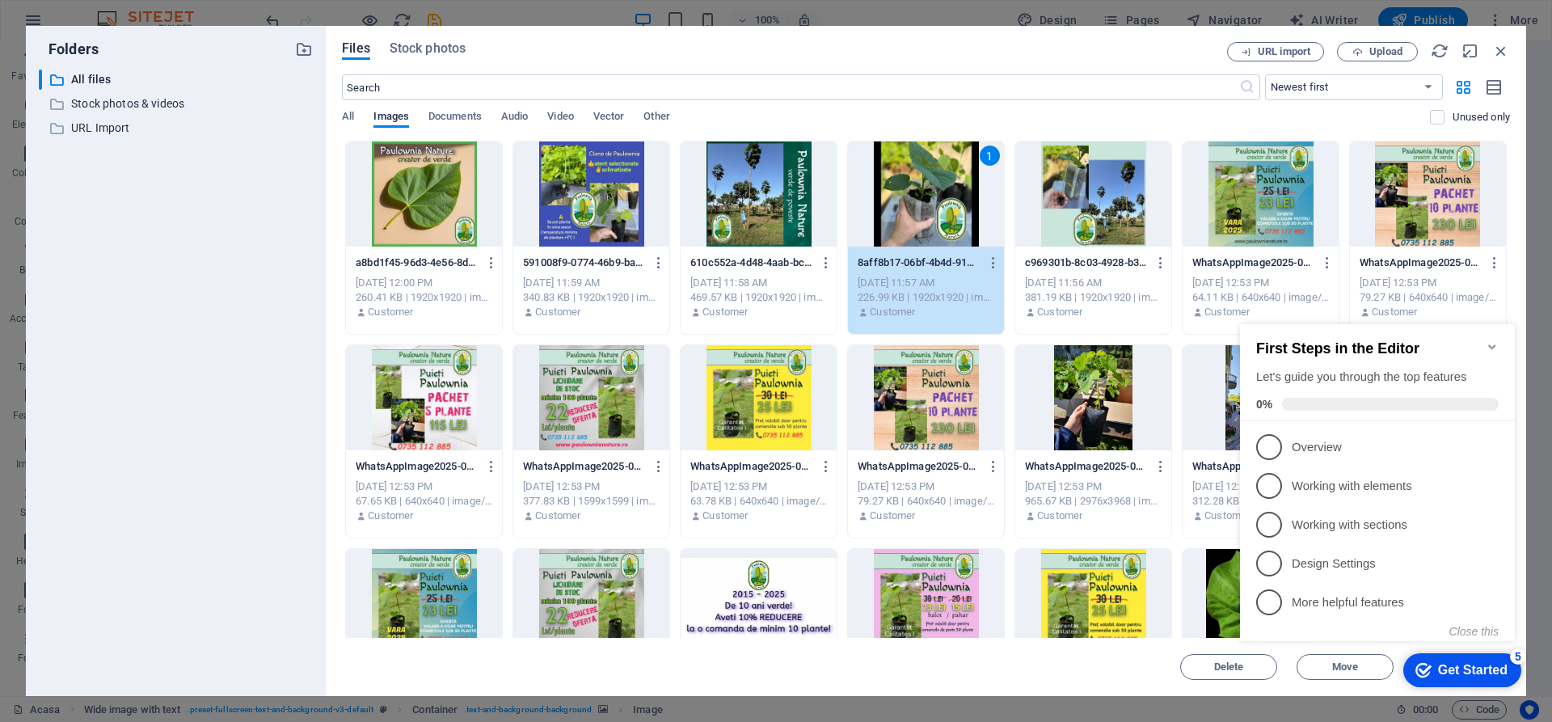
click at [1489, 340] on icon "Minimize checklist" at bounding box center [1492, 346] width 13 height 13
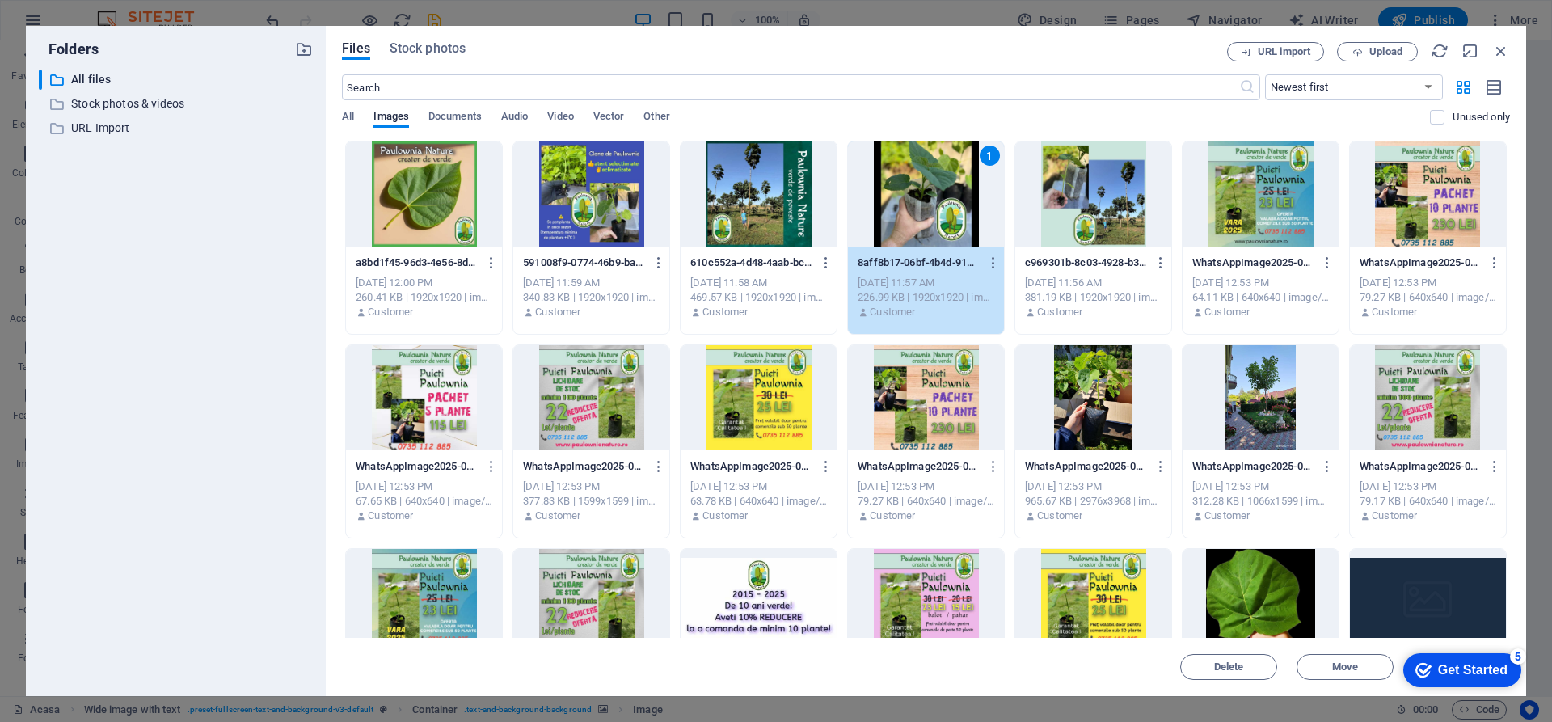
click at [933, 196] on div "1" at bounding box center [926, 193] width 156 height 105
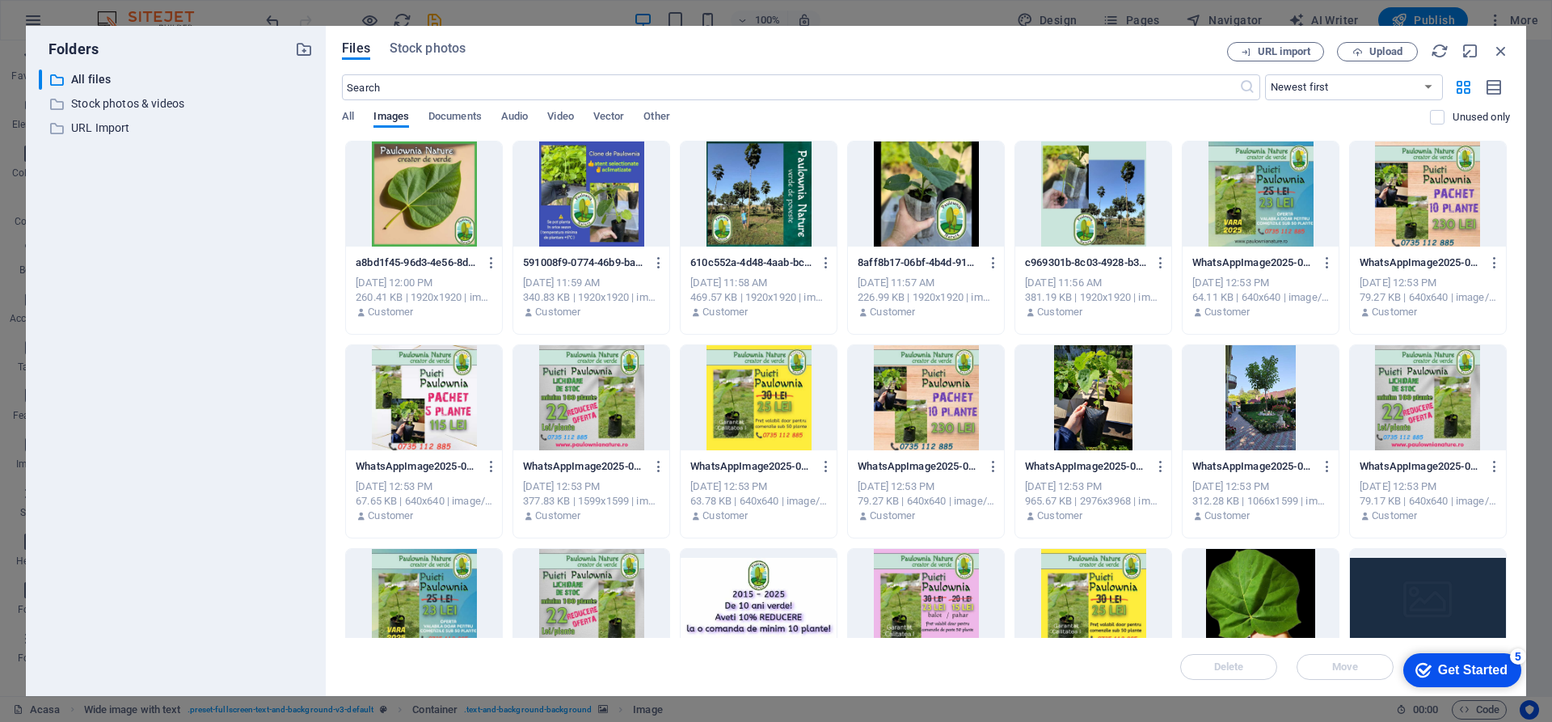
click at [933, 196] on div at bounding box center [926, 193] width 156 height 105
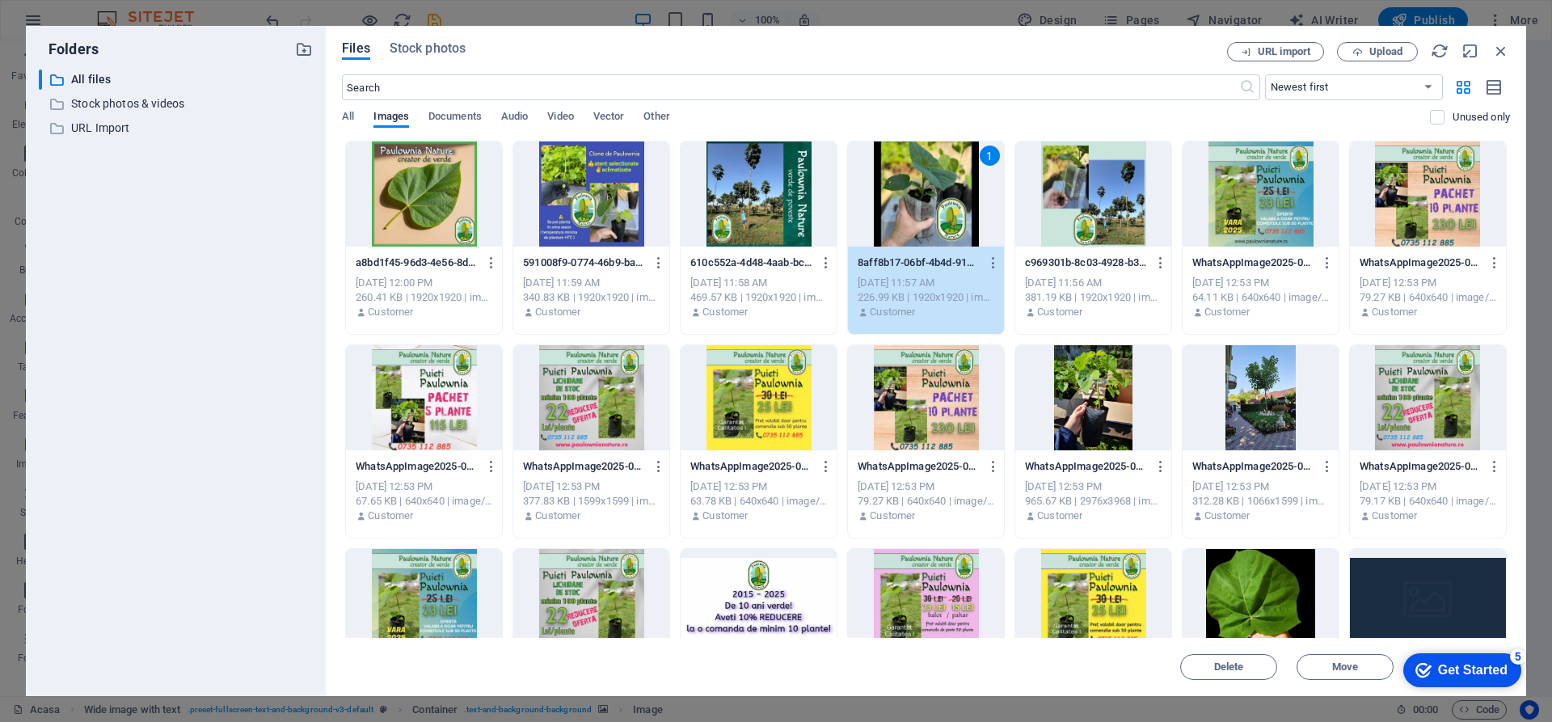
click at [933, 196] on div "1" at bounding box center [926, 193] width 156 height 105
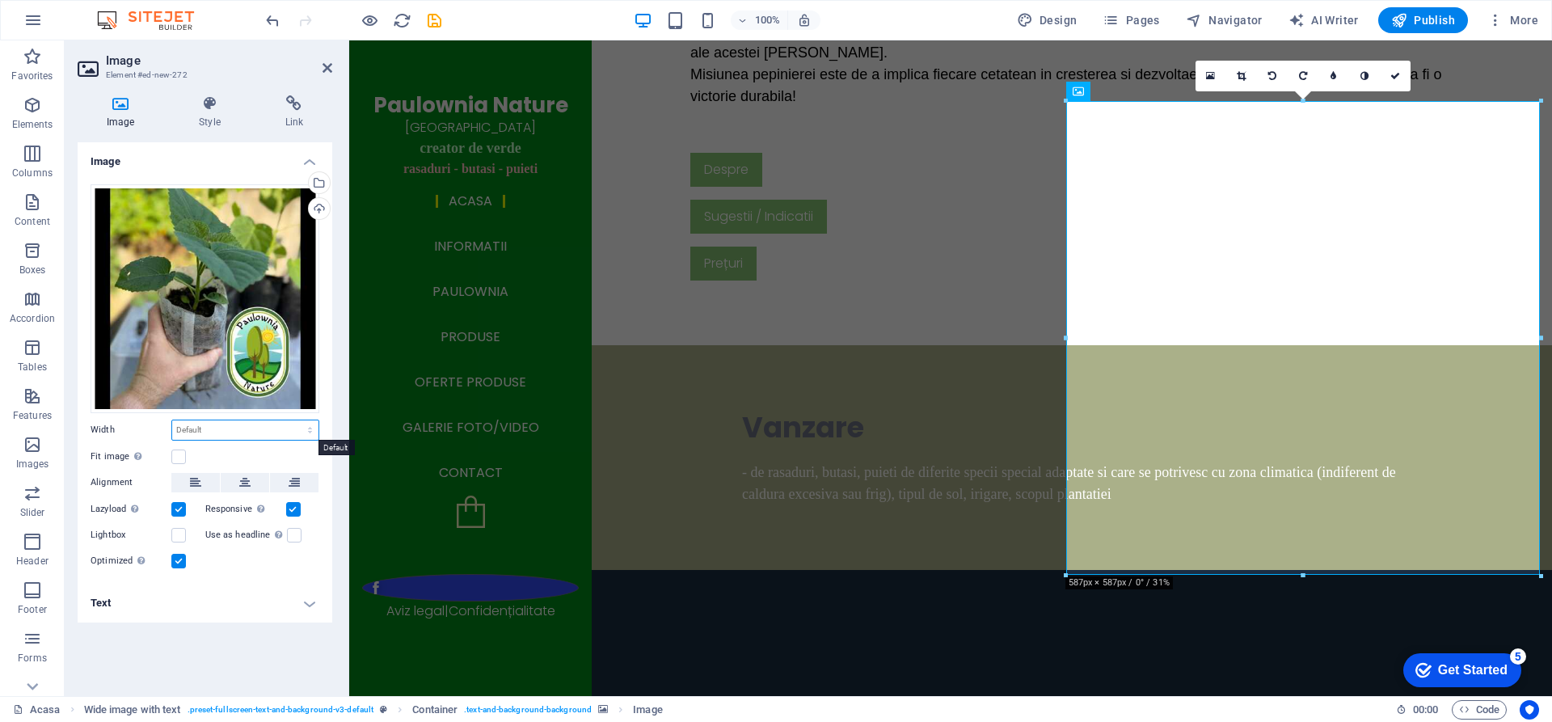
click at [258, 429] on select "Default auto px rem % em vh vw" at bounding box center [245, 429] width 146 height 19
select select "%"
click at [296, 420] on select "Default auto px rem % em vh vw" at bounding box center [245, 429] width 146 height 19
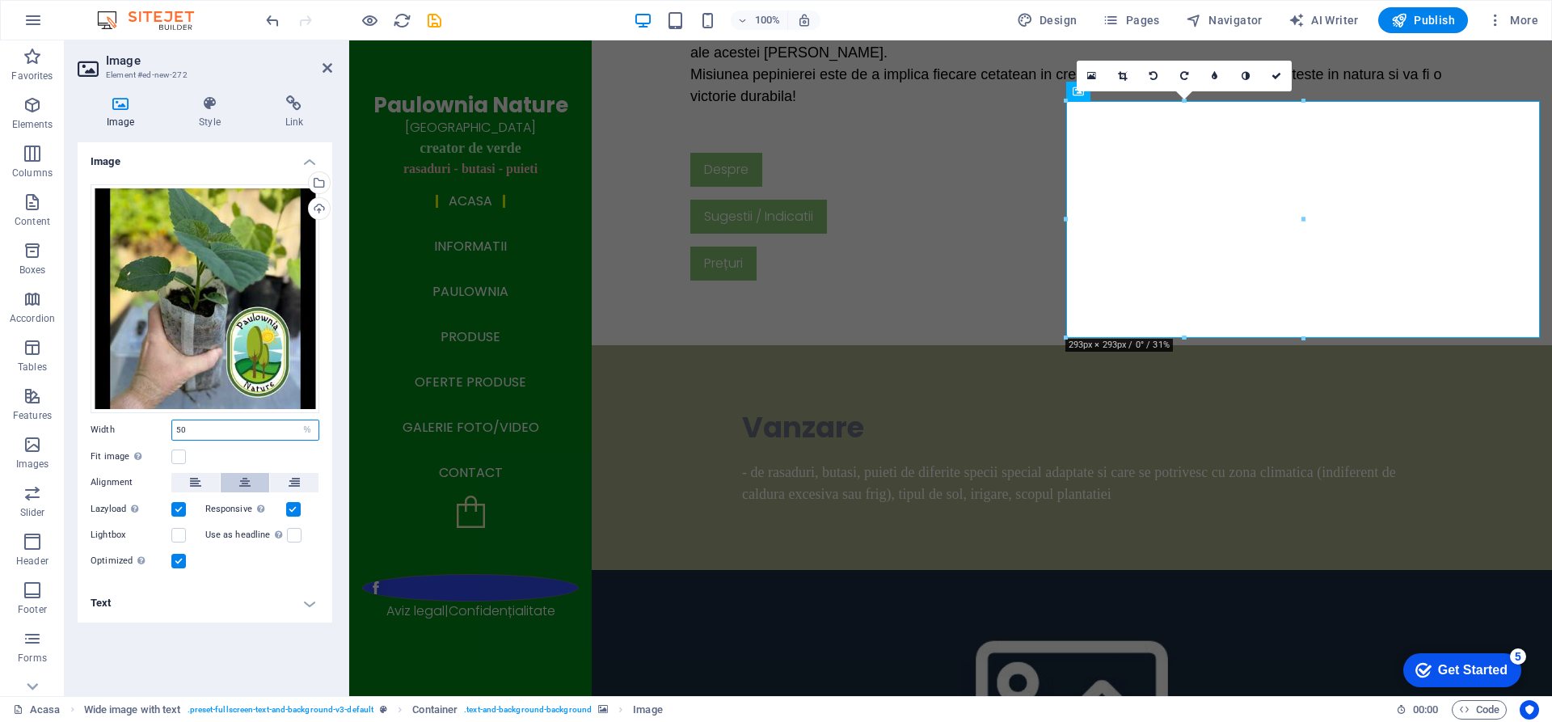
type input "50"
click at [243, 483] on icon at bounding box center [244, 482] width 11 height 19
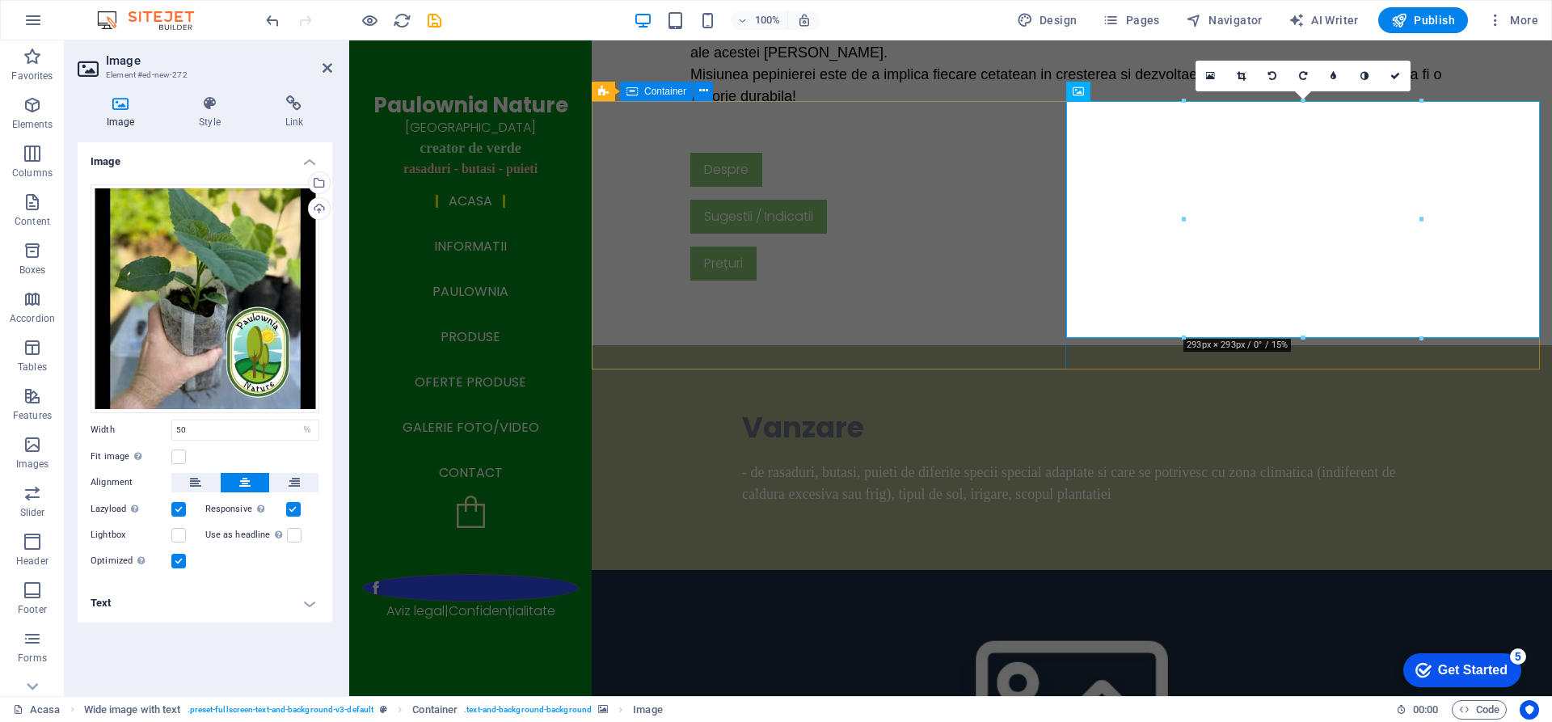
click at [1018, 345] on div "Vanzare - de rasaduri, butasi, puieti de diferite specii special adaptate si ca…" at bounding box center [1072, 457] width 961 height 225
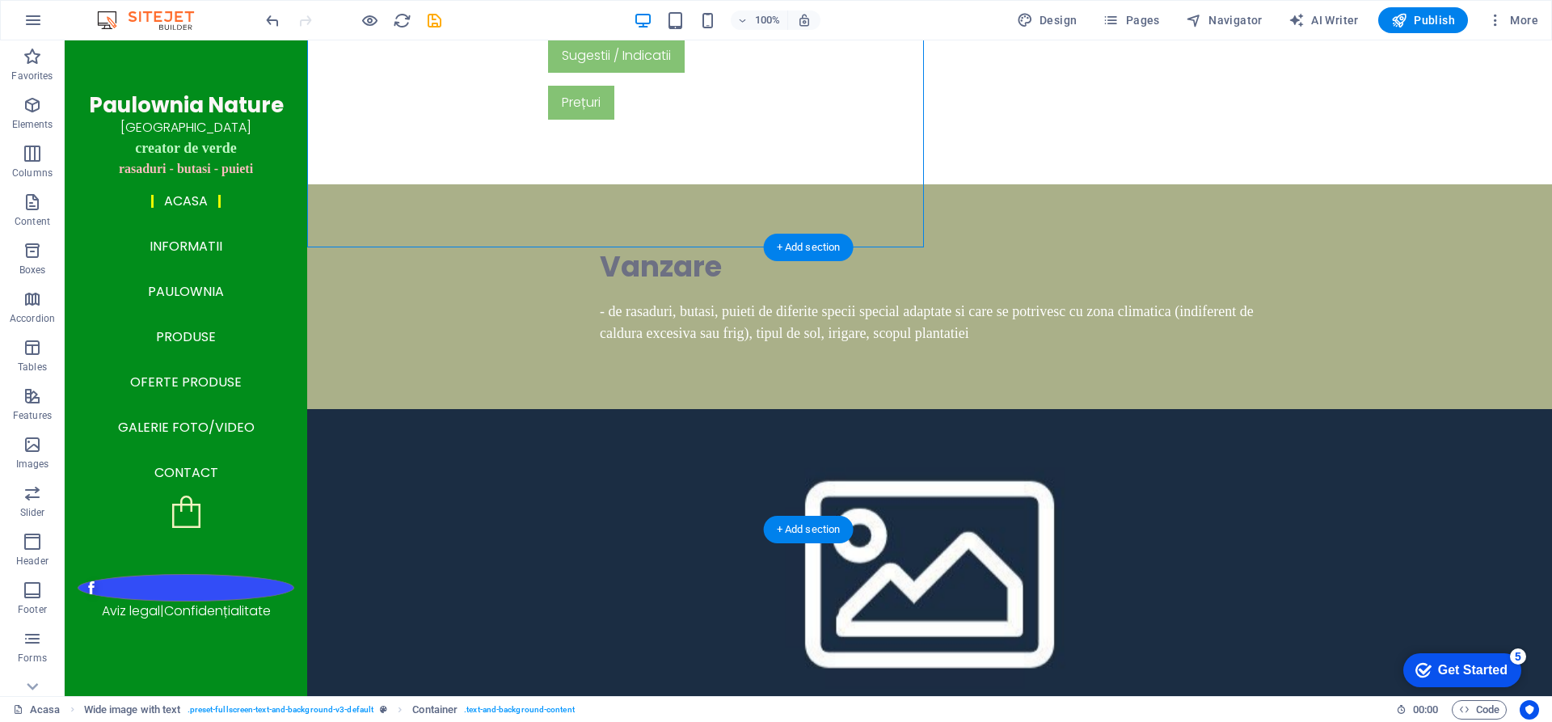
scroll to position [2794, 0]
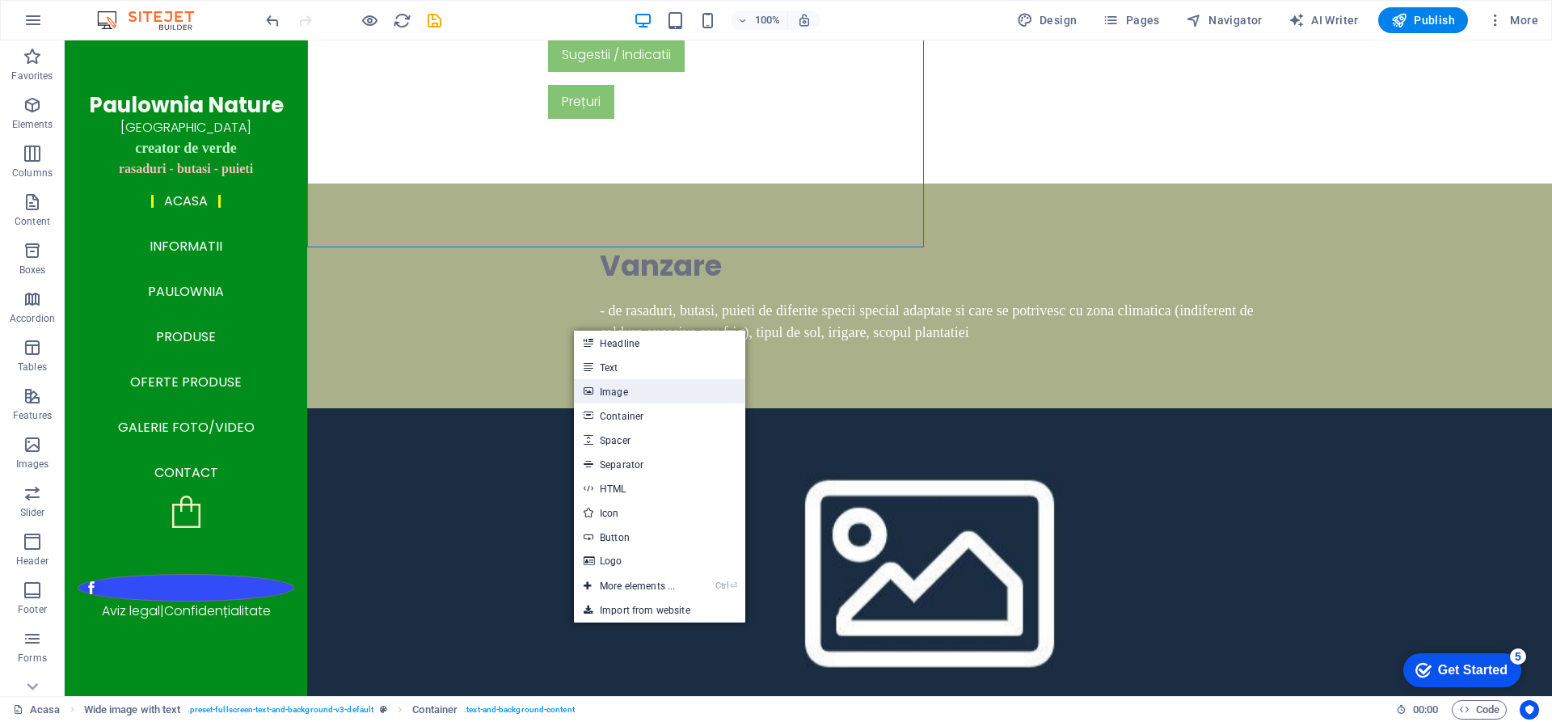
click at [608, 397] on link "Image" at bounding box center [659, 391] width 171 height 24
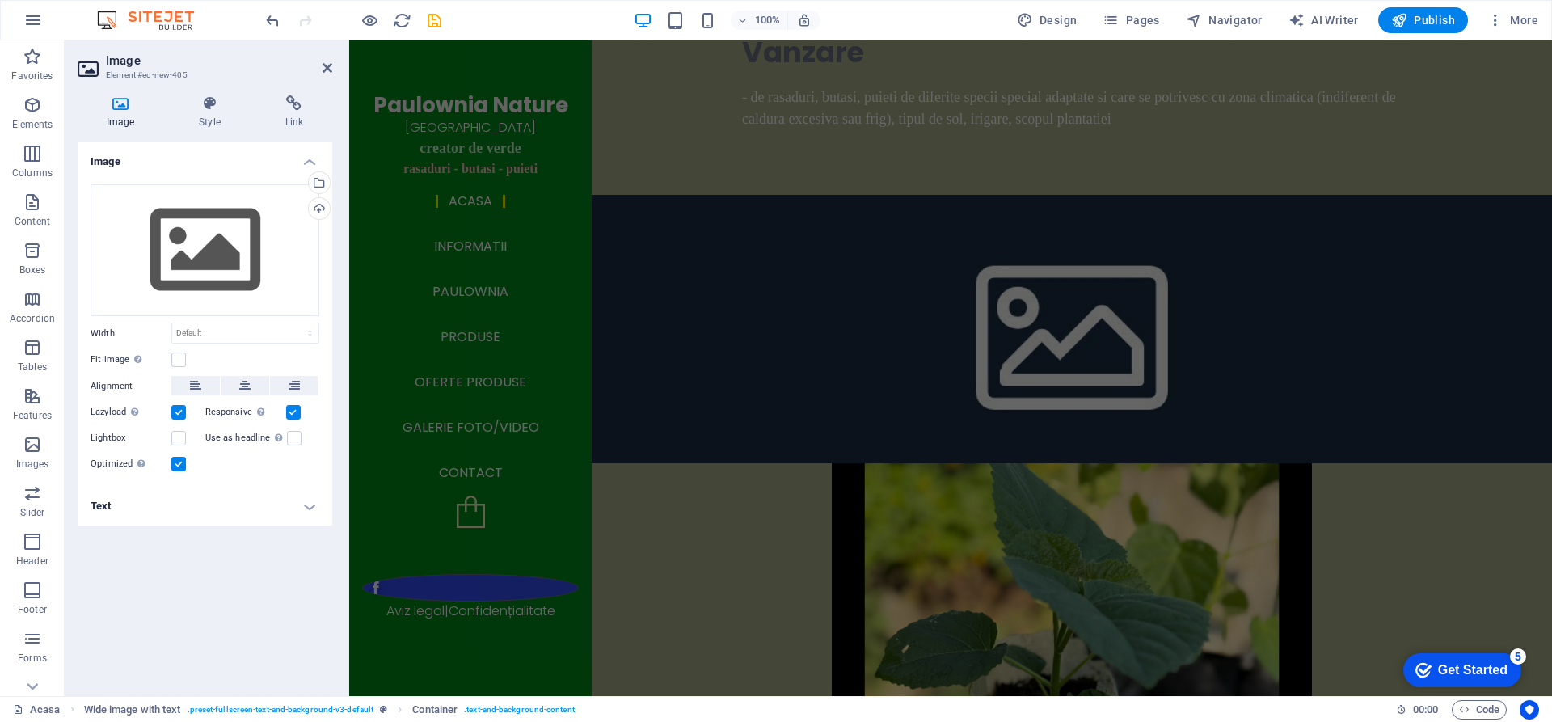
scroll to position [2550, 0]
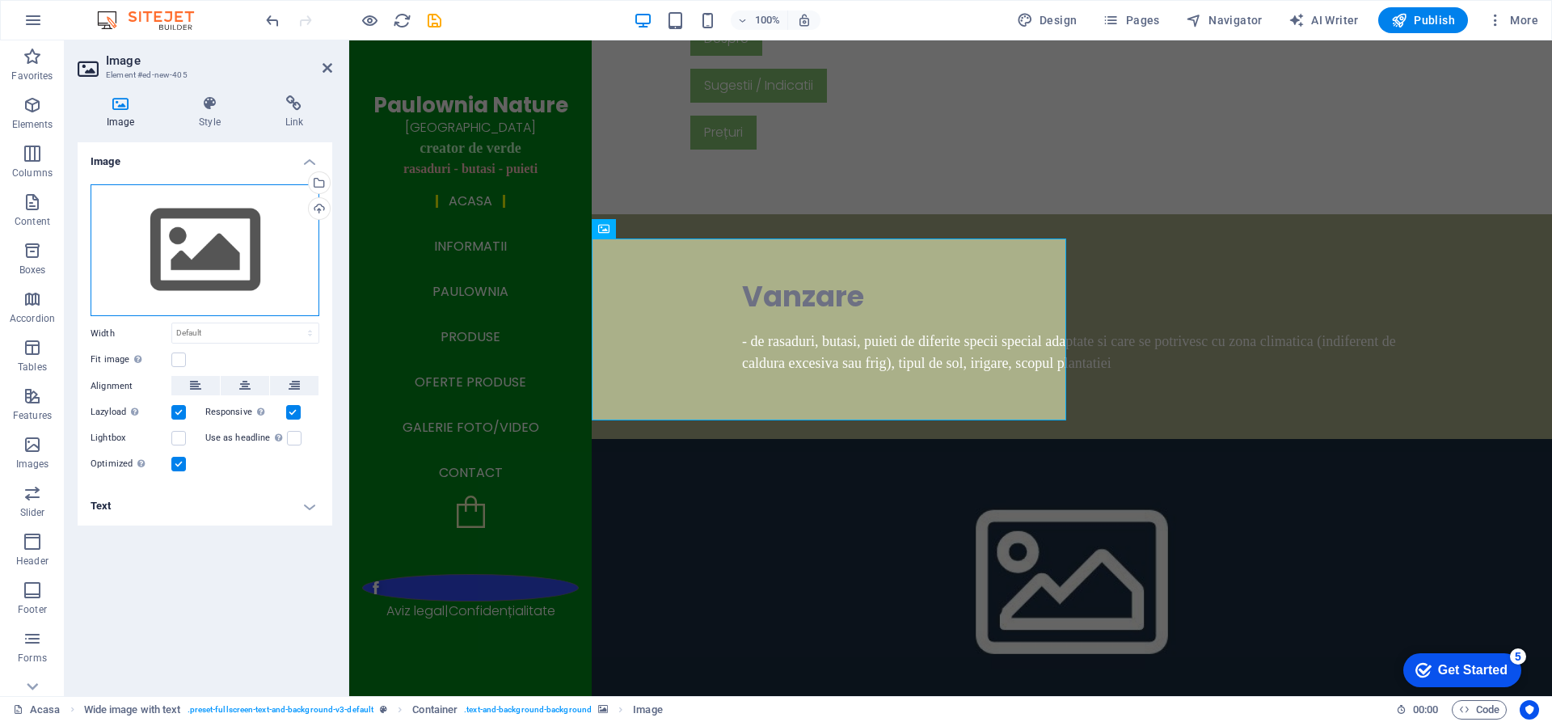
click at [207, 250] on div "Drag files here, click to choose files or select files from Files or our free s…" at bounding box center [205, 250] width 229 height 133
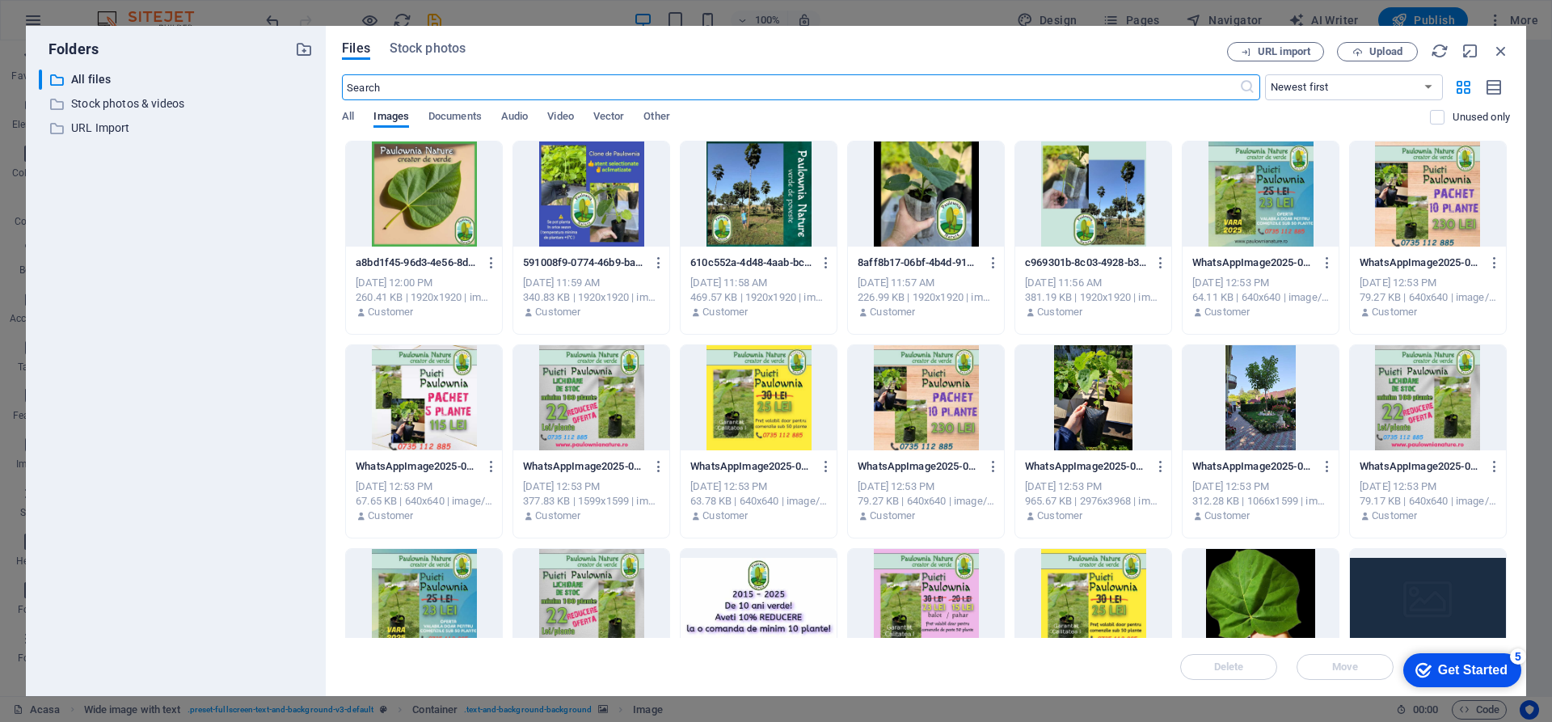
scroll to position [2318, 0]
click at [1098, 401] on div at bounding box center [1094, 397] width 156 height 105
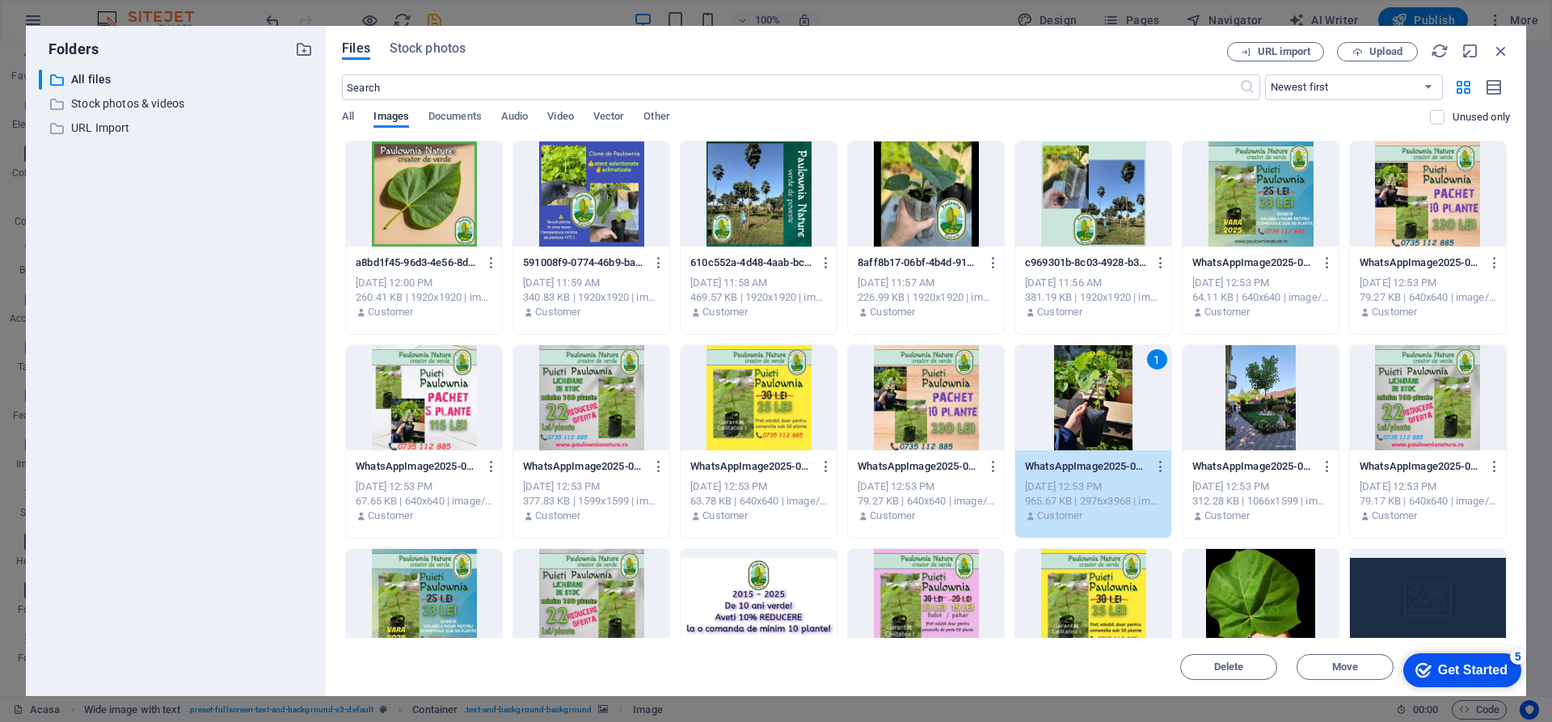
click at [1092, 387] on div "1" at bounding box center [1094, 397] width 156 height 105
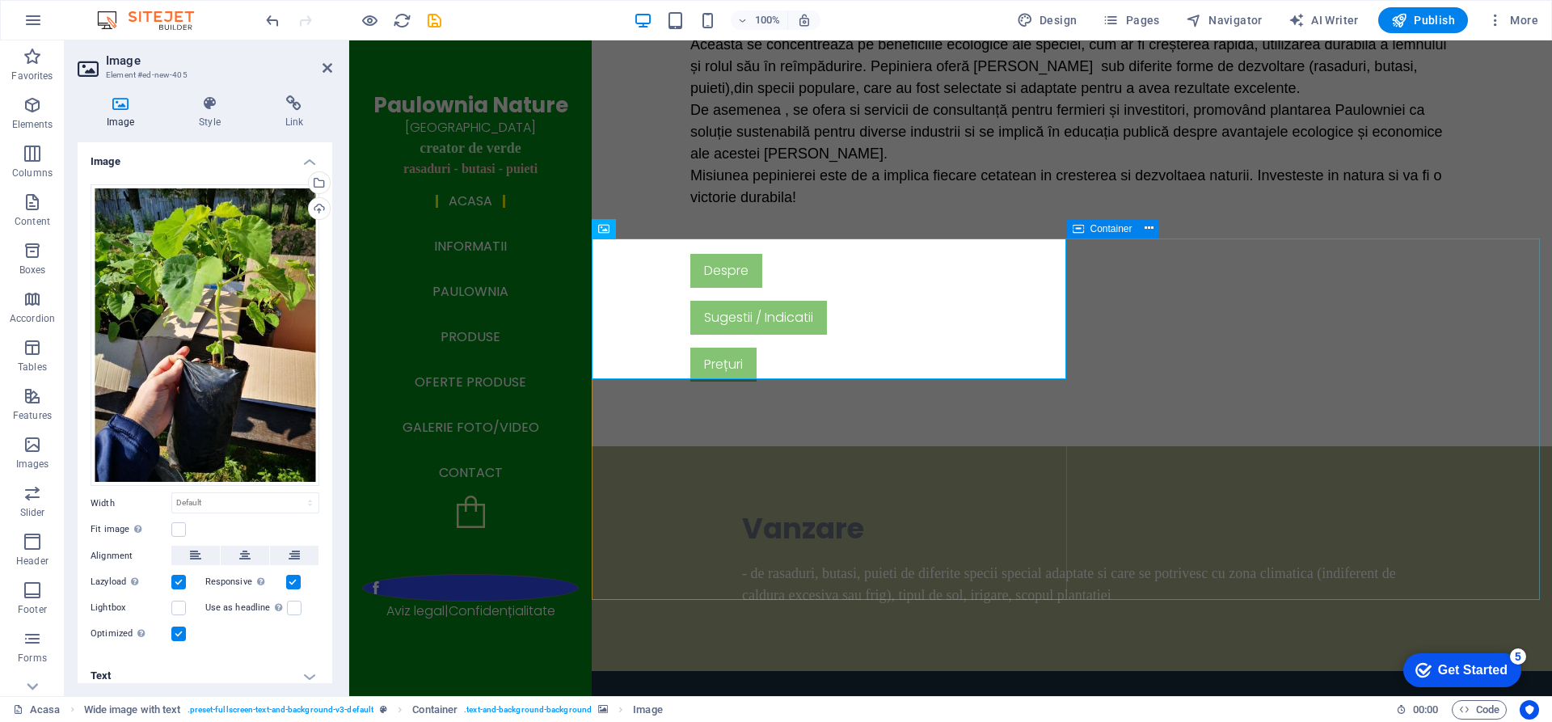
scroll to position [2550, 0]
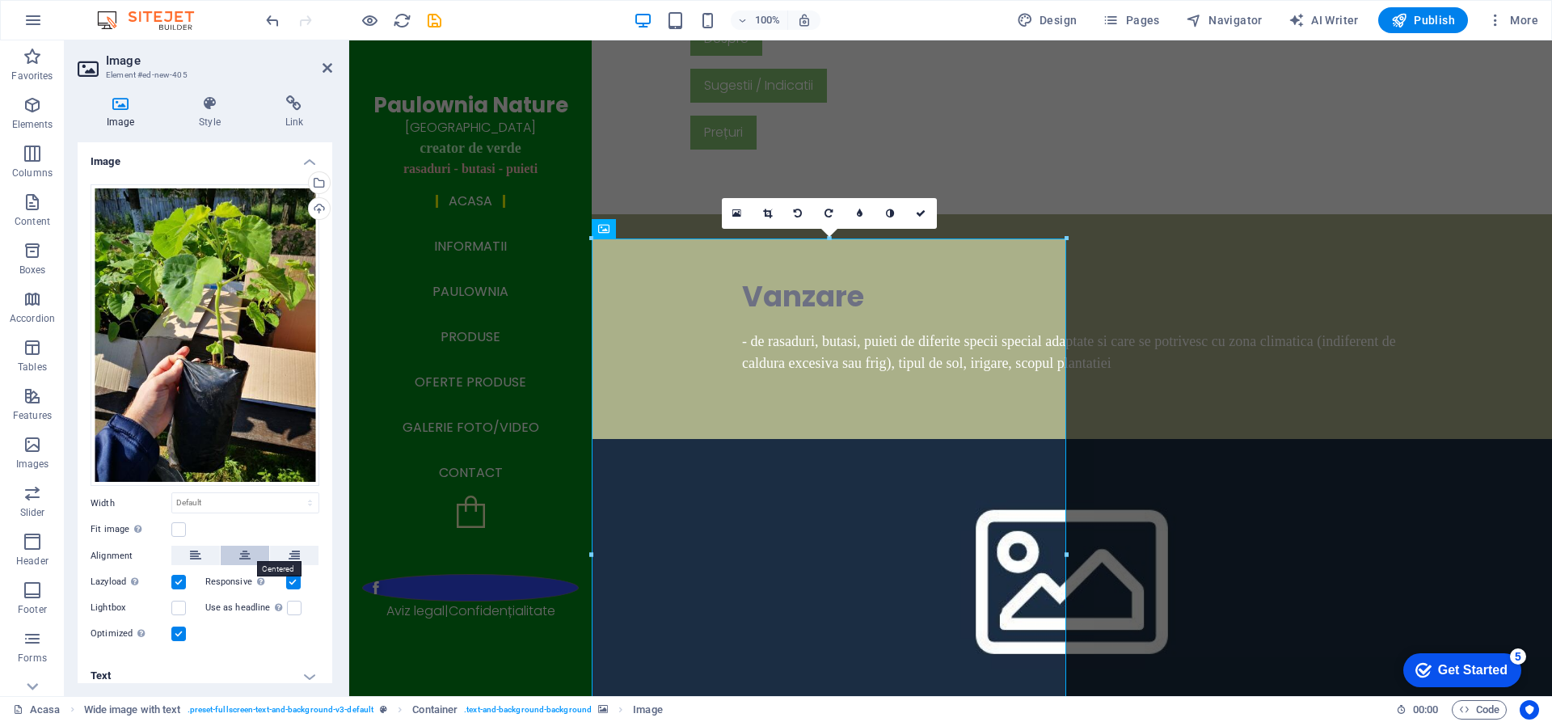
click at [248, 548] on icon at bounding box center [244, 555] width 11 height 19
click at [234, 501] on select "Default auto px rem % em vh vw" at bounding box center [245, 502] width 146 height 19
select select "%"
click at [293, 493] on select "Default auto px rem % em vh vw" at bounding box center [245, 502] width 146 height 19
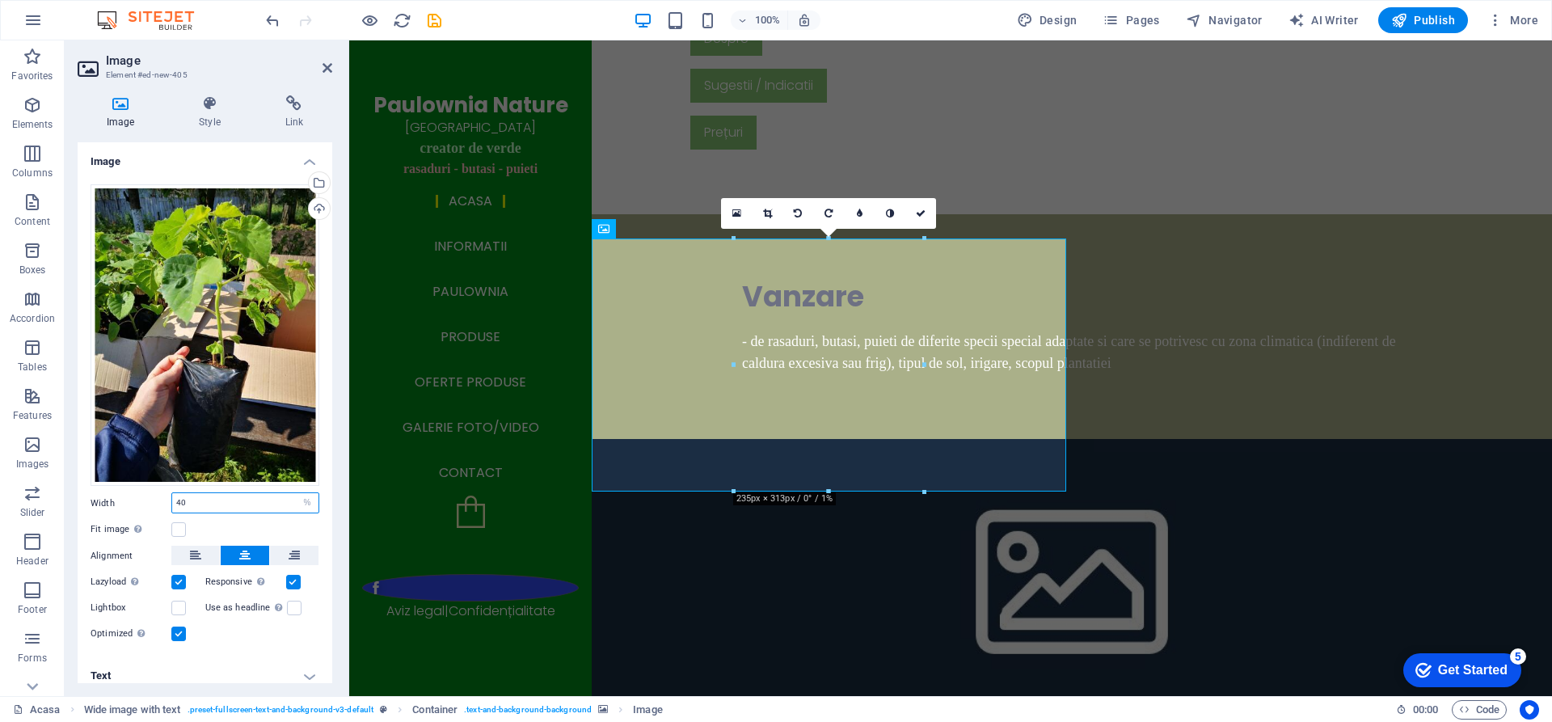
click at [222, 496] on input "40" at bounding box center [245, 502] width 146 height 19
type input "4"
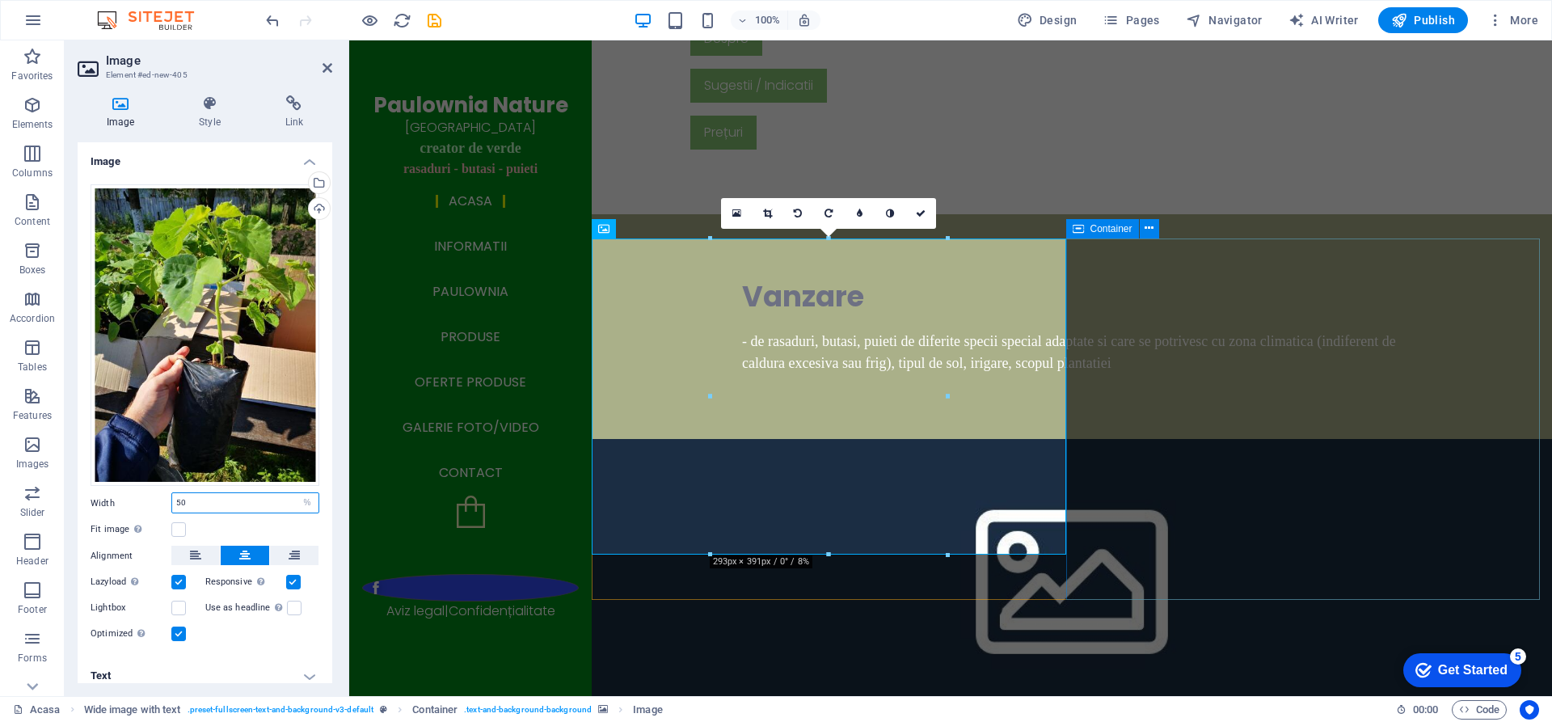
type input "50"
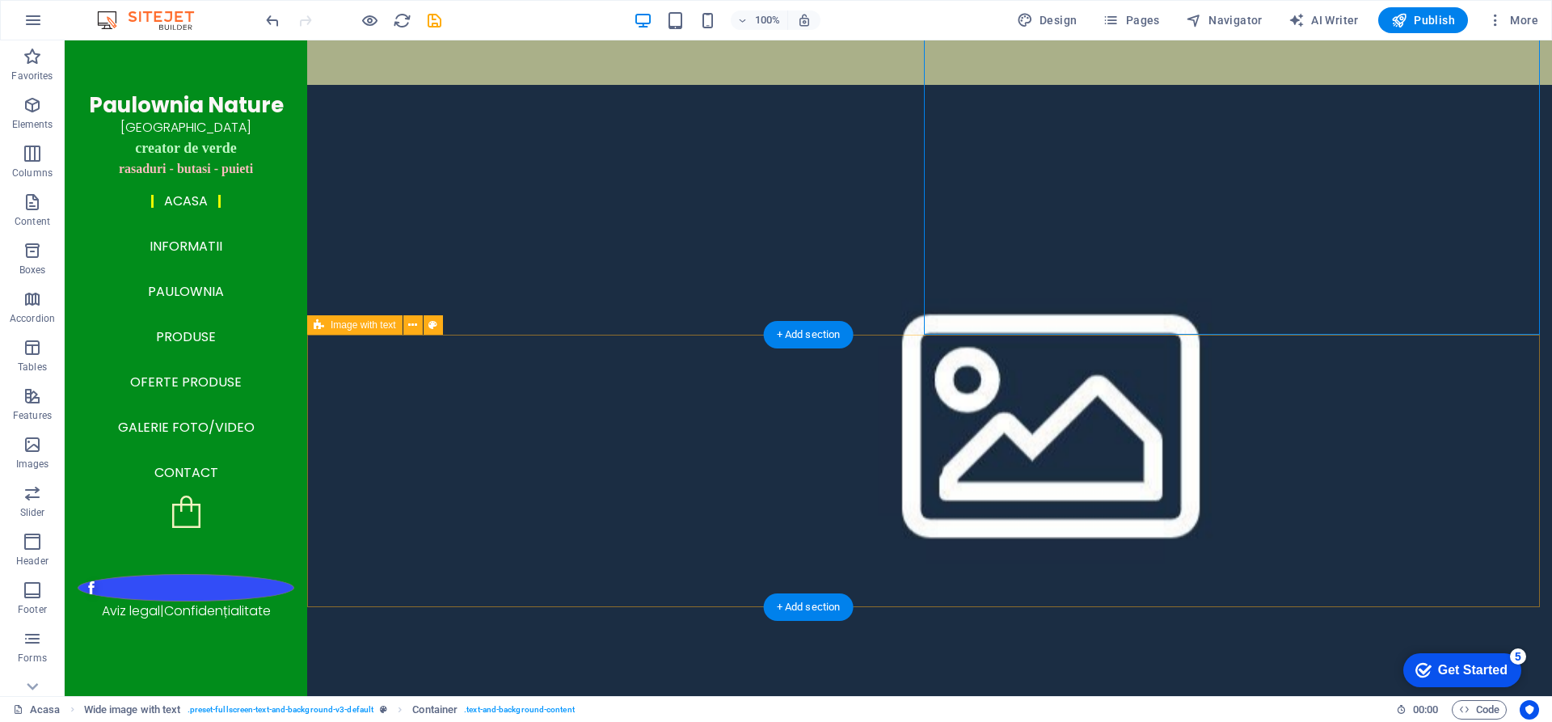
scroll to position [3199, 0]
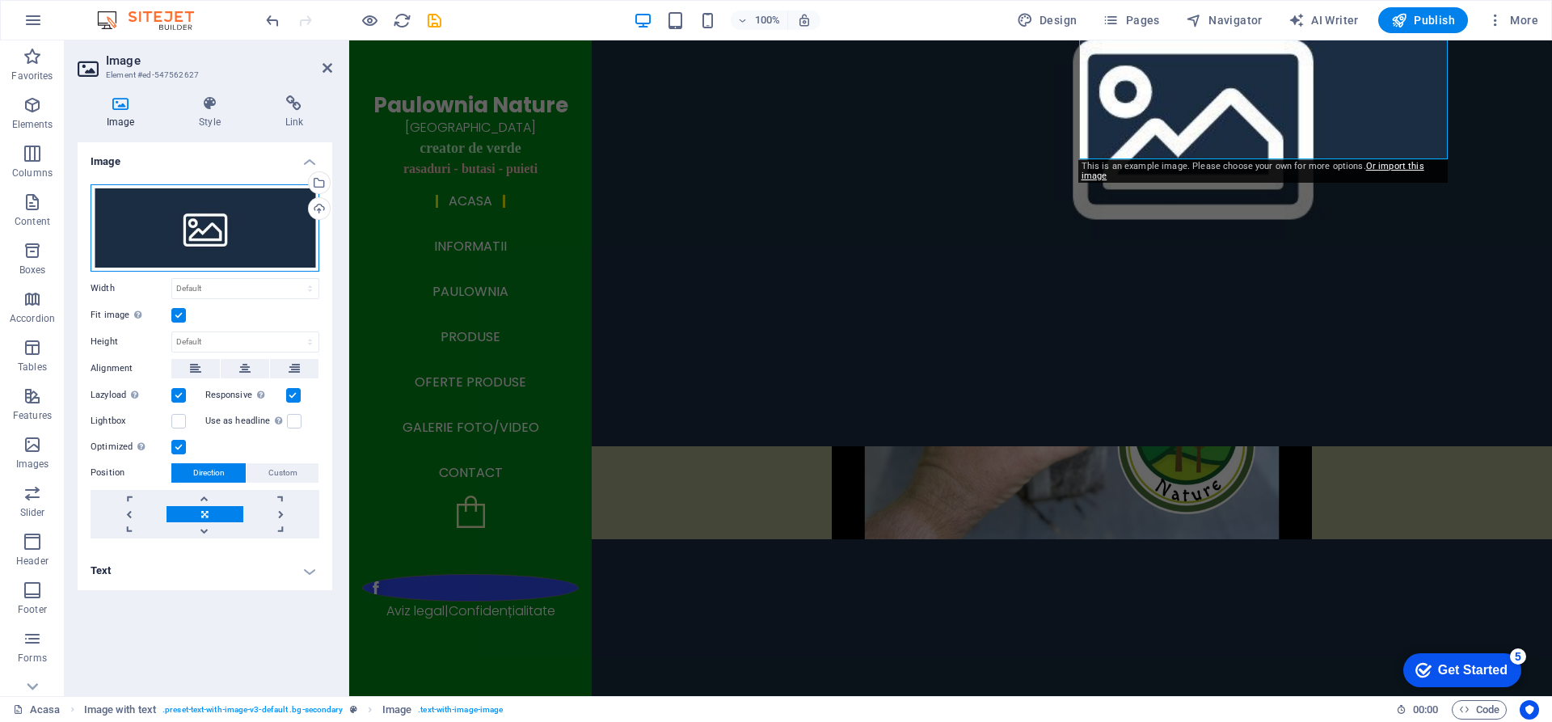
click at [197, 236] on div "Drag files here, click to choose files or select files from Files or our free s…" at bounding box center [205, 227] width 229 height 87
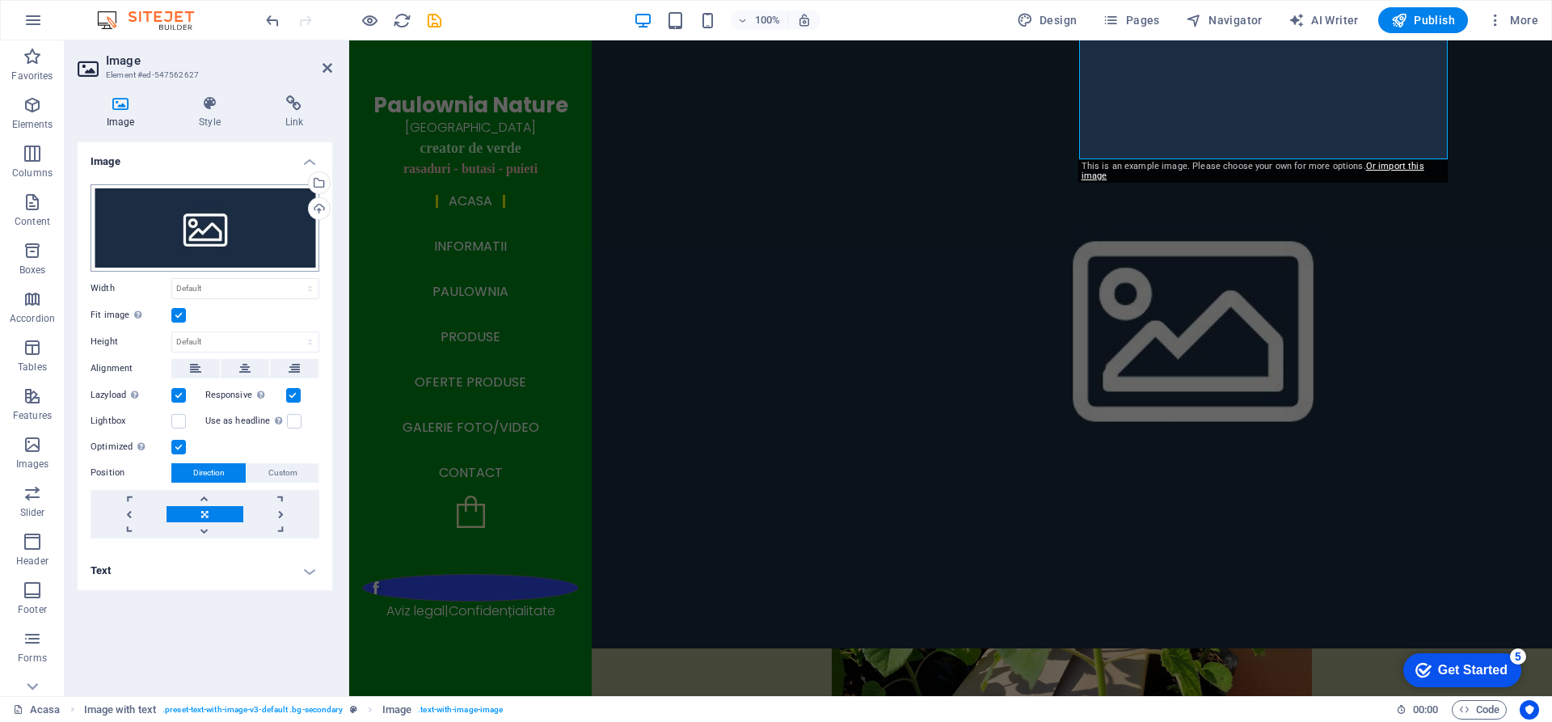
scroll to position [3111, 0]
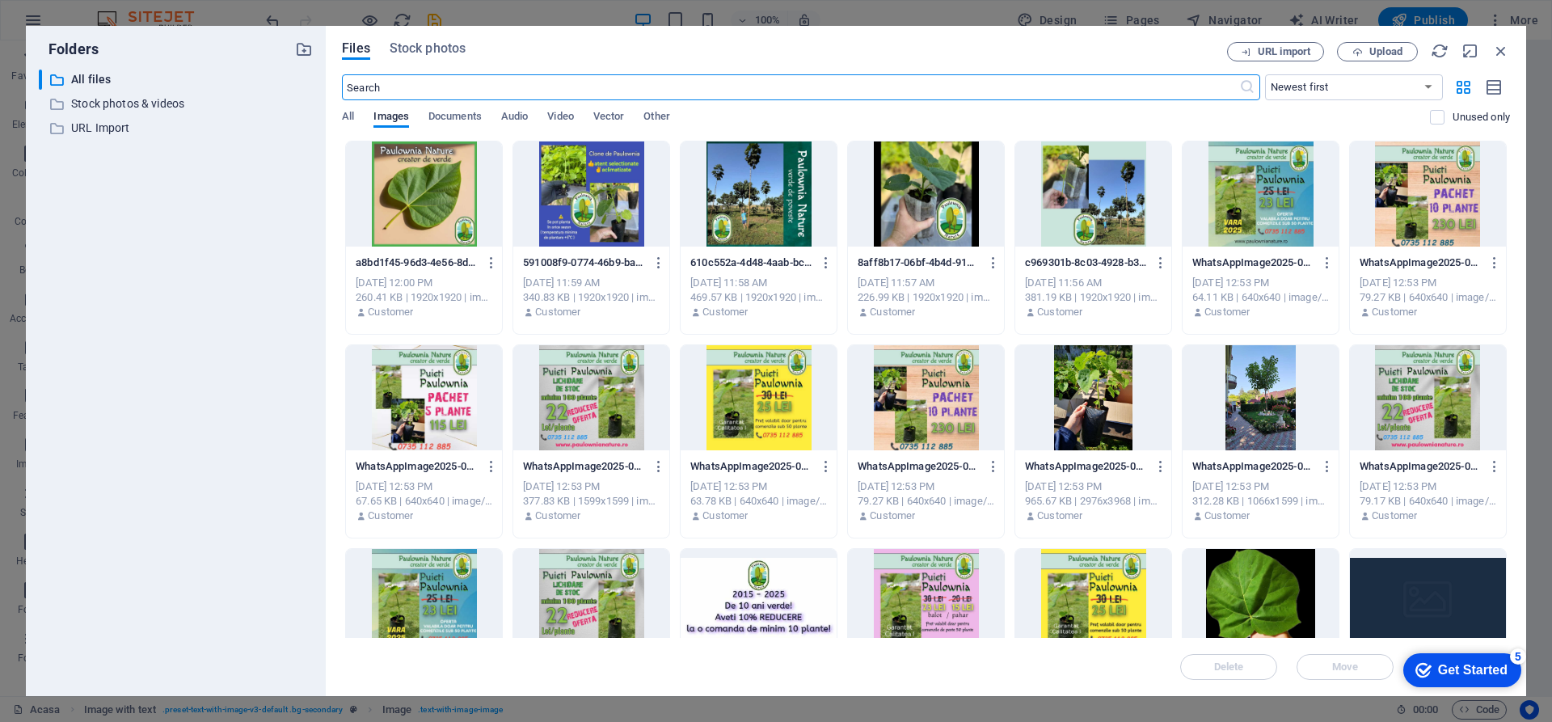
click at [1260, 395] on div at bounding box center [1261, 397] width 156 height 105
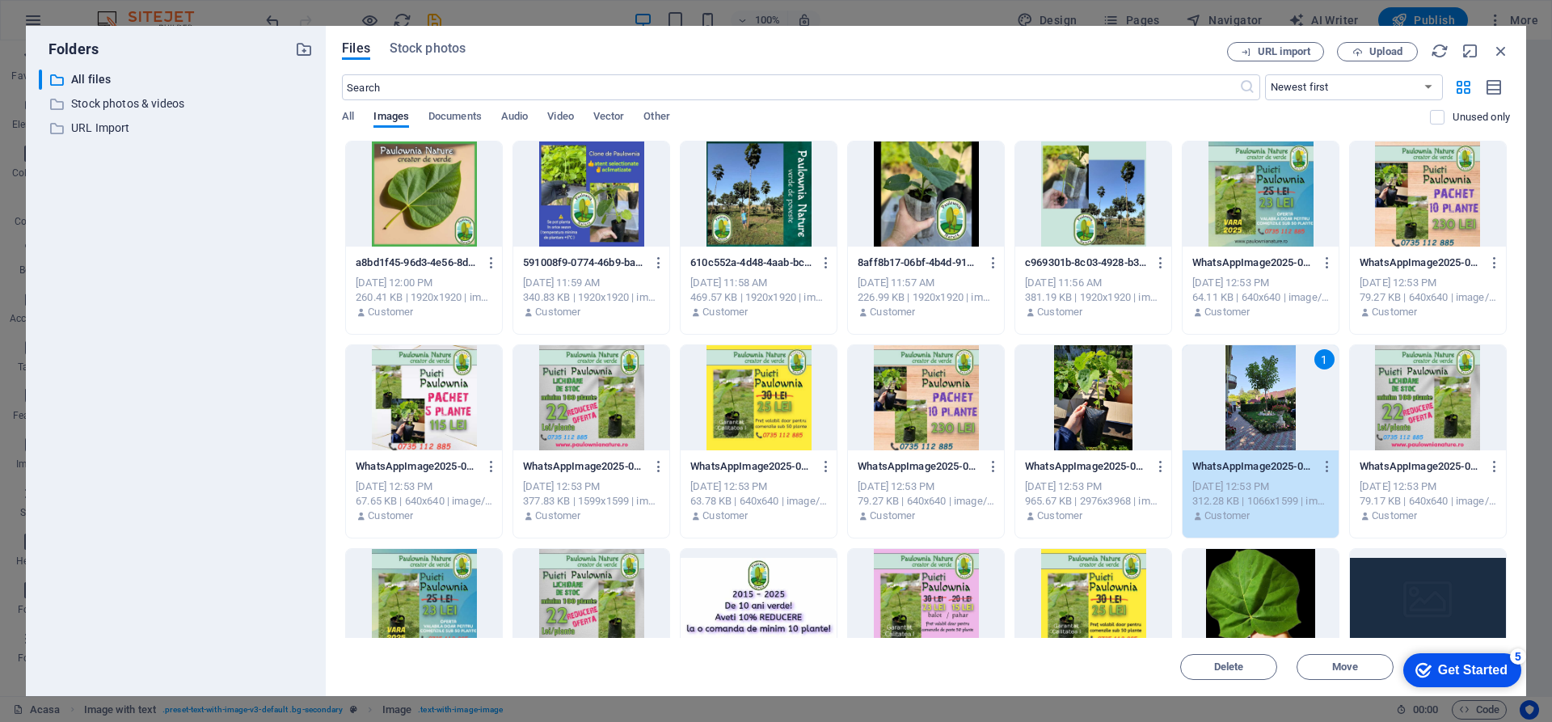
click at [1273, 391] on div "1" at bounding box center [1261, 397] width 156 height 105
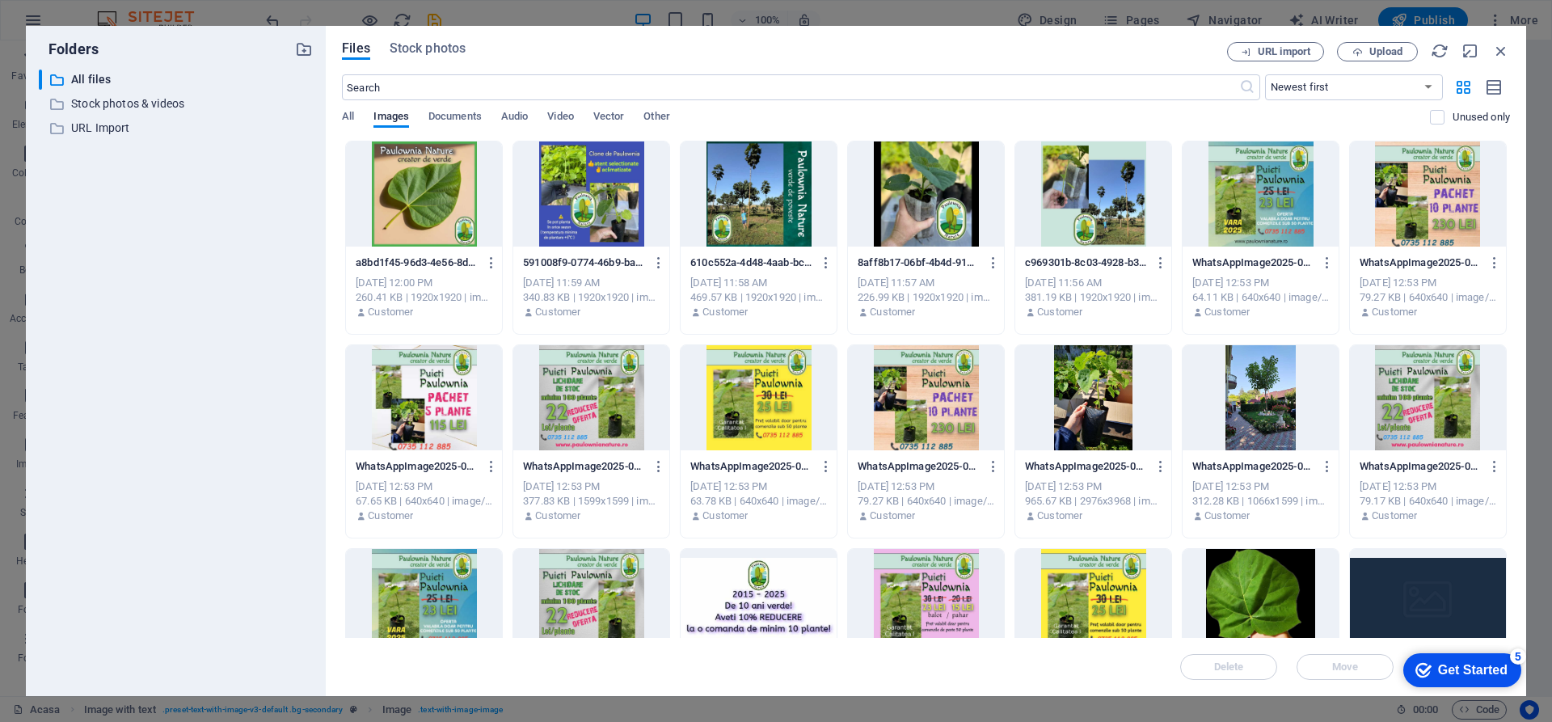
click at [1272, 391] on div at bounding box center [1261, 397] width 156 height 105
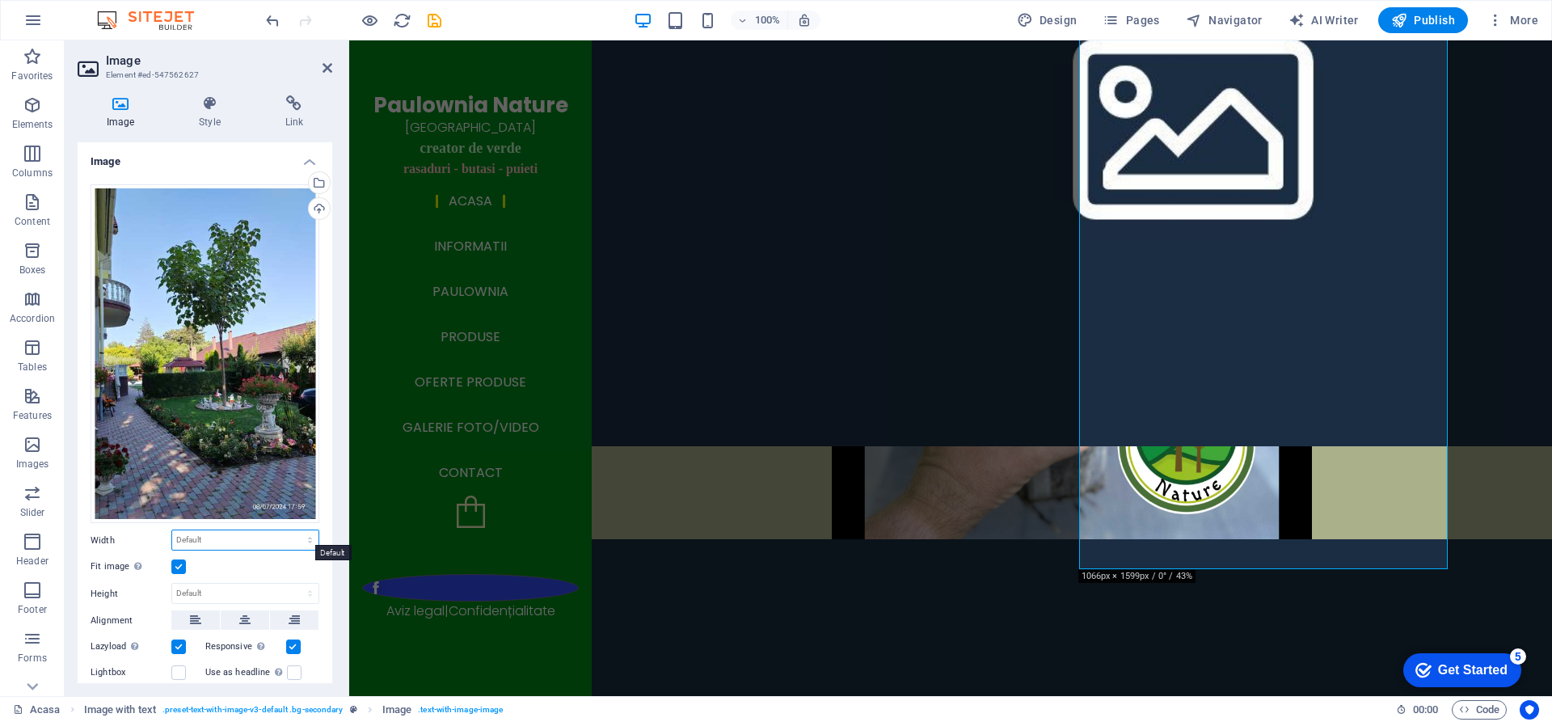
click at [225, 537] on select "Default auto px rem % em vh vw" at bounding box center [245, 539] width 146 height 19
select select "%"
click at [293, 530] on select "Default auto px rem % em vh vw" at bounding box center [245, 539] width 146 height 19
type input "46.7"
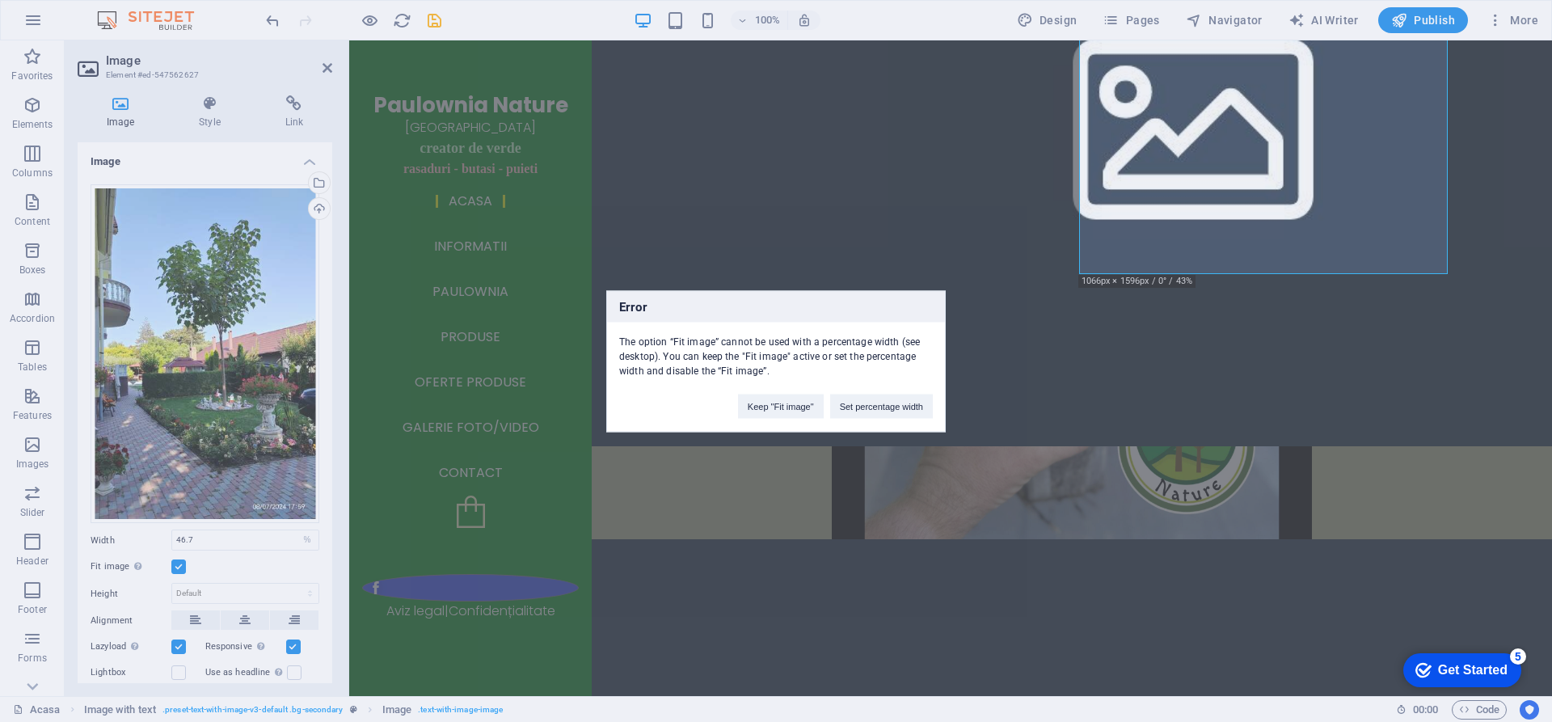
click at [849, 246] on div "Error The option “Fit image” cannot be used with a percentage width (see deskto…" at bounding box center [776, 361] width 1552 height 722
click at [808, 410] on button "Keep "Fit image"" at bounding box center [781, 406] width 86 height 24
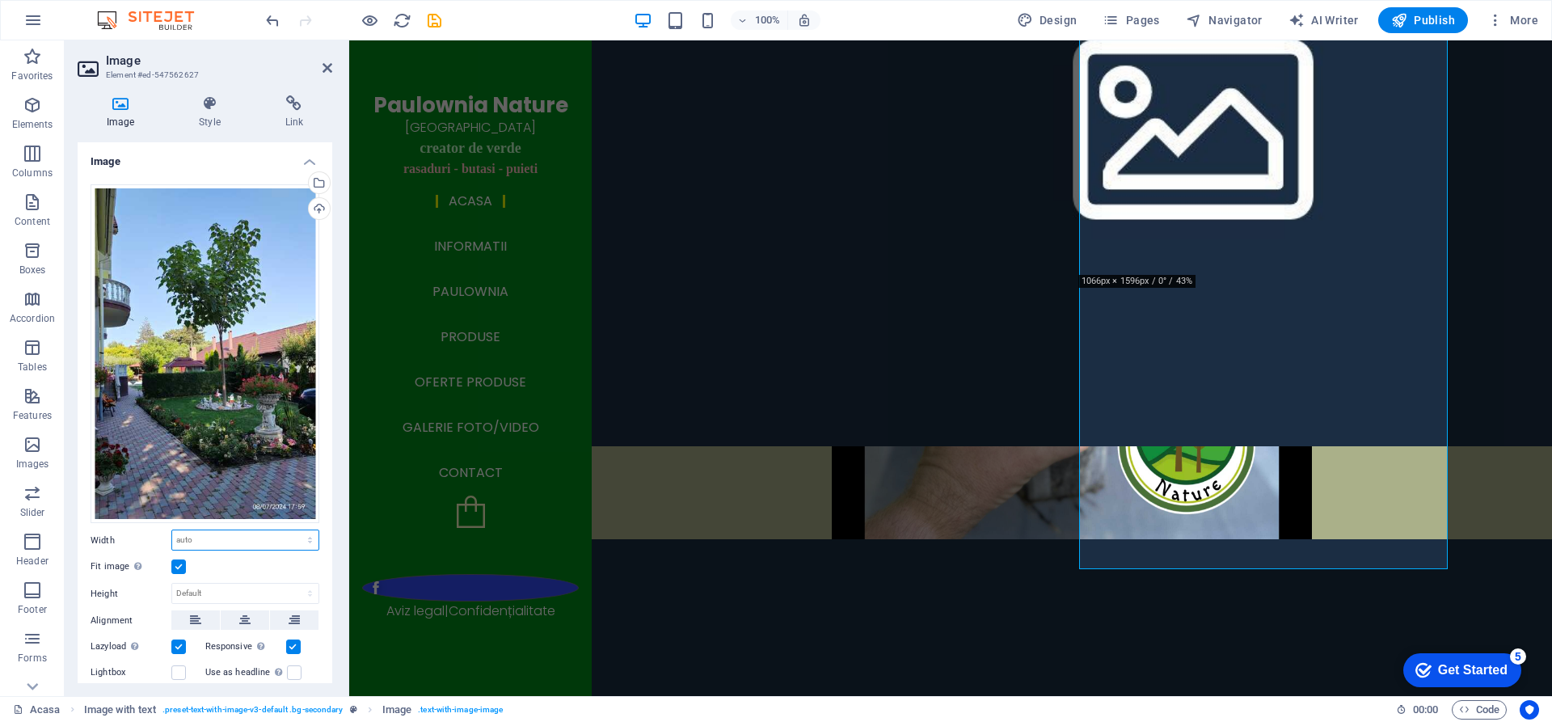
click at [223, 536] on select "Default auto px rem % em vh vw" at bounding box center [245, 539] width 146 height 19
select select "%"
click at [293, 530] on select "Default auto px rem % em vh vw" at bounding box center [245, 539] width 146 height 19
type input "46.7"
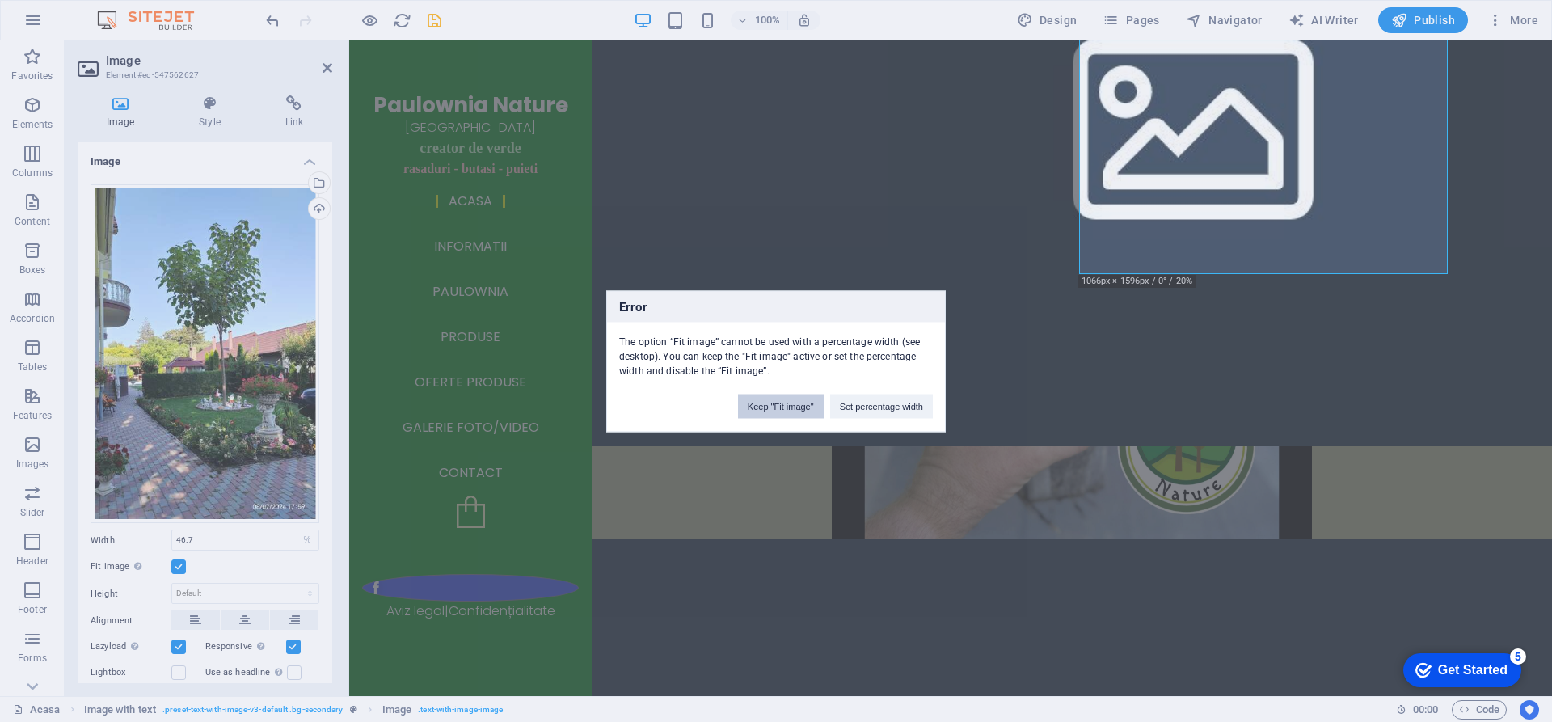
click at [817, 410] on button "Keep "Fit image"" at bounding box center [781, 406] width 86 height 24
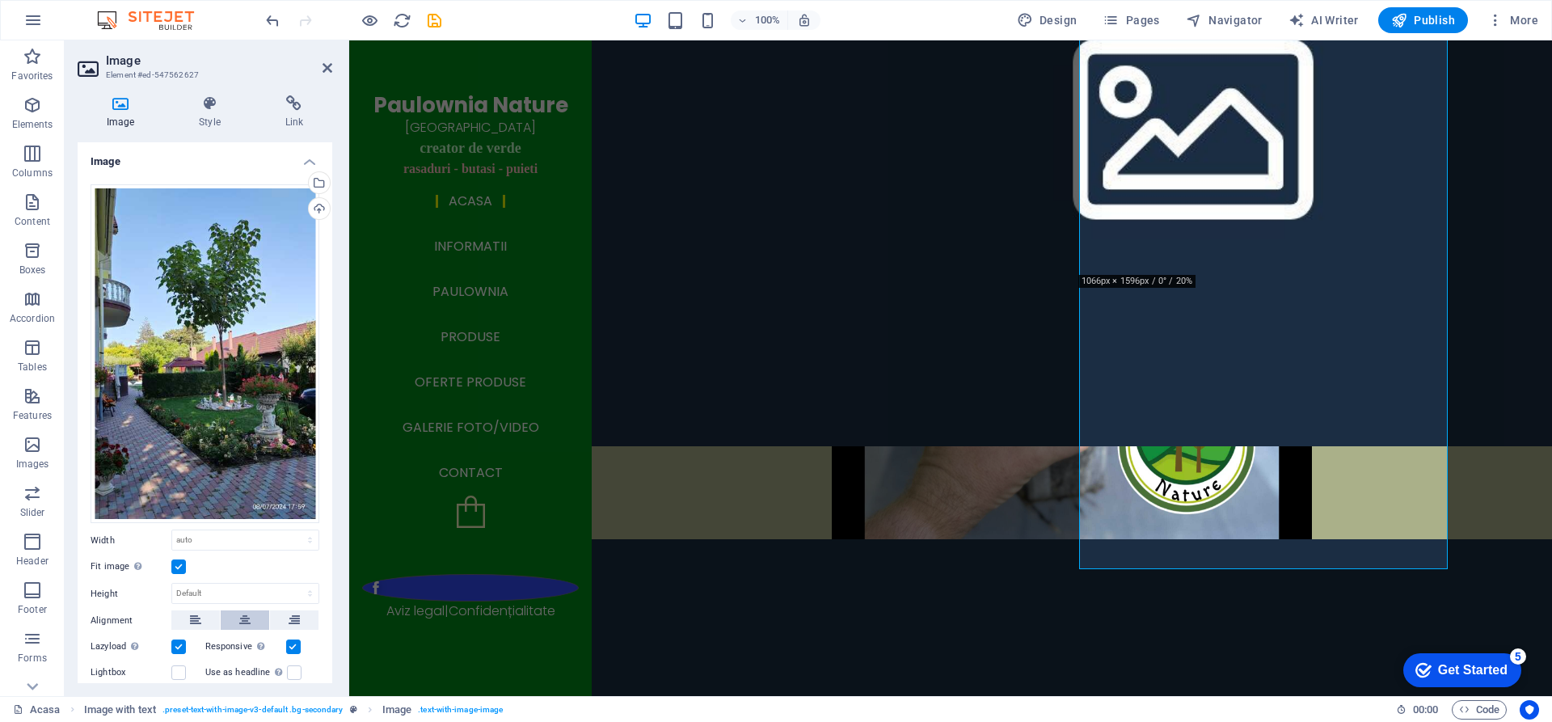
click at [245, 610] on icon at bounding box center [244, 619] width 11 height 19
click at [239, 535] on select "Default auto px rem % em vh vw" at bounding box center [245, 539] width 146 height 19
select select "%"
click at [293, 530] on select "Default auto px rem % em vh vw" at bounding box center [245, 539] width 146 height 19
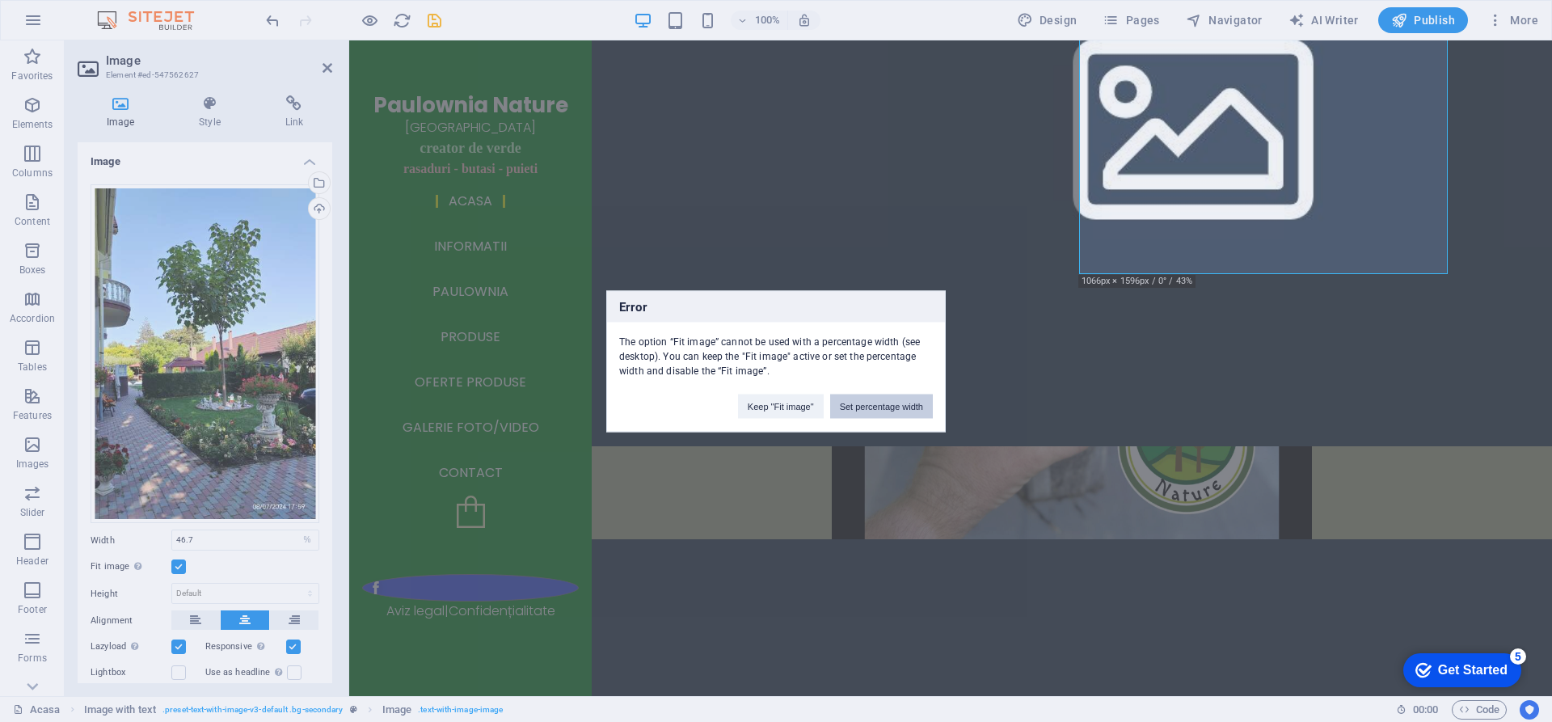
click at [859, 412] on button "Set percentage width" at bounding box center [881, 406] width 103 height 24
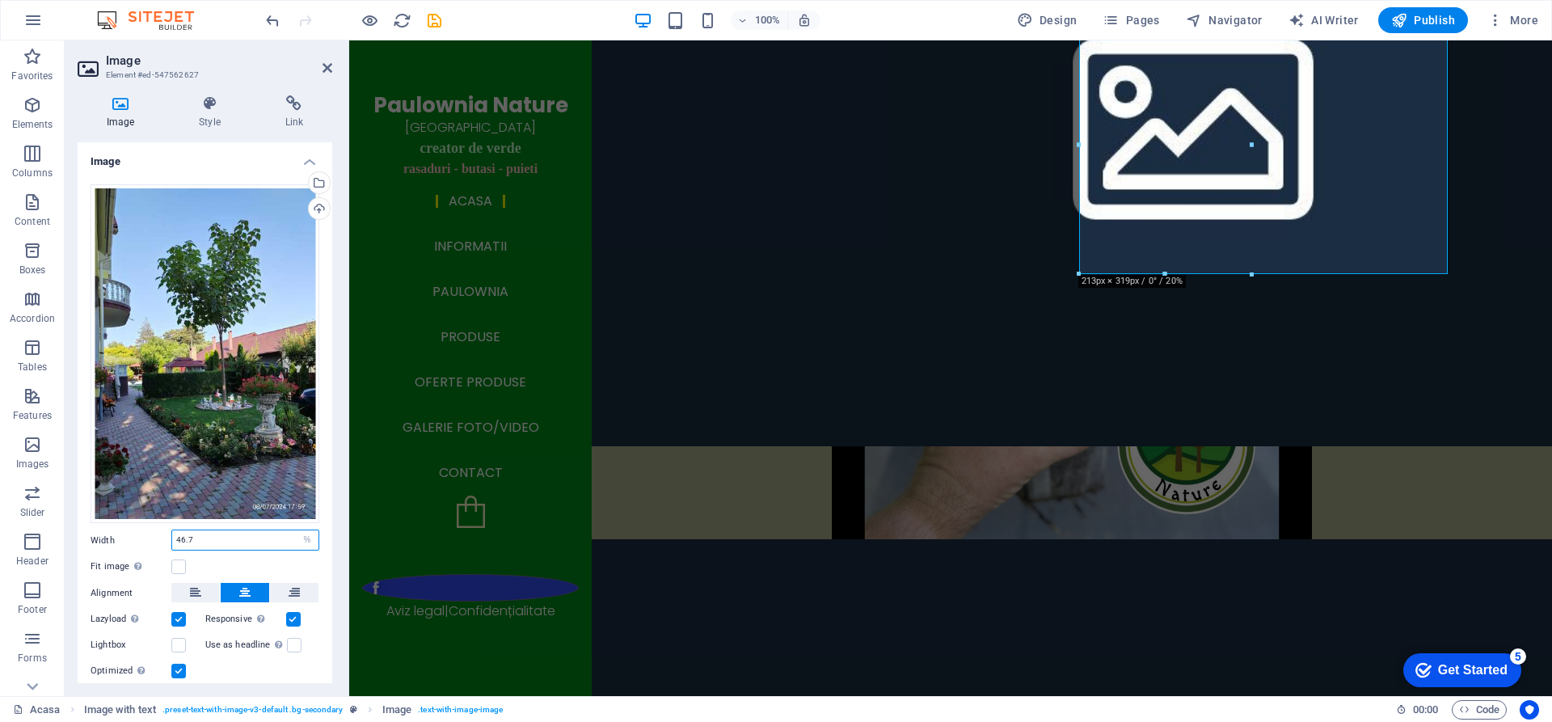
click at [244, 538] on input "46.7" at bounding box center [245, 539] width 146 height 19
type input "4"
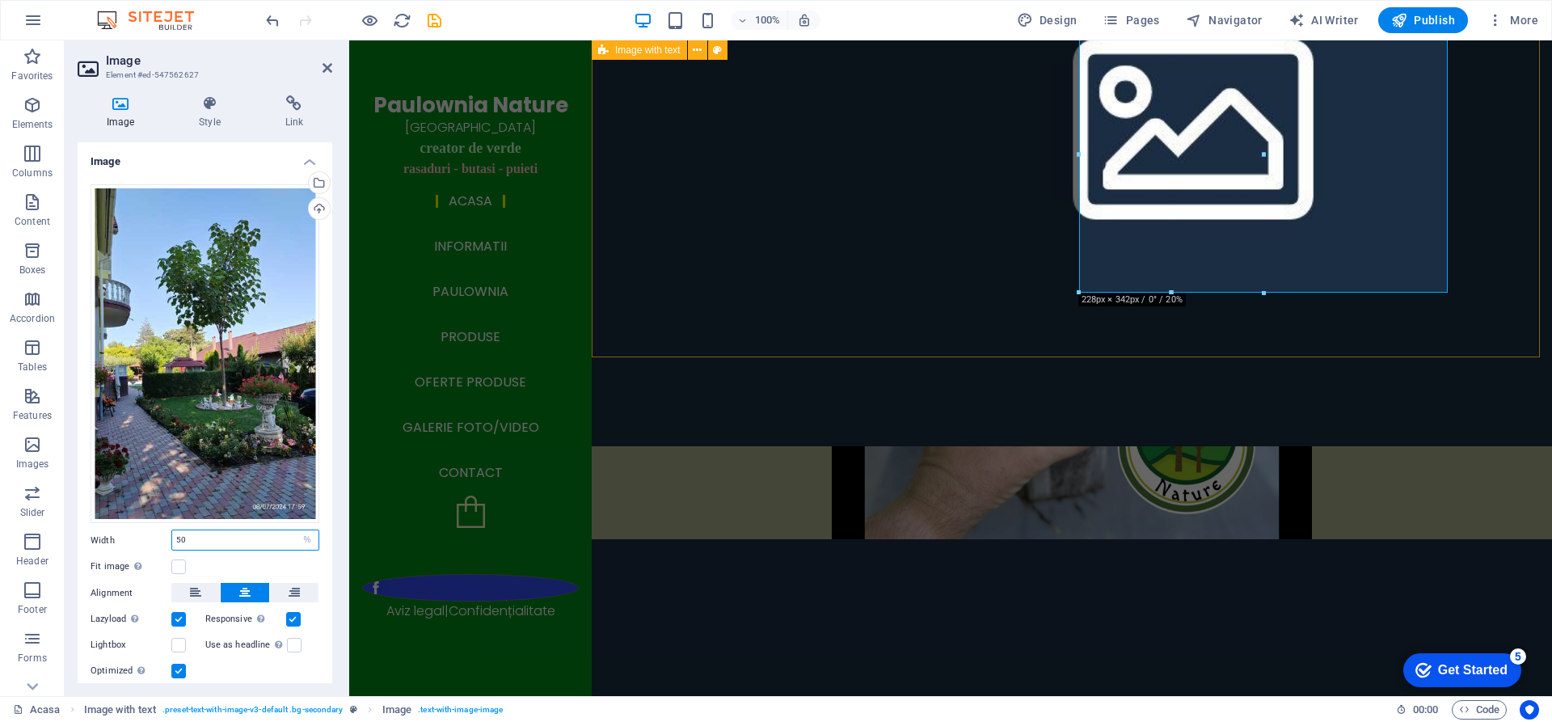
type input "50"
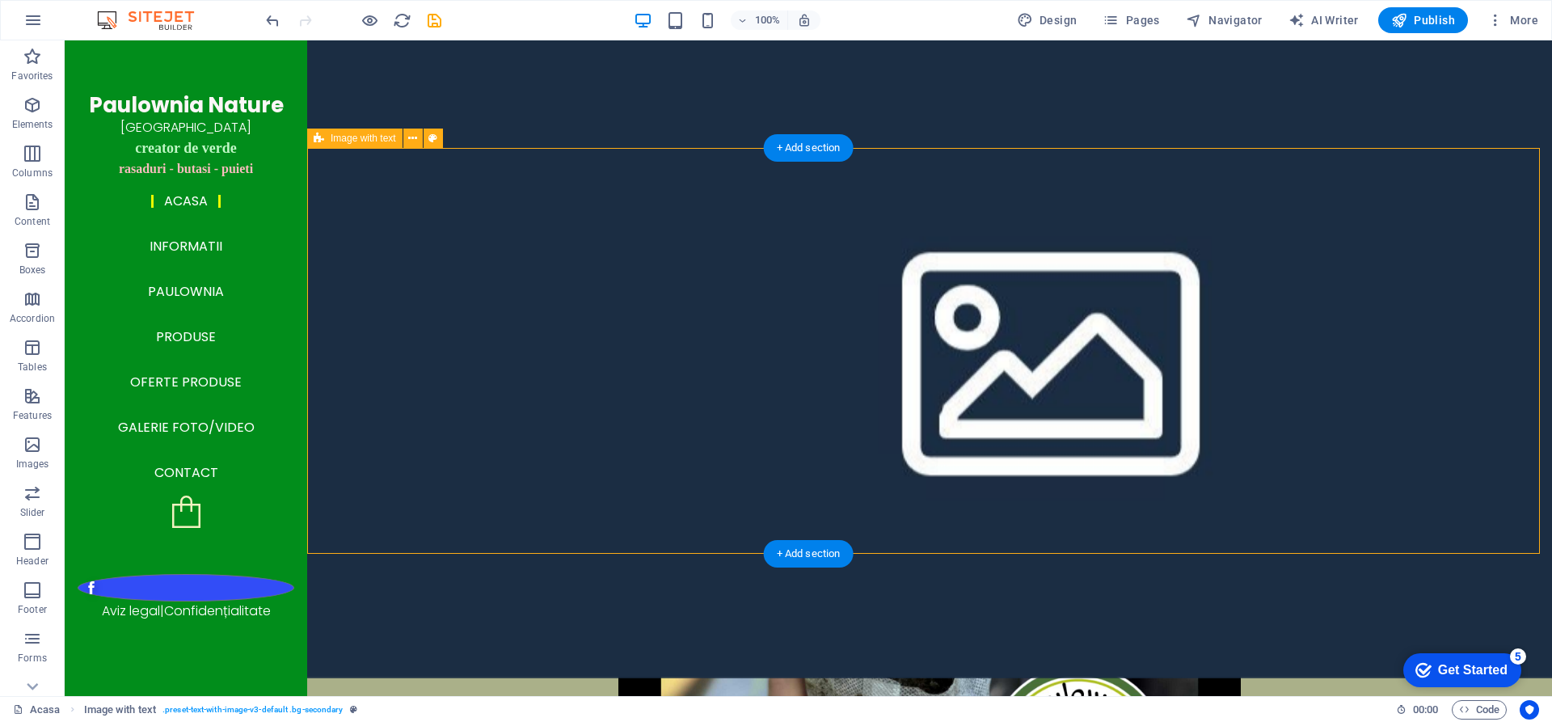
scroll to position [3178, 0]
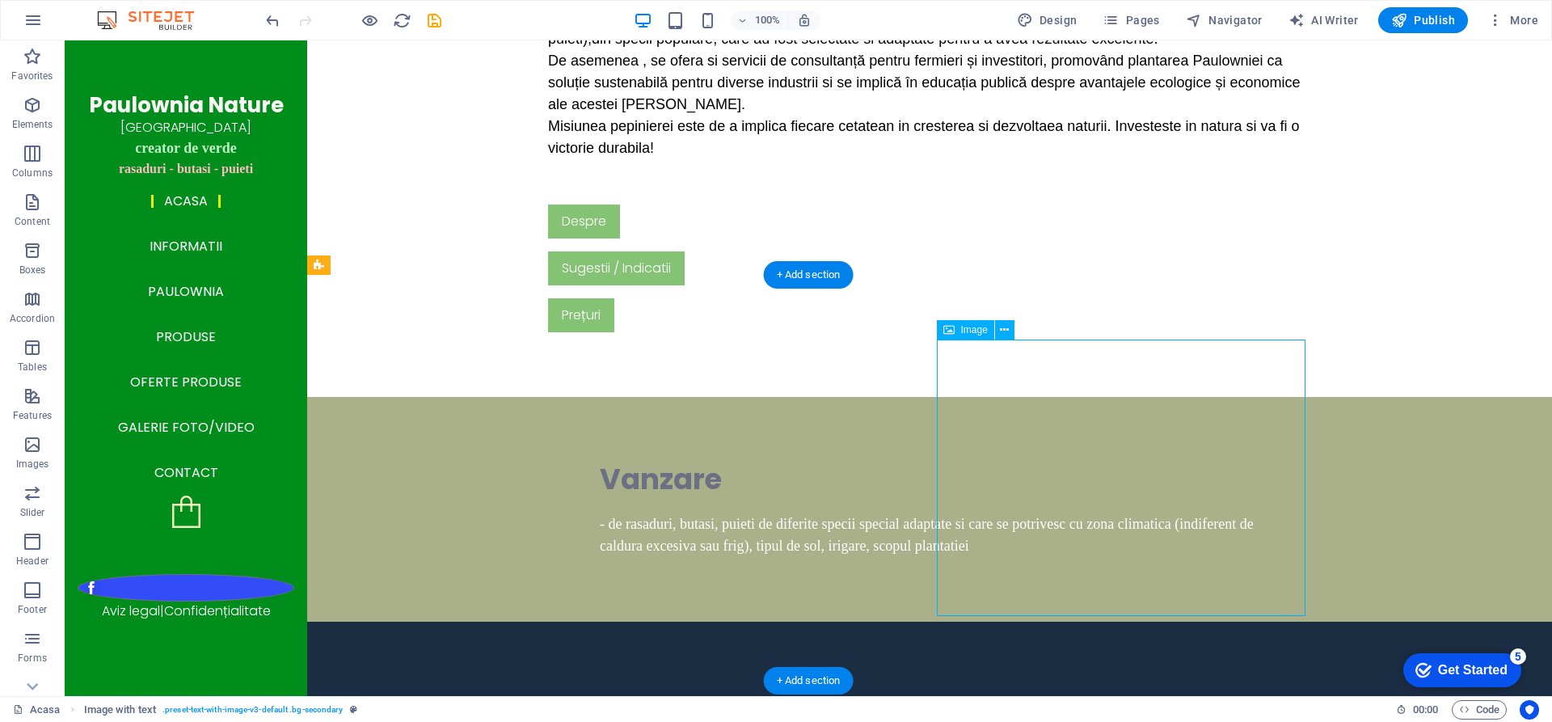
select select "%"
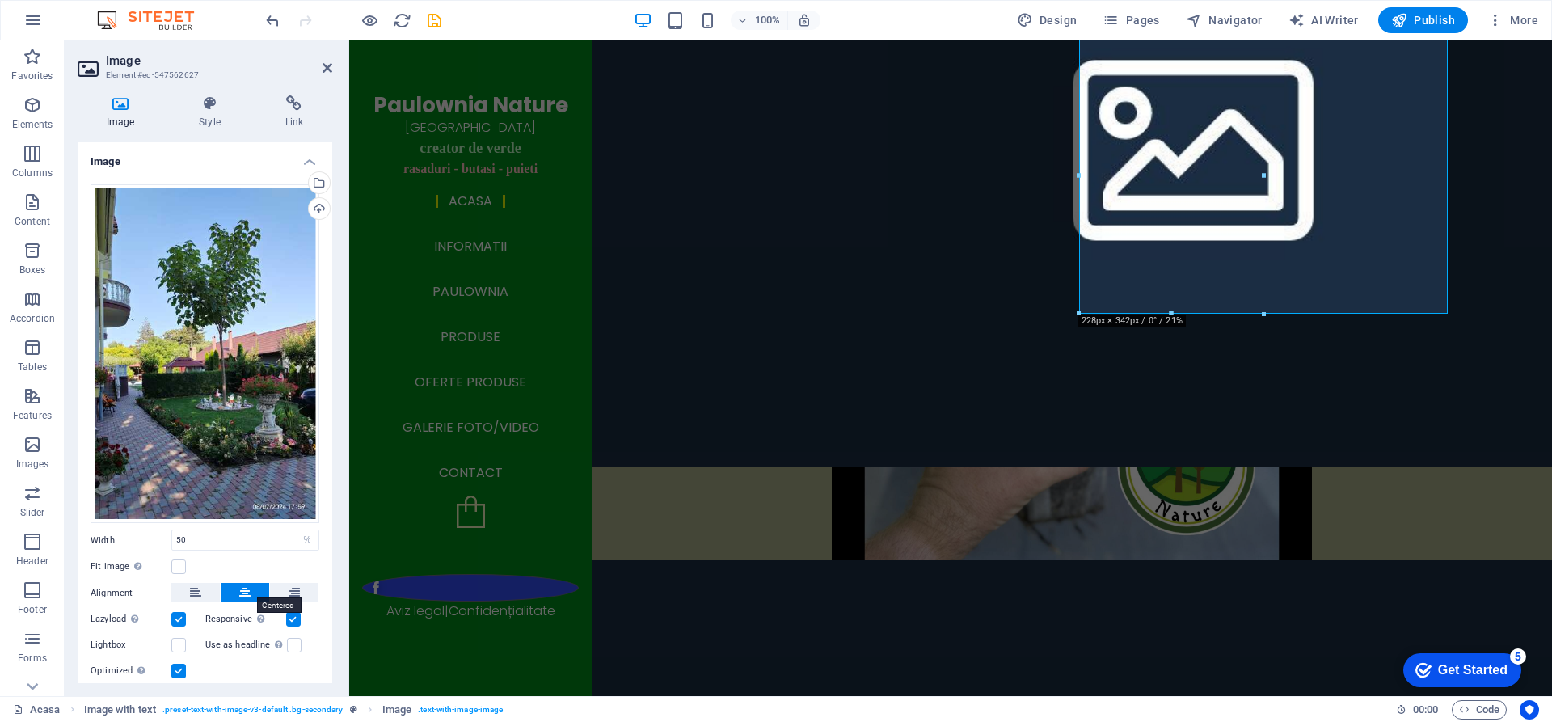
click at [251, 589] on button at bounding box center [245, 592] width 49 height 19
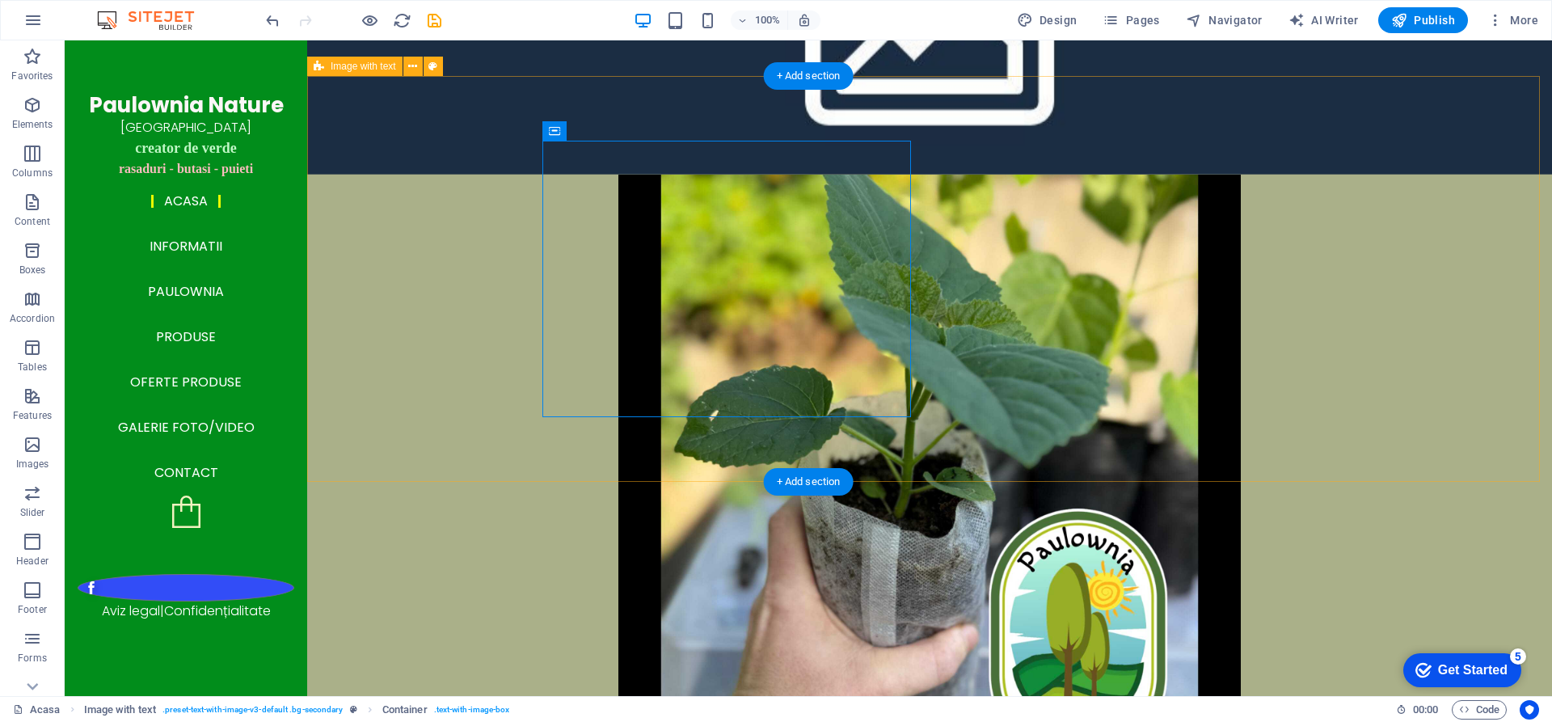
scroll to position [3399, 0]
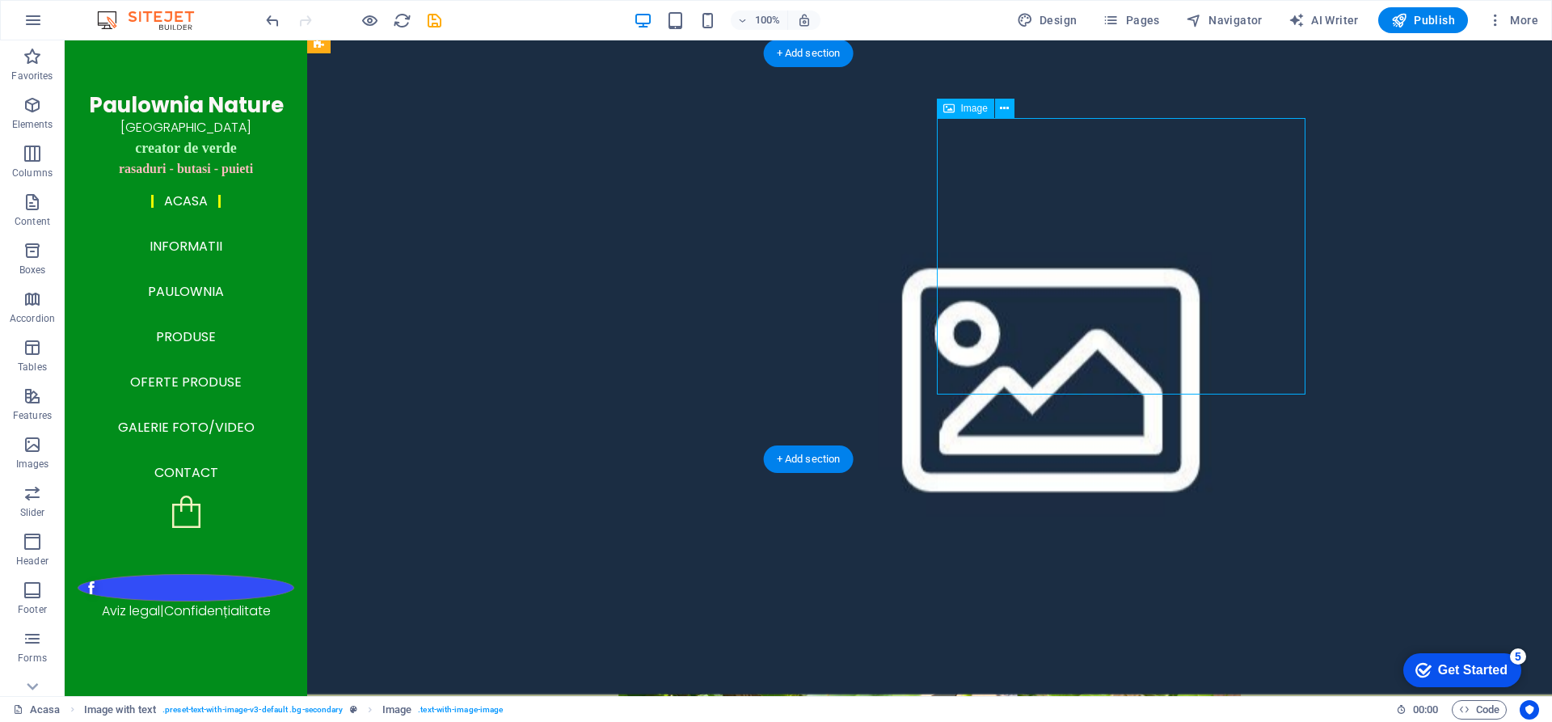
select select "%"
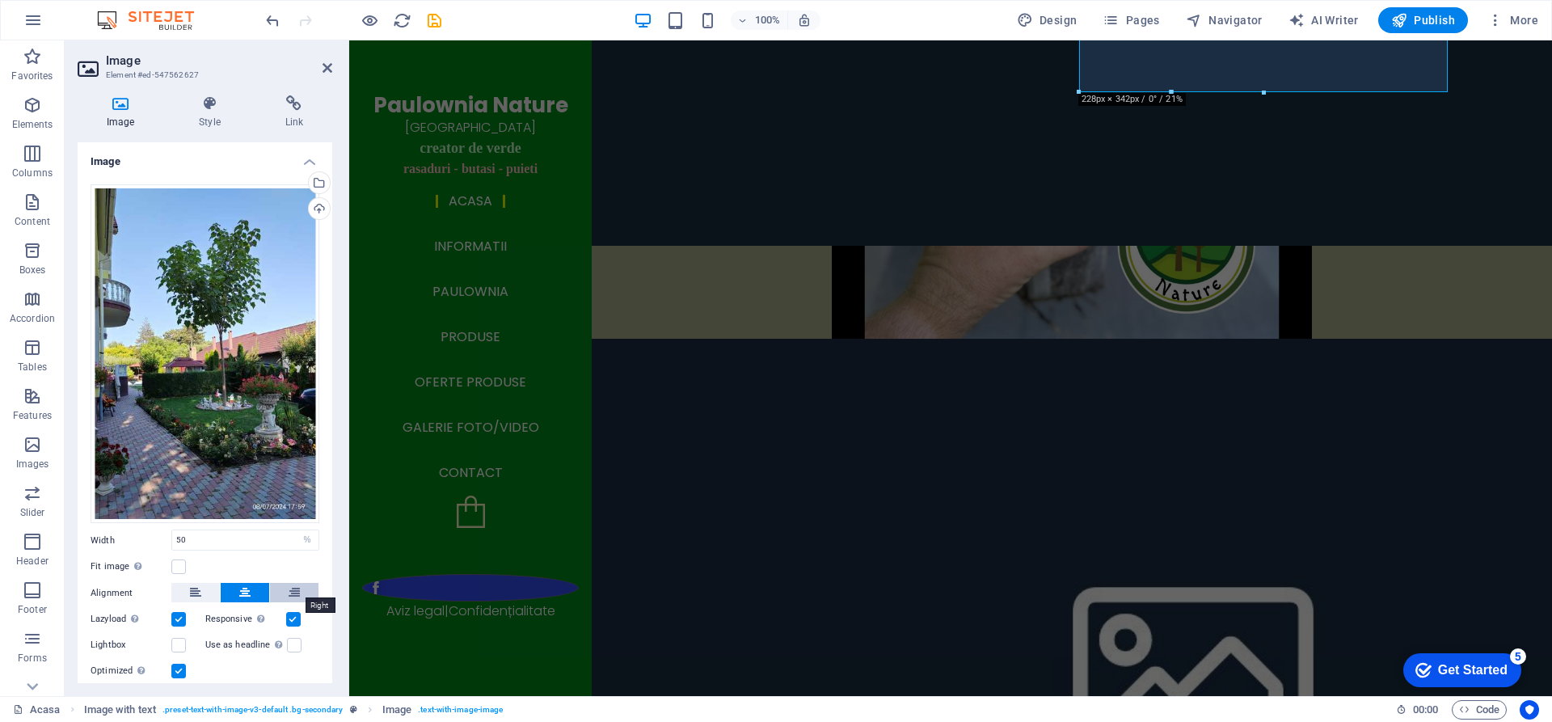
click at [290, 591] on icon at bounding box center [294, 592] width 11 height 19
click at [243, 587] on icon at bounding box center [244, 592] width 11 height 19
click at [188, 587] on button at bounding box center [195, 592] width 49 height 19
click at [237, 592] on button at bounding box center [245, 592] width 49 height 19
click at [178, 560] on label at bounding box center [178, 567] width 15 height 15
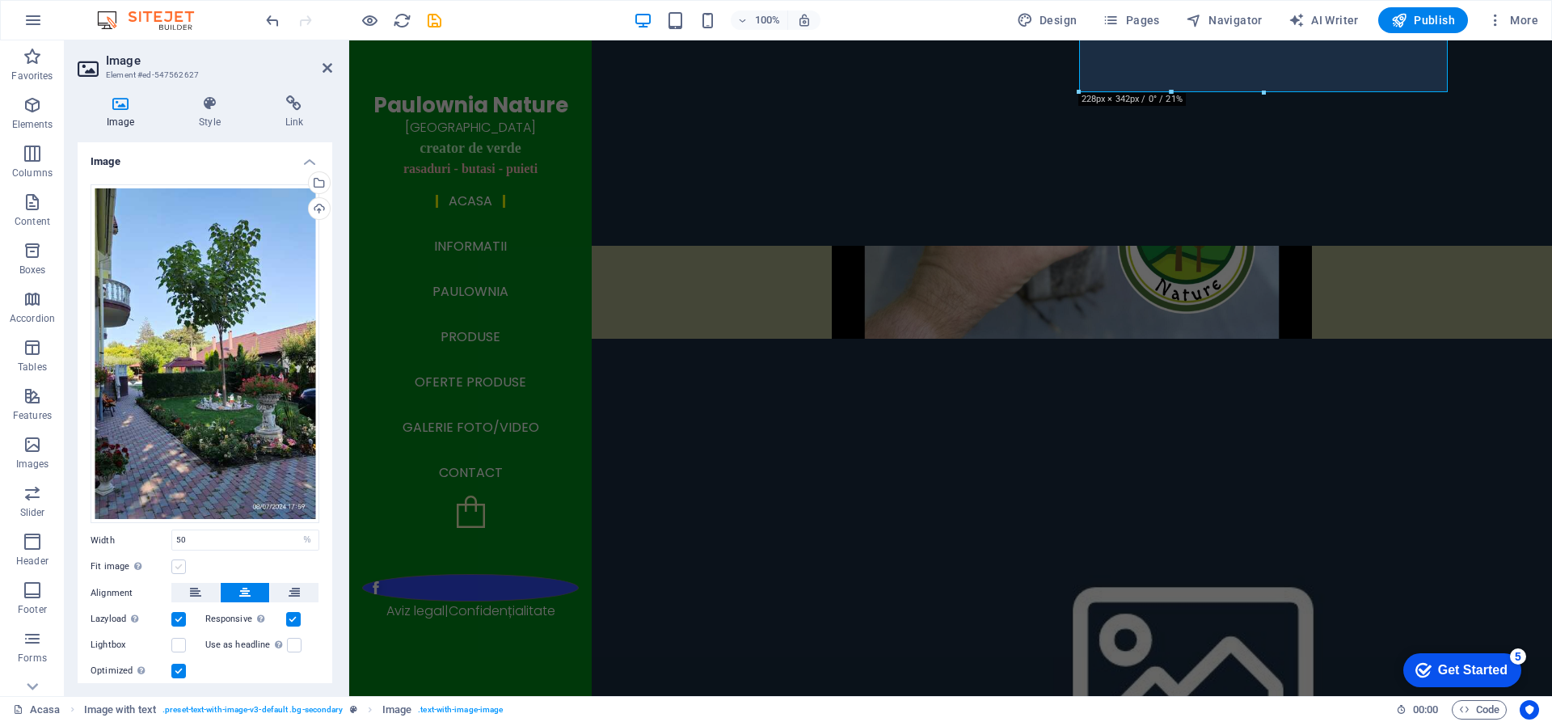
click at [0, 0] on input "Fit image Automatically fit image to a fixed width and height" at bounding box center [0, 0] width 0 height 0
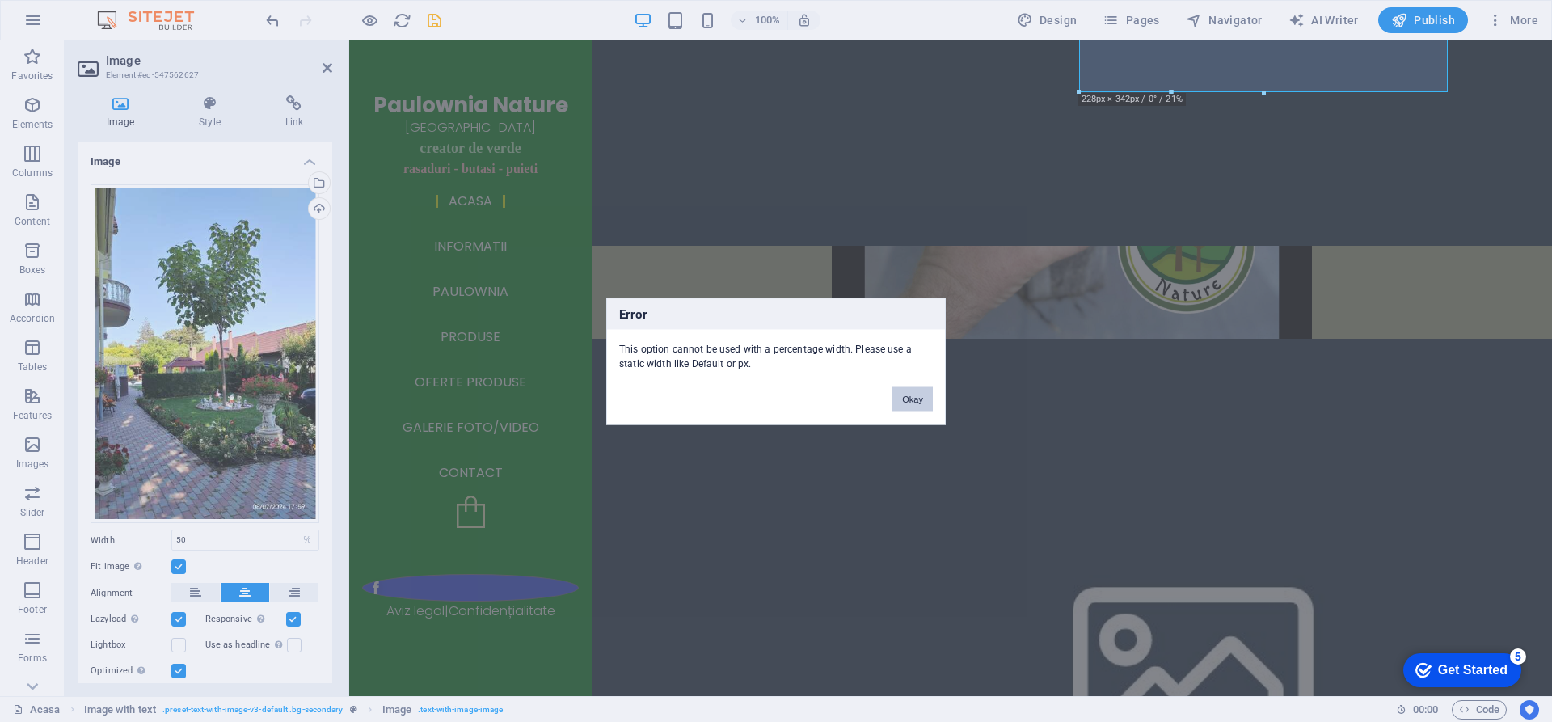
click at [897, 399] on button "Okay" at bounding box center [913, 398] width 40 height 24
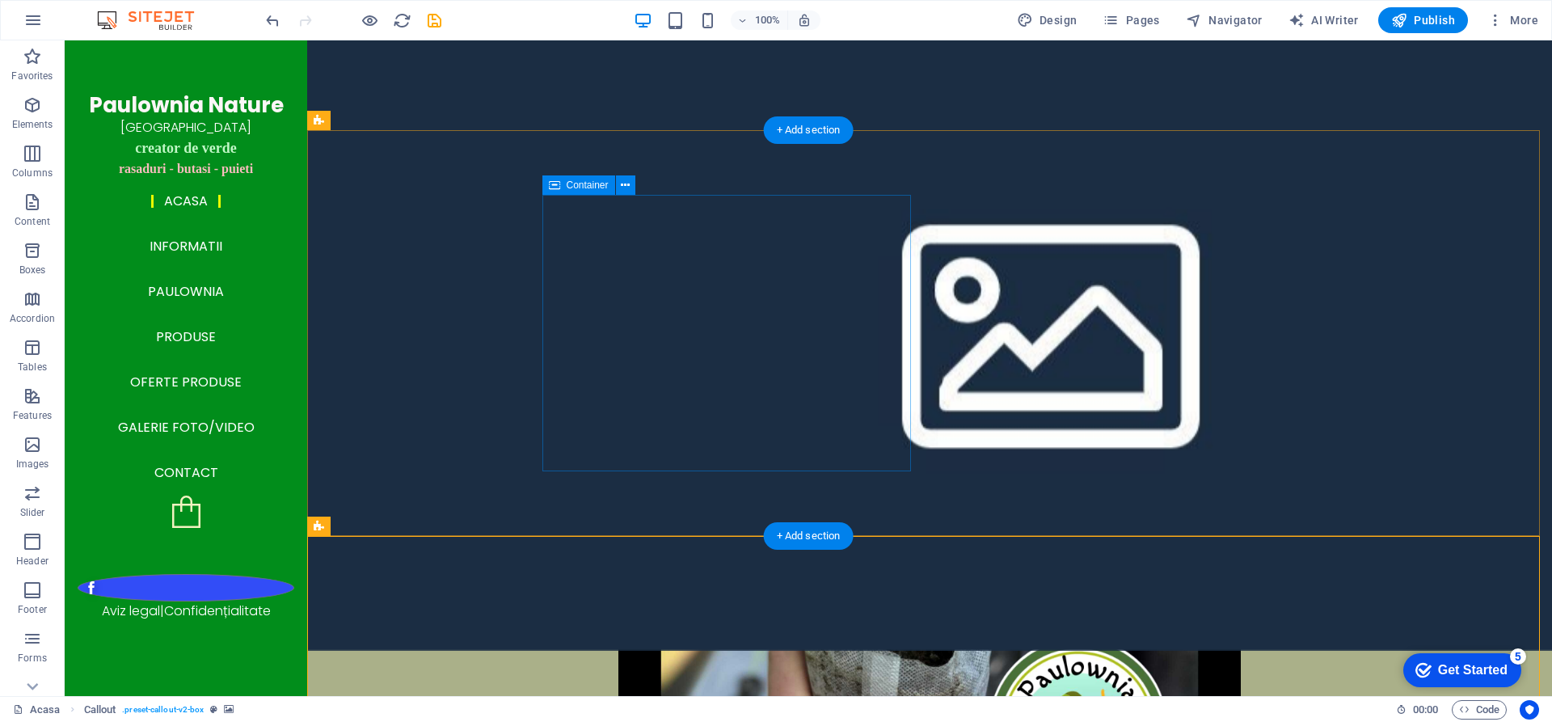
scroll to position [3136, 0]
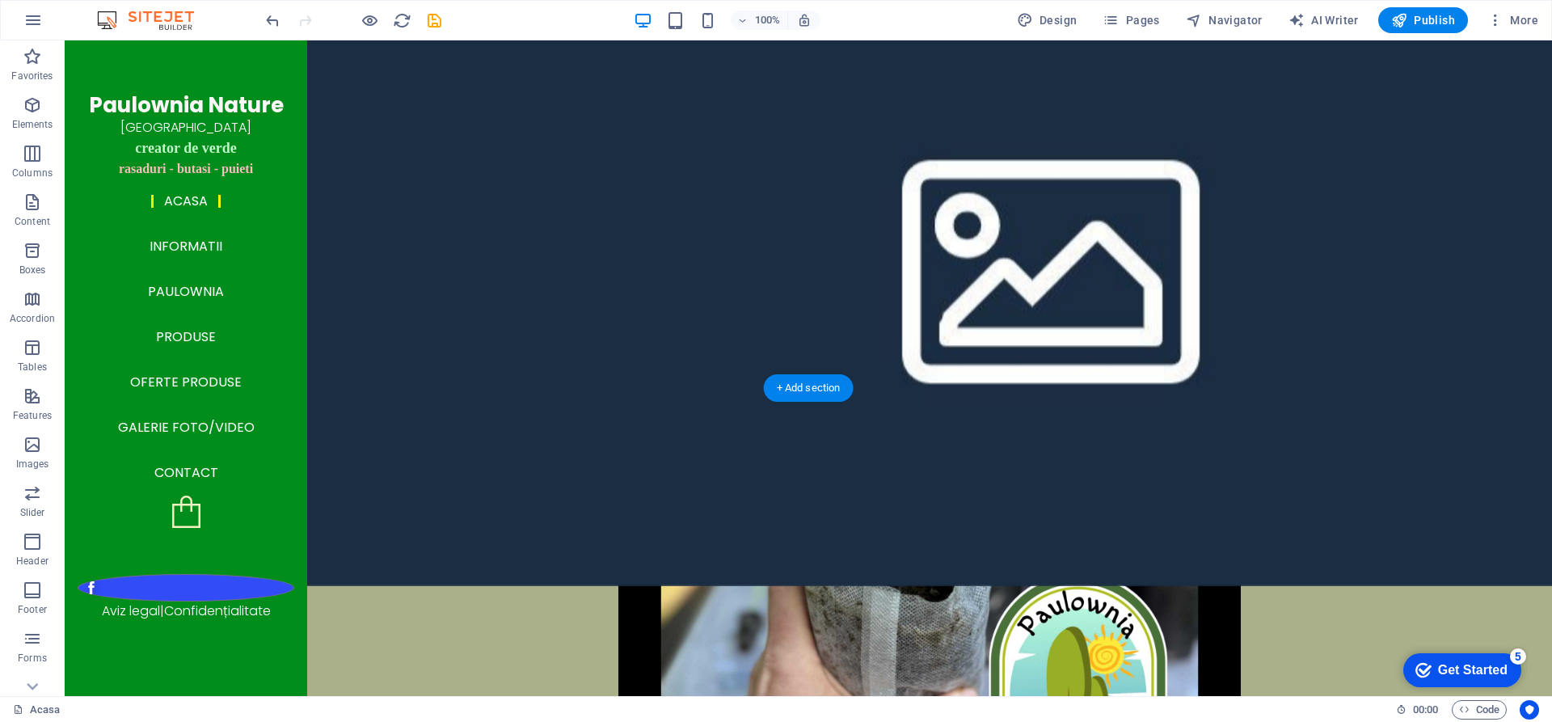
scroll to position [3066, 0]
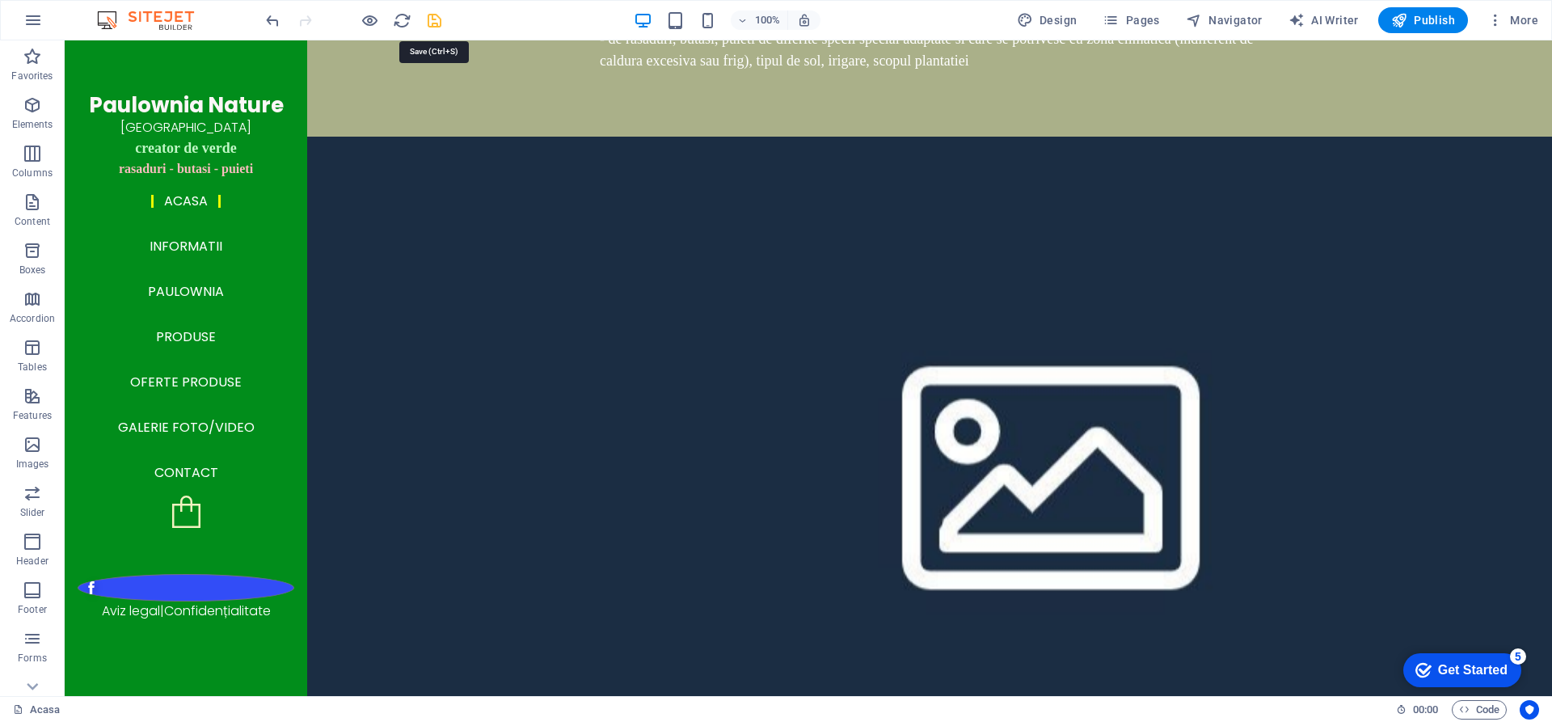
click at [431, 23] on icon "save" at bounding box center [434, 20] width 19 height 19
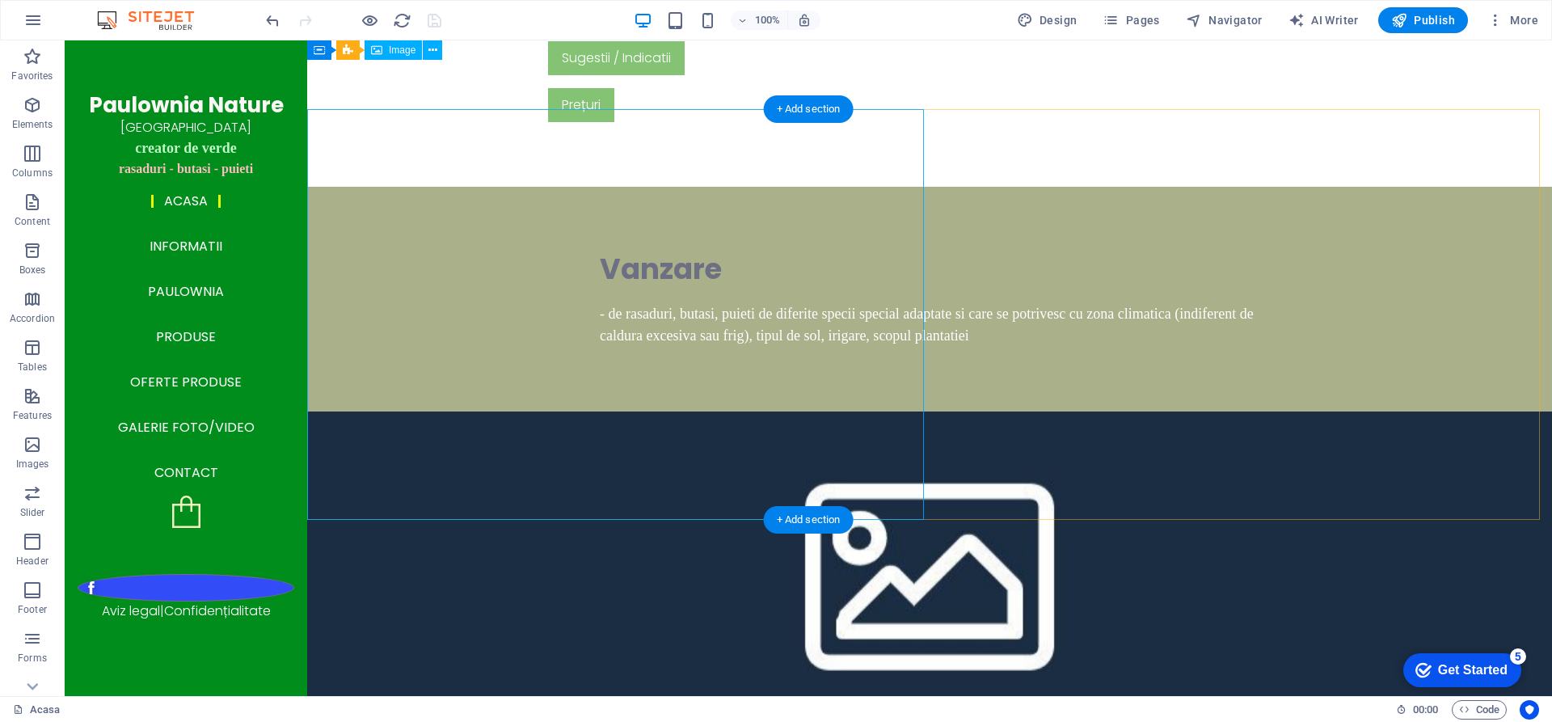
scroll to position [2743, 0]
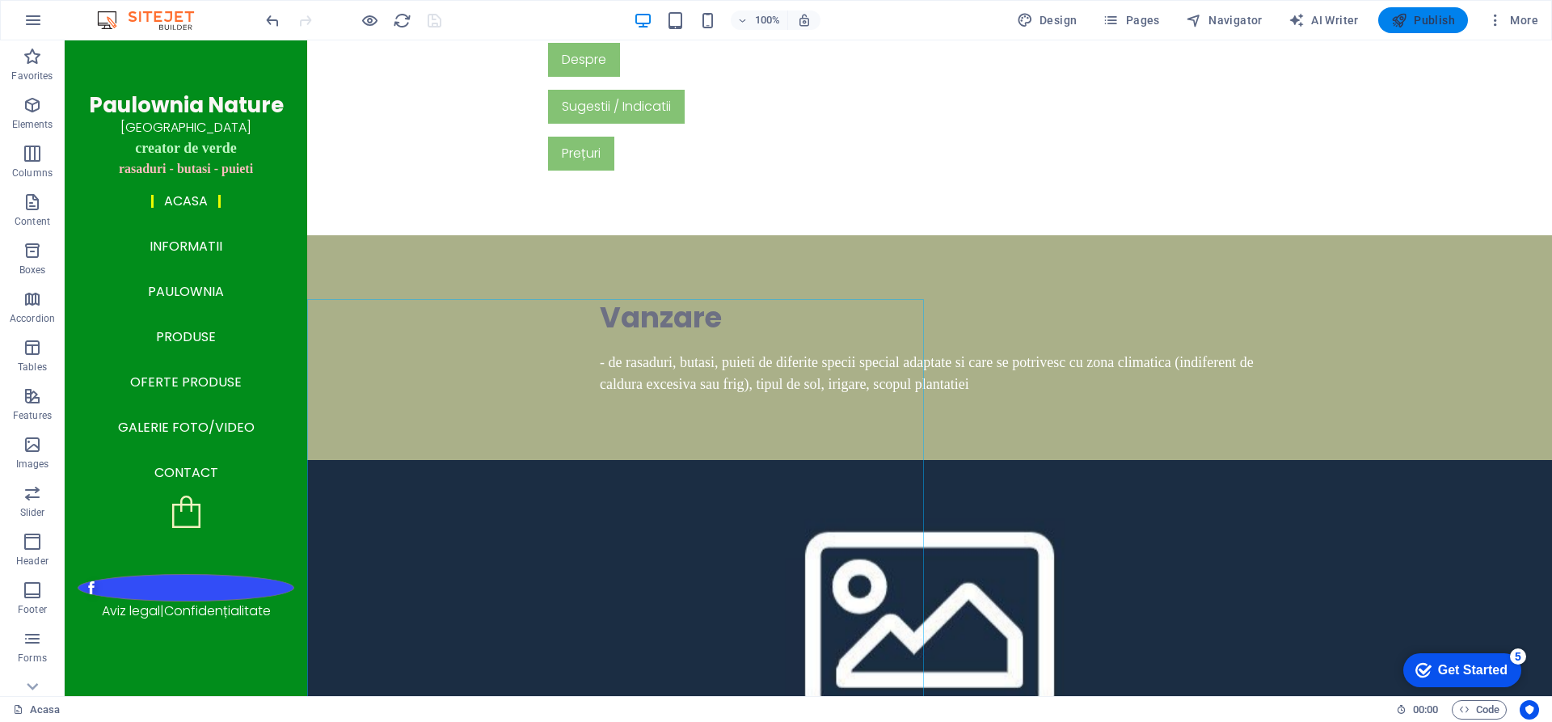
click at [1421, 18] on span "Publish" at bounding box center [1424, 20] width 64 height 16
